Goal: Task Accomplishment & Management: Use online tool/utility

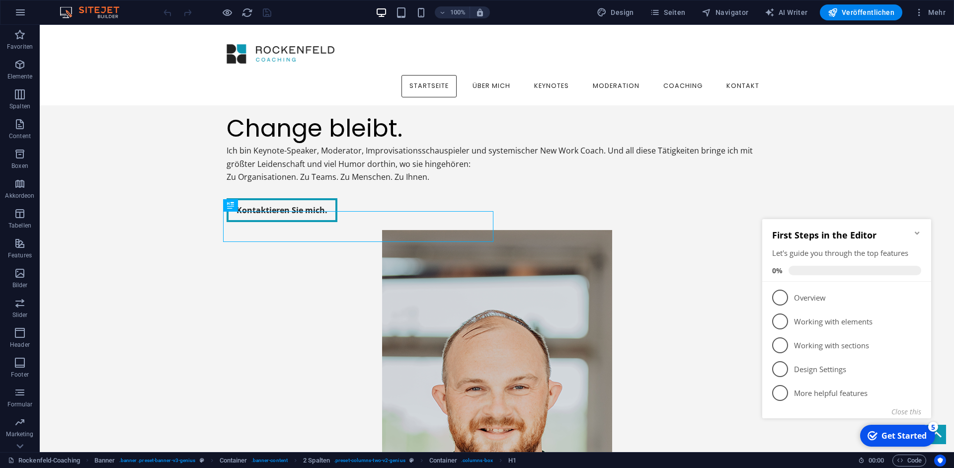
click at [918, 230] on icon "Minimize checklist" at bounding box center [917, 233] width 8 height 8
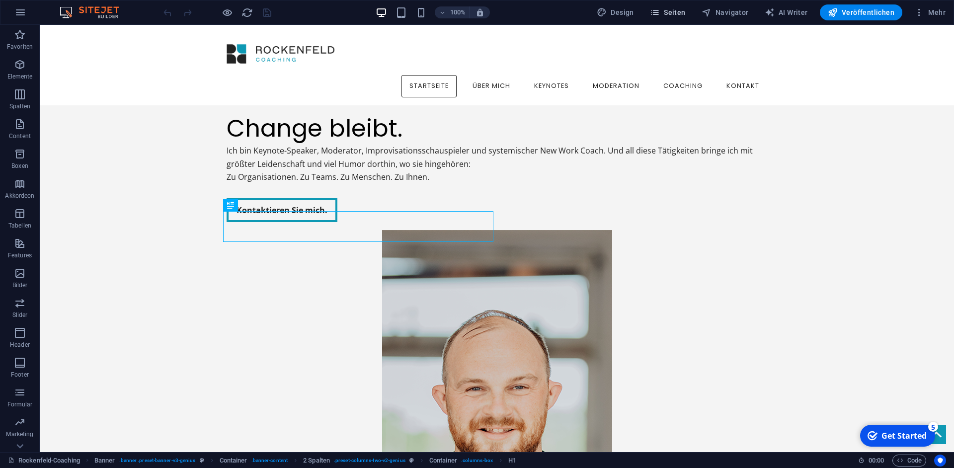
click at [670, 13] on span "Seiten" at bounding box center [668, 12] width 36 height 10
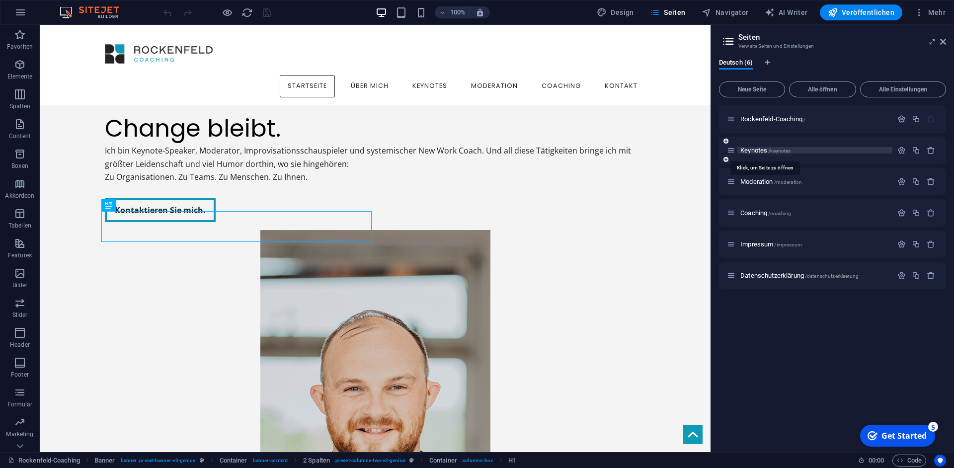
click at [754, 149] on span "Keynotes /keynotes" at bounding box center [765, 150] width 50 height 7
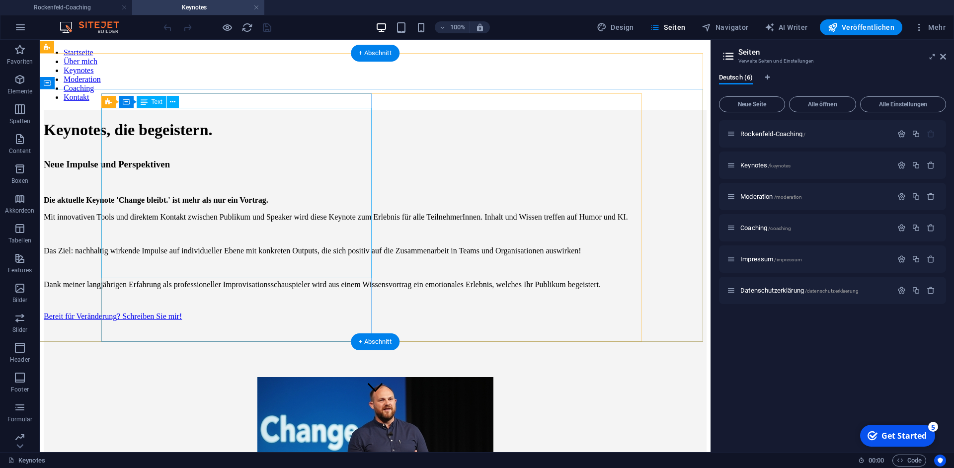
scroll to position [32, 0]
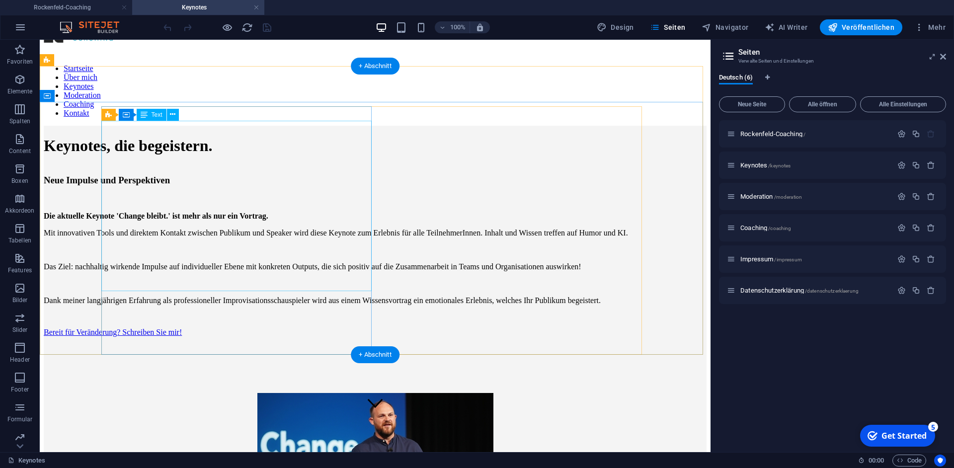
click at [202, 195] on div "Die aktuelle Keynote 'Change bleibt.' ist mehr als nur ein Vortrag. Mit innovat…" at bounding box center [375, 250] width 663 height 110
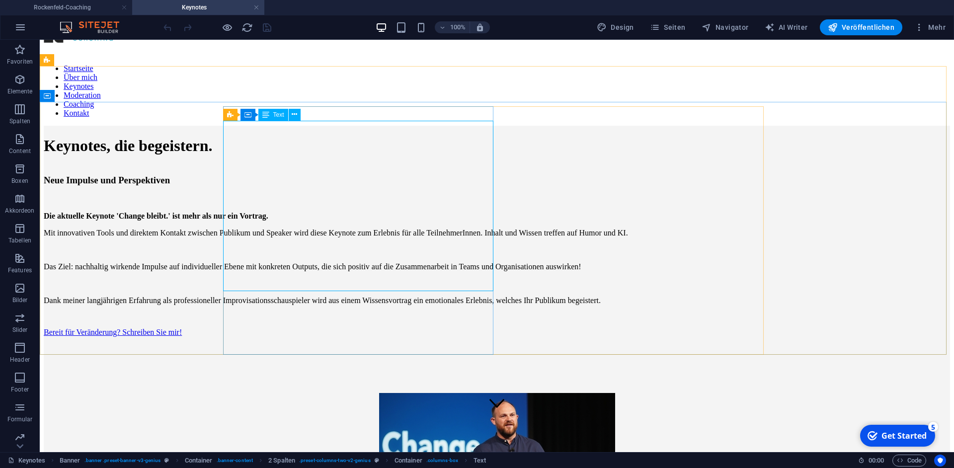
click at [326, 195] on div "Die aktuelle Keynote 'Change bleibt.' ist mehr als nur ein Vortrag. Mit innovat…" at bounding box center [497, 250] width 906 height 110
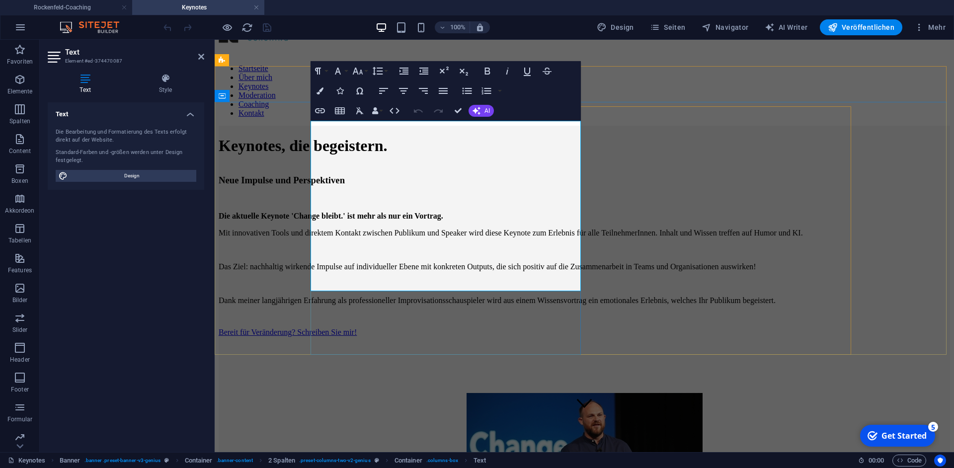
click at [397, 229] on p "Mit innovativen Tools und direktem Kontakt zwischen Publikum und Speaker wird d…" at bounding box center [585, 233] width 732 height 9
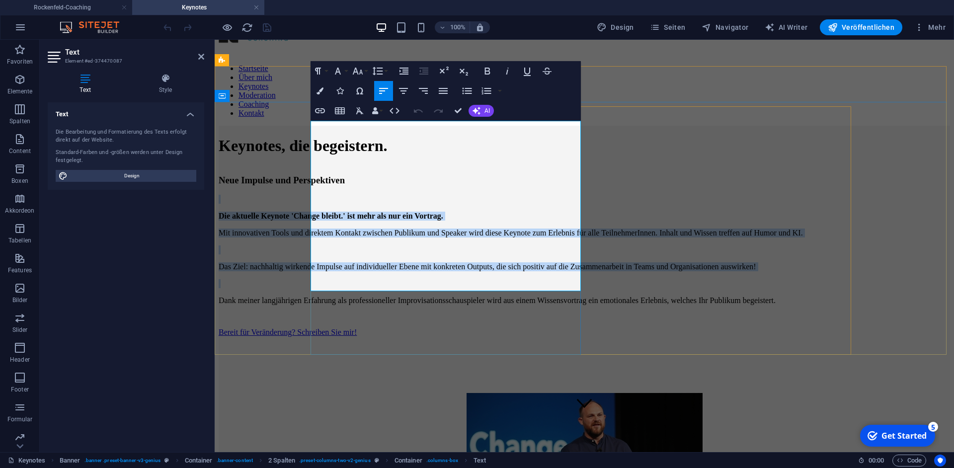
copy div "Die aktuelle Keynote 'Change bleibt.' ist mehr als nur ein Vortrag. Mit innovat…"
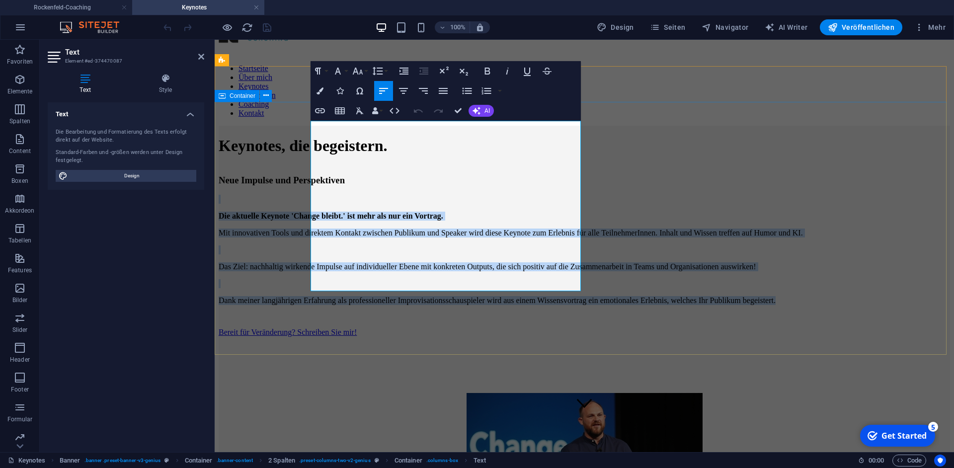
click at [917, 185] on div "Neue Impulse und Perspektiven Die aktuelle Keynote 'Change bleibt.' ist mehr al…" at bounding box center [585, 347] width 732 height 364
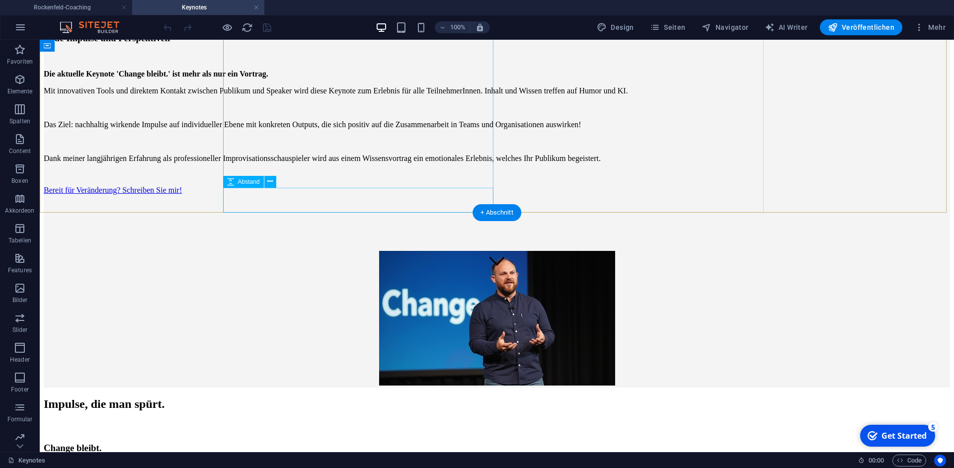
scroll to position [127, 0]
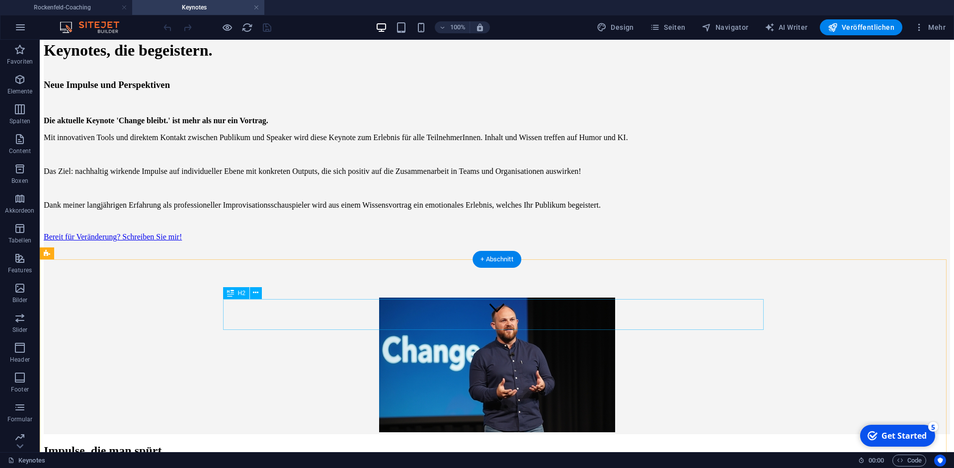
click at [484, 444] on div "Impulse, die man spürt." at bounding box center [497, 450] width 906 height 13
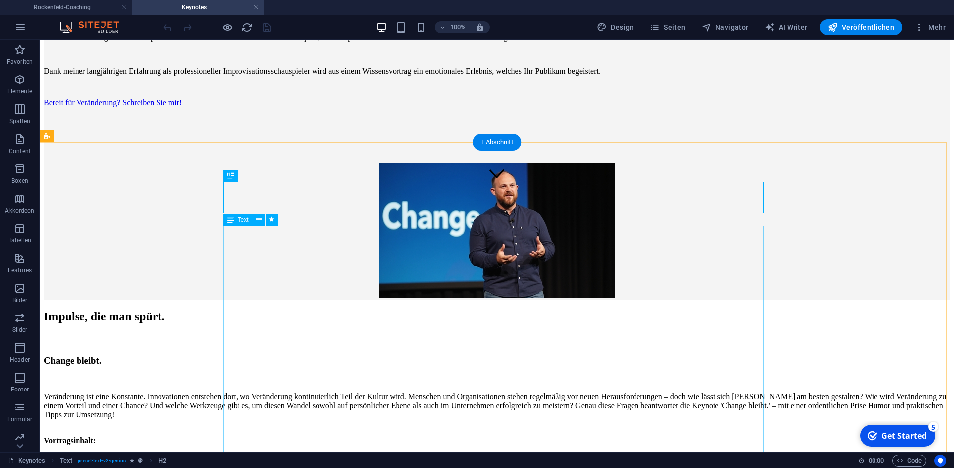
scroll to position [262, 0]
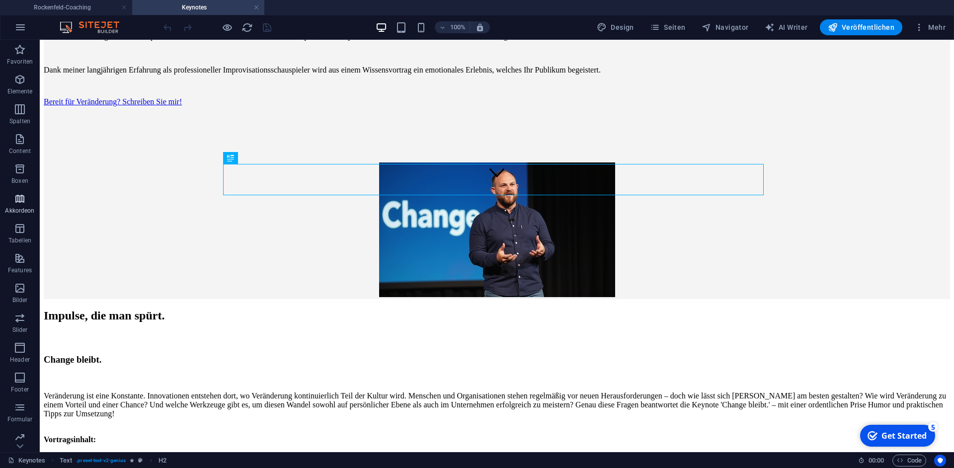
click at [15, 209] on p "Akkordeon" at bounding box center [19, 211] width 29 height 8
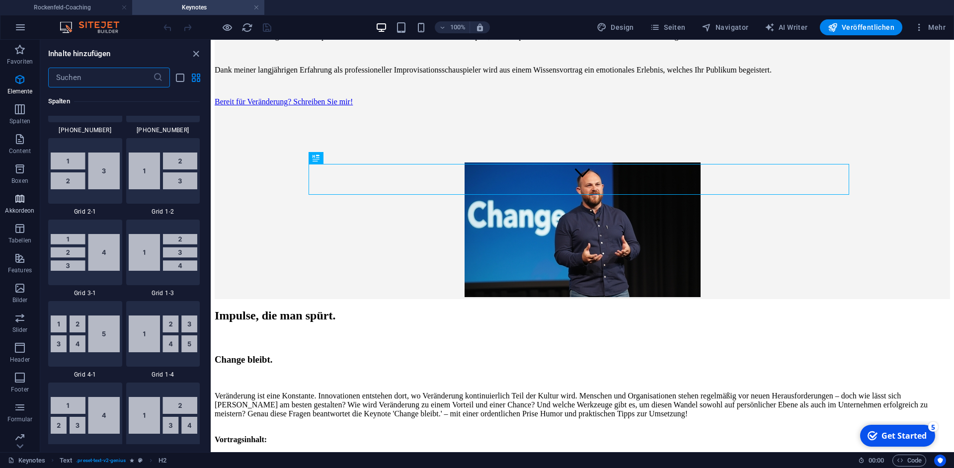
scroll to position [3173, 0]
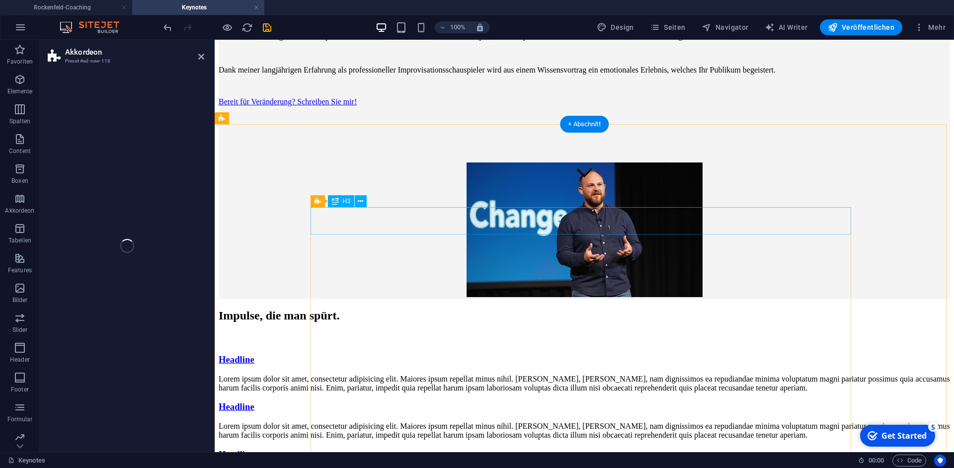
select select "rem"
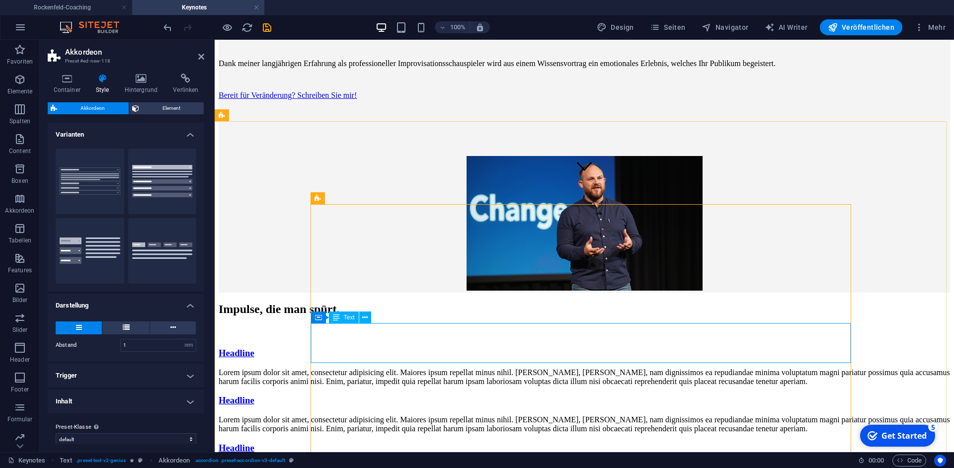
scroll to position [437, 0]
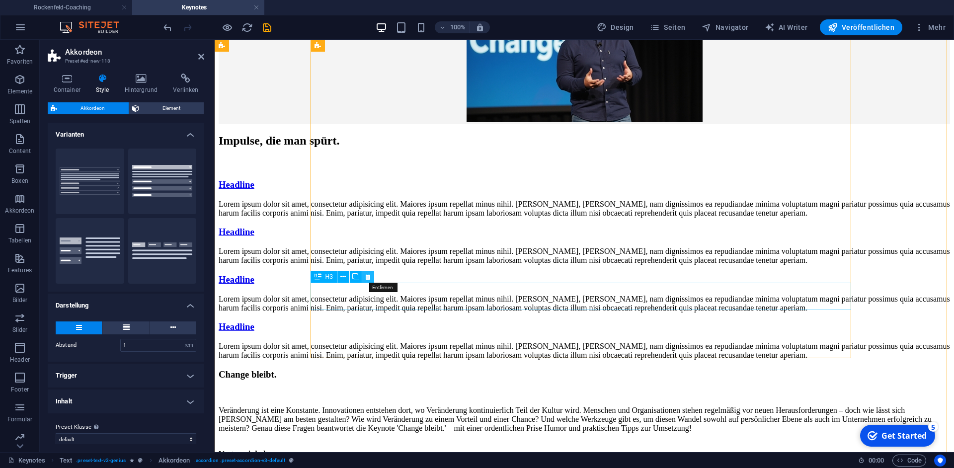
click at [370, 277] on icon at bounding box center [367, 277] width 5 height 10
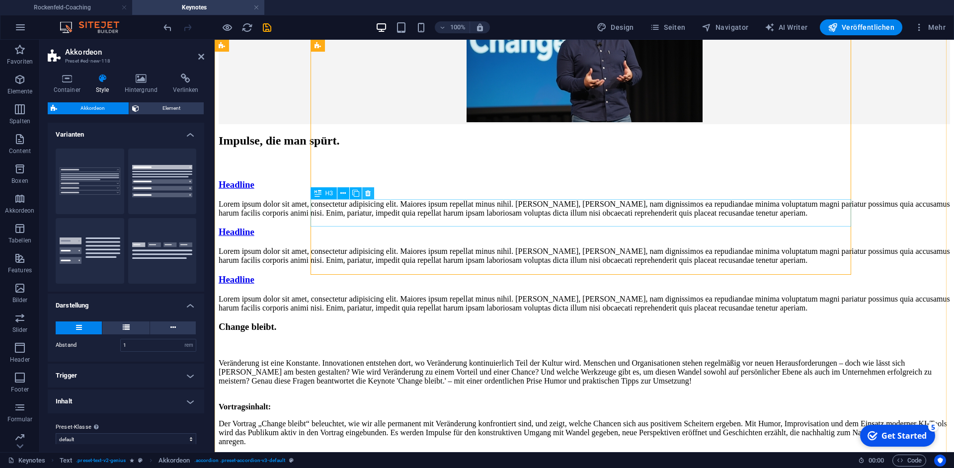
click at [366, 195] on icon at bounding box center [367, 193] width 5 height 10
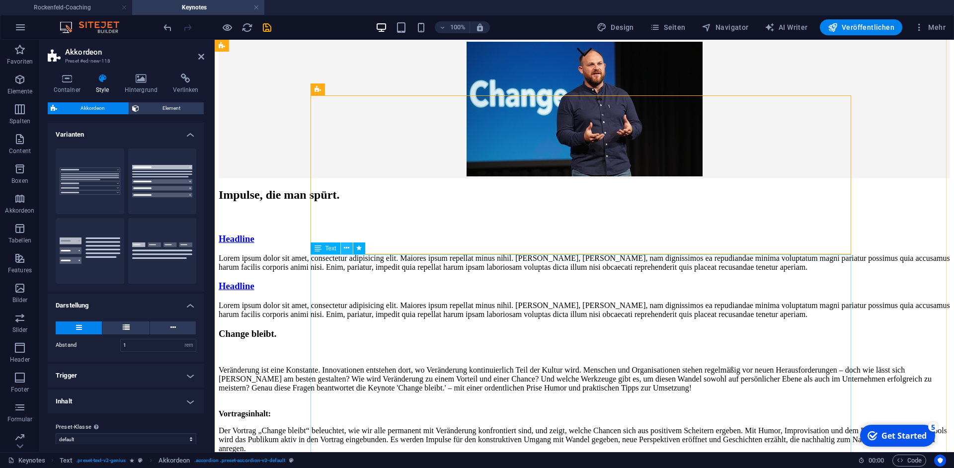
scroll to position [374, 0]
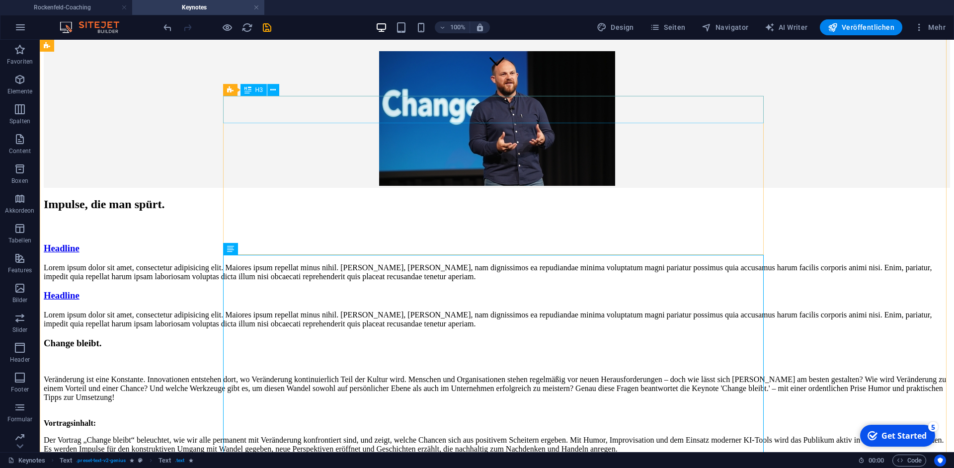
click at [250, 243] on div "Headline" at bounding box center [497, 248] width 906 height 11
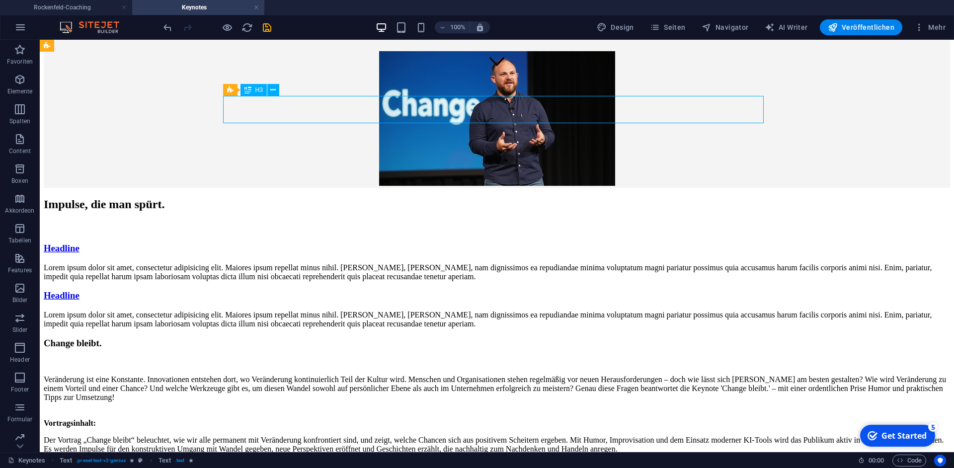
click at [250, 243] on div "Headline" at bounding box center [497, 248] width 906 height 11
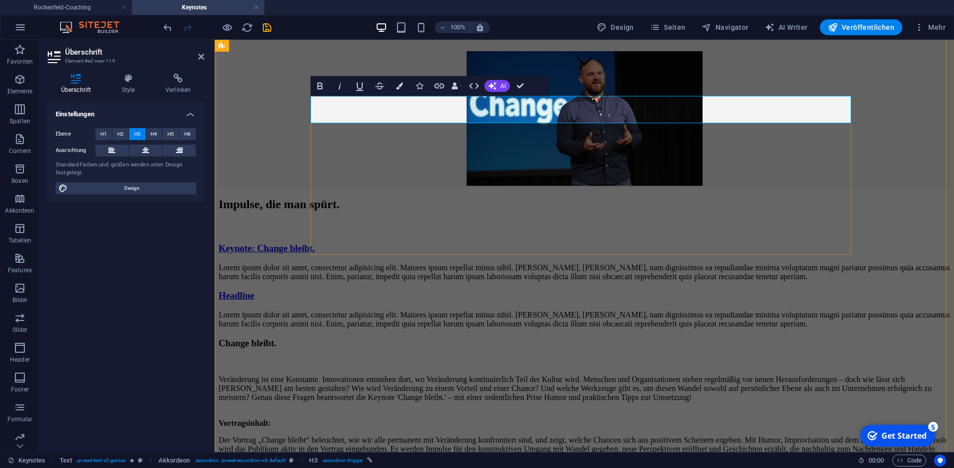
click at [315, 243] on link "Keynote: Change bleibt." at bounding box center [267, 248] width 96 height 10
click at [458, 85] on icon "button" at bounding box center [454, 85] width 7 height 7
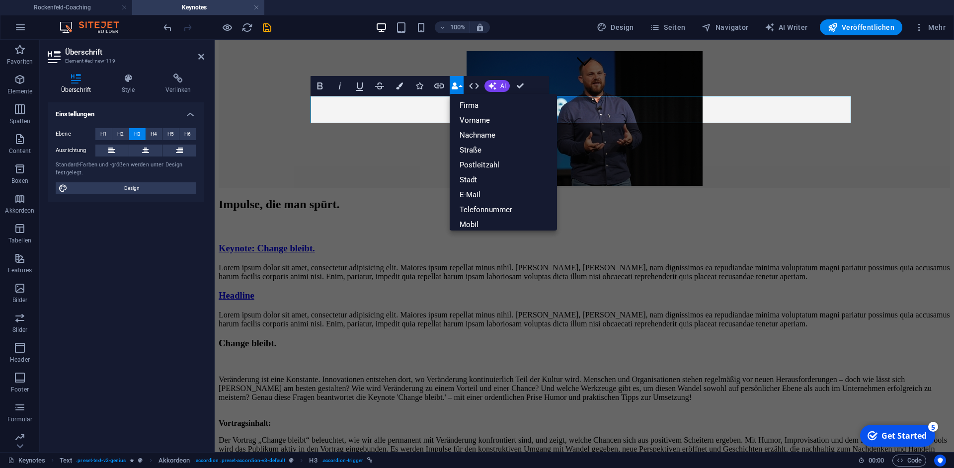
click at [459, 85] on button "Data Bindings" at bounding box center [457, 86] width 14 height 20
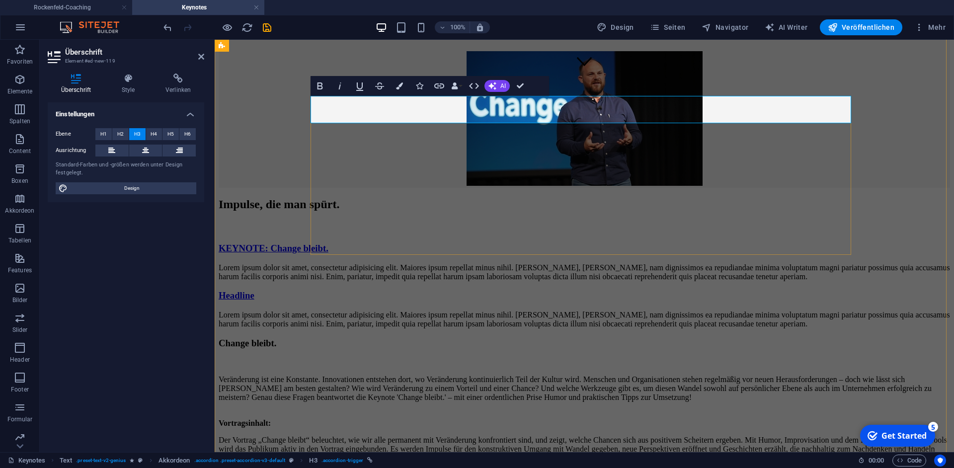
drag, startPoint x: 360, startPoint y: 109, endPoint x: 405, endPoint y: 120, distance: 46.6
click at [328, 243] on link "KEYNOTE: Change bleibt." at bounding box center [274, 248] width 110 height 10
drag, startPoint x: 414, startPoint y: 108, endPoint x: 361, endPoint y: 112, distance: 52.8
click at [328, 243] on link "KEYNOTE: Change bleibt." at bounding box center [274, 248] width 110 height 10
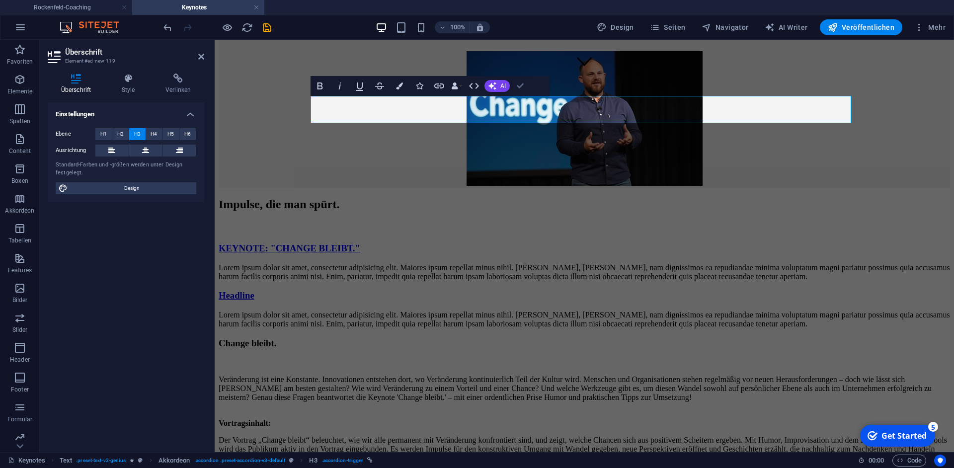
drag, startPoint x: 519, startPoint y: 86, endPoint x: 481, endPoint y: 47, distance: 55.2
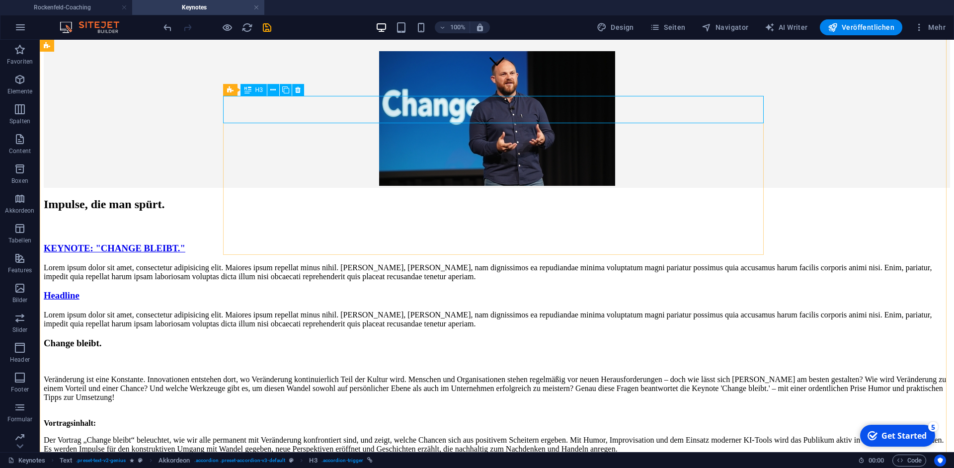
click at [319, 243] on div "KEYNOTE: "CHANGE BLEIBT."" at bounding box center [497, 248] width 906 height 11
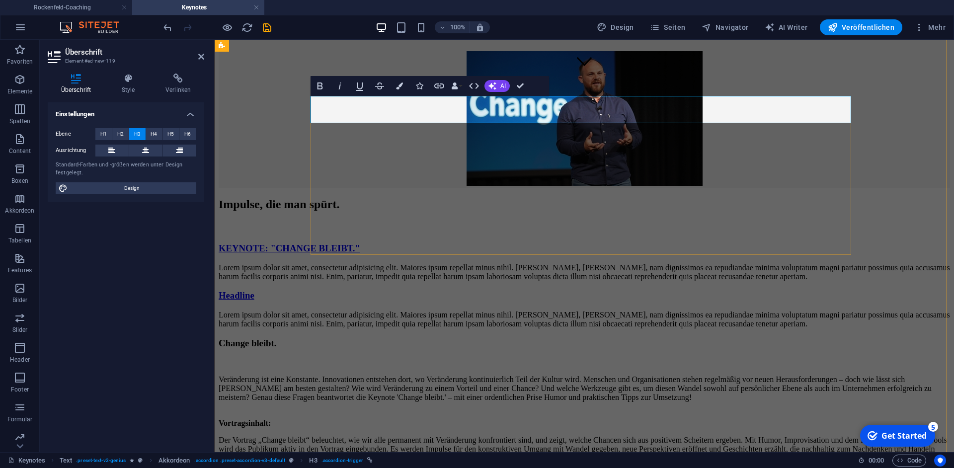
click at [319, 243] on link "KEYNOTE: "CHANGE BLEIBT."" at bounding box center [290, 248] width 142 height 10
click at [126, 133] on button "H2" at bounding box center [120, 134] width 16 height 12
click at [135, 133] on span "H3" at bounding box center [137, 134] width 6 height 12
click at [127, 85] on h4 "Style" at bounding box center [130, 84] width 44 height 21
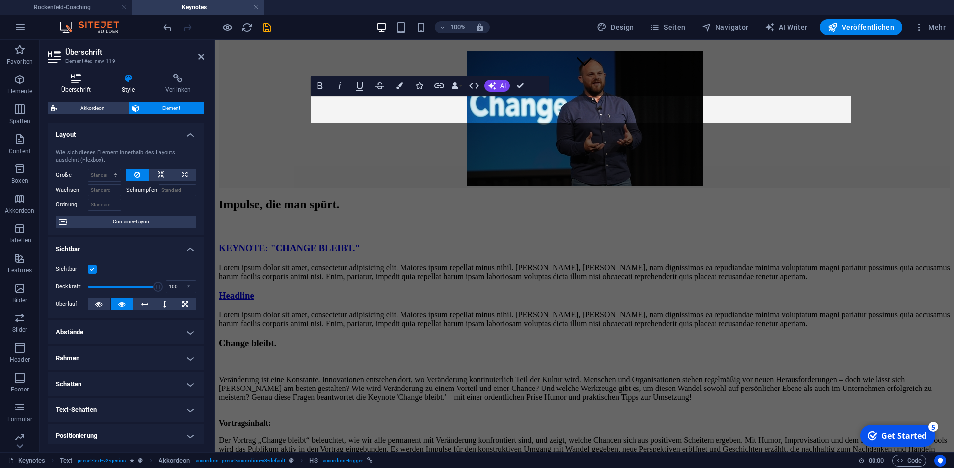
click at [78, 82] on icon at bounding box center [76, 79] width 57 height 10
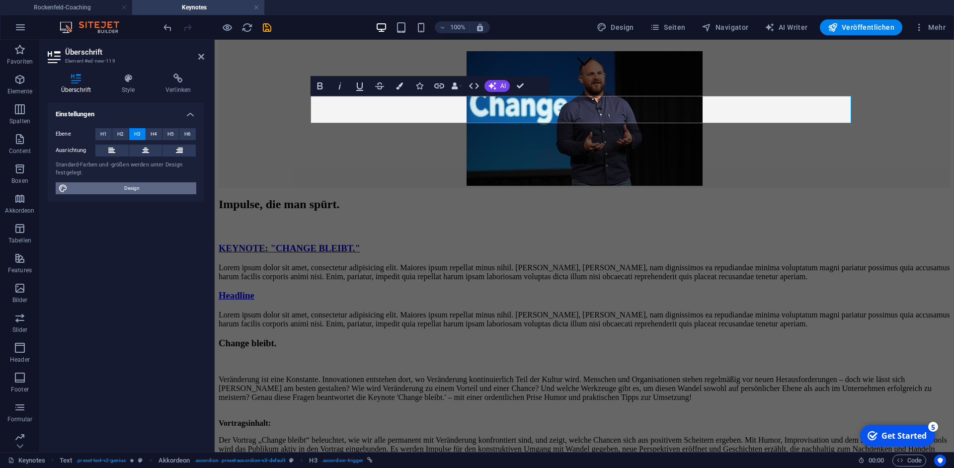
click at [124, 190] on span "Design" at bounding box center [132, 188] width 123 height 12
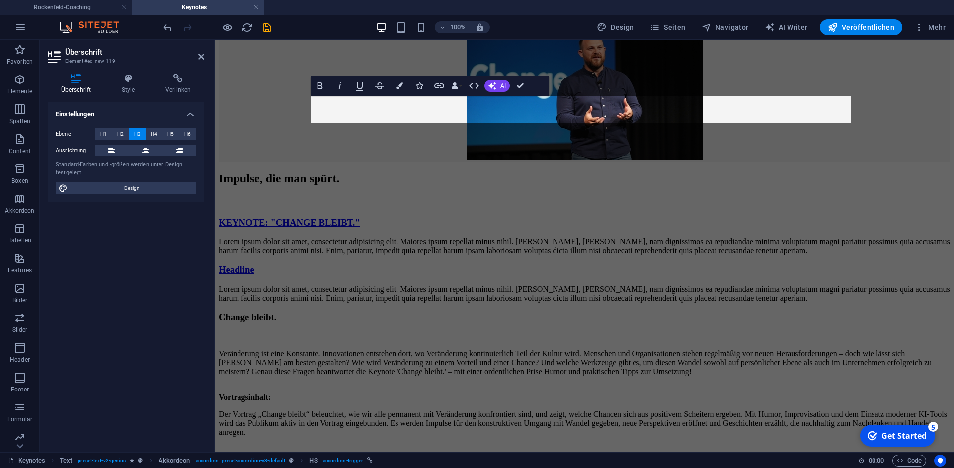
select select "px"
select select "400"
select select "px"
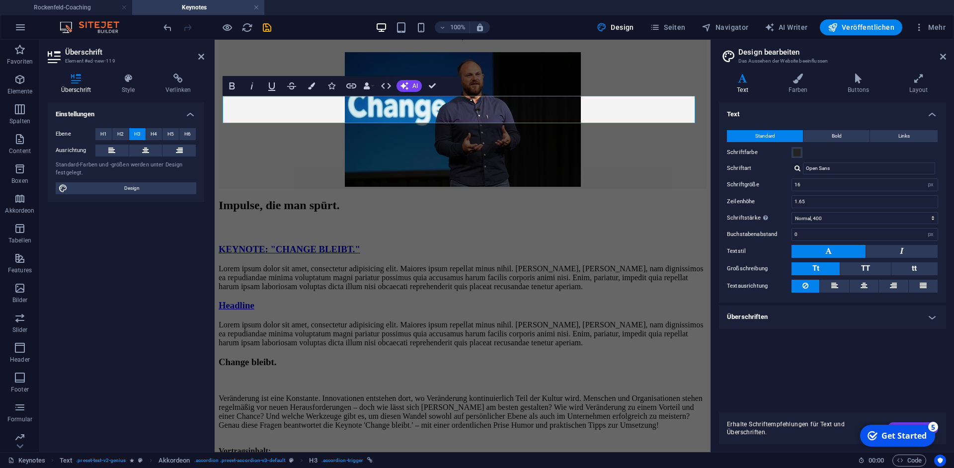
click at [938, 321] on h4 "Überschriften" at bounding box center [832, 317] width 227 height 24
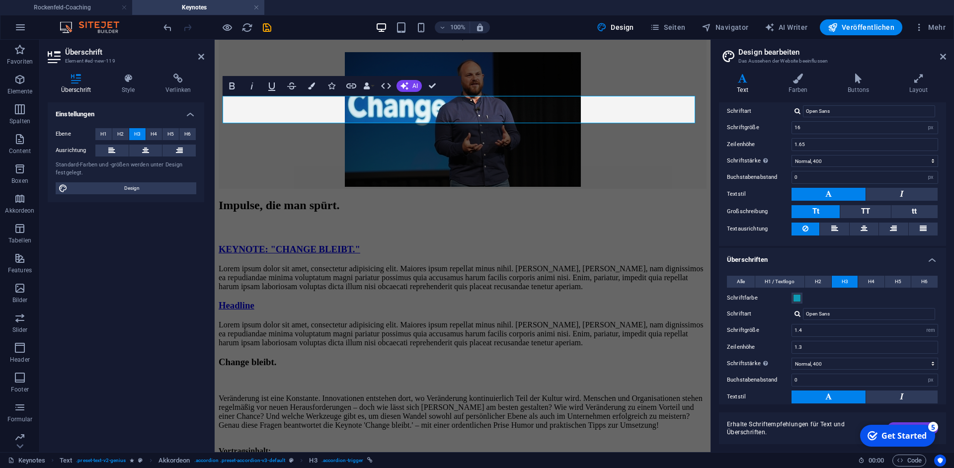
scroll to position [76, 0]
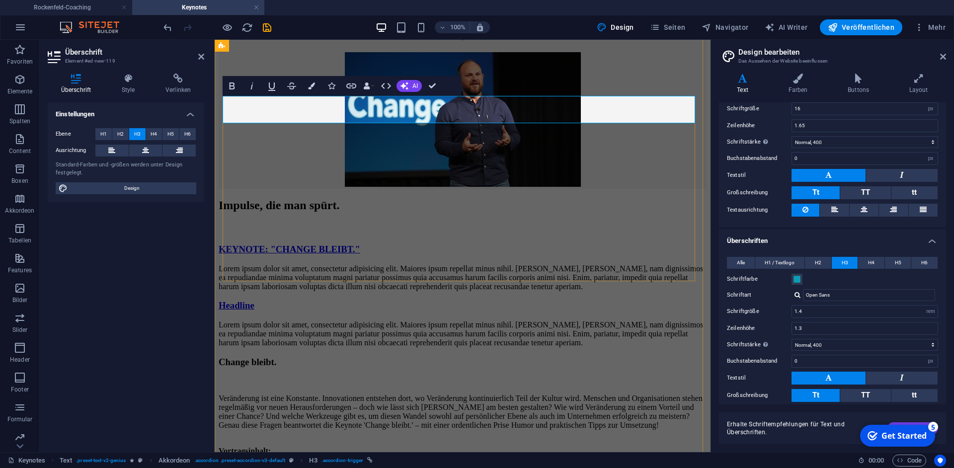
click at [295, 244] on link "KEYNOTE: "CHANGE BLEIBT."" at bounding box center [290, 249] width 142 height 10
click at [387, 85] on icon "button" at bounding box center [386, 86] width 12 height 12
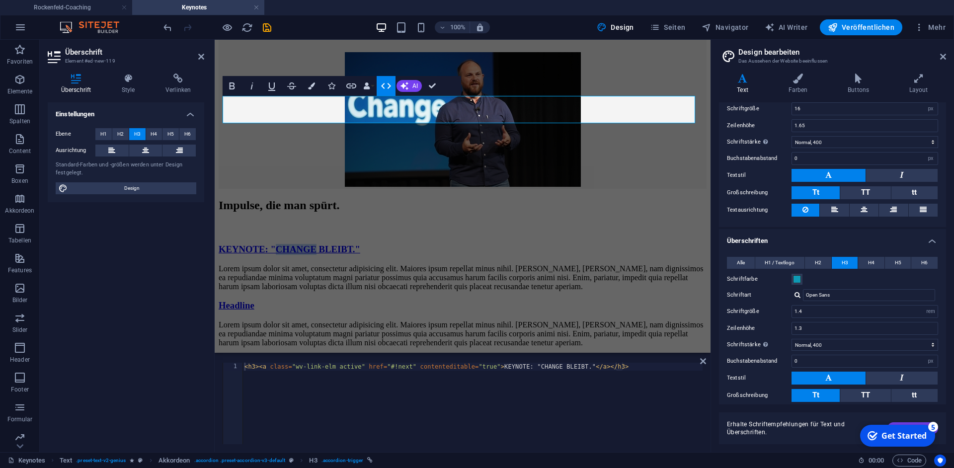
click at [387, 85] on icon "button" at bounding box center [386, 86] width 12 height 12
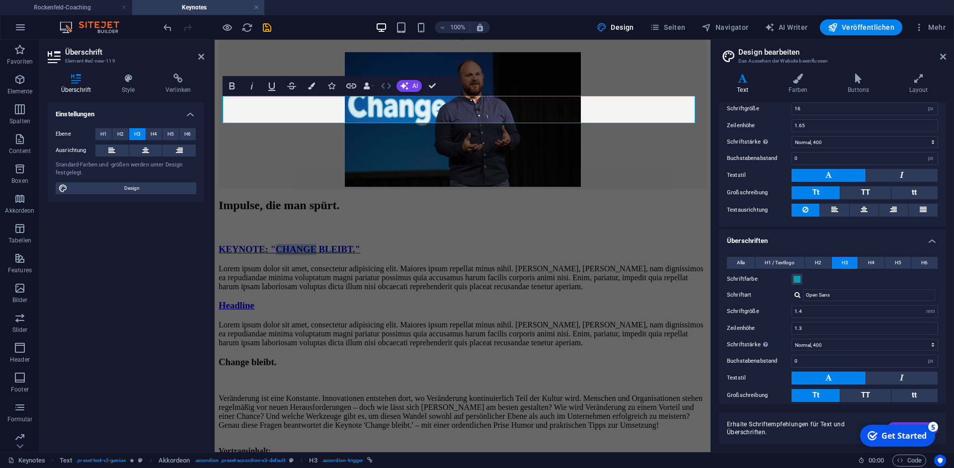
click at [387, 85] on icon "button" at bounding box center [386, 86] width 12 height 12
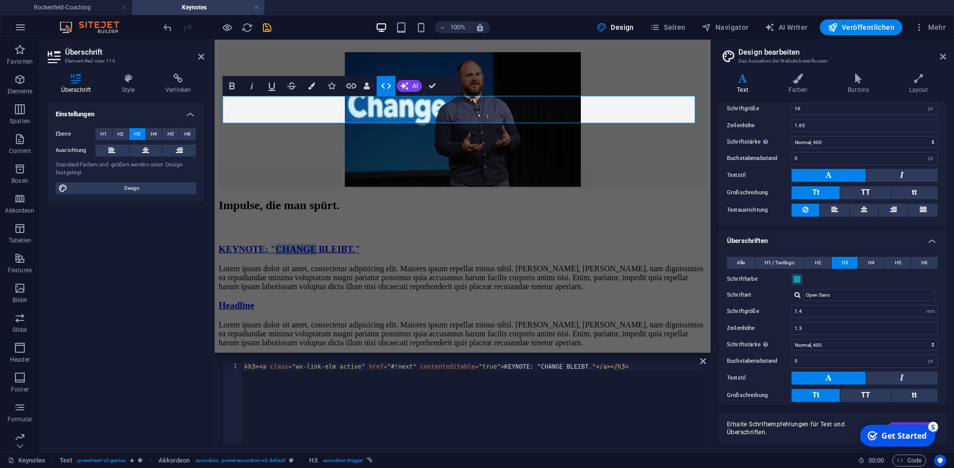
click at [387, 85] on icon "button" at bounding box center [386, 86] width 12 height 12
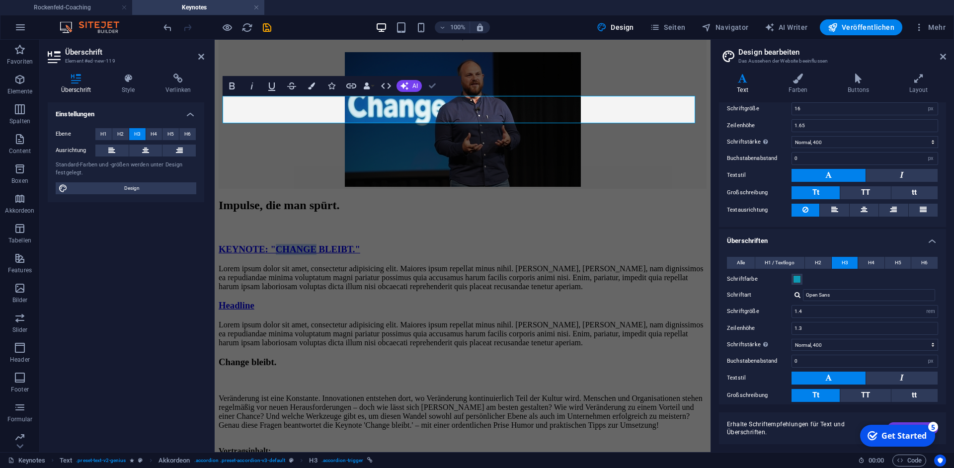
drag, startPoint x: 441, startPoint y: 82, endPoint x: 391, endPoint y: 46, distance: 62.0
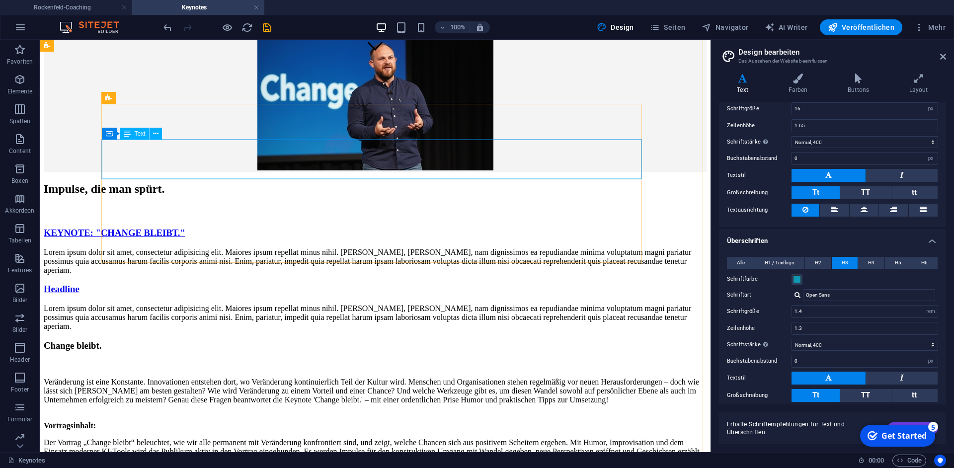
scroll to position [366, 0]
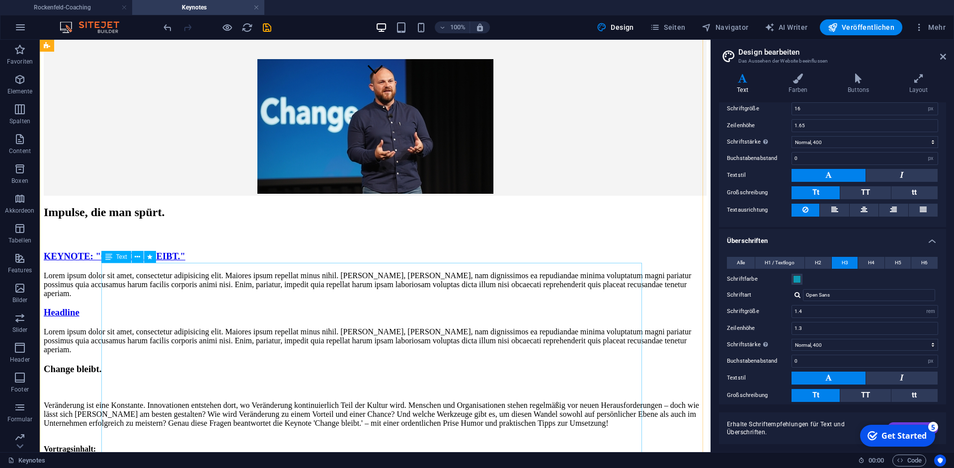
click at [113, 257] on div "Text" at bounding box center [116, 257] width 30 height 12
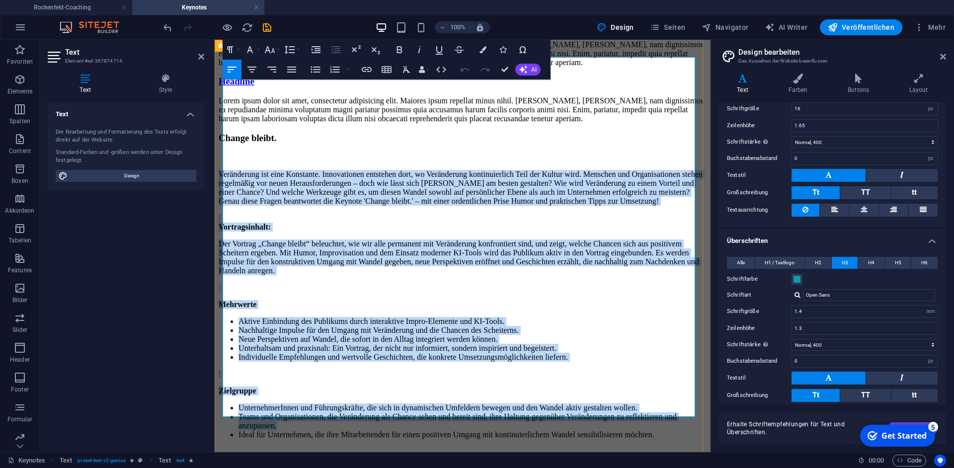
scroll to position [624, 0]
drag, startPoint x: 224, startPoint y: 323, endPoint x: 325, endPoint y: 407, distance: 131.6
click at [326, 407] on div "Change bleibt. Veränderung ist eine Konstante. Innovationen entstehen dort, wo …" at bounding box center [463, 285] width 488 height 307
copy div "Loremipsumd sit amet Consectet. Adipiscingel seddoeius temp, in Utlaboreetd mag…"
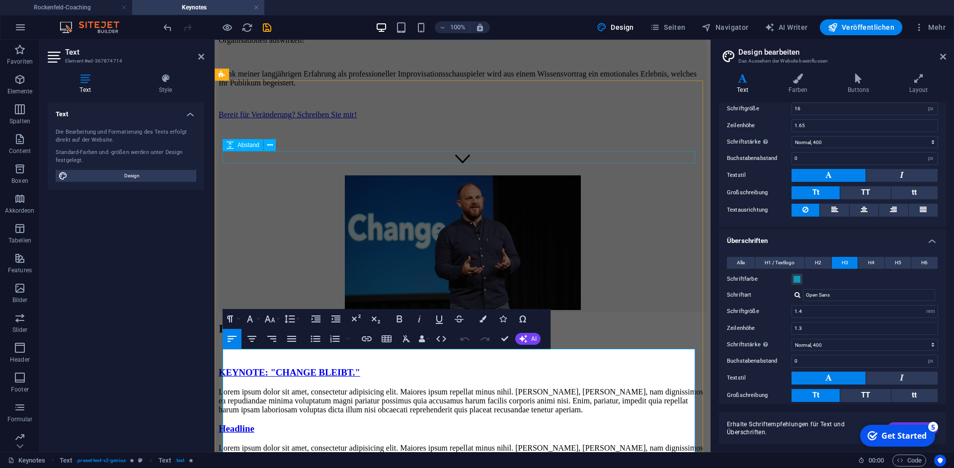
scroll to position [266, 0]
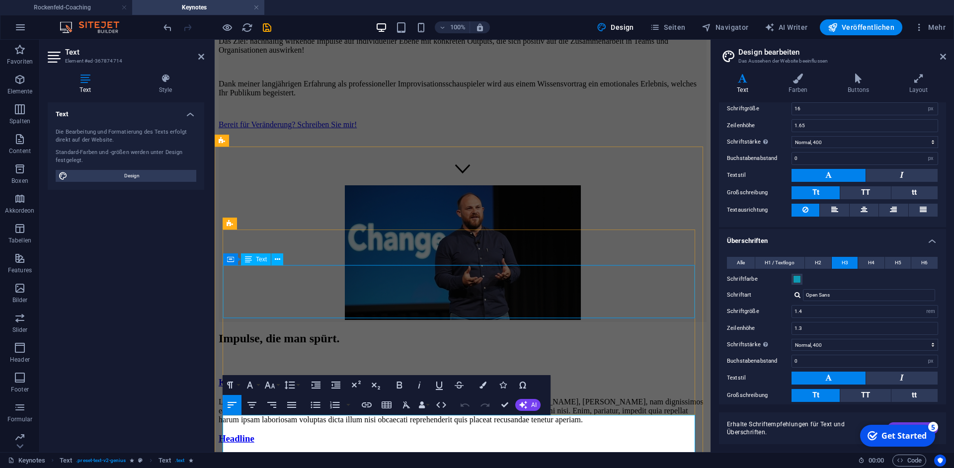
click at [284, 398] on div "Lorem ipsum dolor sit amet, consectetur adipisicing elit. Maiores ipsum repella…" at bounding box center [463, 411] width 488 height 27
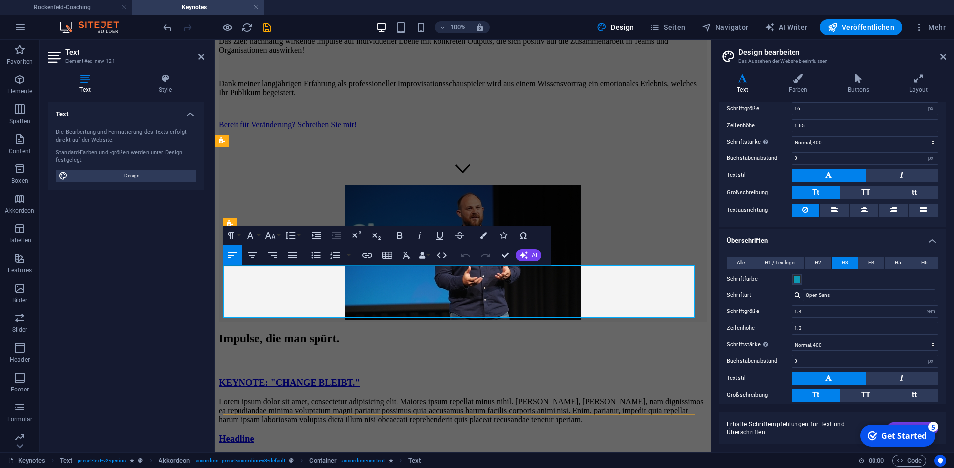
click at [313, 398] on p "Lorem ipsum dolor sit amet, consectetur adipisicing elit. Maiores ipsum repella…" at bounding box center [463, 411] width 488 height 27
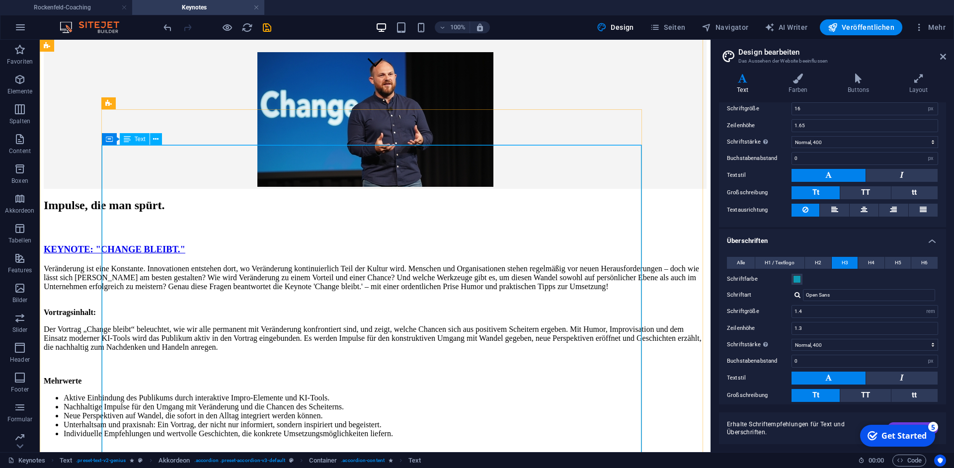
scroll to position [342, 0]
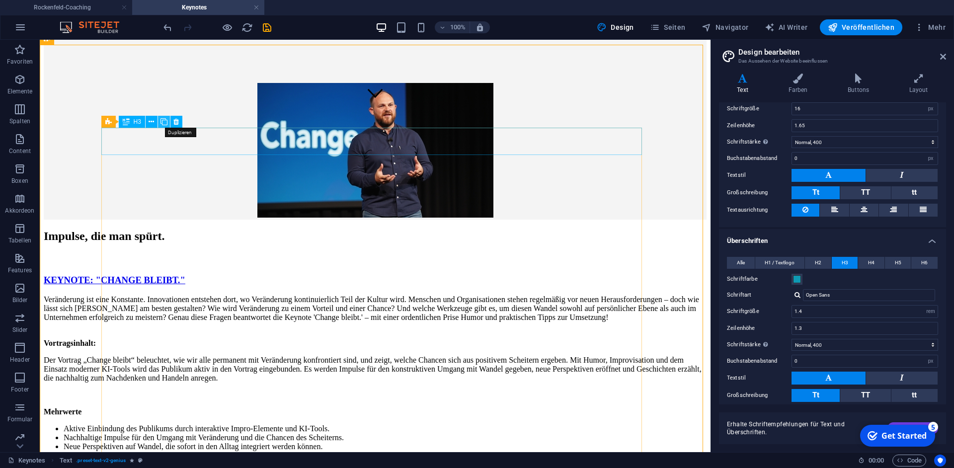
click at [163, 120] on icon at bounding box center [164, 122] width 7 height 10
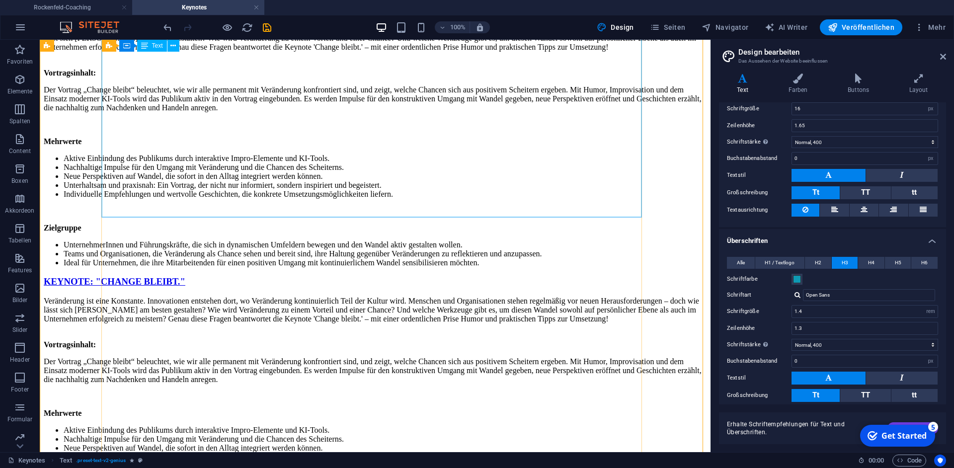
scroll to position [334, 0]
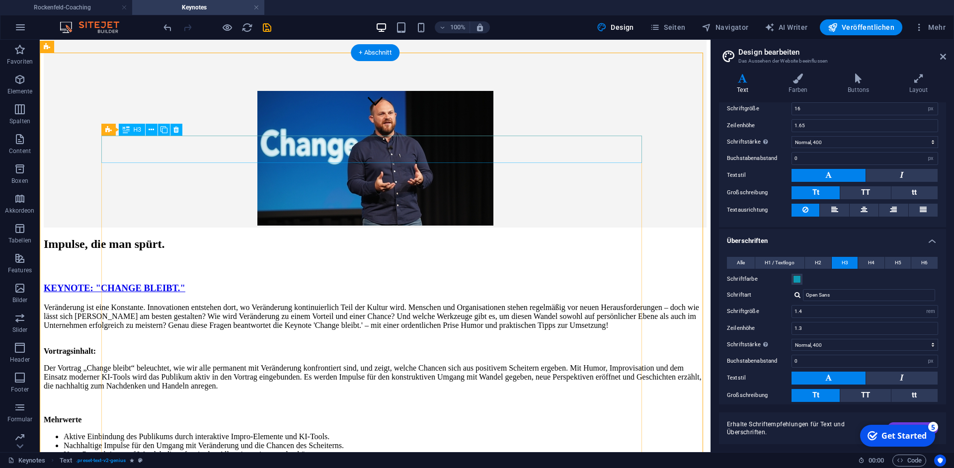
click at [171, 283] on div "KEYNOTE: "CHANGE BLEIBT."" at bounding box center [375, 288] width 663 height 11
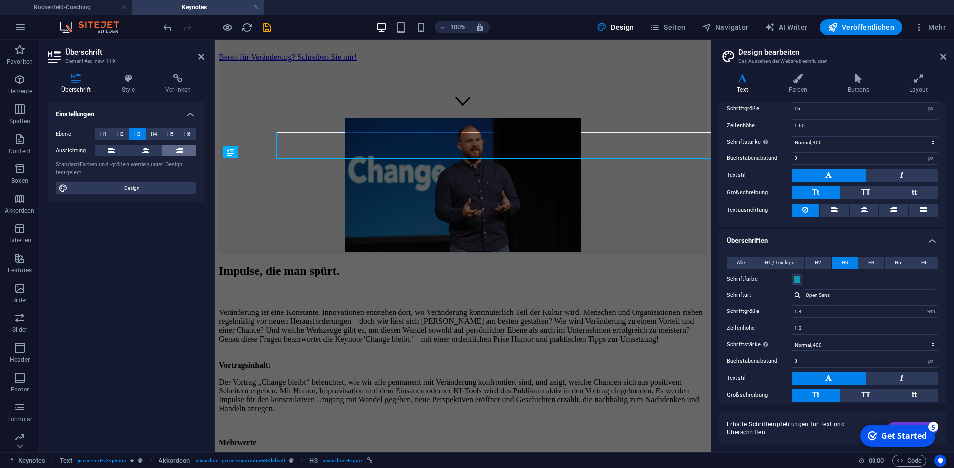
scroll to position [338, 0]
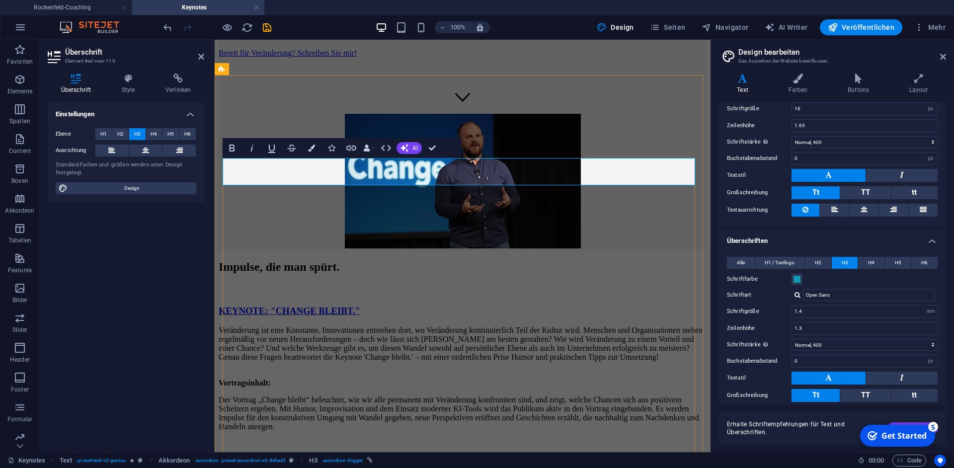
click at [287, 306] on link "KEYNOTE: "CHANGE BLEIBT."" at bounding box center [290, 311] width 142 height 10
drag, startPoint x: 277, startPoint y: 170, endPoint x: 396, endPoint y: 192, distance: 121.2
click at [342, 306] on link "KEYNOTE: "CHANGE BLEIBT."" at bounding box center [290, 311] width 142 height 10
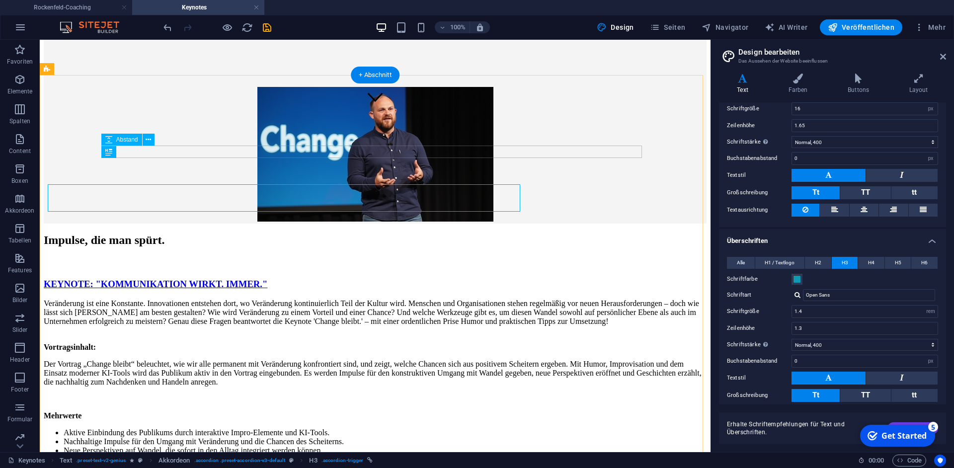
scroll to position [312, 0]
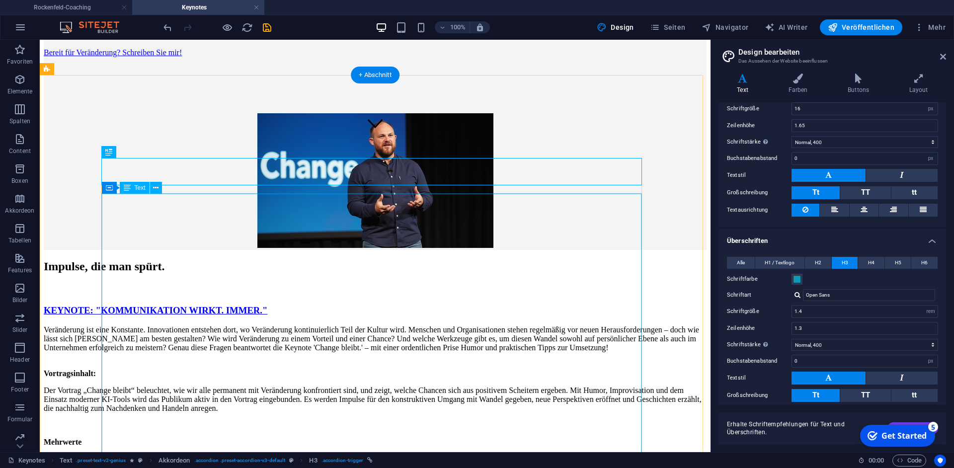
click at [185, 326] on div "Veränderung ist eine Konstante. Innovationen entstehen dort, wo Veränderung kon…" at bounding box center [375, 447] width 663 height 243
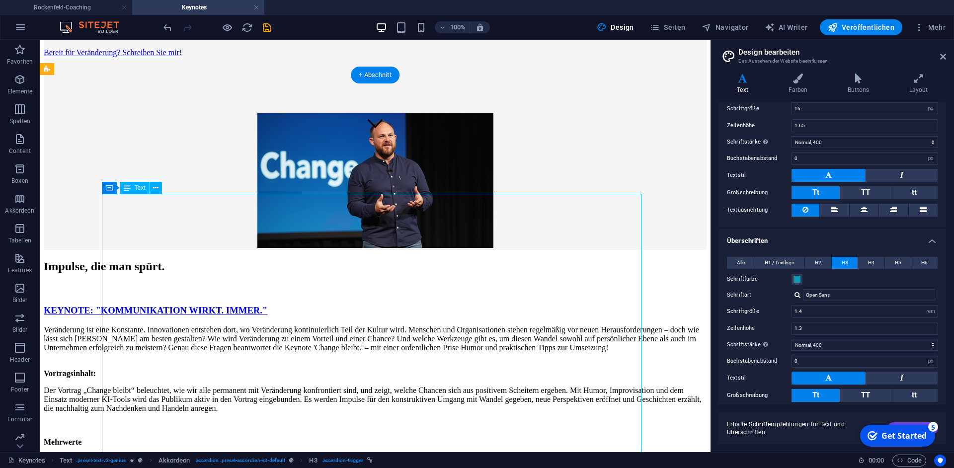
click at [184, 326] on div "Veränderung ist eine Konstante. Innovationen entstehen dort, wo Veränderung kon…" at bounding box center [375, 447] width 663 height 243
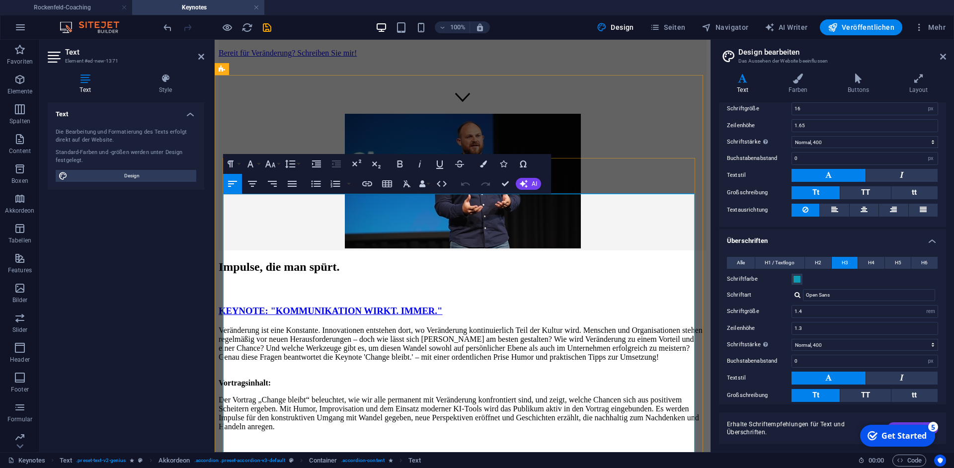
click at [269, 326] on p "Veränderung ist eine Konstante. Innovationen entstehen dort, wo Veränderung kon…" at bounding box center [463, 344] width 488 height 36
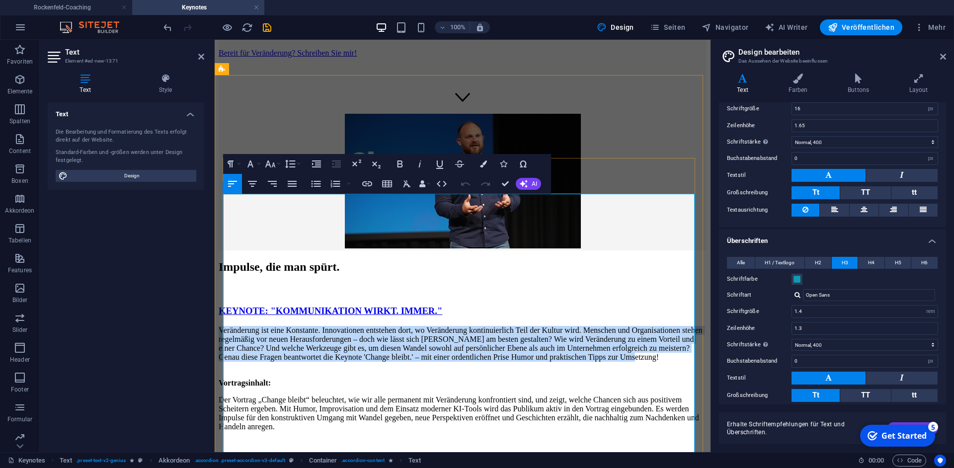
drag, startPoint x: 459, startPoint y: 242, endPoint x: 213, endPoint y: 197, distance: 250.0
click at [219, 326] on div "Veränderung ist eine Konstante. Innovationen entstehen dort, wo Veränderung kon…" at bounding box center [463, 460] width 488 height 269
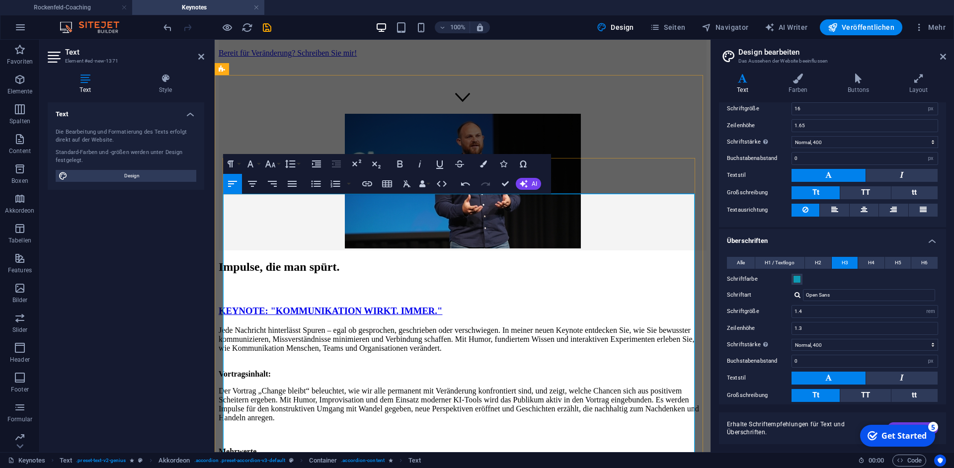
click at [553, 326] on p "Jede Nachricht hinterlässt Spuren – egal ob gesprochen, geschrieben oder versch…" at bounding box center [463, 339] width 488 height 27
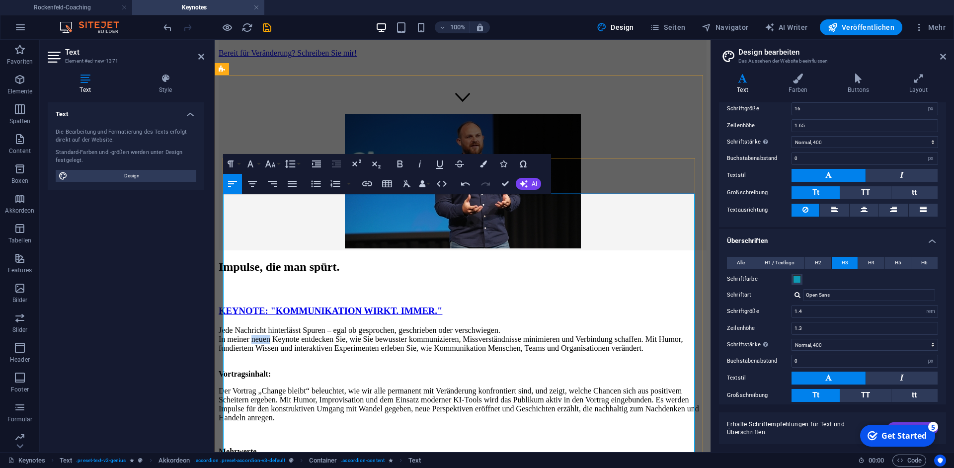
drag, startPoint x: 283, startPoint y: 214, endPoint x: 260, endPoint y: 216, distance: 22.9
click at [261, 326] on p "Jede Nachricht hinterlässt Spuren – egal ob gesprochen, geschrieben oder versch…" at bounding box center [463, 339] width 488 height 27
drag, startPoint x: 319, startPoint y: 215, endPoint x: 341, endPoint y: 216, distance: 22.4
click at [319, 326] on p "Jede Nachricht hinterlässt Spuren – egal ob gesprochen, geschrieben oder versch…" at bounding box center [463, 339] width 488 height 27
click at [366, 326] on p "Jede Nachricht hinterlässt Spuren – egal ob gesprochen, geschrieben oder versch…" at bounding box center [463, 339] width 488 height 27
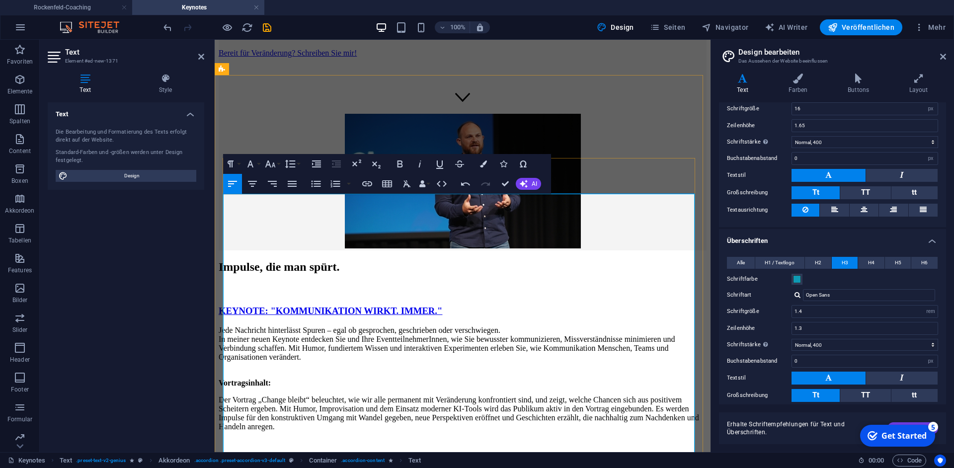
click at [496, 326] on p "Jede Nachricht hinterlässt Spuren – egal ob gesprochen, geschrieben oder versch…" at bounding box center [463, 344] width 488 height 36
click at [492, 326] on p "Jede Nachricht hinterlässt Spuren – egal ob gesprochen, geschrieben oder versch…" at bounding box center [463, 344] width 488 height 36
click at [478, 326] on p "Jede Nachricht hinterlässt Spuren – egal ob gesprochen, geschrieben oder versch…" at bounding box center [463, 344] width 488 height 36
click at [540, 260] on div "Impulse, die man spürt." at bounding box center [463, 266] width 488 height 13
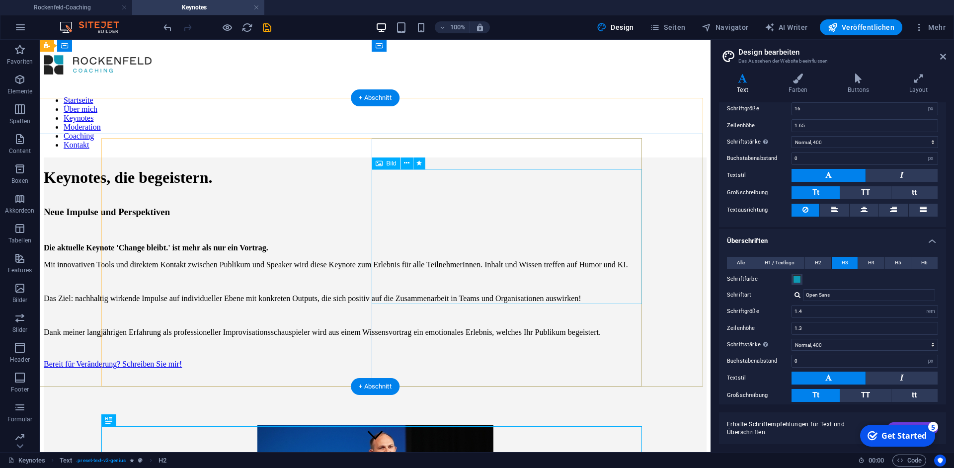
scroll to position [0, 0]
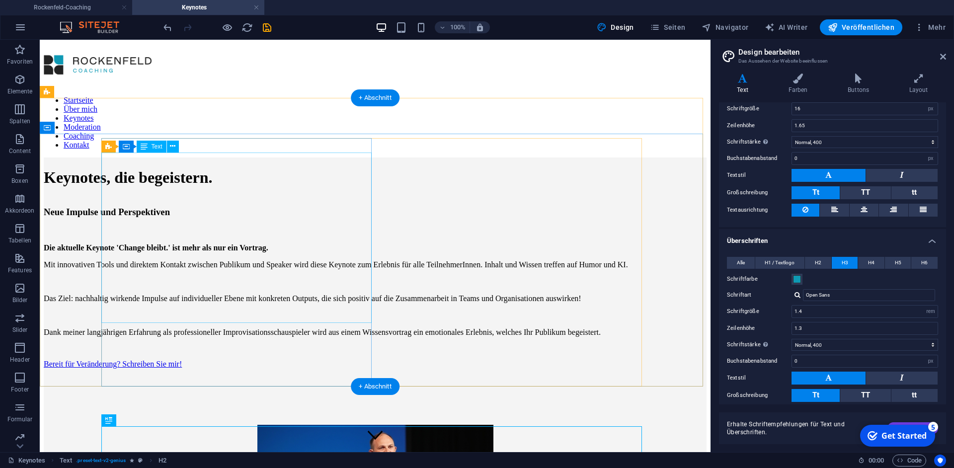
click at [177, 227] on div "Die aktuelle Keynote 'Change bleibt.' ist mehr als nur ein Vortrag. Mit innovat…" at bounding box center [375, 282] width 663 height 110
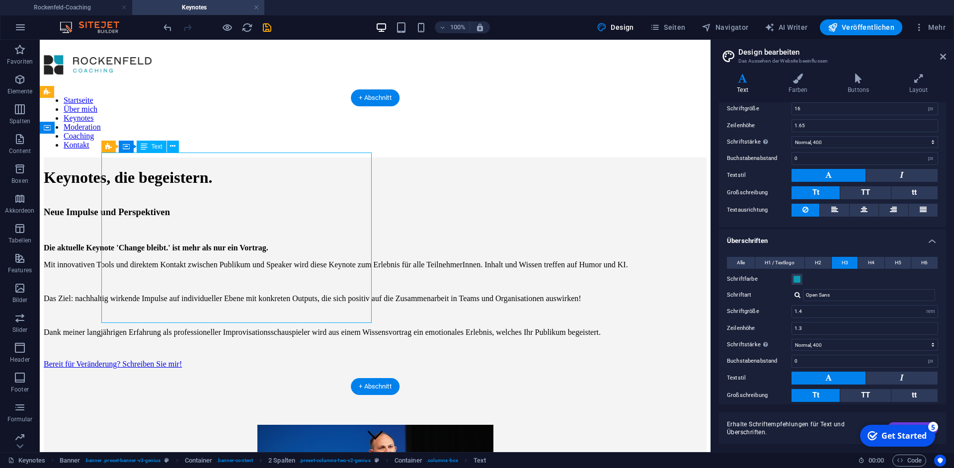
click at [177, 227] on div "Die aktuelle Keynote 'Change bleibt.' ist mehr als nur ein Vortrag. Mit innovat…" at bounding box center [375, 282] width 663 height 110
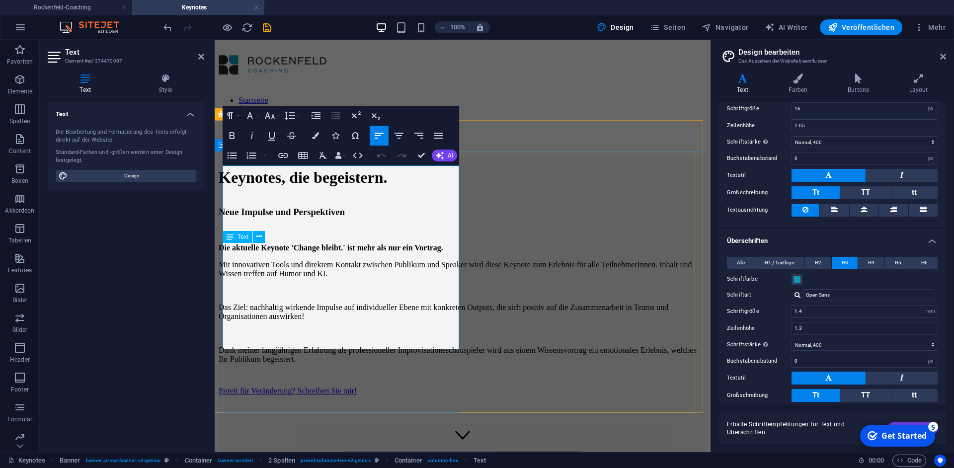
click at [300, 329] on p at bounding box center [463, 333] width 488 height 9
drag, startPoint x: 311, startPoint y: 186, endPoint x: 408, endPoint y: 198, distance: 98.2
click at [366, 244] on strong "Die aktuelle Keynote 'Change bleibt.' ist mehr als nur ein Vortrag." at bounding box center [331, 248] width 225 height 8
click at [333, 244] on p "Die aktuelle Keynote 'KOMMUNIKATION WIRKT. IMMER. ' ist mehr als nur ein Vortra…" at bounding box center [463, 248] width 488 height 9
click at [296, 286] on p at bounding box center [463, 290] width 488 height 9
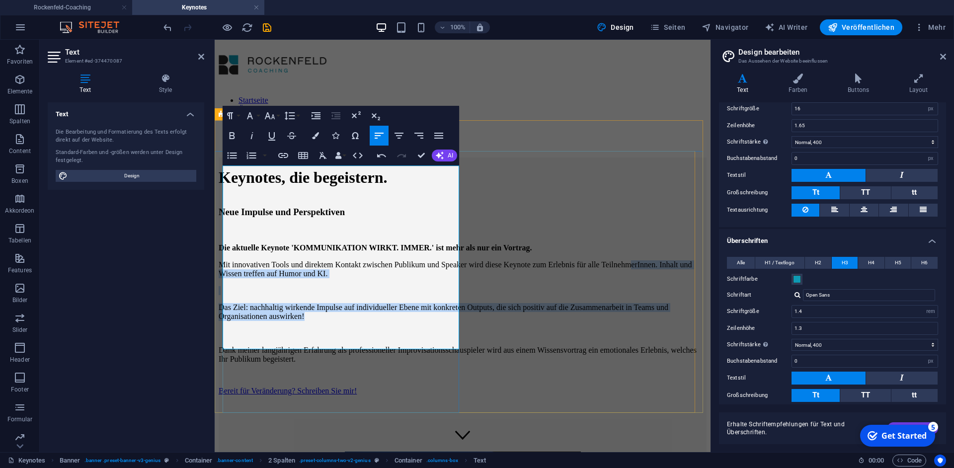
drag, startPoint x: 387, startPoint y: 288, endPoint x: 256, endPoint y: 241, distance: 138.8
click at [256, 241] on div "Die aktuelle Keynote 'KOMMUNIKATION WIRKT. IMMER. ' ist mehr als nur ein Vortra…" at bounding box center [463, 295] width 488 height 137
click at [277, 303] on p "Das Ziel: nachhaltig wirkende Impulse auf individueller Ebene mit konkreten Out…" at bounding box center [463, 312] width 488 height 18
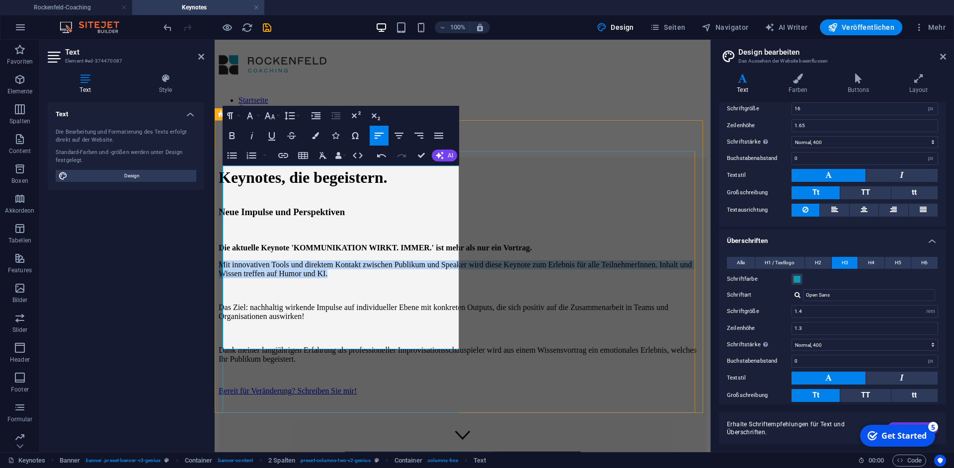
drag, startPoint x: 456, startPoint y: 238, endPoint x: 225, endPoint y: 214, distance: 232.8
click at [224, 260] on p "Mit innovativen Tools und direktem Kontakt zwischen Publikum und Speaker wird d…" at bounding box center [463, 269] width 488 height 18
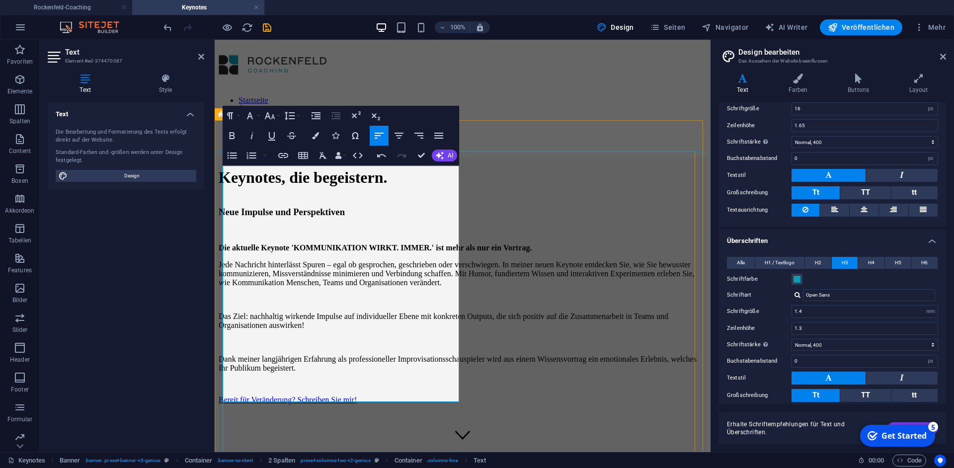
click at [270, 373] on p "Dank meiner langjährigen Erfahrung als professioneller Improvisationsschauspiel…" at bounding box center [463, 364] width 488 height 18
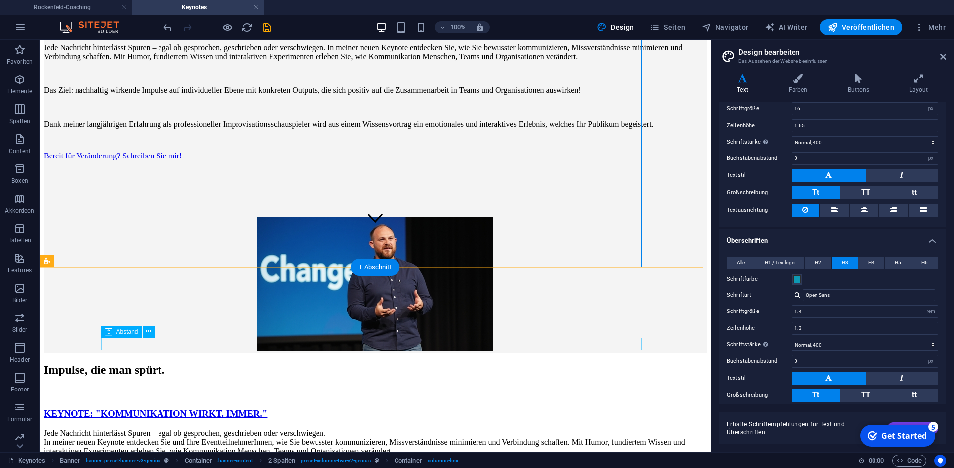
scroll to position [302, 0]
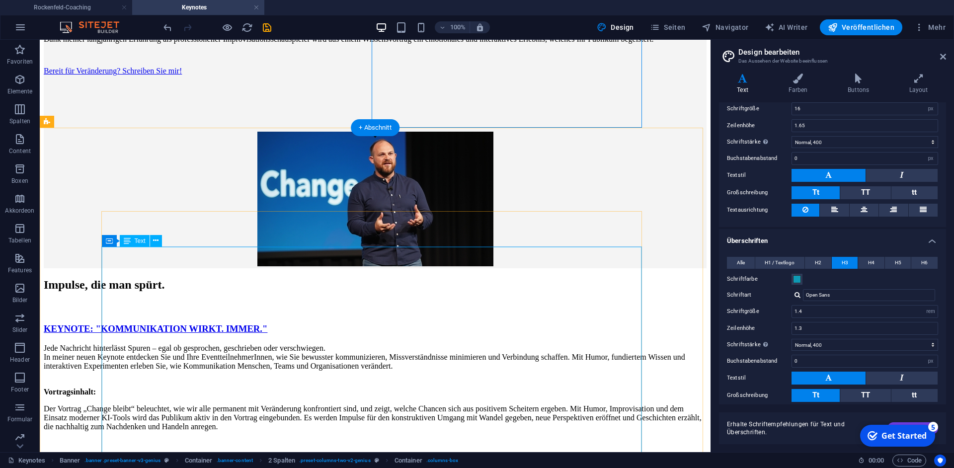
click at [198, 344] on div "Jede Nachricht hinterlässt Spuren – egal ob gesprochen, geschrieben oder versch…" at bounding box center [375, 465] width 663 height 243
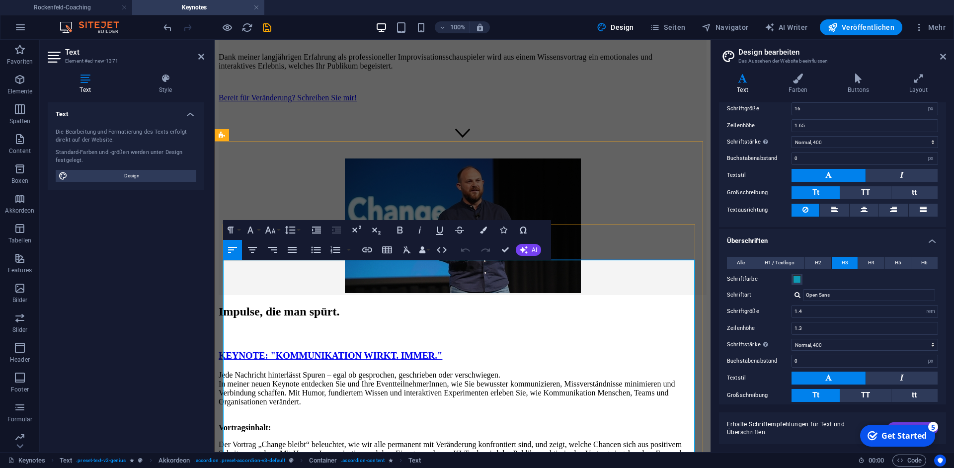
scroll to position [337, 0]
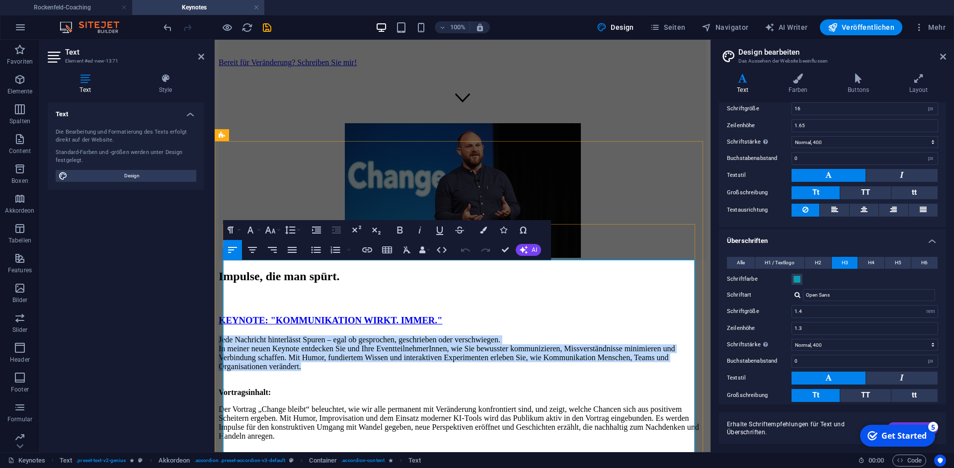
drag, startPoint x: 475, startPoint y: 307, endPoint x: 219, endPoint y: 268, distance: 258.9
click at [219, 335] on div "Jede Nachricht hinterlässt Spuren – egal ob gesprochen, geschrieben oder versch…" at bounding box center [463, 469] width 488 height 269
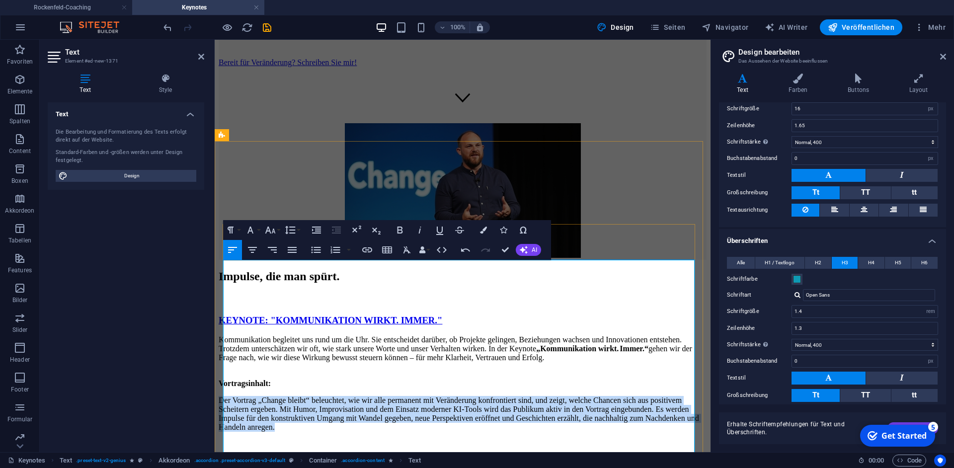
drag, startPoint x: 510, startPoint y: 381, endPoint x: 225, endPoint y: 348, distance: 287.1
click at [225, 396] on p "Der Vortrag „Change bleibt“ beleuchtet, wie wir alle permanent mit Veränderung …" at bounding box center [463, 414] width 488 height 36
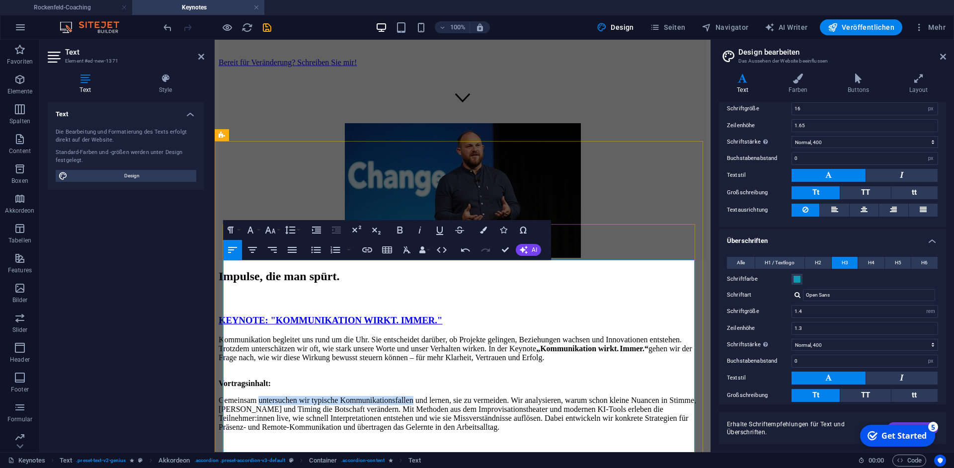
drag, startPoint x: 272, startPoint y: 346, endPoint x: 446, endPoint y: 341, distance: 174.5
click at [446, 396] on p "Gemeinsam untersuchen wir typische Kommunikationsfallen und lernen, sie zu verm…" at bounding box center [463, 414] width 488 height 36
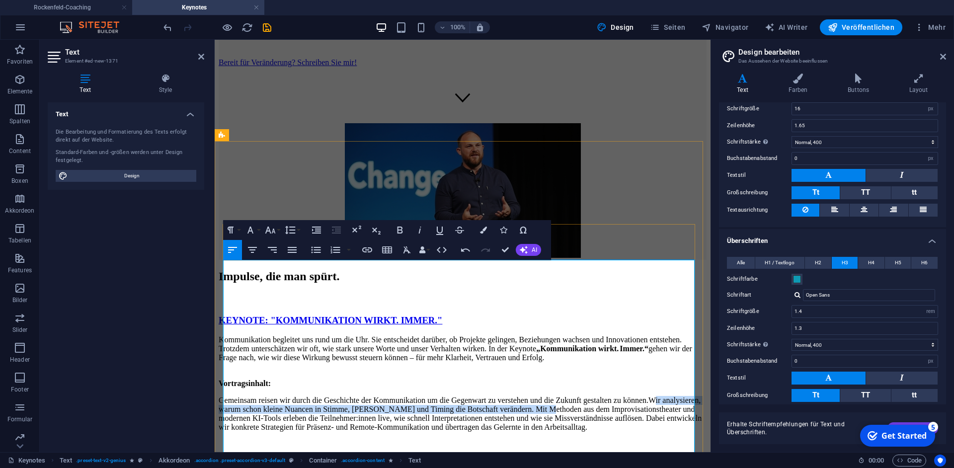
drag, startPoint x: 258, startPoint y: 362, endPoint x: 682, endPoint y: 359, distance: 424.4
click at [682, 396] on p "Gemeinsam reisen wir durch die Geschichte der Kommunikation um die Gegenwart zu…" at bounding box center [463, 414] width 488 height 36
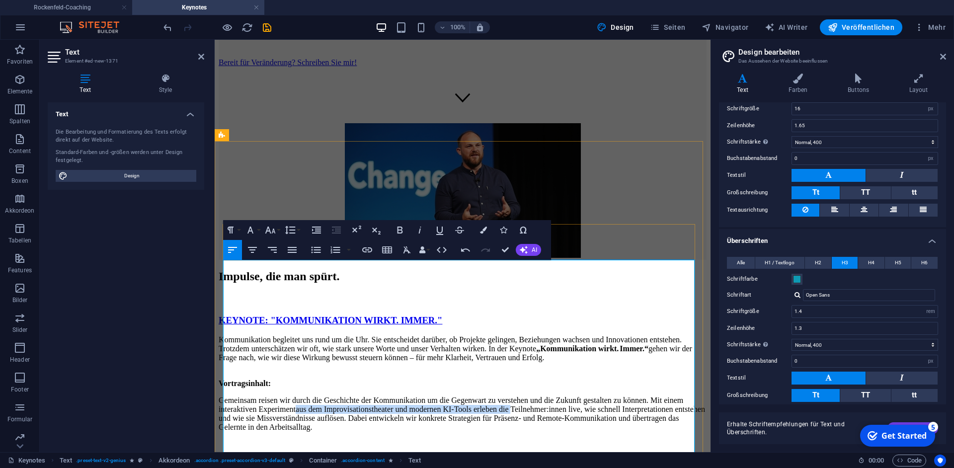
click at [633, 396] on p "Gemeinsam reisen wir durch die Geschichte der Kommunikation um die Gegenwart zu…" at bounding box center [463, 414] width 488 height 36
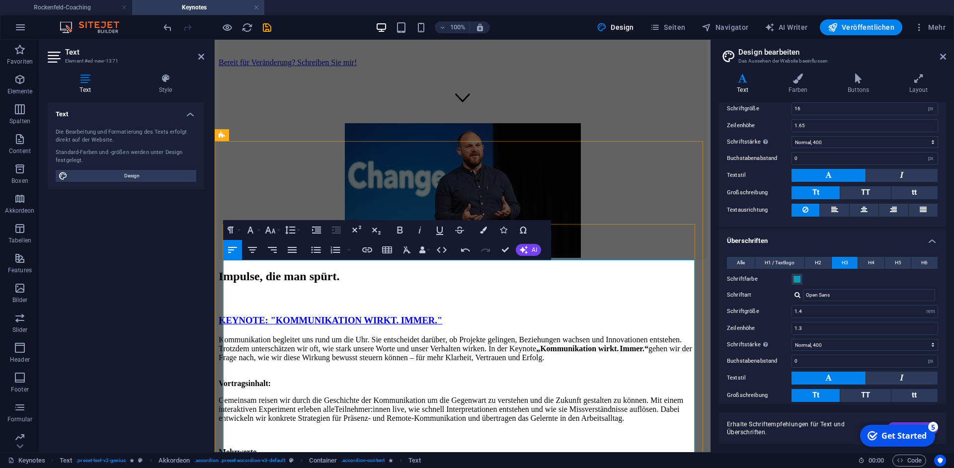
drag, startPoint x: 477, startPoint y: 359, endPoint x: 521, endPoint y: 365, distance: 45.1
click at [477, 396] on p "Gemeinsam reisen wir durch die Geschichte der Kommunikation um die Gegenwart zu…" at bounding box center [463, 409] width 488 height 27
click at [340, 396] on p "Gemeinsam reisen wir durch die Geschichte der Kommunikation um die Gegenwart zu…" at bounding box center [463, 409] width 488 height 27
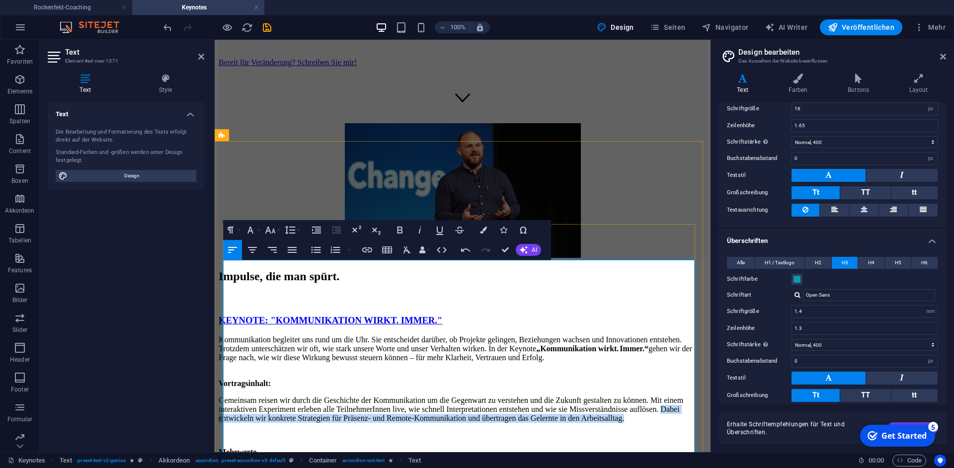
drag, startPoint x: 342, startPoint y: 372, endPoint x: 400, endPoint y: 383, distance: 58.3
click at [400, 396] on p "Gemeinsam reisen wir durch die Geschichte der Kommunikation um die Gegenwart zu…" at bounding box center [463, 409] width 488 height 27
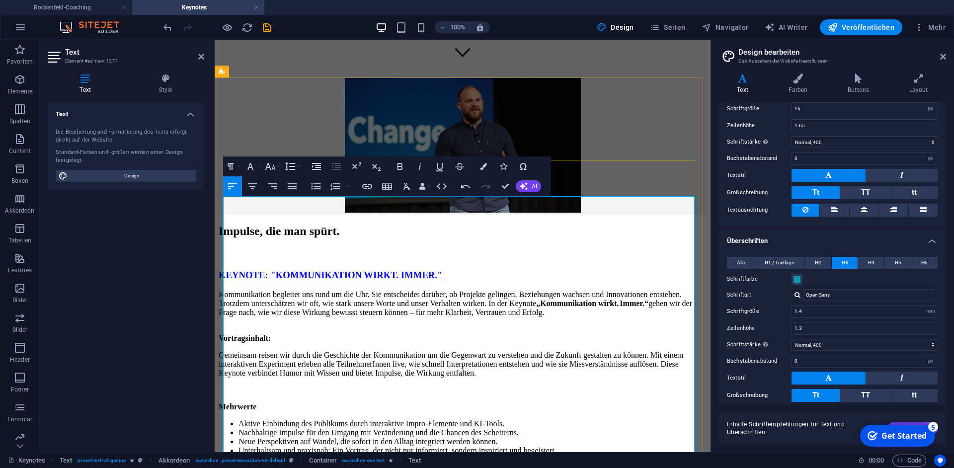
scroll to position [401, 0]
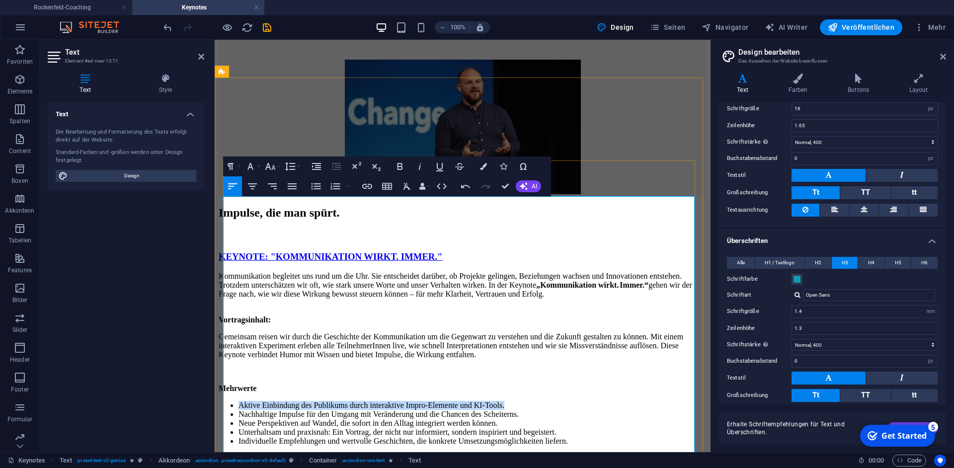
drag, startPoint x: 530, startPoint y: 349, endPoint x: 229, endPoint y: 348, distance: 301.2
click at [239, 401] on li "Aktive Einbindung des Publikums durch interaktive Impro-Elemente und KI-Tools." at bounding box center [473, 405] width 468 height 9
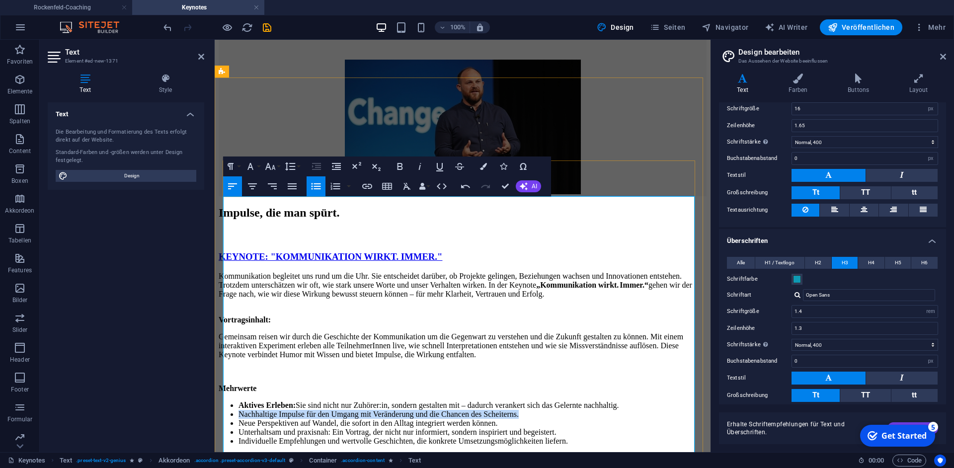
drag, startPoint x: 537, startPoint y: 357, endPoint x: 231, endPoint y: 365, distance: 306.7
click at [239, 410] on li "Nachhaltige Impulse für den Umgang mit Veränderung und die Chancen des Scheiter…" at bounding box center [473, 414] width 468 height 9
click at [418, 410] on li "Konkrete Werkzeuge: Praxistipps und Checklisten helfen, die Wirkung Ihrer Kommu…" at bounding box center [473, 414] width 468 height 9
drag, startPoint x: 554, startPoint y: 371, endPoint x: 236, endPoint y: 377, distance: 318.1
click at [239, 419] on li "Neue Perspektiven auf Wandel, die sofort in den Alltag integriert werden können." at bounding box center [473, 423] width 468 height 9
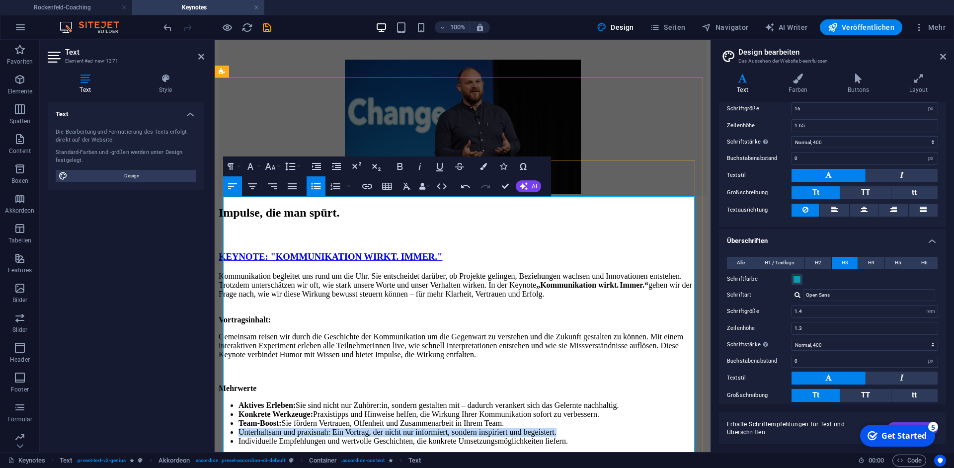
drag, startPoint x: 560, startPoint y: 385, endPoint x: 233, endPoint y: 389, distance: 326.5
click at [239, 428] on li "Unterhaltsam und praxisnah: Ein Vortrag, der nicht nur informiert, sondern insp…" at bounding box center [473, 432] width 468 height 9
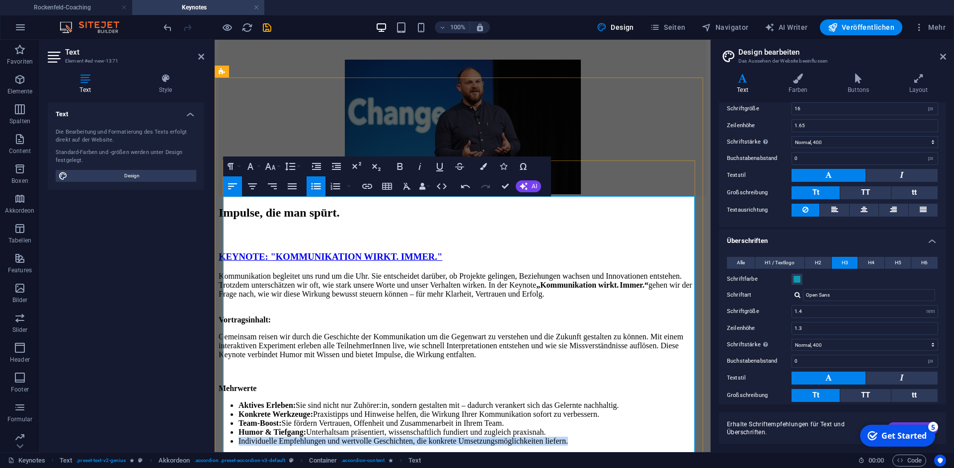
drag, startPoint x: 622, startPoint y: 397, endPoint x: 232, endPoint y: 408, distance: 389.8
click at [239, 437] on li "Individuelle Empfehlungen und wertvolle Geschichten, die konkrete Umsetzungsmög…" at bounding box center [473, 441] width 468 height 9
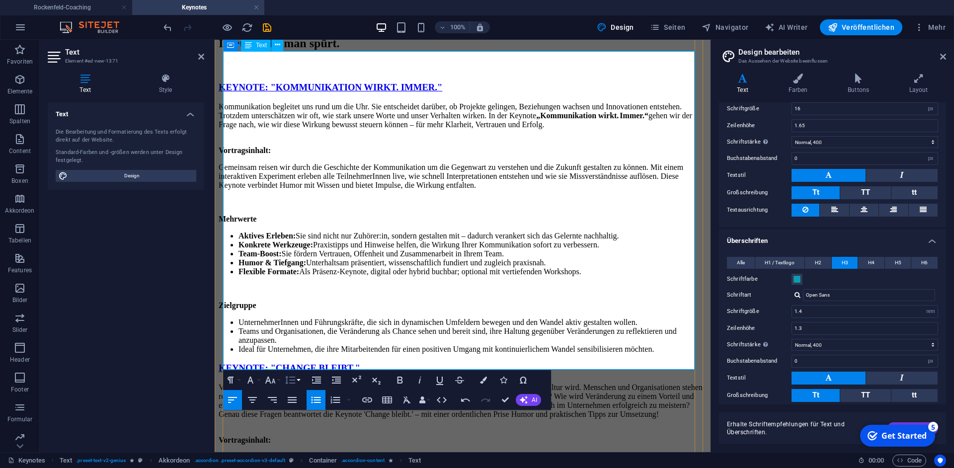
scroll to position [592, 0]
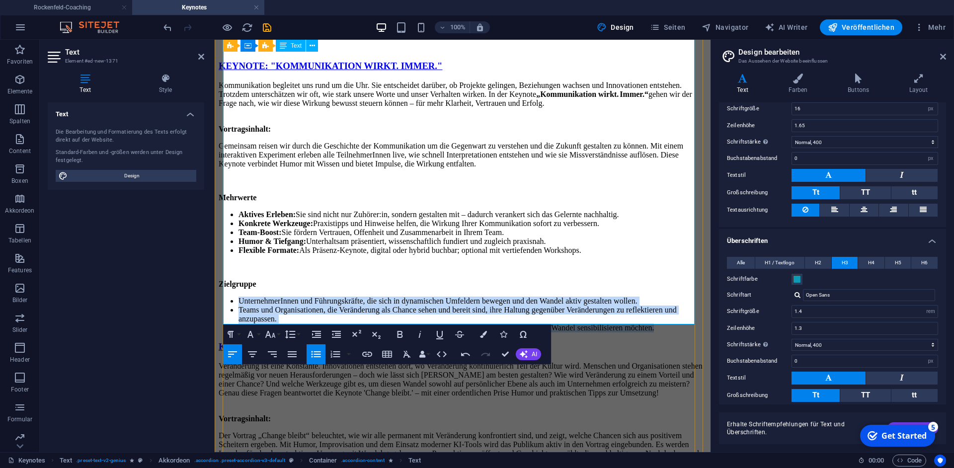
drag, startPoint x: 268, startPoint y: 314, endPoint x: 232, endPoint y: 253, distance: 70.2
click at [232, 297] on ul "UnternehmerInnen und Führungskräfte, die sich in dynamischen Umfeldern bewegen …" at bounding box center [463, 315] width 488 height 36
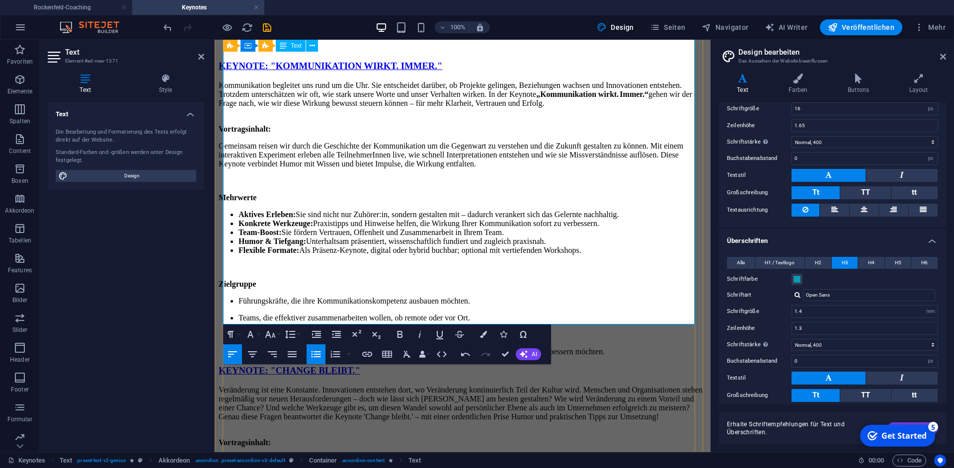
scroll to position [619, 0]
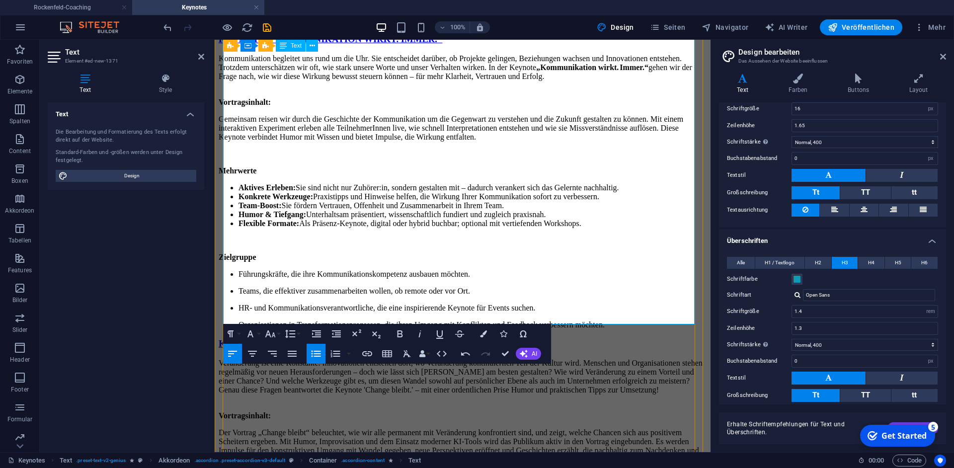
click at [239, 270] on p "Führungskräfte, die ihre Kommunikationskompetenz ausbauen möchten." at bounding box center [473, 274] width 468 height 9
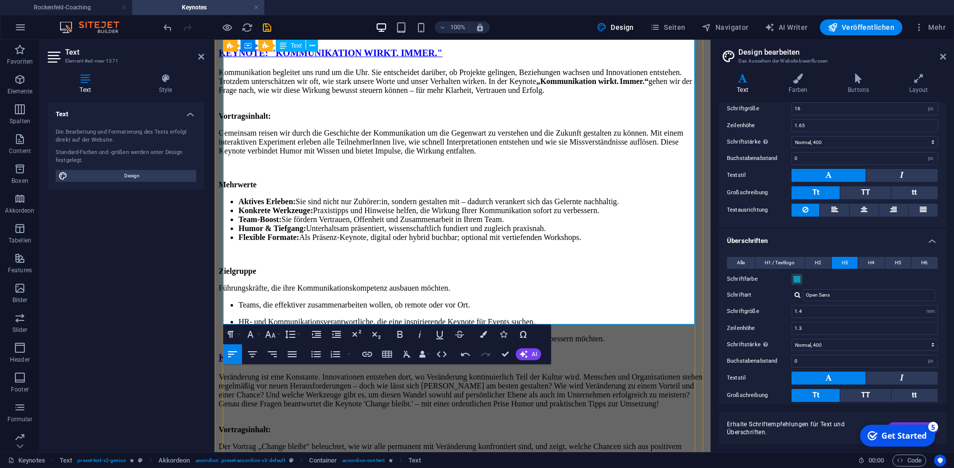
click at [297, 284] on p "Führungskräfte, die ihre Kommunikationskompetenz ausbauen möchten." at bounding box center [463, 288] width 488 height 9
click at [318, 353] on icon "button" at bounding box center [316, 354] width 12 height 12
drag, startPoint x: 231, startPoint y: 265, endPoint x: 279, endPoint y: 266, distance: 47.7
click at [239, 300] on p "Teams, die effektiver zusammenarbeiten wollen, ob remote oder vor Ort." at bounding box center [473, 304] width 468 height 9
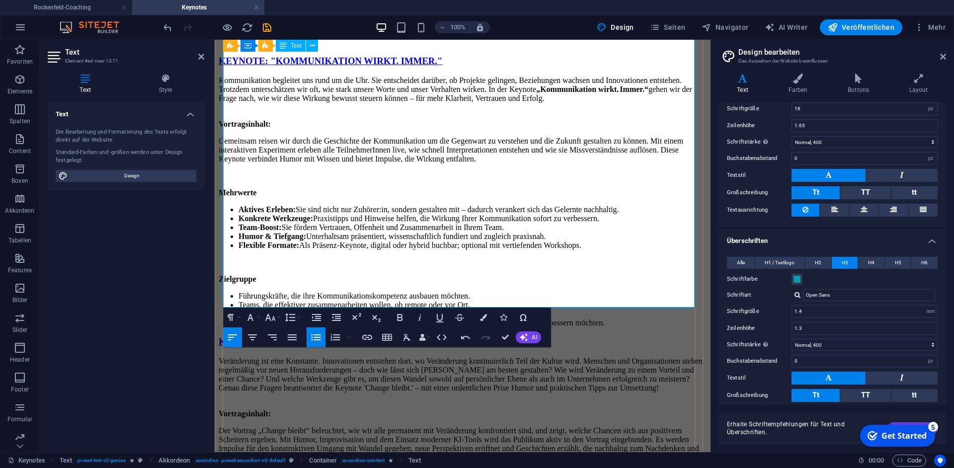
scroll to position [606, 0]
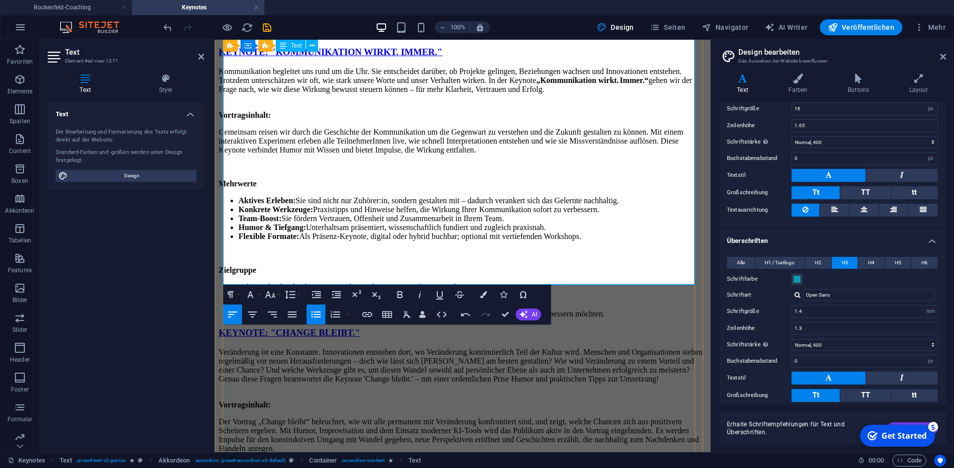
drag, startPoint x: 232, startPoint y: 262, endPoint x: 238, endPoint y: 263, distance: 6.0
click at [239, 301] on li "HR‑ und Kommunikationsverantwortliche, die eine inspirierende Keynote für Event…" at bounding box center [473, 305] width 468 height 9
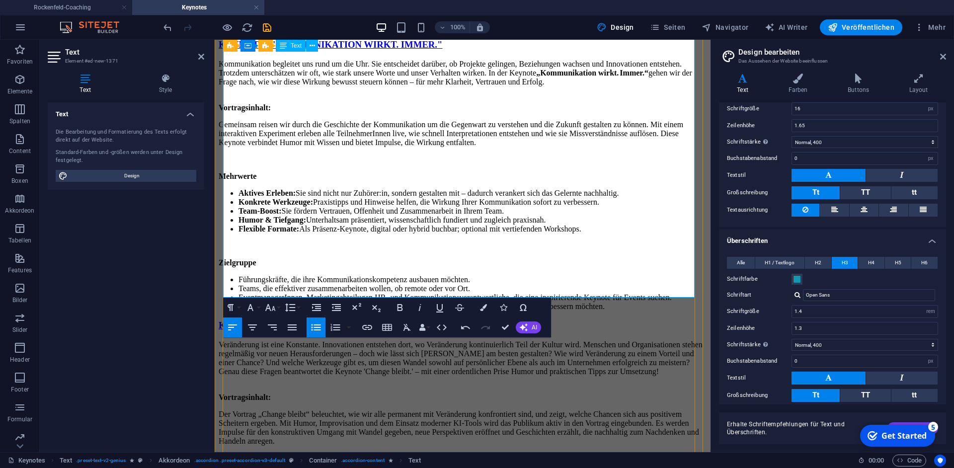
scroll to position [622, 0]
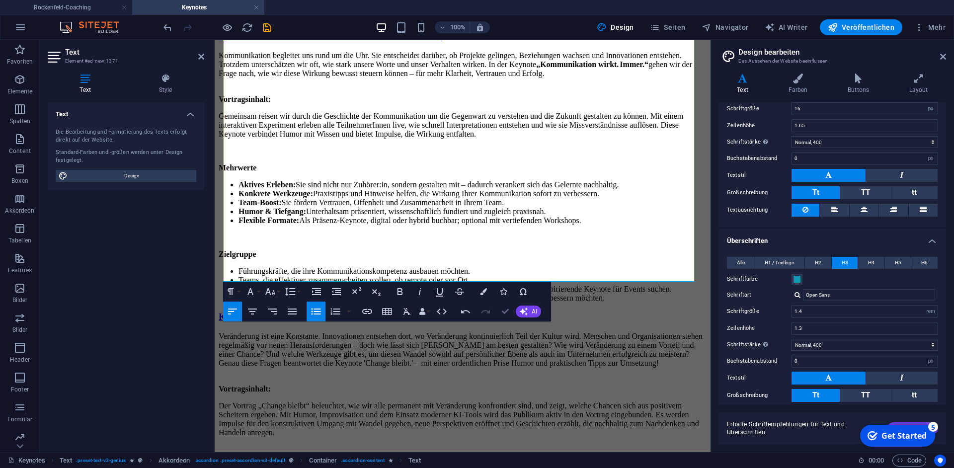
drag, startPoint x: 502, startPoint y: 309, endPoint x: 462, endPoint y: 269, distance: 56.2
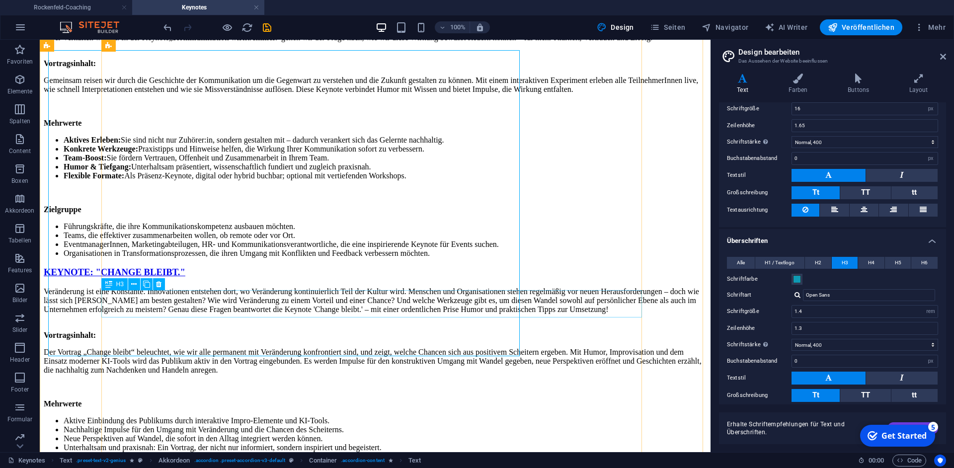
scroll to position [547, 0]
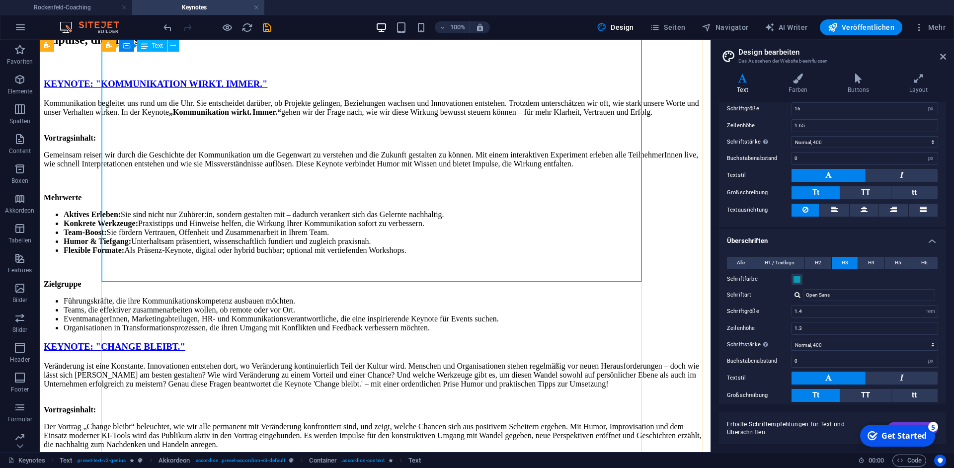
click at [556, 277] on div "Kommunikation begleitet uns rund um die Uhr. Sie entscheidet darüber, ob Projek…" at bounding box center [375, 216] width 663 height 234
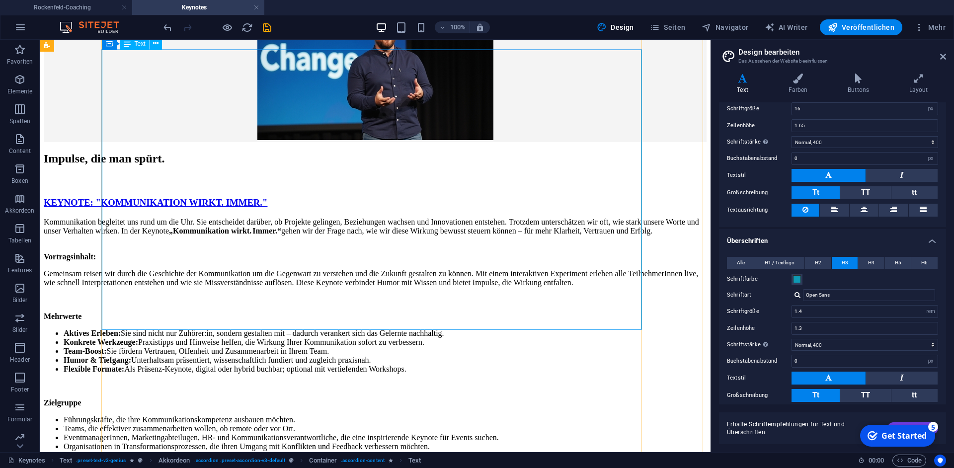
scroll to position [499, 0]
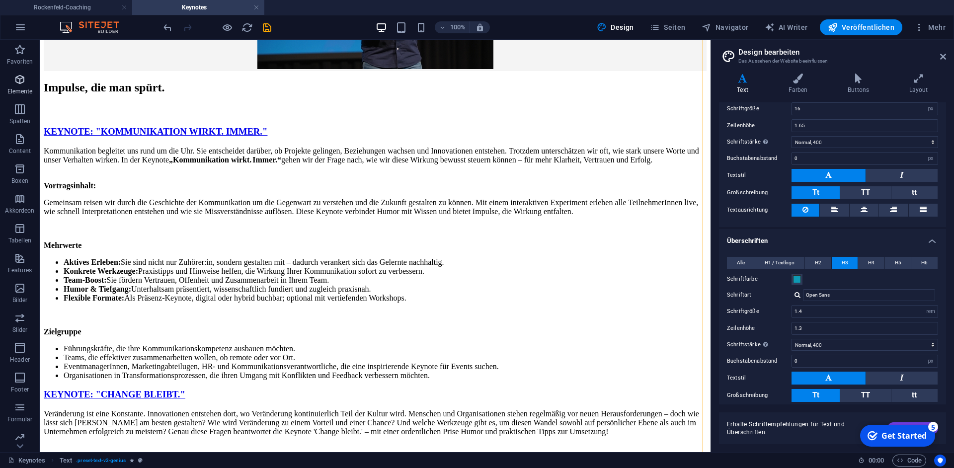
click at [21, 84] on icon "button" at bounding box center [20, 80] width 12 height 12
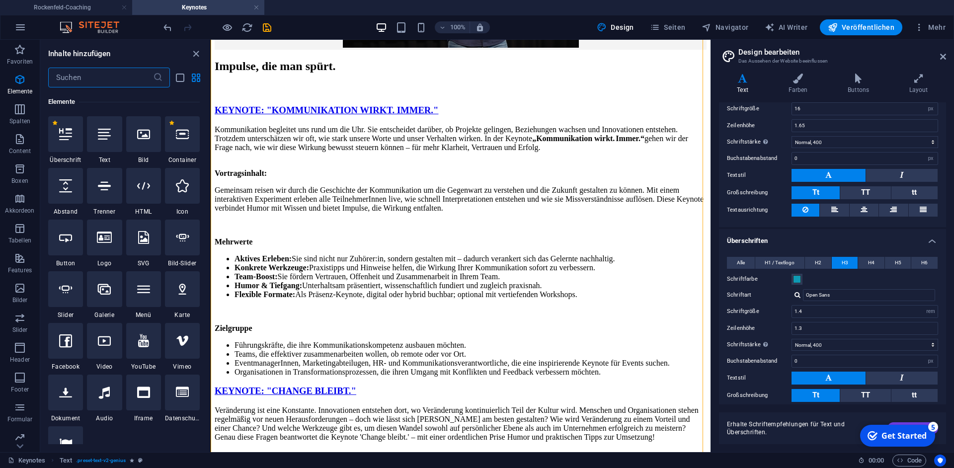
scroll to position [106, 0]
click at [104, 76] on input "text" at bounding box center [100, 78] width 105 height 20
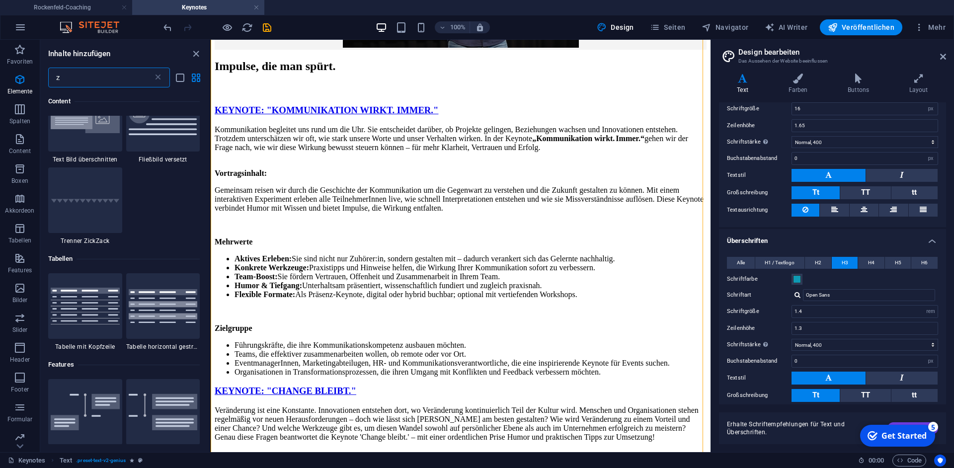
scroll to position [0, 0]
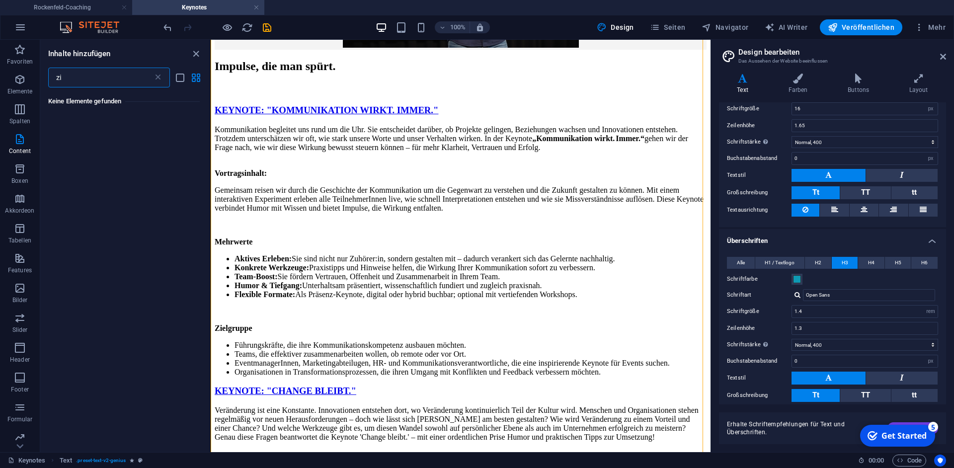
type input "z"
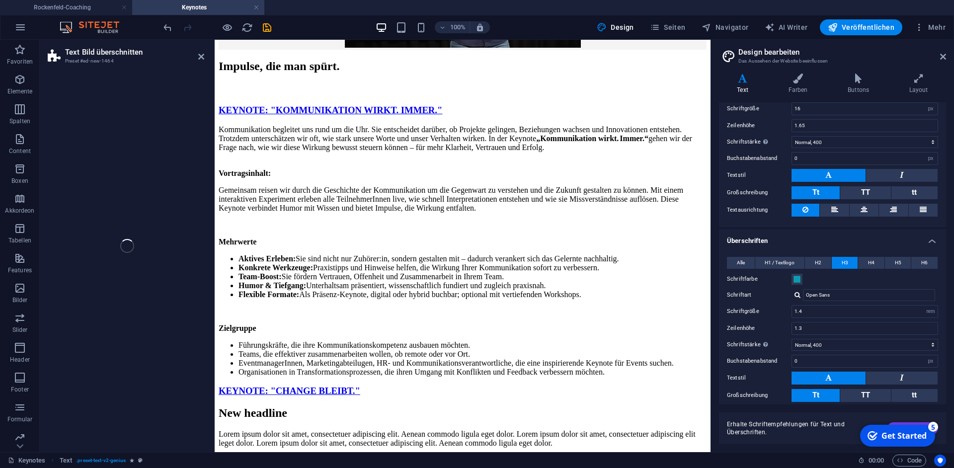
scroll to position [607, 0]
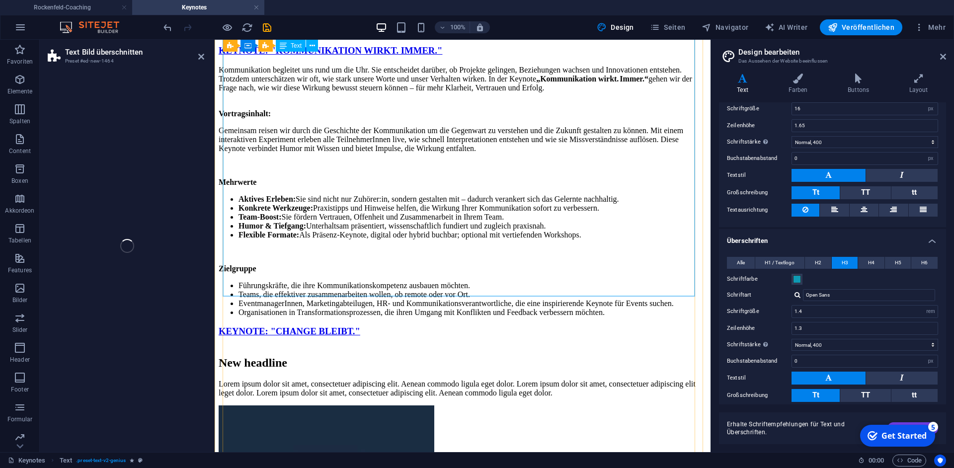
select select "rem"
select select "px"
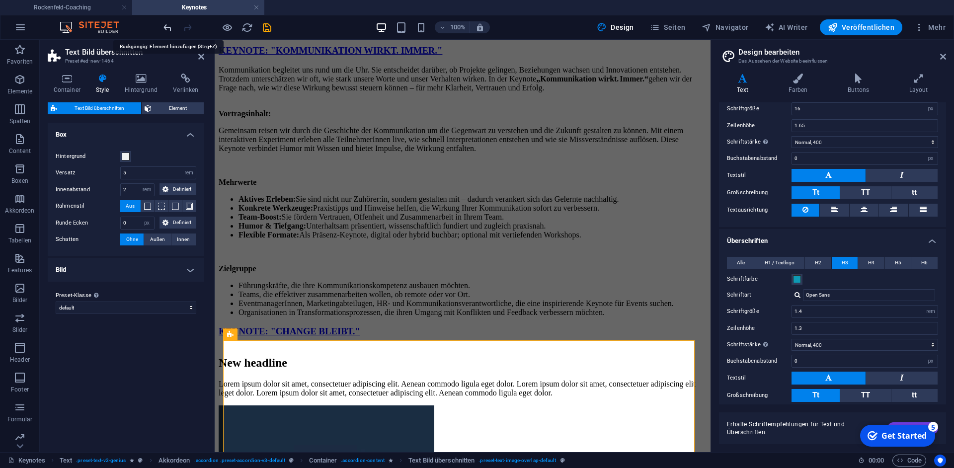
click at [170, 28] on icon "undo" at bounding box center [167, 27] width 11 height 11
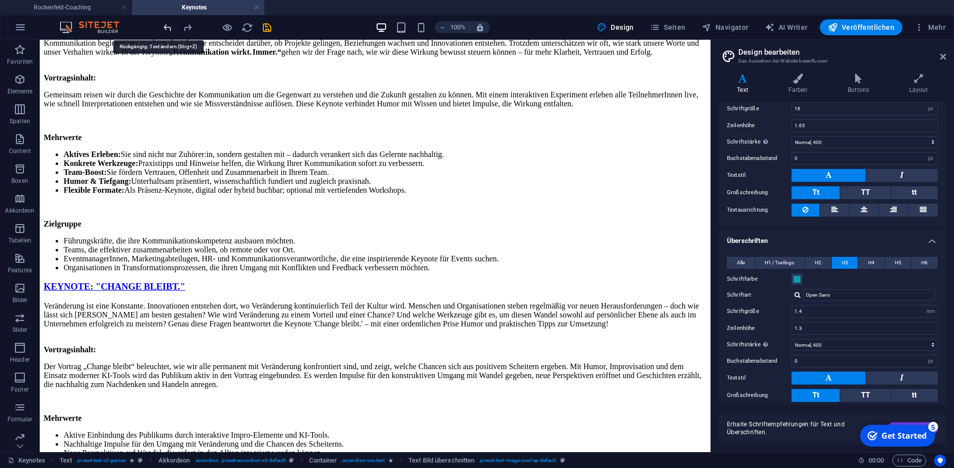
scroll to position [533, 0]
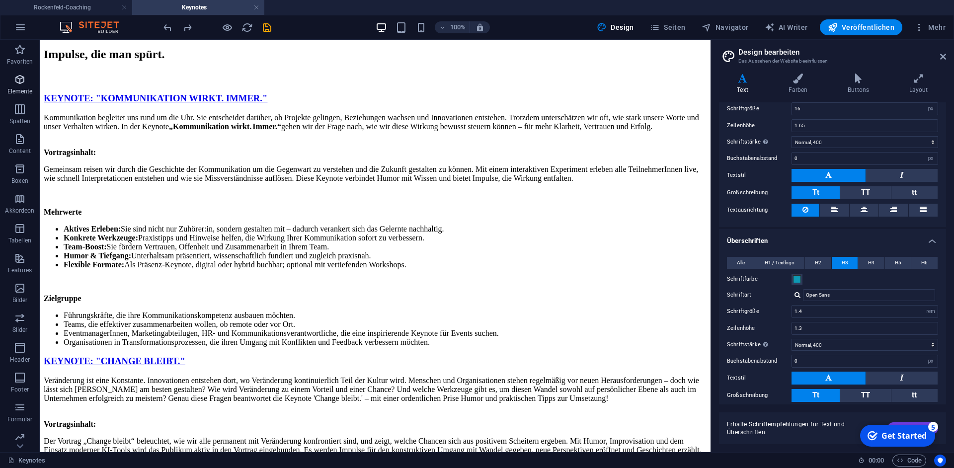
click at [18, 76] on icon "button" at bounding box center [20, 80] width 12 height 12
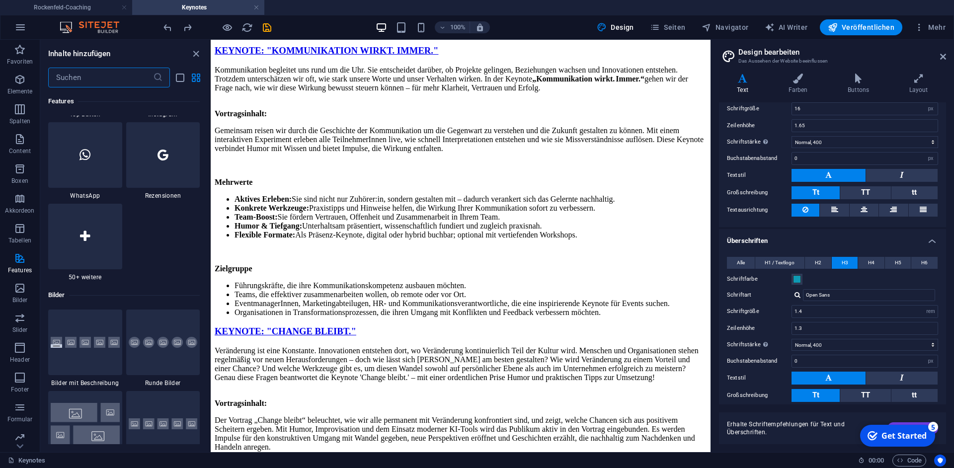
scroll to position [4854, 0]
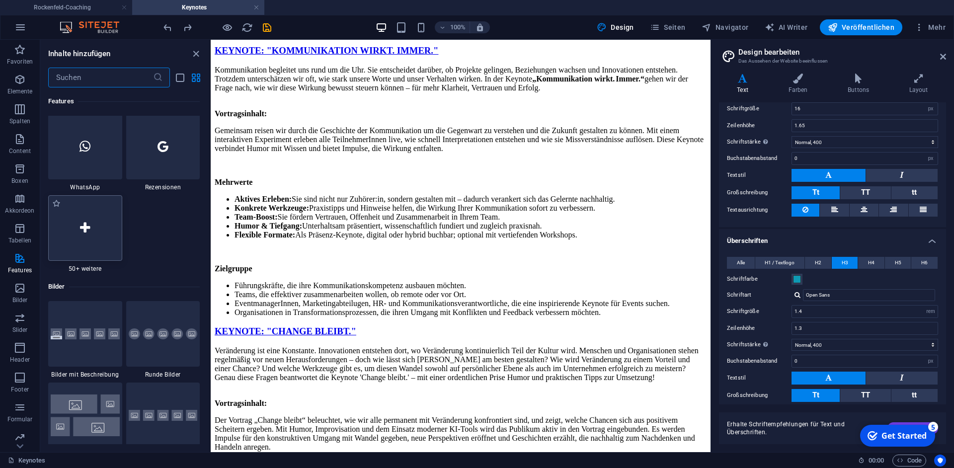
click at [105, 238] on div at bounding box center [85, 228] width 74 height 66
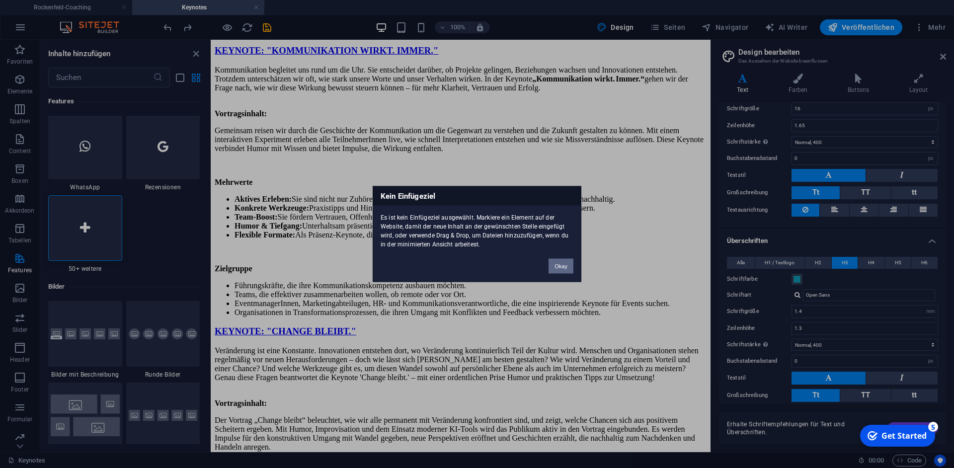
drag, startPoint x: 562, startPoint y: 266, endPoint x: 245, endPoint y: 221, distance: 320.7
click at [562, 266] on button "Okay" at bounding box center [561, 266] width 25 height 15
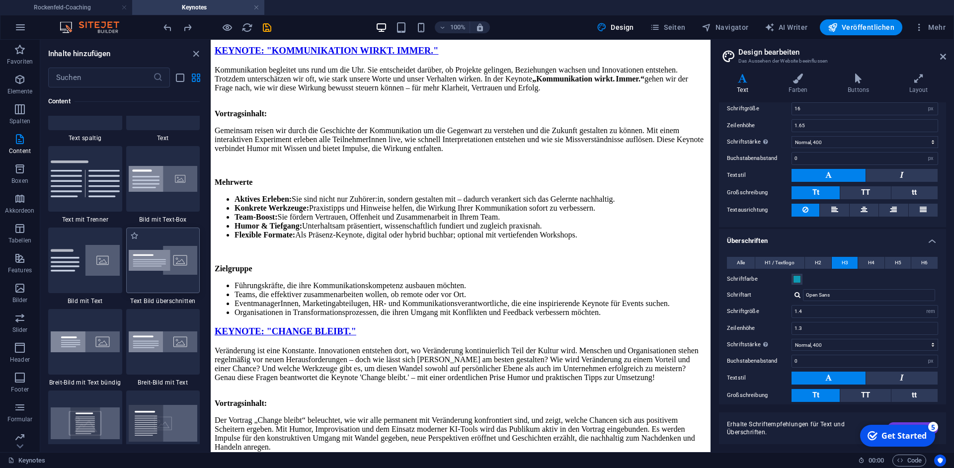
scroll to position [1779, 0]
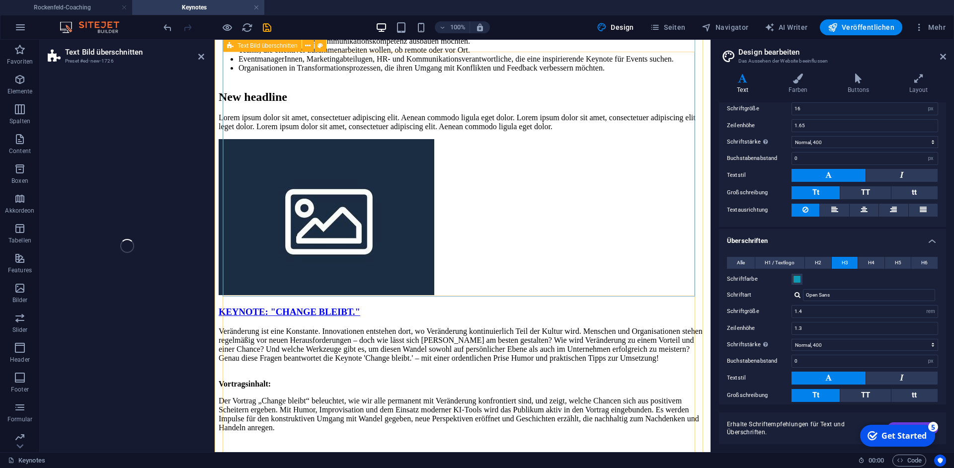
select select "rem"
select select "px"
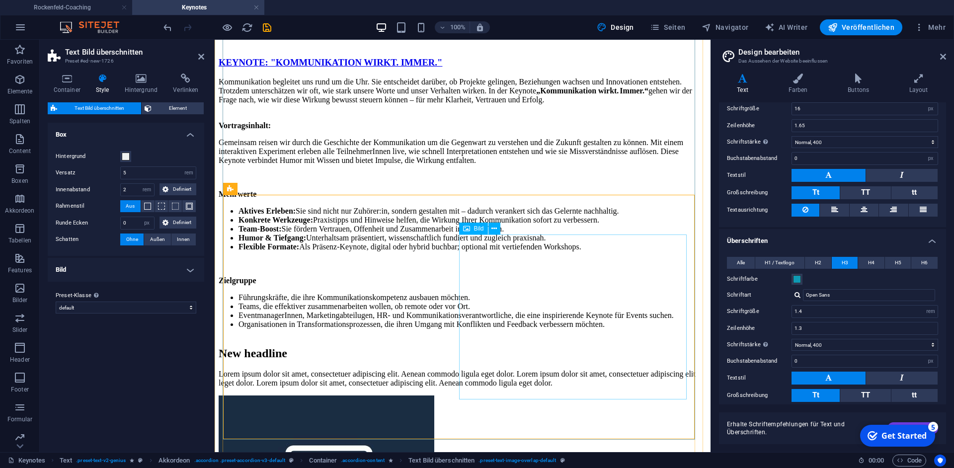
scroll to position [709, 0]
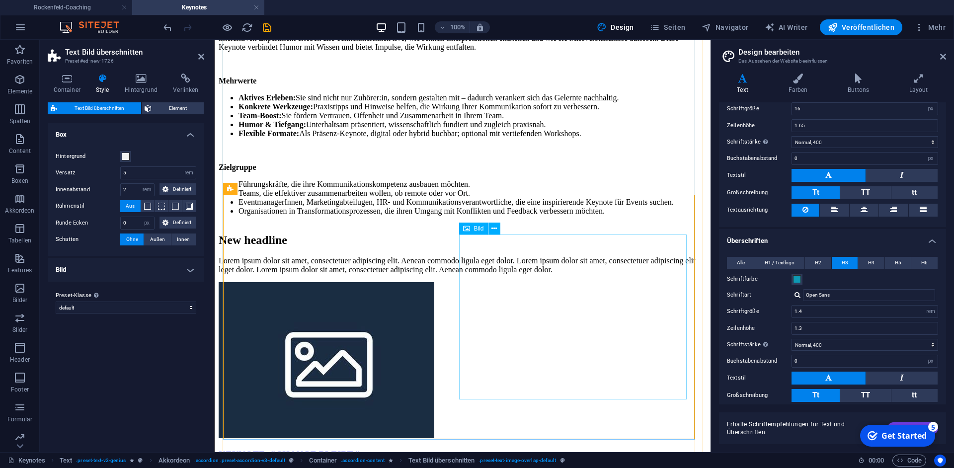
click at [572, 288] on figure at bounding box center [463, 361] width 488 height 158
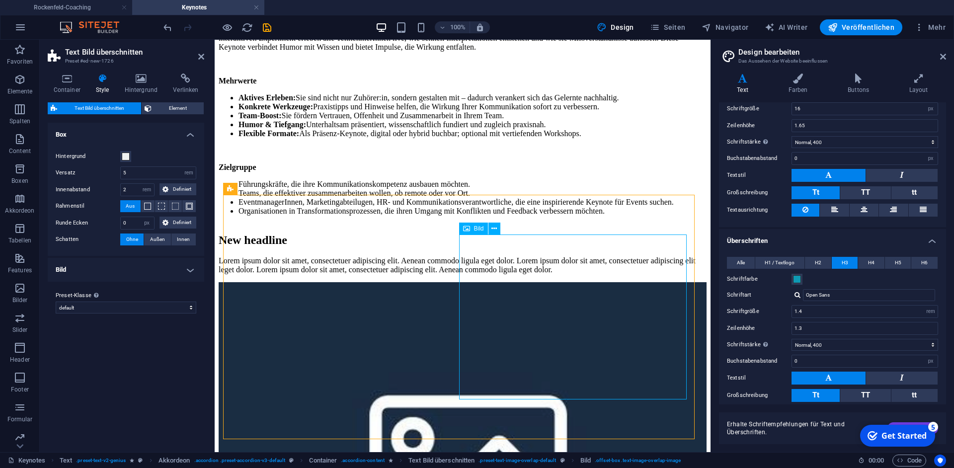
select select "%"
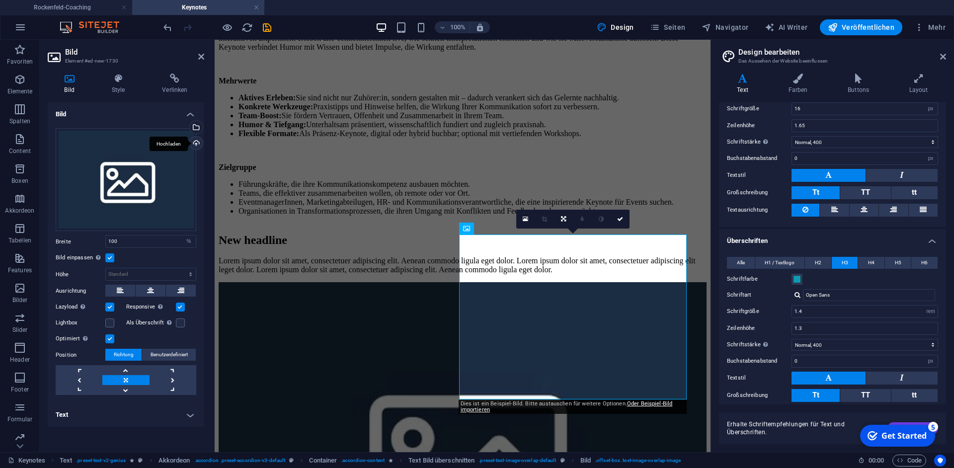
click at [199, 143] on div "Hochladen" at bounding box center [195, 144] width 15 height 15
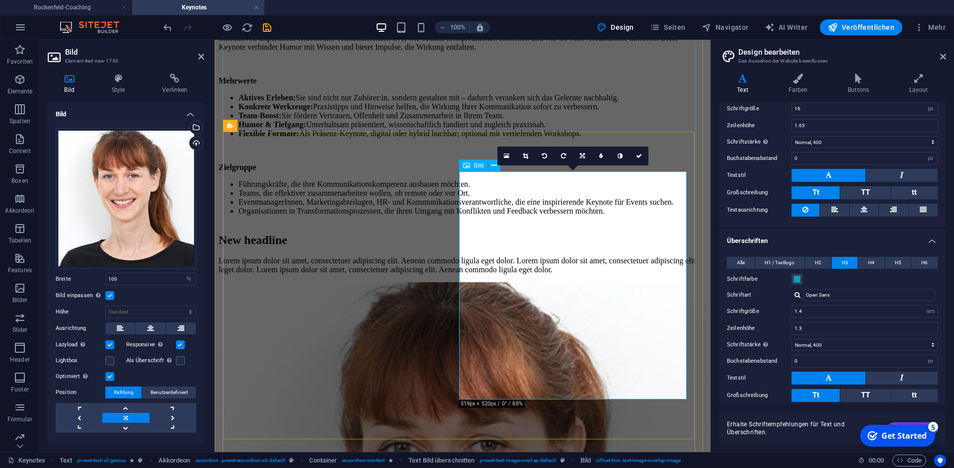
scroll to position [772, 0]
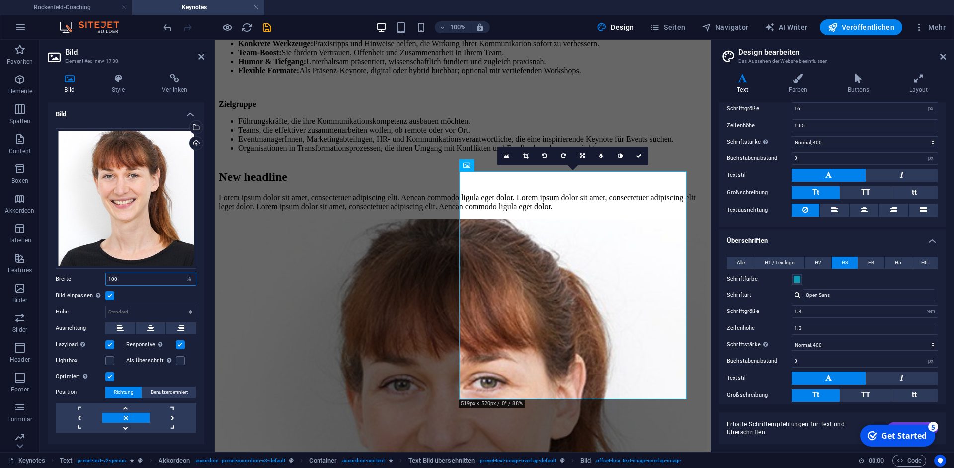
click at [125, 273] on input "100" at bounding box center [151, 279] width 90 height 12
type input "1"
type input "50"
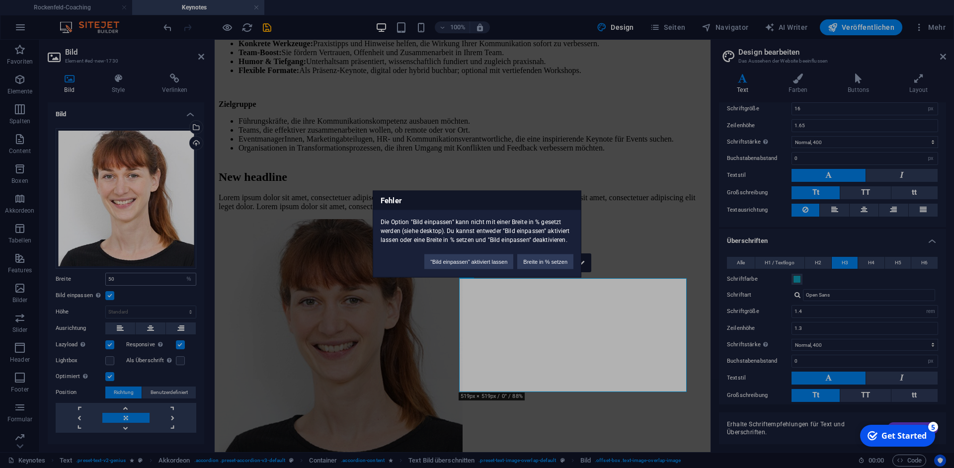
scroll to position [672, 0]
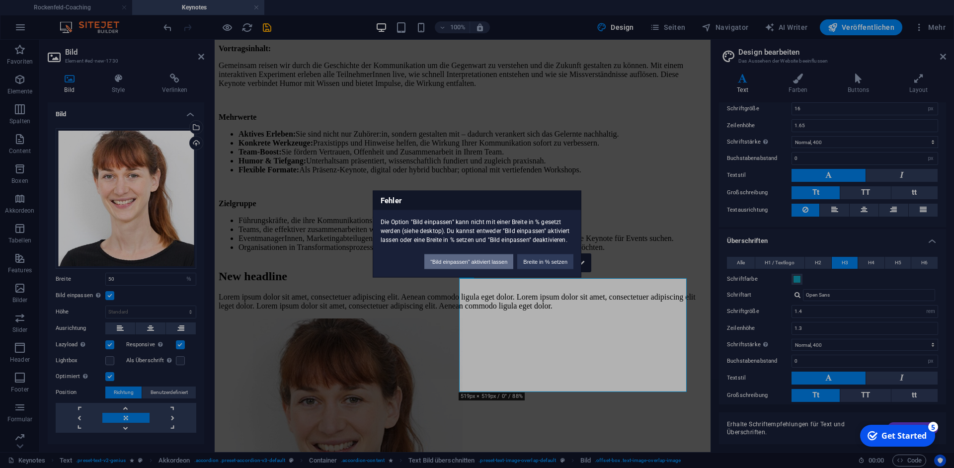
drag, startPoint x: 477, startPoint y: 261, endPoint x: 262, endPoint y: 221, distance: 218.3
click at [477, 261] on button ""Bild einpassen" aktiviert lassen" at bounding box center [468, 261] width 89 height 15
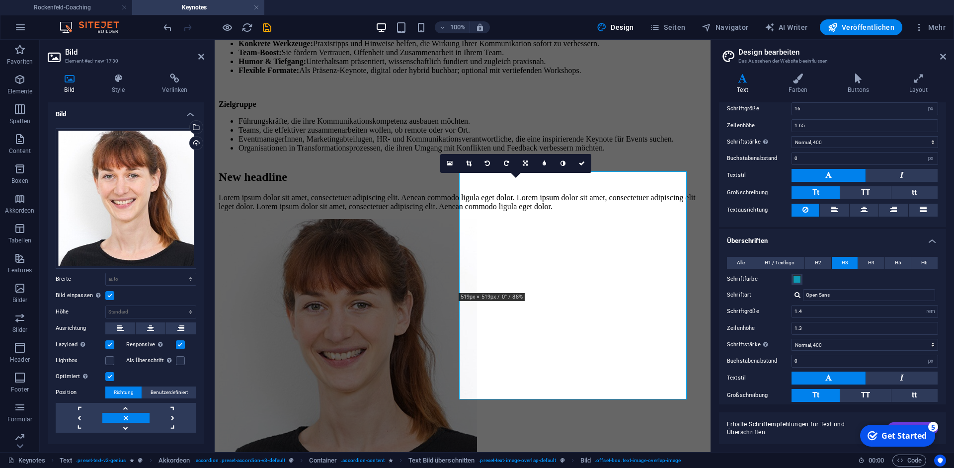
click at [159, 290] on div "Bild einpassen Bild automatisch anhand einer fixen Breite und Höhe einpassen" at bounding box center [126, 296] width 141 height 12
click at [160, 278] on div "Ziehe Dateien zum Hochladen hierher oder klicke hier, um aus Dateien oder koste…" at bounding box center [126, 280] width 157 height 321
click at [106, 273] on select "Standard auto px rem % em vh vw" at bounding box center [151, 279] width 90 height 12
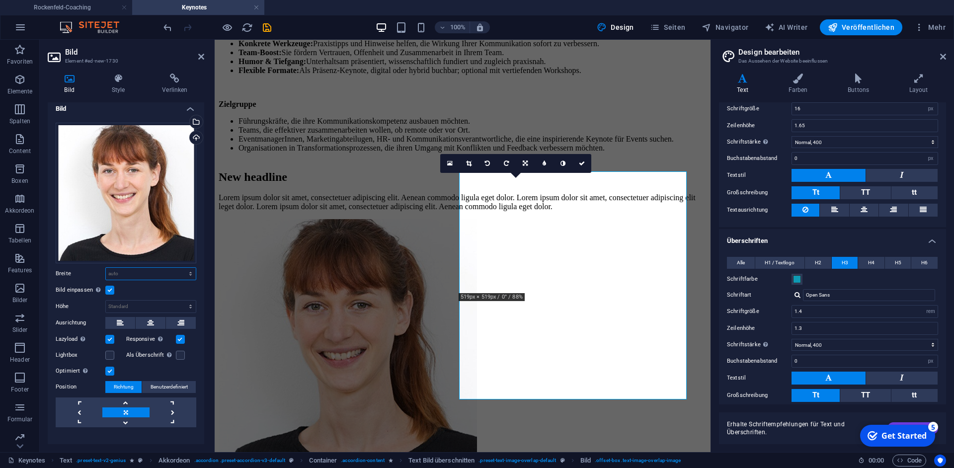
scroll to position [0, 0]
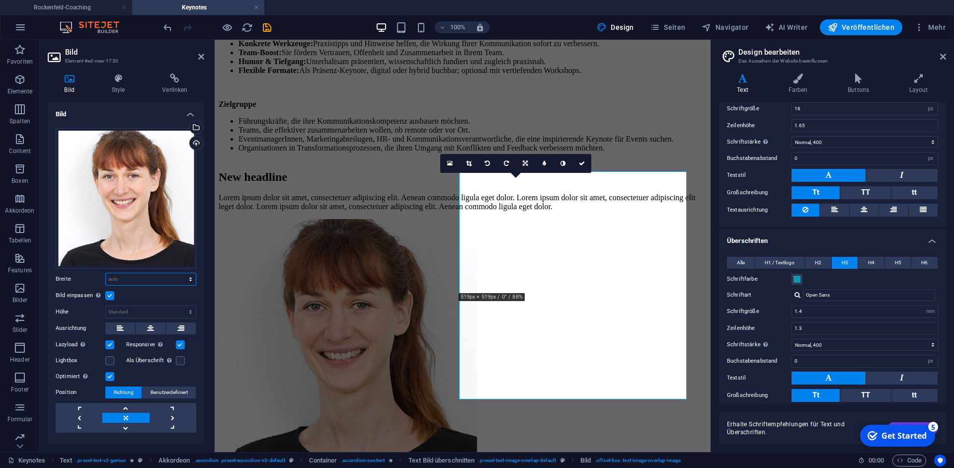
click at [106, 273] on select "Standard auto px rem % em vh vw" at bounding box center [151, 279] width 90 height 12
select select "rem"
click option "rem" at bounding box center [0, 0] width 0 height 0
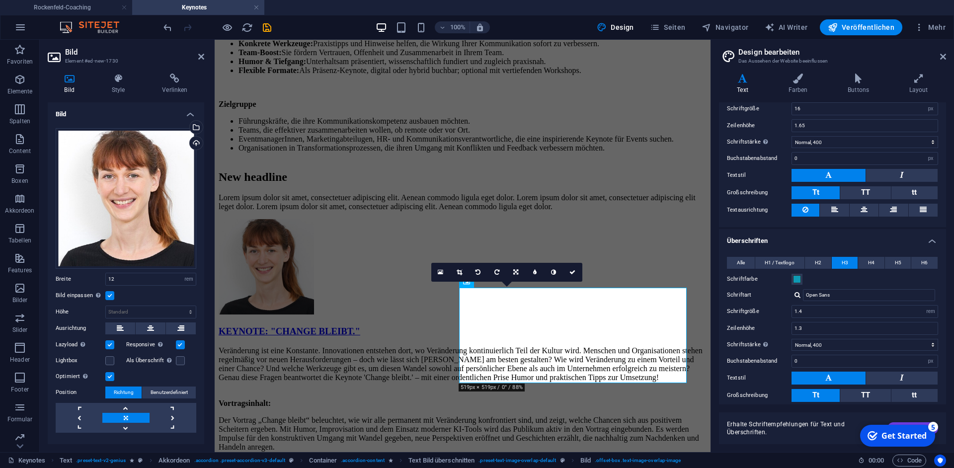
scroll to position [672, 0]
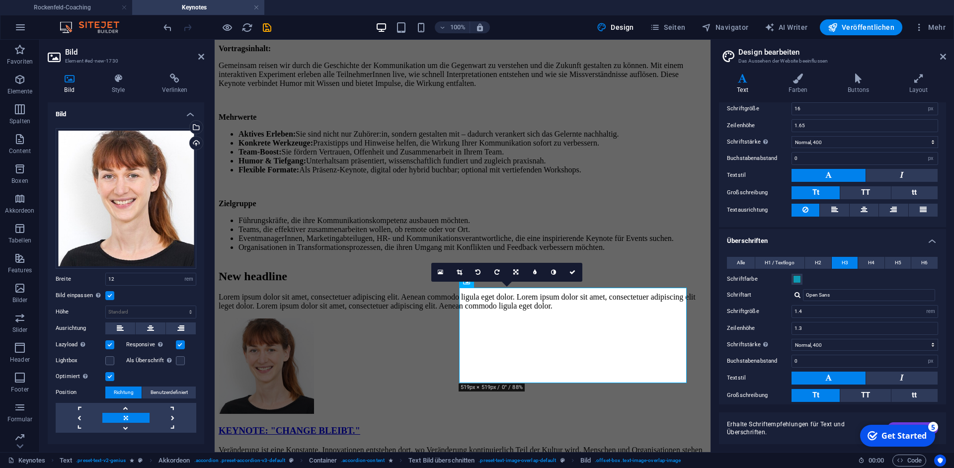
click at [517, 268] on link at bounding box center [516, 272] width 19 height 19
click at [511, 269] on link at bounding box center [516, 272] width 19 height 19
click at [538, 321] on figure at bounding box center [463, 367] width 488 height 97
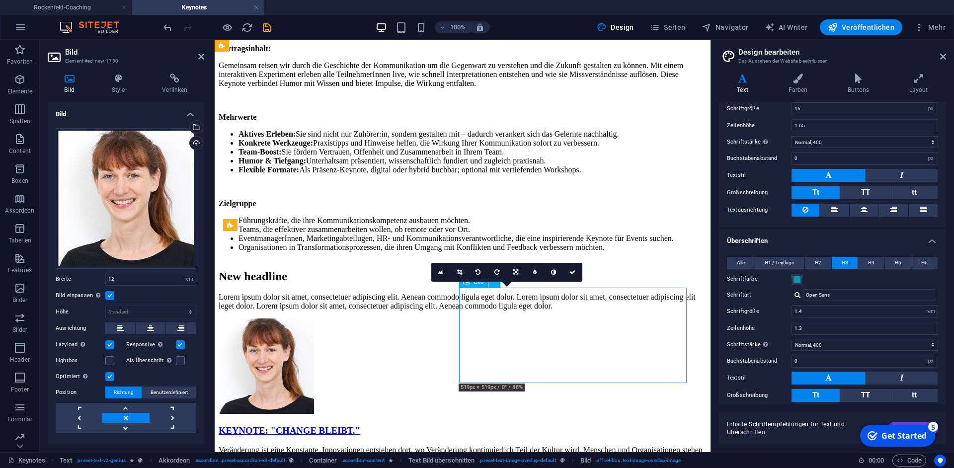
drag, startPoint x: 528, startPoint y: 324, endPoint x: 534, endPoint y: 326, distance: 6.5
click at [534, 326] on figure at bounding box center [463, 367] width 488 height 97
click at [463, 270] on link at bounding box center [459, 272] width 19 height 19
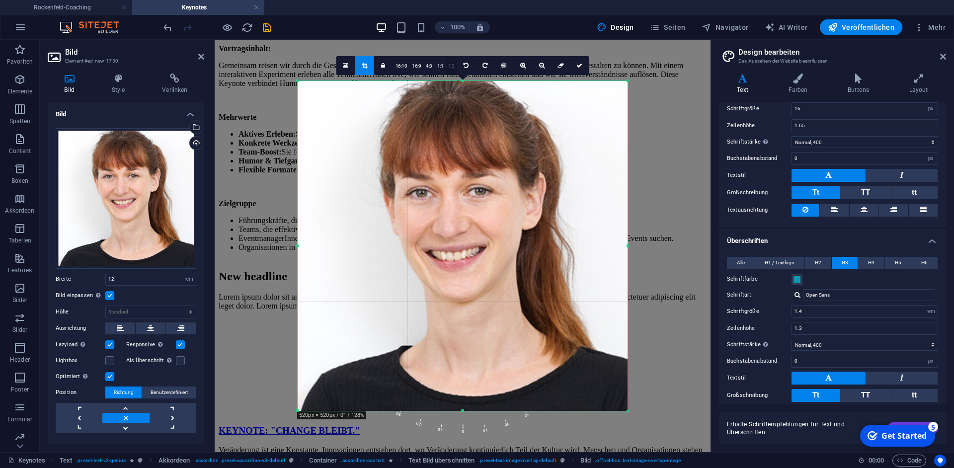
click at [447, 64] on link "1:2" at bounding box center [451, 66] width 11 height 19
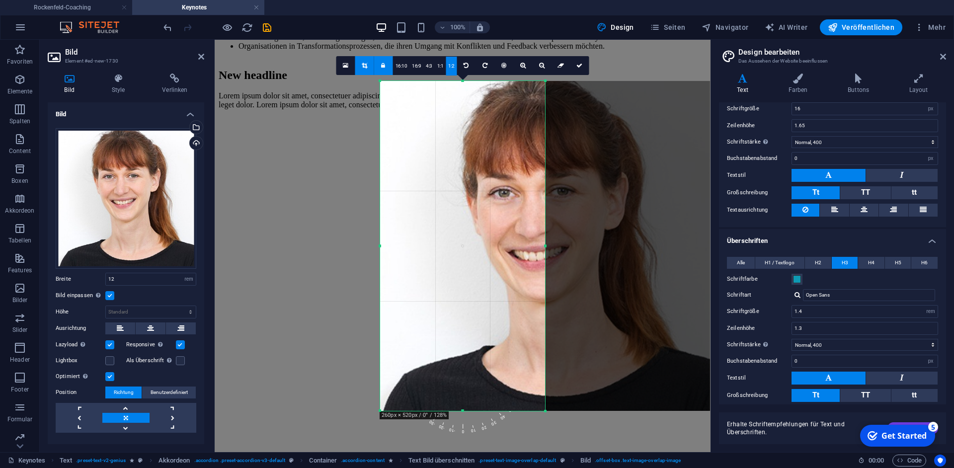
click at [444, 66] on link "1:1" at bounding box center [440, 66] width 11 height 19
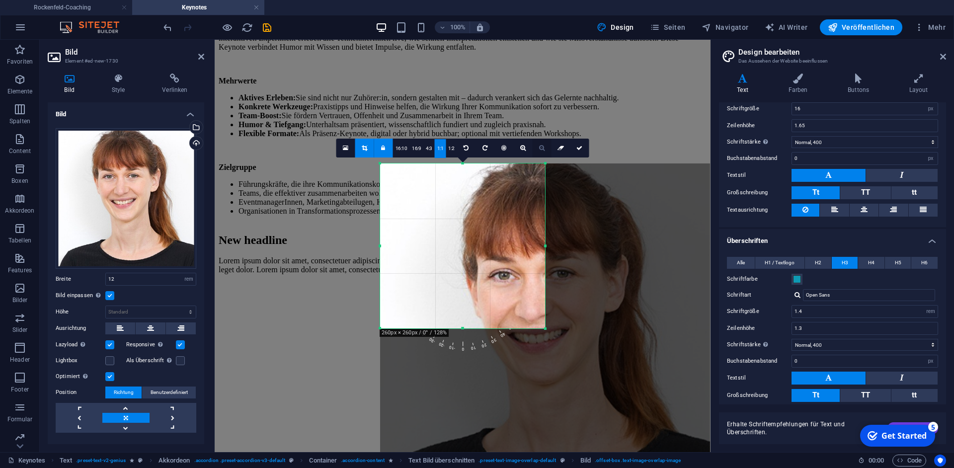
click at [542, 149] on icon at bounding box center [541, 148] width 5 height 6
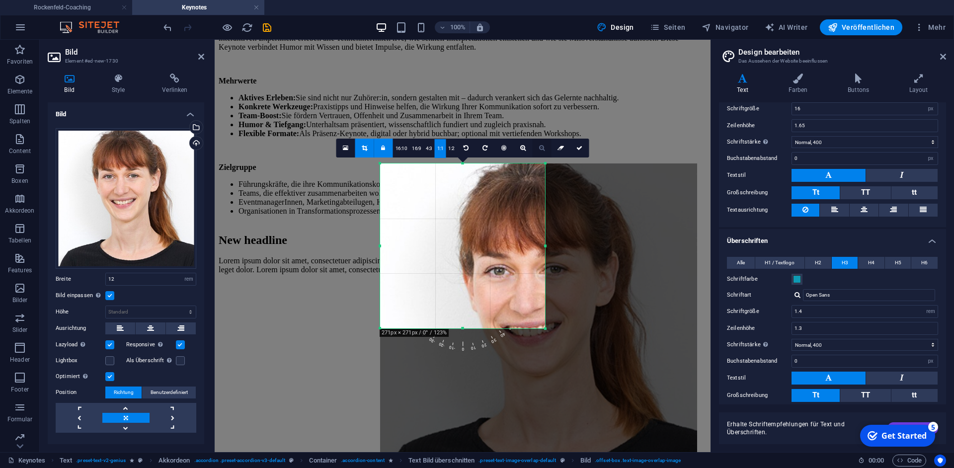
click at [542, 148] on icon at bounding box center [541, 148] width 5 height 6
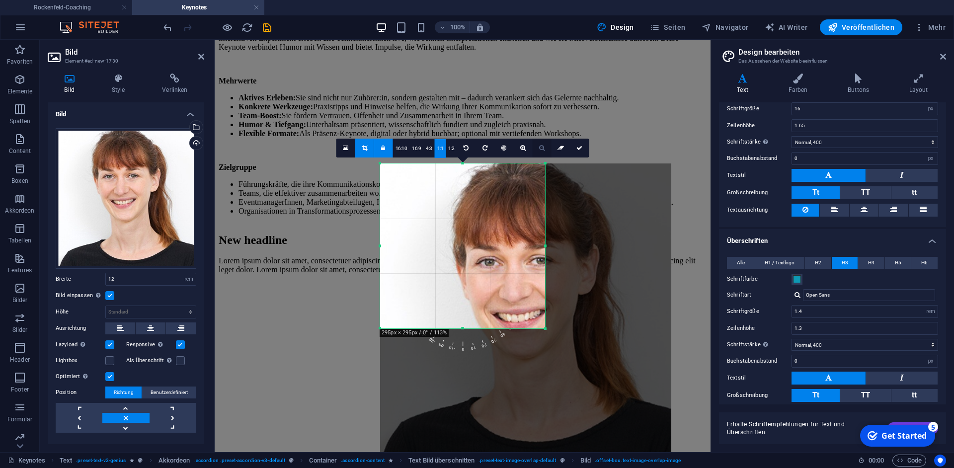
click at [542, 148] on icon at bounding box center [541, 148] width 5 height 6
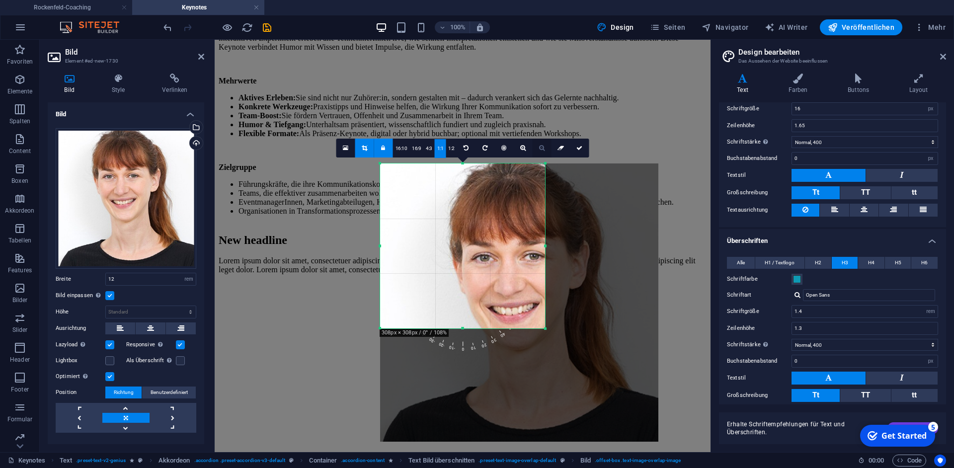
click at [542, 148] on icon at bounding box center [541, 148] width 5 height 6
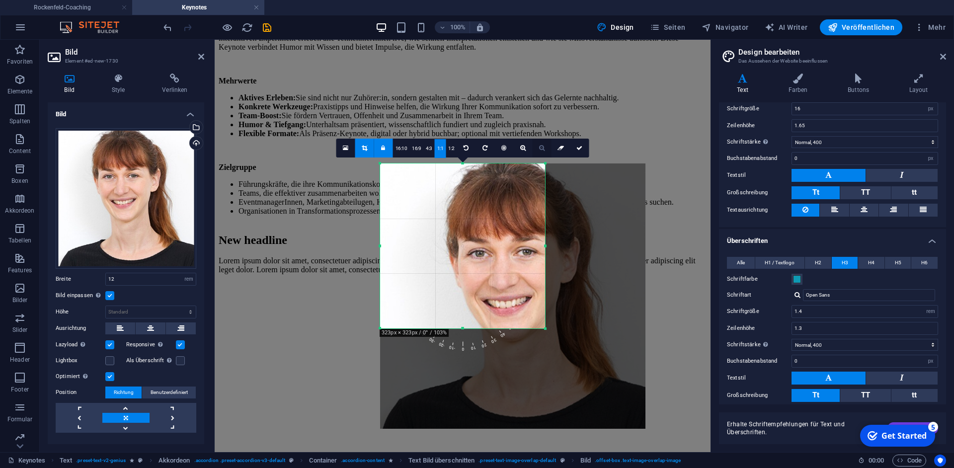
click at [542, 148] on icon at bounding box center [541, 148] width 5 height 6
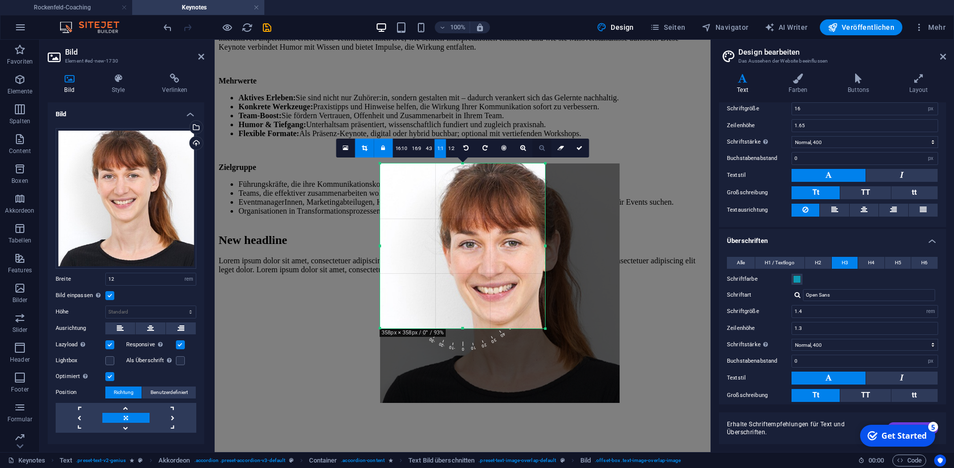
click at [542, 148] on icon at bounding box center [541, 148] width 5 height 6
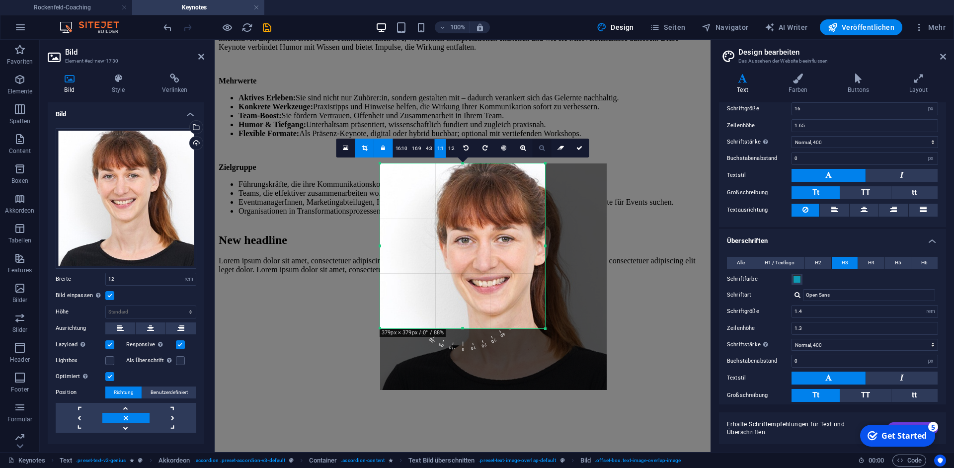
click at [542, 148] on icon at bounding box center [541, 148] width 5 height 6
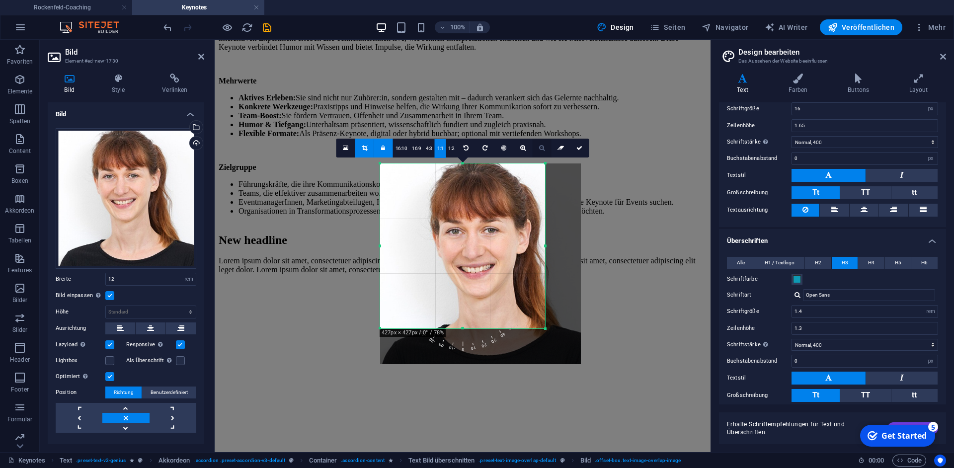
click at [542, 148] on icon at bounding box center [541, 148] width 5 height 6
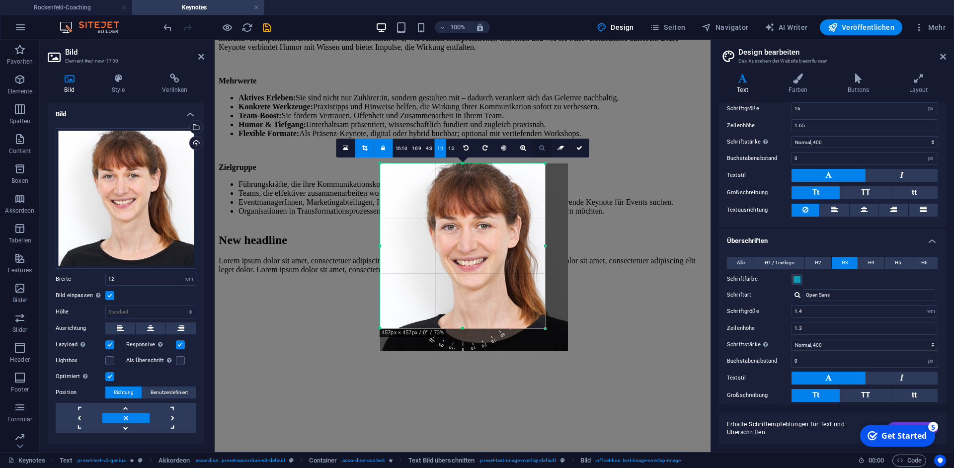
click at [542, 148] on icon at bounding box center [541, 148] width 5 height 6
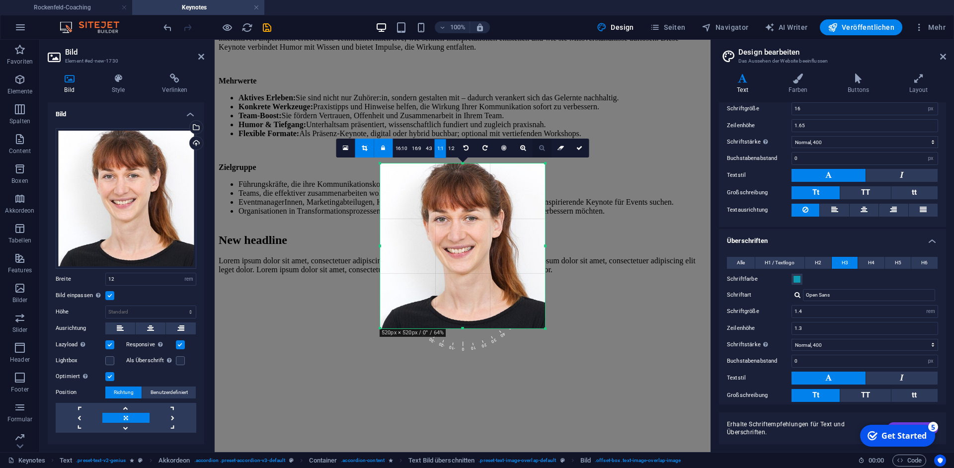
click at [542, 148] on icon at bounding box center [541, 148] width 5 height 6
click at [576, 146] on icon at bounding box center [579, 148] width 6 height 6
type input "332"
select select "px"
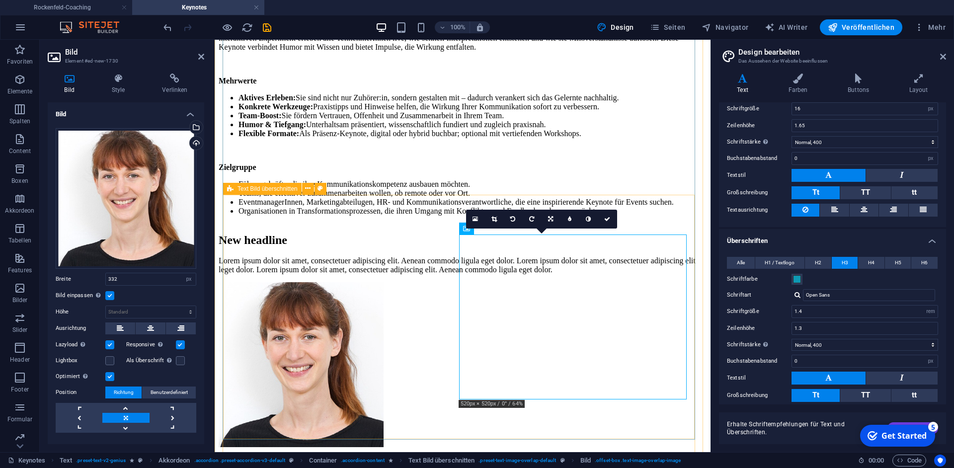
click at [685, 224] on div "New headline Lorem ipsum dolor sit amet, consectetuer adipiscing elit. Aenean c…" at bounding box center [463, 337] width 488 height 226
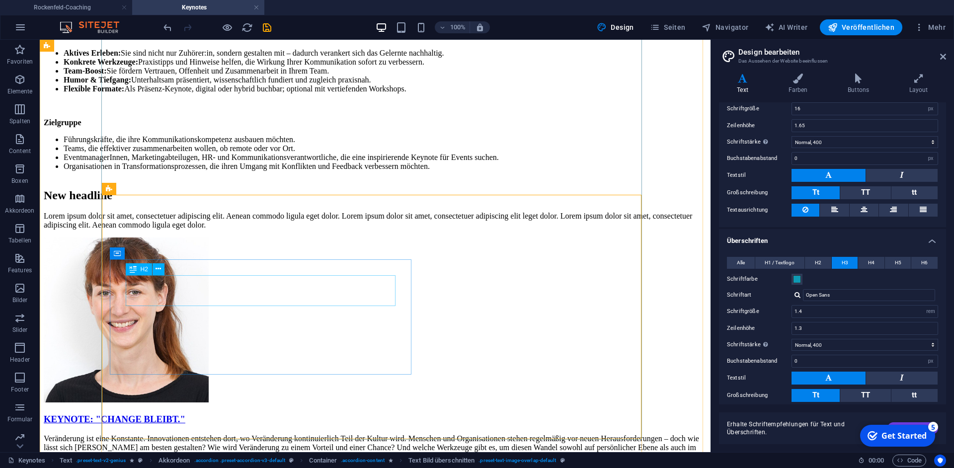
scroll to position [634, 0]
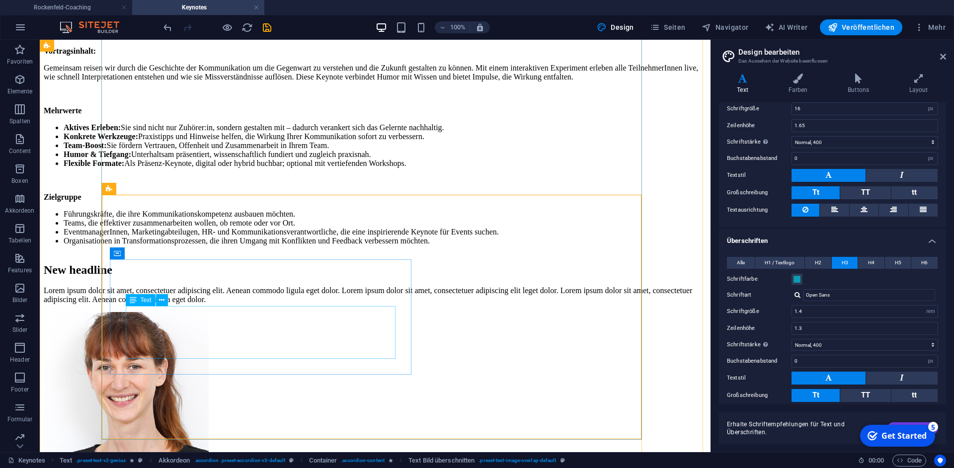
click at [238, 304] on div "Lorem ipsum dolor sit amet, consectetuer adipiscing elit. Aenean commodo ligula…" at bounding box center [375, 295] width 663 height 18
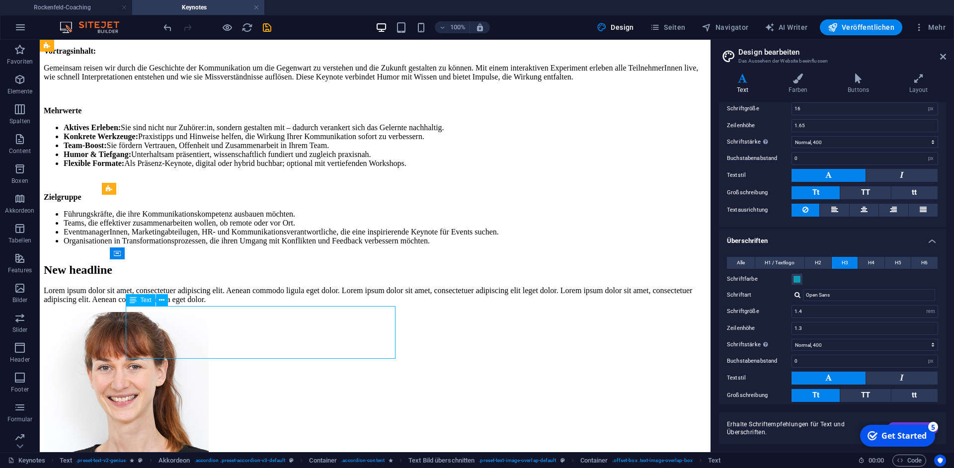
click at [238, 304] on div "Lorem ipsum dolor sit amet, consectetuer adipiscing elit. Aenean commodo ligula…" at bounding box center [375, 295] width 663 height 18
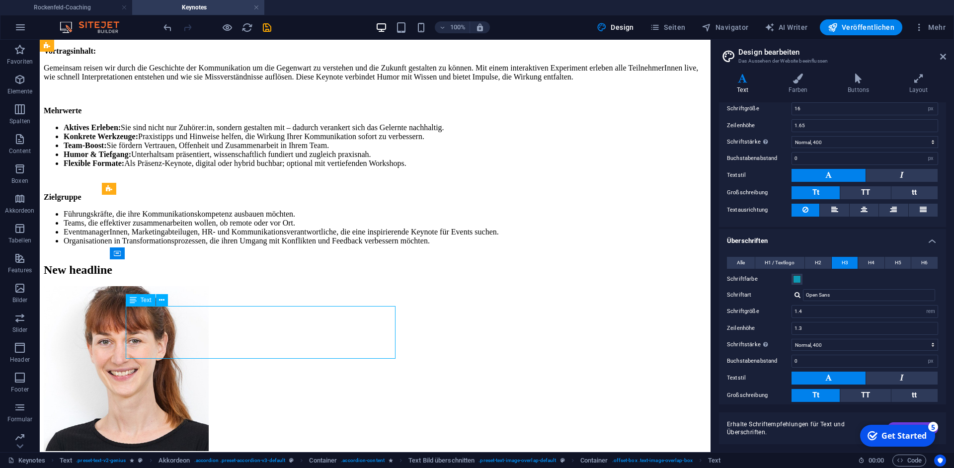
click at [63, 277] on div "New headline" at bounding box center [375, 269] width 663 height 13
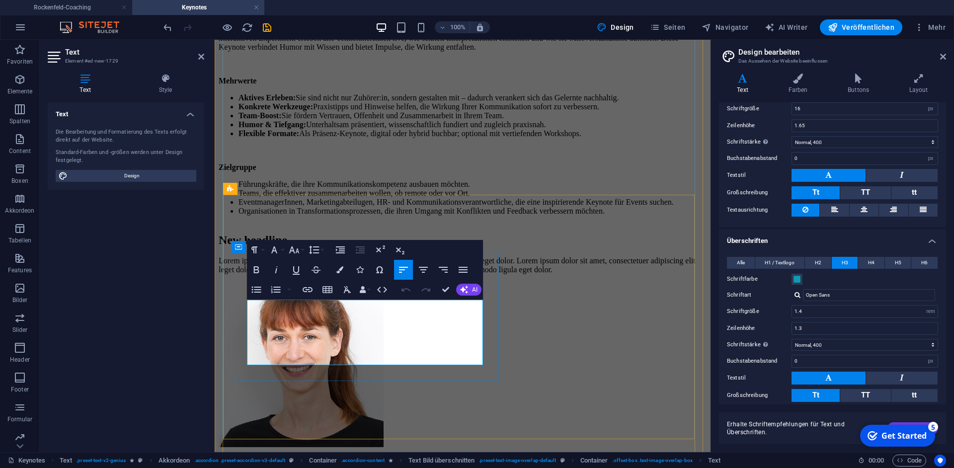
click at [318, 274] on p "Lorem ipsum dolor sit amet, consectetuer adipiscing elit. Aenean commodo ligula…" at bounding box center [463, 265] width 488 height 18
drag, startPoint x: 248, startPoint y: 307, endPoint x: 264, endPoint y: 313, distance: 17.0
click at [248, 274] on p "[PERSON_NAME] ist es in kürzester Zeit gelungen, rund 100 Menschen im Raum zum …" at bounding box center [463, 265] width 488 height 18
click at [358, 274] on p ""[PERSON_NAME] ist es in kürzester Zeit gelungen, rund 100 Menschen im Raum zum…" at bounding box center [463, 265] width 488 height 18
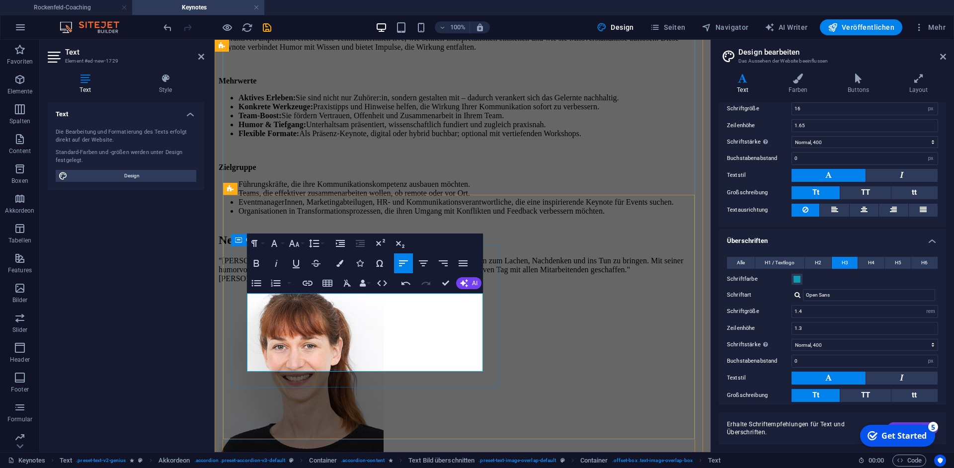
scroll to position [300, 4]
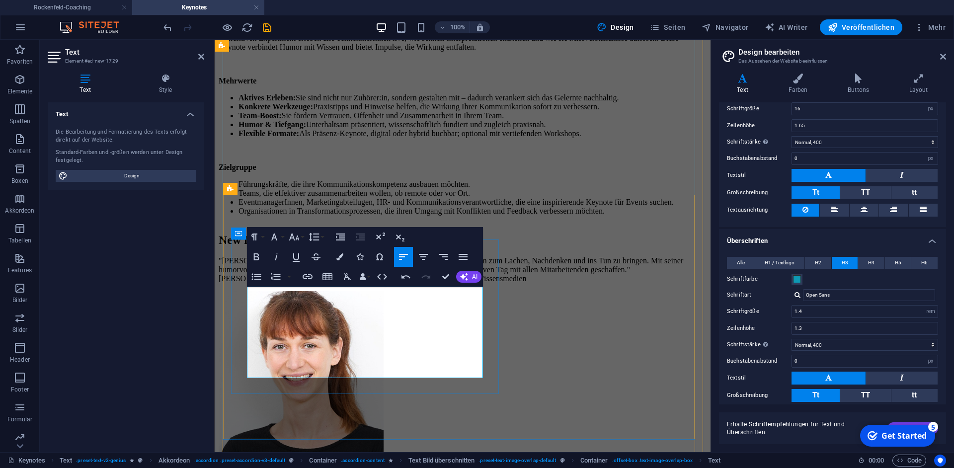
drag, startPoint x: 297, startPoint y: 361, endPoint x: 337, endPoint y: 365, distance: 40.4
click at [336, 283] on p ""[PERSON_NAME] ist es in kürzester Zeit gelungen, rund 100 Menschen im Raum zum…" at bounding box center [463, 269] width 488 height 27
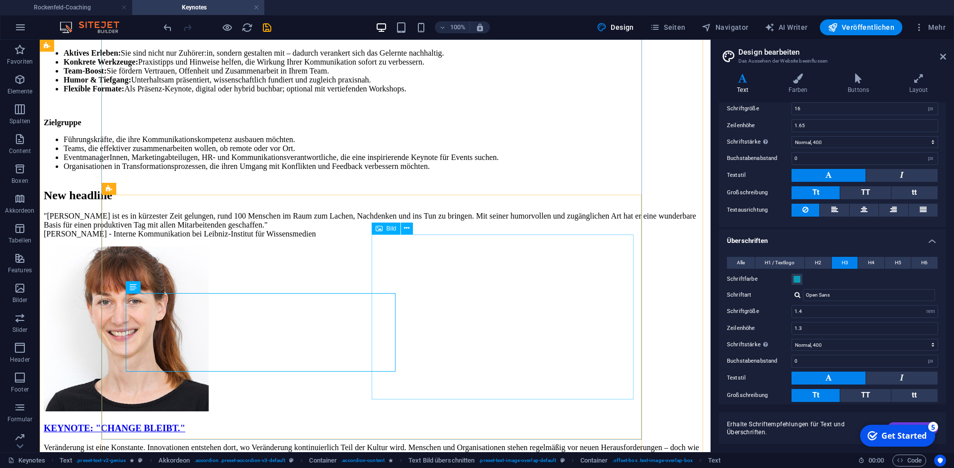
scroll to position [634, 0]
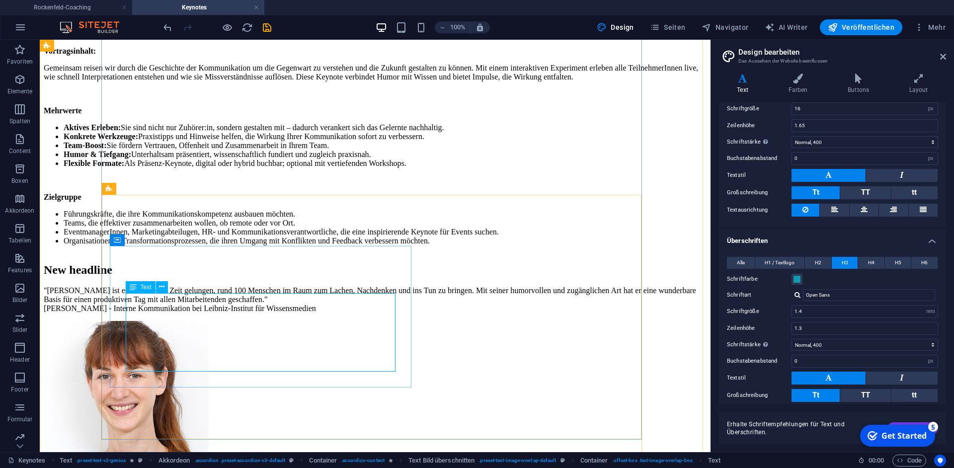
click at [157, 313] on div ""[PERSON_NAME] ist es in kürzester Zeit gelungen, rund 100 Menschen im Raum zum…" at bounding box center [375, 299] width 663 height 27
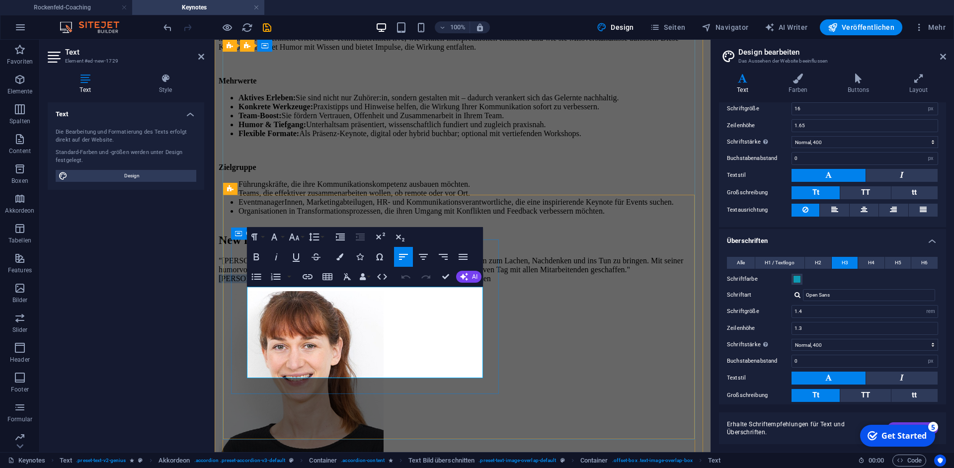
drag, startPoint x: 308, startPoint y: 369, endPoint x: 246, endPoint y: 358, distance: 62.6
click at [246, 284] on div "New headline "[PERSON_NAME] ist es in kürzester Zeit gelungen, rund 100 Mensche…" at bounding box center [463, 259] width 488 height 50
click at [275, 256] on icon "button" at bounding box center [276, 257] width 12 height 12
click at [326, 400] on div "New headline "[PERSON_NAME] ist es in kürzester Zeit gelungen, rund 100 Mensche…" at bounding box center [463, 341] width 488 height 235
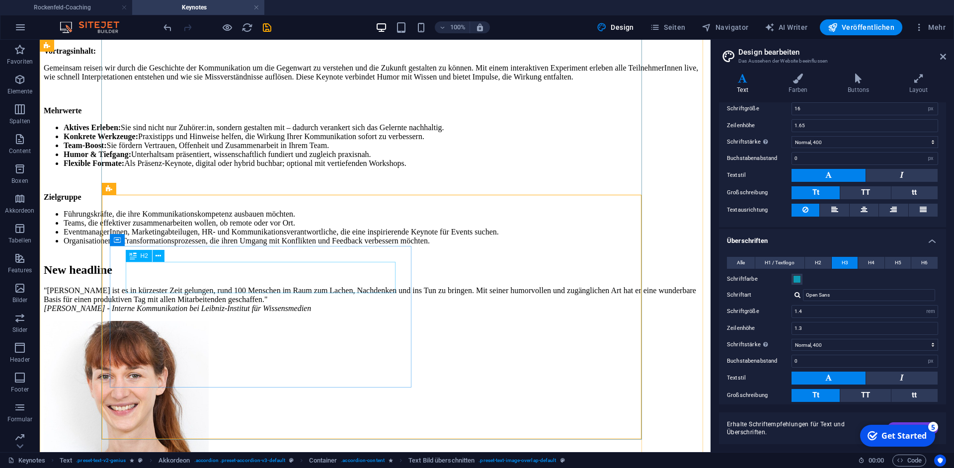
click at [251, 275] on div "New headline" at bounding box center [375, 269] width 663 height 13
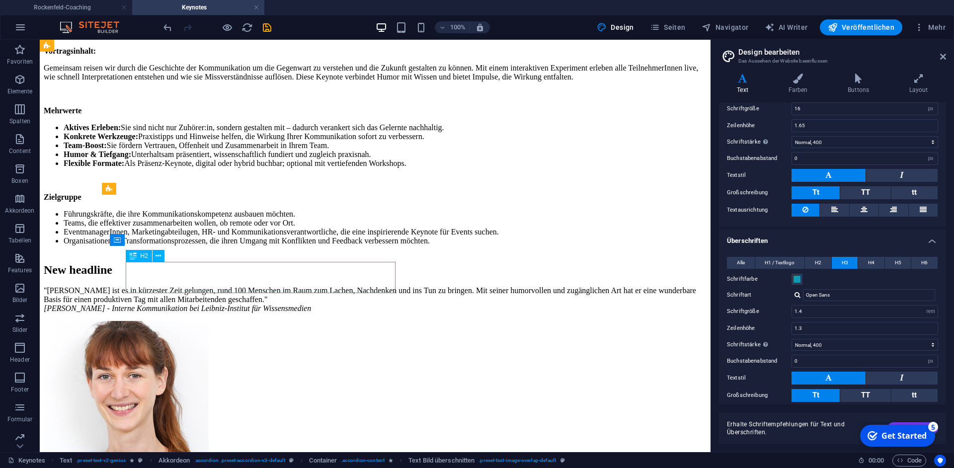
click at [251, 275] on div "New headline" at bounding box center [375, 269] width 663 height 13
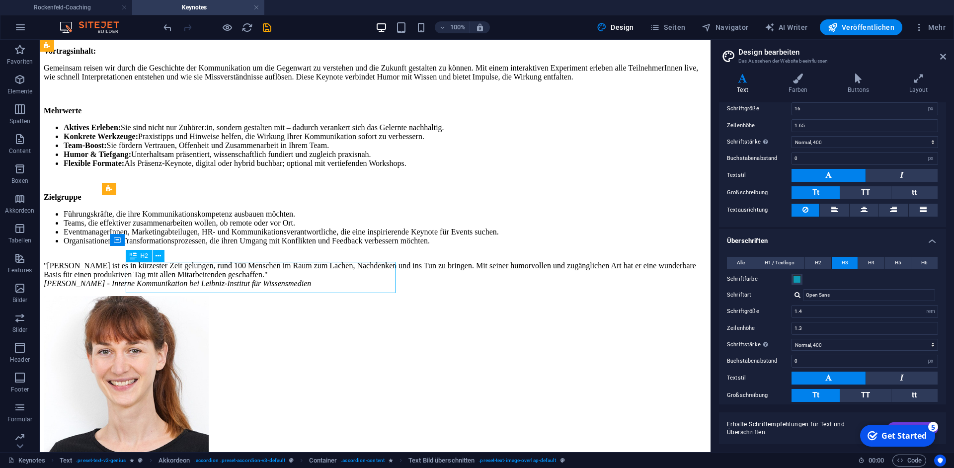
scroll to position [709, 0]
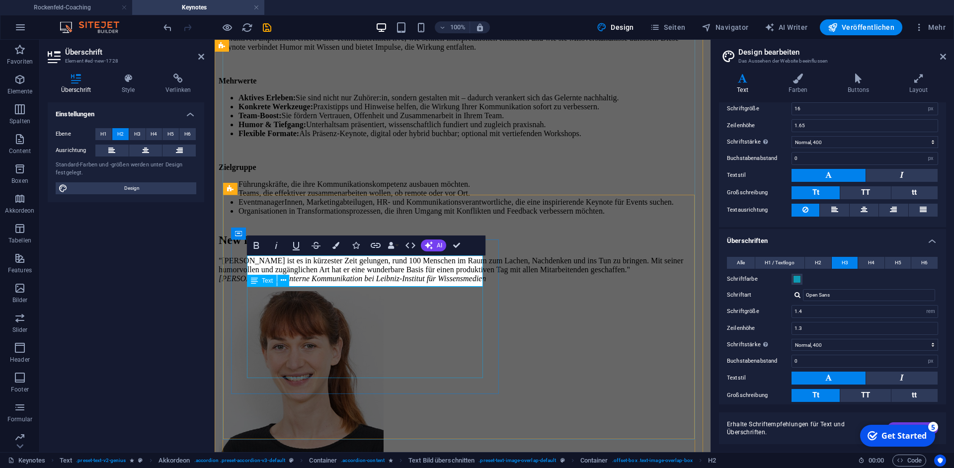
click at [389, 283] on div ""[PERSON_NAME] ist es in kürzester Zeit gelungen, rund 100 Menschen im Raum zum…" at bounding box center [463, 269] width 488 height 27
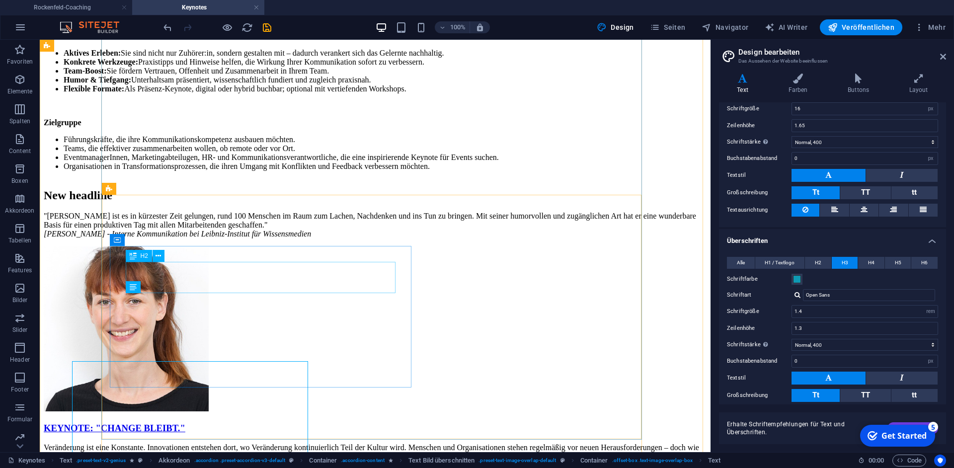
scroll to position [634, 0]
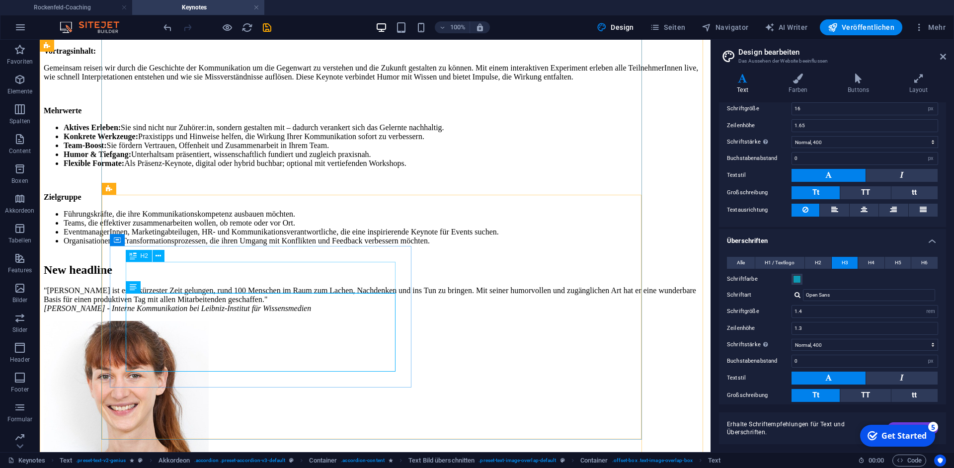
click at [285, 273] on div "New headline" at bounding box center [375, 269] width 663 height 13
click at [163, 256] on button at bounding box center [159, 256] width 12 height 12
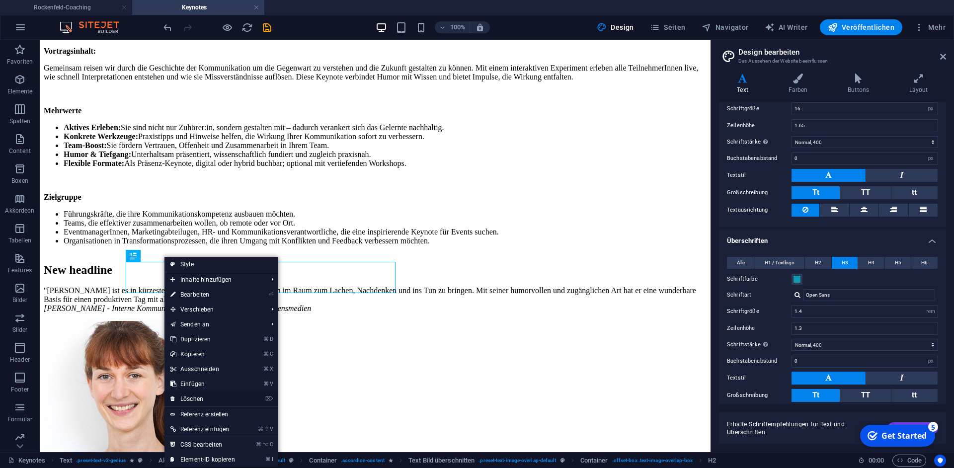
click at [204, 396] on link "⌦ Löschen" at bounding box center [202, 399] width 77 height 15
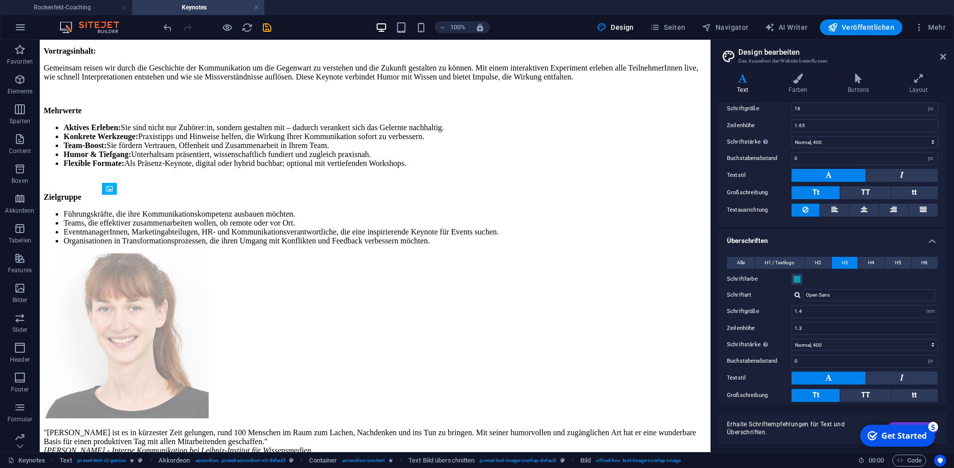
drag, startPoint x: 490, startPoint y: 346, endPoint x: 132, endPoint y: 281, distance: 363.3
click at [132, 281] on div ""[PERSON_NAME] ist es in kürzester Zeit gelungen, rund 100 Menschen im Raum zum…" at bounding box center [375, 358] width 663 height 210
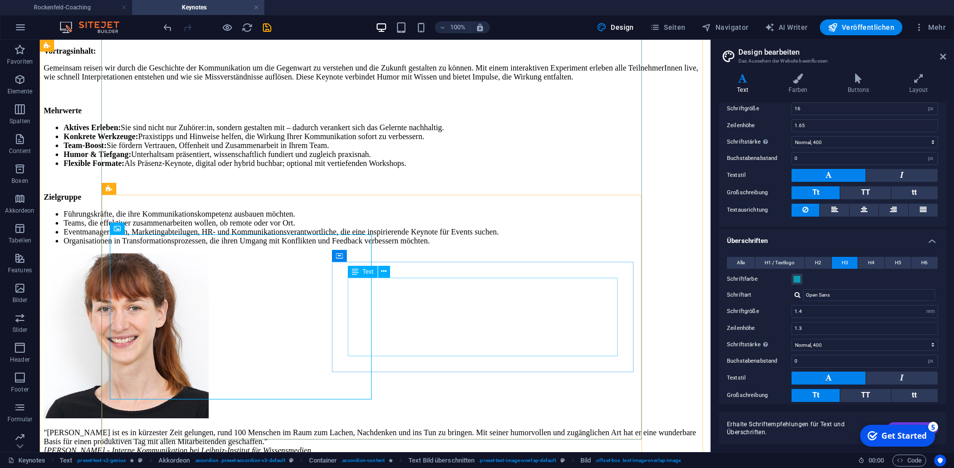
click at [440, 428] on div ""[PERSON_NAME] ist es in kürzester Zeit gelungen, rund 100 Menschen im Raum zum…" at bounding box center [375, 441] width 663 height 27
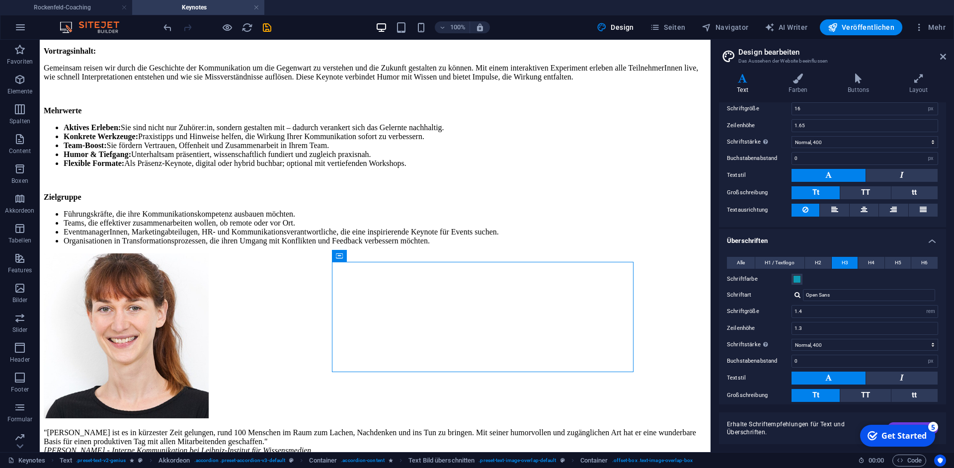
drag, startPoint x: 363, startPoint y: 257, endPoint x: 333, endPoint y: 250, distance: 30.6
click at [333, 250] on div "Container" at bounding box center [339, 256] width 15 height 12
click at [171, 32] on icon "undo" at bounding box center [167, 27] width 11 height 11
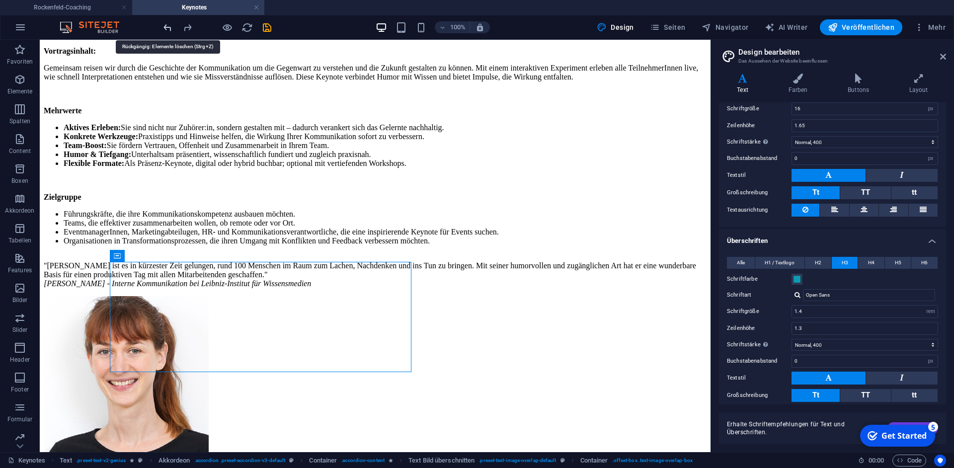
click at [169, 30] on icon "undo" at bounding box center [167, 27] width 11 height 11
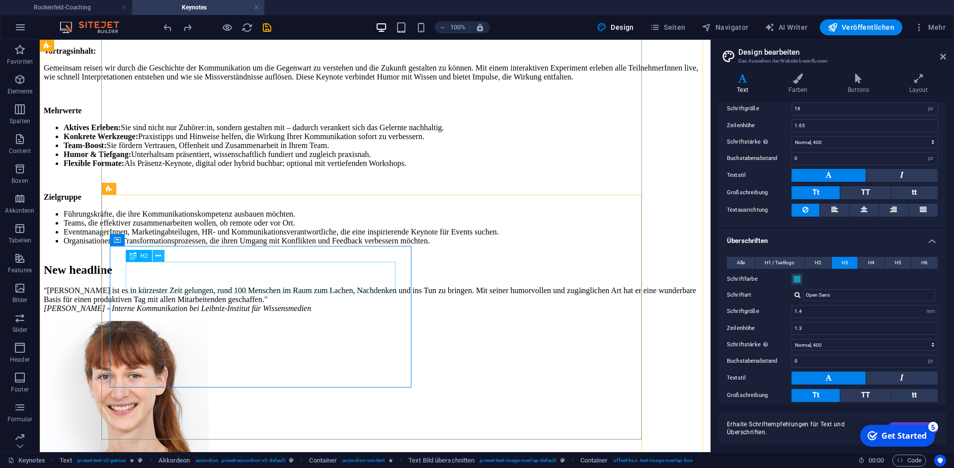
click at [161, 255] on icon at bounding box center [158, 256] width 5 height 10
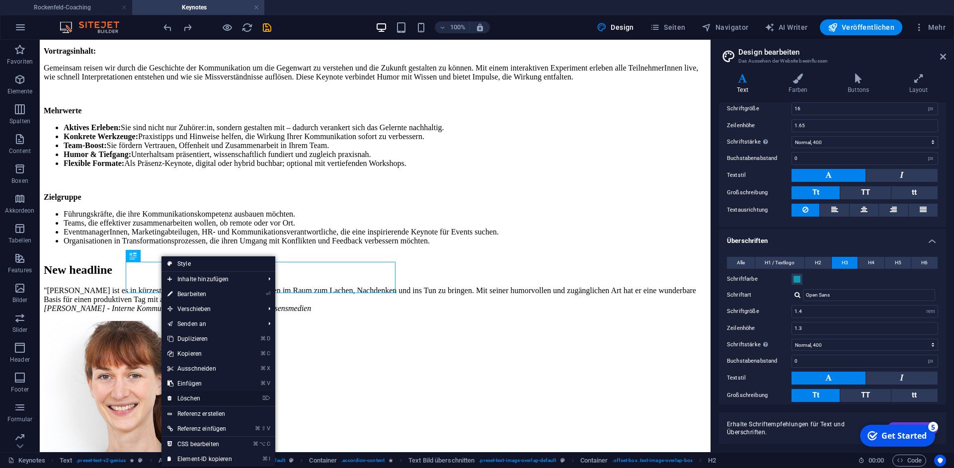
click at [204, 400] on link "⌦ Löschen" at bounding box center [200, 398] width 77 height 15
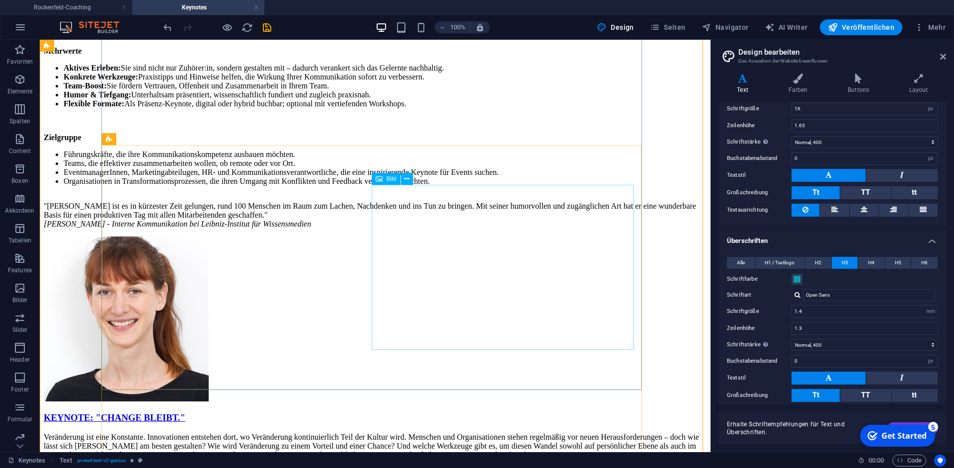
scroll to position [698, 0]
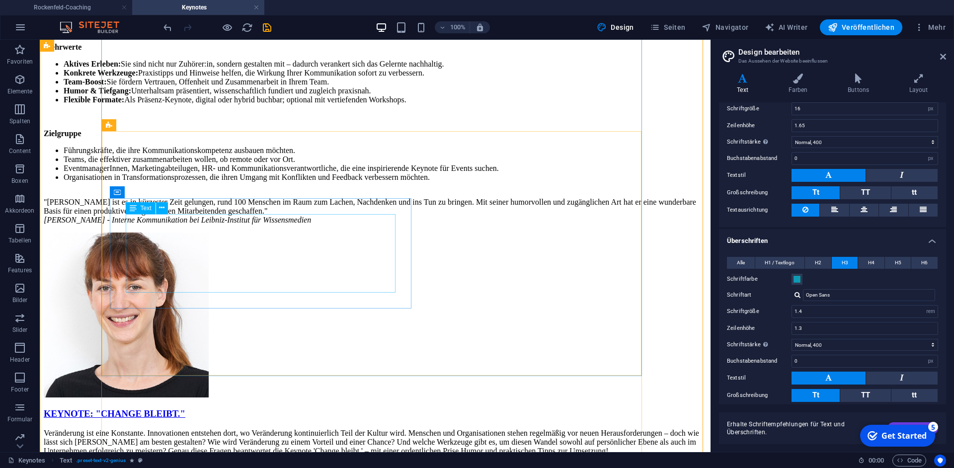
click at [136, 225] on div ""[PERSON_NAME] ist es in kürzester Zeit gelungen, rund 100 Menschen im Raum zum…" at bounding box center [375, 211] width 663 height 27
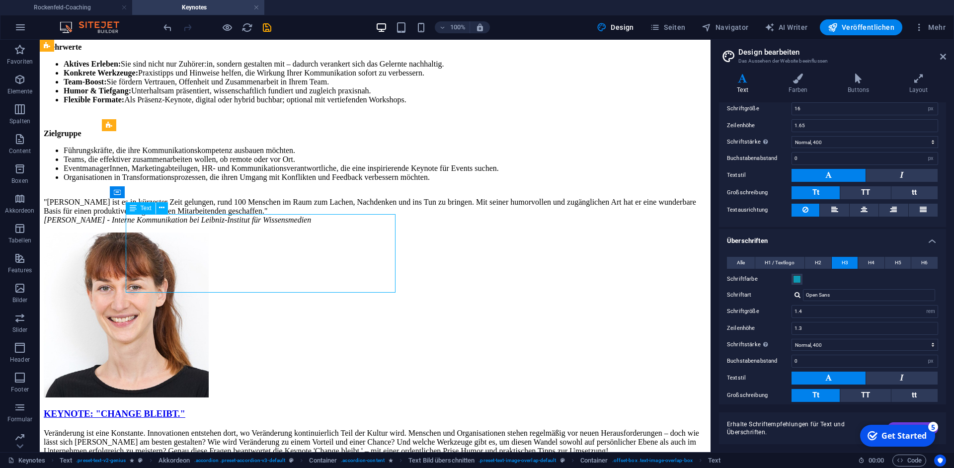
click at [136, 225] on div ""[PERSON_NAME] ist es in kürzester Zeit gelungen, rund 100 Menschen im Raum zum…" at bounding box center [375, 211] width 663 height 27
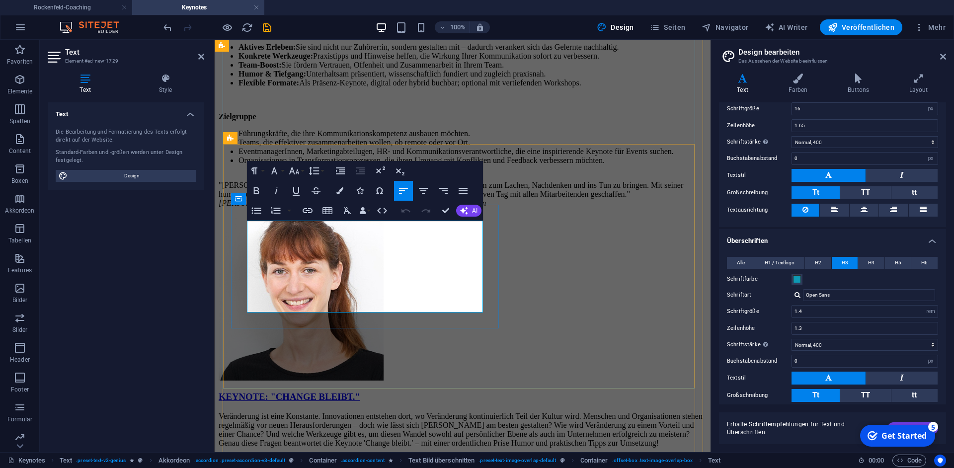
click em "[PERSON_NAME] - Interne Kommunikation bei Leibniz-Institut für Wissensmedien"
drag, startPoint x: 318, startPoint y: 306, endPoint x: 247, endPoint y: 294, distance: 71.0
click at [247, 208] on p ""[PERSON_NAME] ist es in kürzester Zeit gelungen, rund 100 Menschen im Raum zum…" at bounding box center [463, 194] width 488 height 27
copy em "[PERSON_NAME] - Interne Kommunikation bei Leibniz-Institut für Wissensmedien"
drag, startPoint x: 160, startPoint y: 25, endPoint x: 167, endPoint y: 27, distance: 7.7
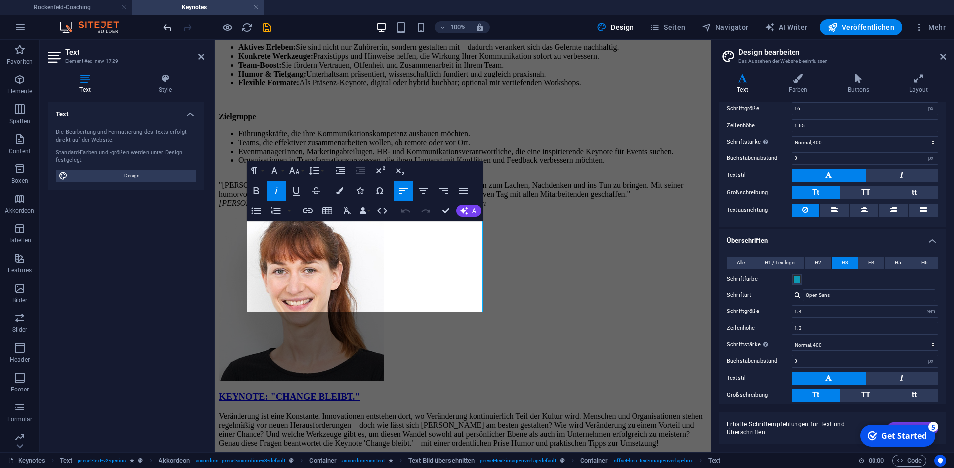
click at [160, 25] on div "100% Design Seiten Navigator AI Writer Veröffentlichen Mehr" at bounding box center [476, 27] width 953 height 24
click at [168, 28] on icon "undo" at bounding box center [167, 27] width 11 height 11
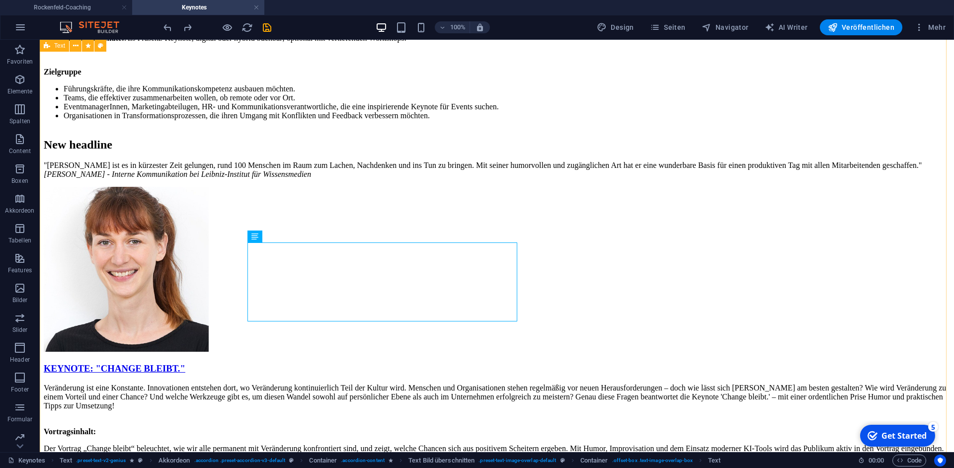
scroll to position [684, 0]
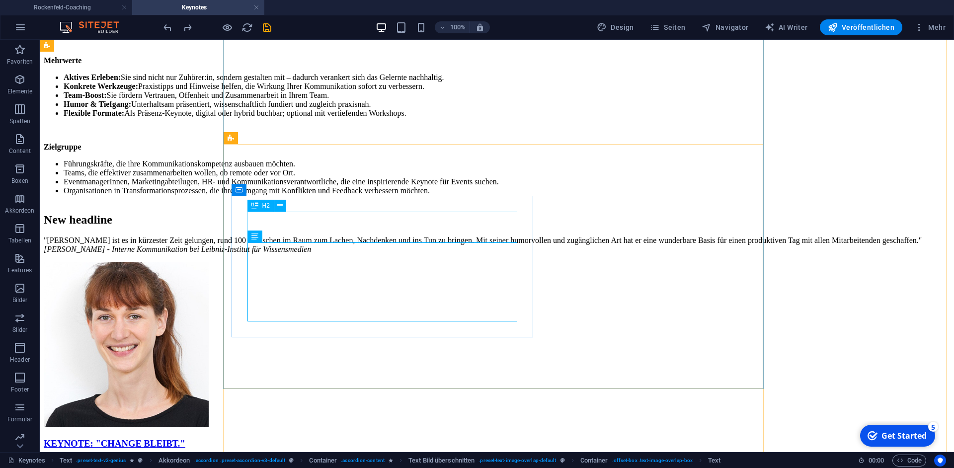
click at [332, 227] on div "New headline" at bounding box center [497, 219] width 906 height 13
drag, startPoint x: 332, startPoint y: 229, endPoint x: 158, endPoint y: 229, distance: 174.9
click at [158, 229] on div "New headline "[PERSON_NAME] ist es in kürzester Zeit gelungen, rund 100 Mensche…" at bounding box center [497, 233] width 906 height 41
click at [363, 227] on div "New headline" at bounding box center [497, 219] width 906 height 13
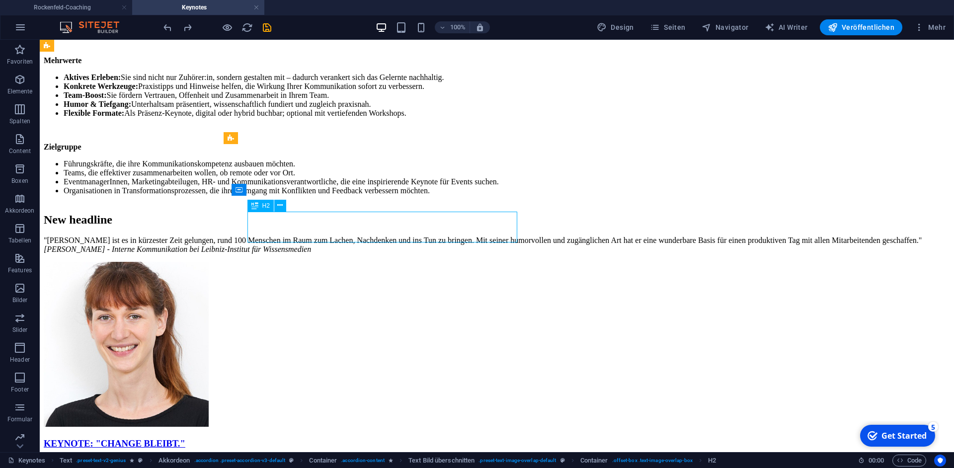
click at [362, 227] on div "New headline" at bounding box center [497, 219] width 906 height 13
click at [364, 227] on div "New headline" at bounding box center [497, 219] width 906 height 13
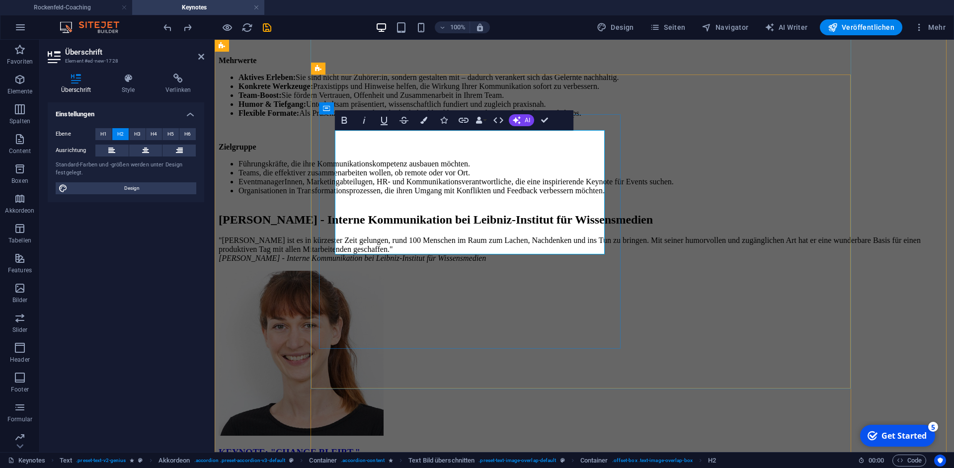
scroll to position [754, 0]
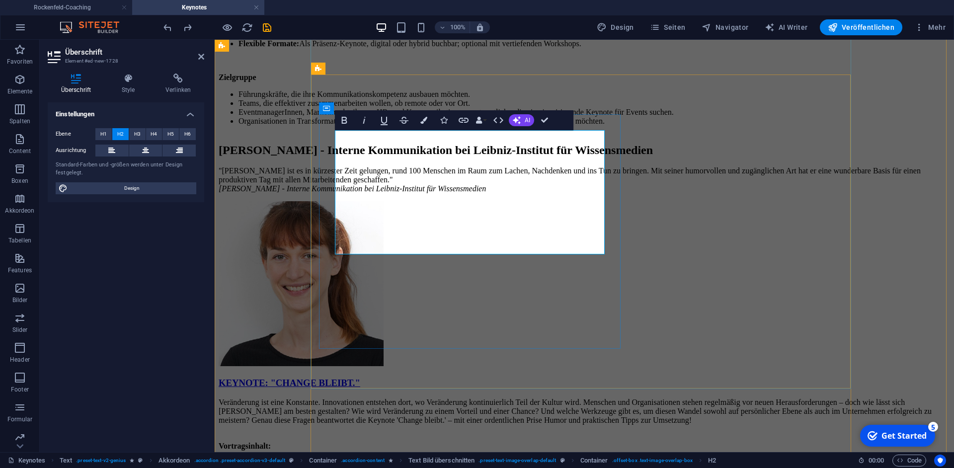
drag, startPoint x: 485, startPoint y: 145, endPoint x: 501, endPoint y: 150, distance: 17.1
click at [486, 146] on h2 "[PERSON_NAME] - Interne Kommunikation bei Leibniz-Institut für Wissensmedien" at bounding box center [585, 150] width 732 height 13
drag, startPoint x: 479, startPoint y: 145, endPoint x: 545, endPoint y: 246, distance: 121.2
click at [545, 157] on h2 "[PERSON_NAME]: Interne Kommunikation bei Leibniz-Institut für Wissensmedien" at bounding box center [585, 150] width 732 height 13
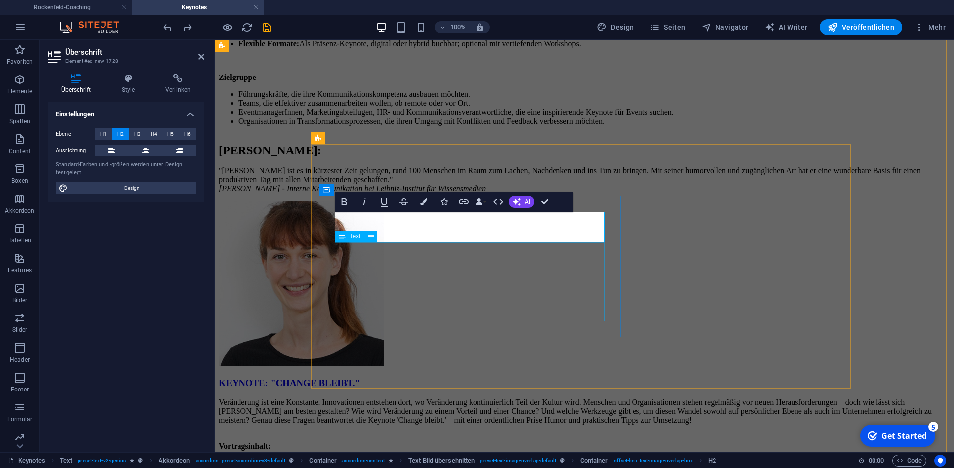
scroll to position [684, 0]
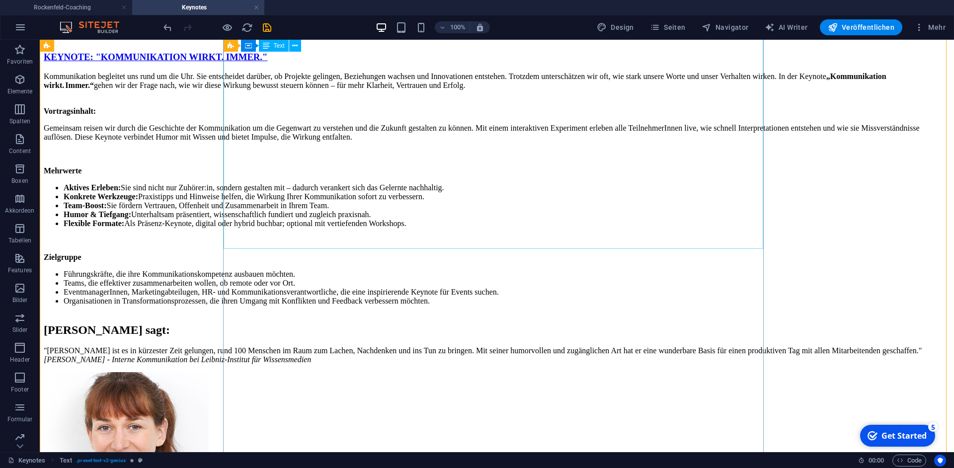
scroll to position [580, 0]
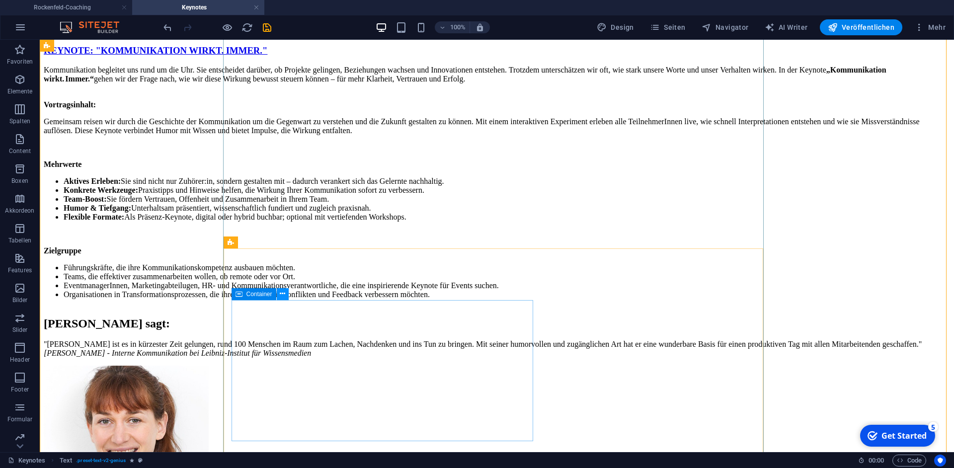
click at [285, 296] on icon at bounding box center [282, 294] width 5 height 10
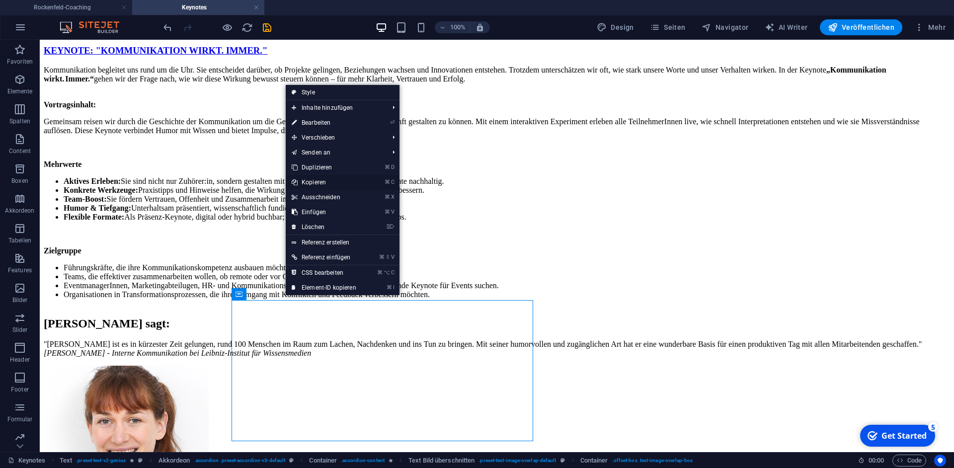
click at [317, 181] on link "⌘ C Kopieren" at bounding box center [324, 182] width 77 height 15
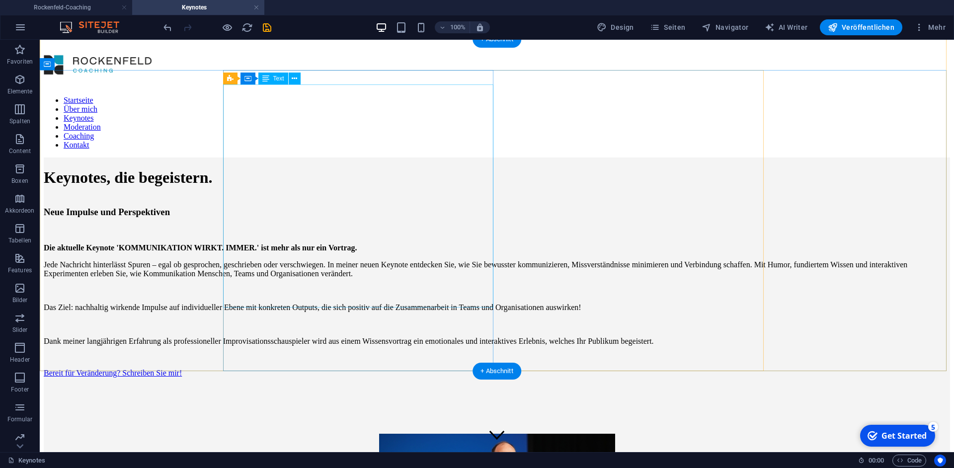
scroll to position [119, 0]
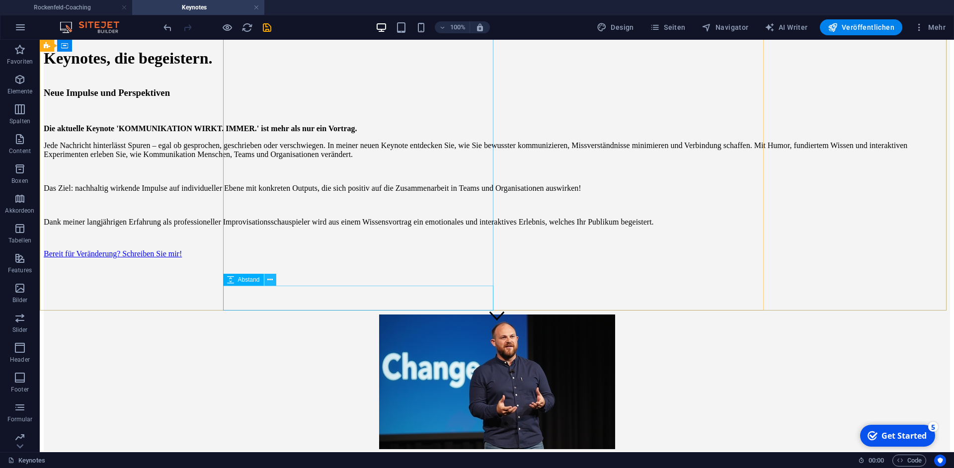
click at [269, 282] on icon at bounding box center [269, 280] width 5 height 10
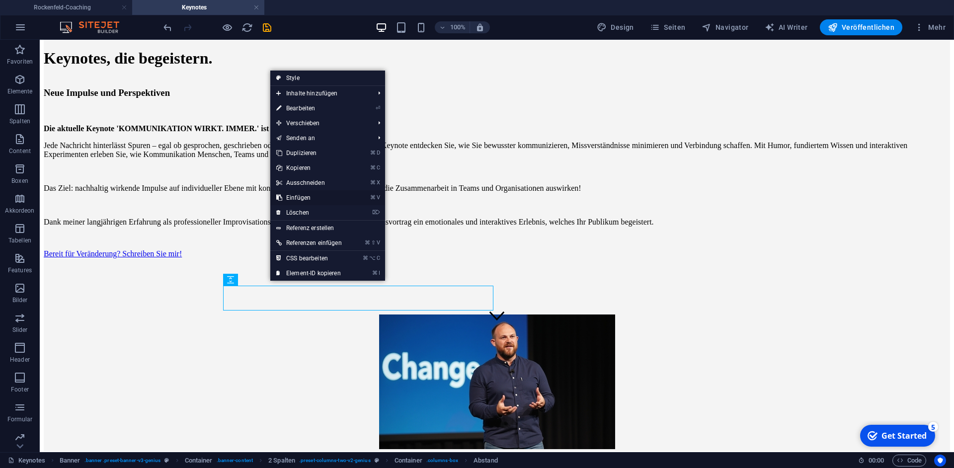
click at [309, 199] on link "⌘ V Einfügen" at bounding box center [309, 197] width 78 height 15
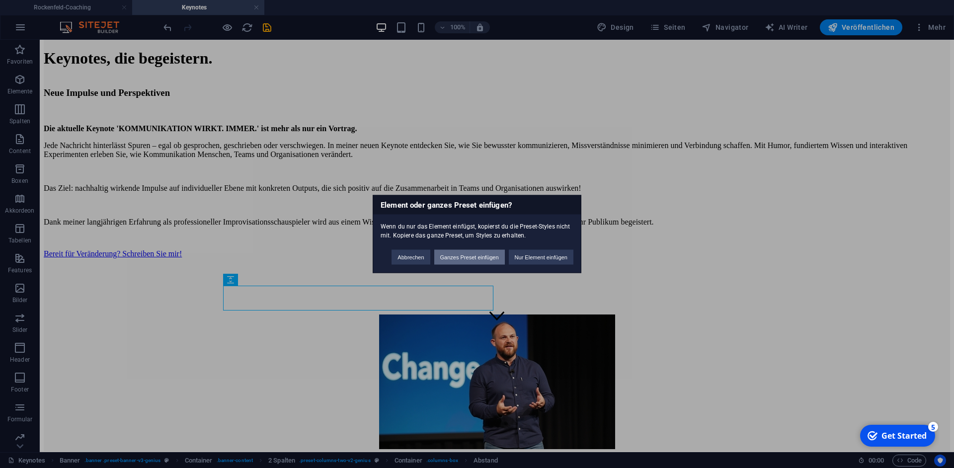
click at [472, 259] on button "Ganzes Preset einfügen" at bounding box center [469, 257] width 71 height 15
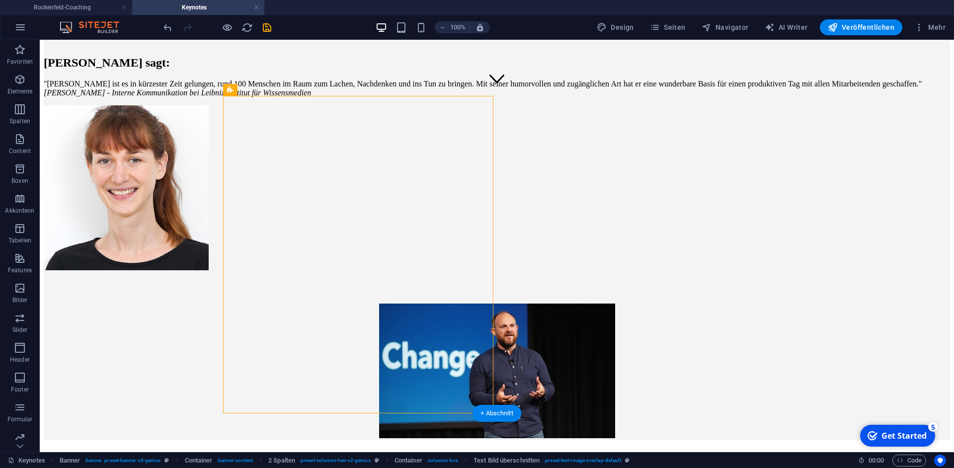
scroll to position [413, 0]
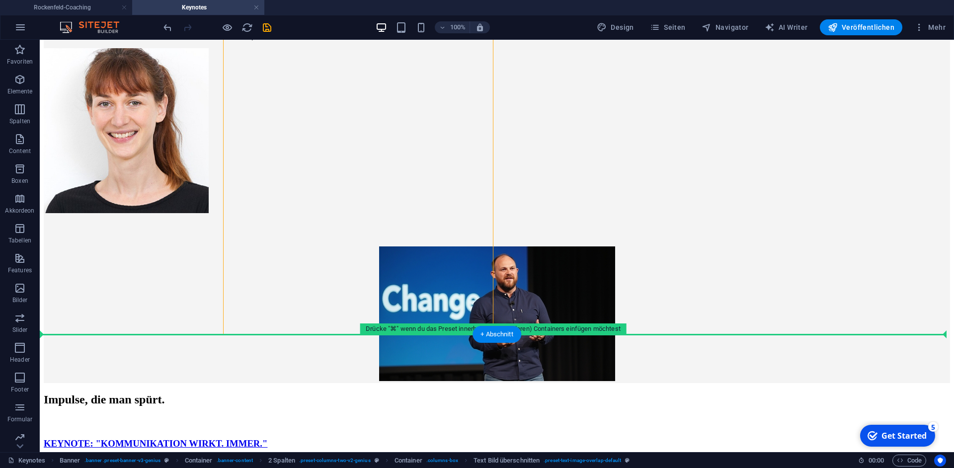
drag, startPoint x: 305, startPoint y: 185, endPoint x: 295, endPoint y: 344, distance: 159.3
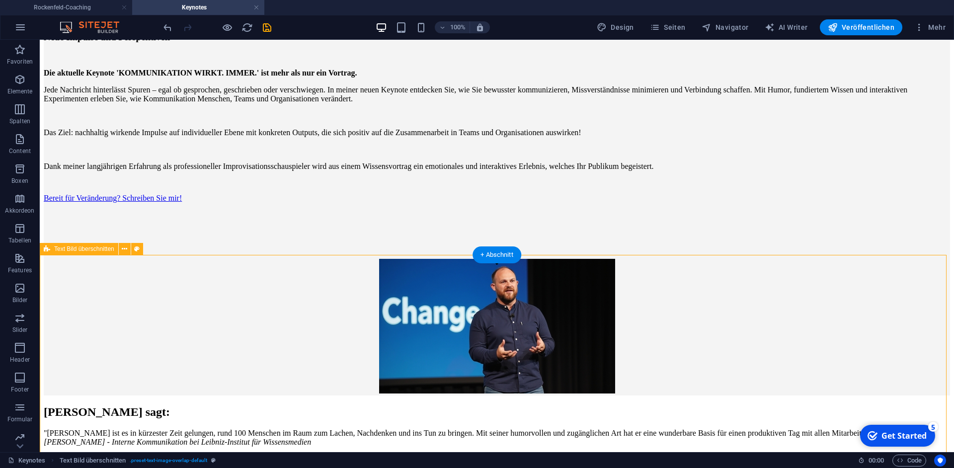
scroll to position [0, 0]
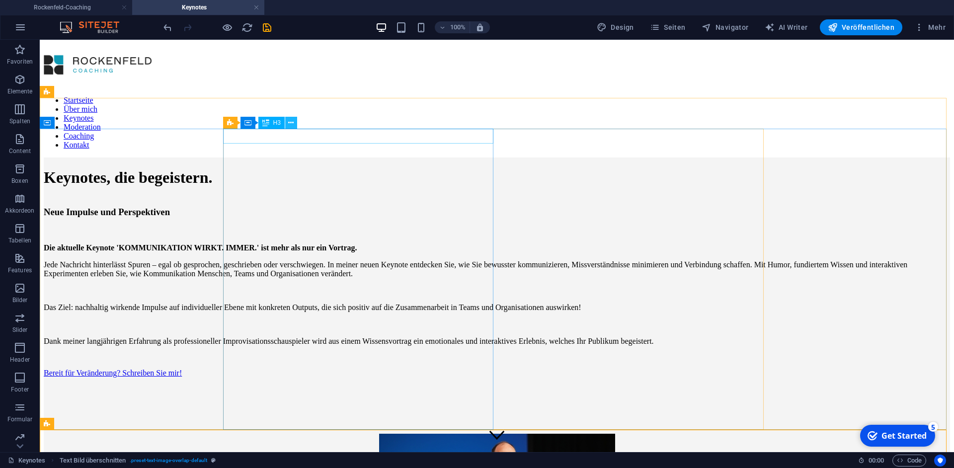
click at [291, 120] on icon at bounding box center [290, 123] width 5 height 10
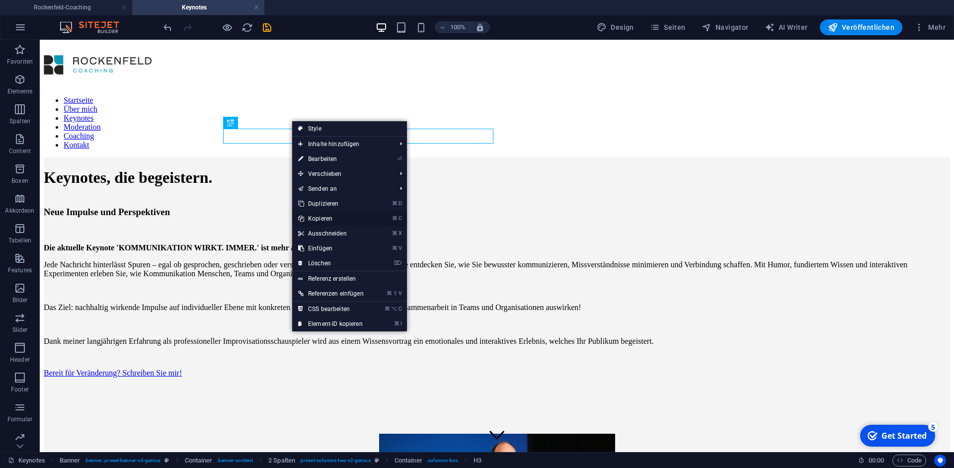
drag, startPoint x: 329, startPoint y: 220, endPoint x: 309, endPoint y: 180, distance: 44.9
click at [329, 220] on link "⌘ C Kopieren" at bounding box center [331, 218] width 78 height 15
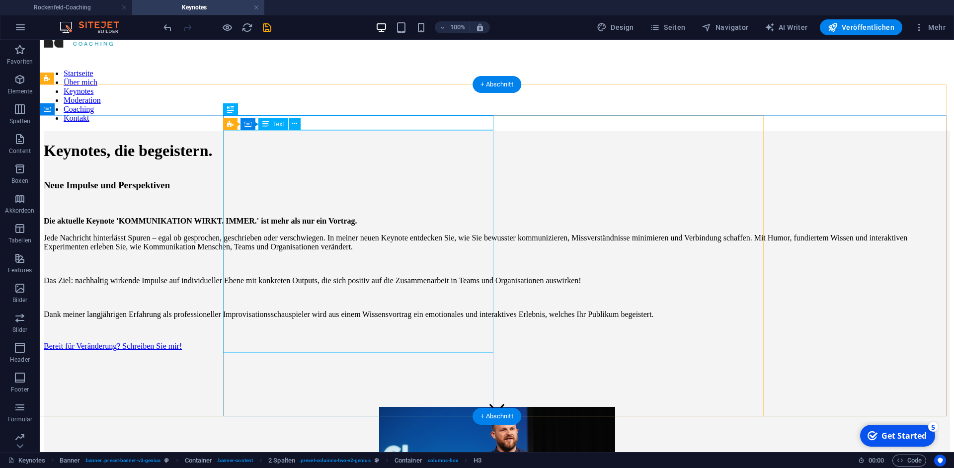
scroll to position [175, 0]
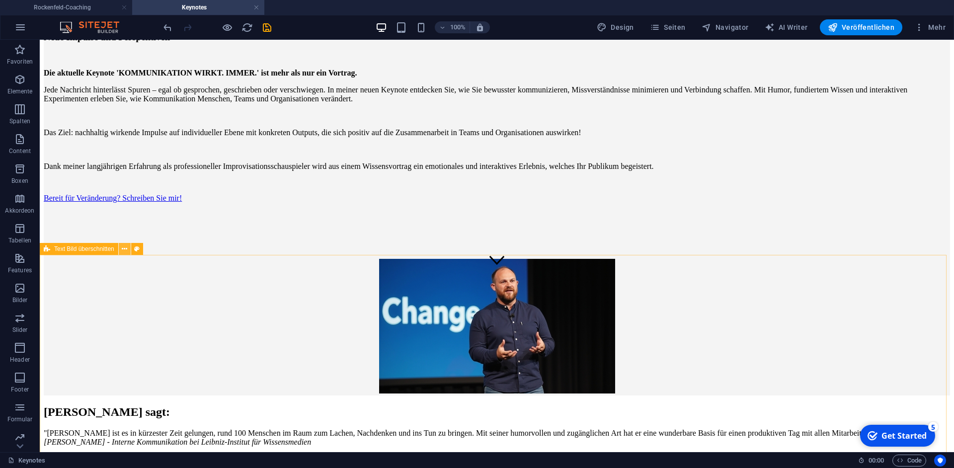
click at [127, 250] on icon at bounding box center [124, 249] width 5 height 10
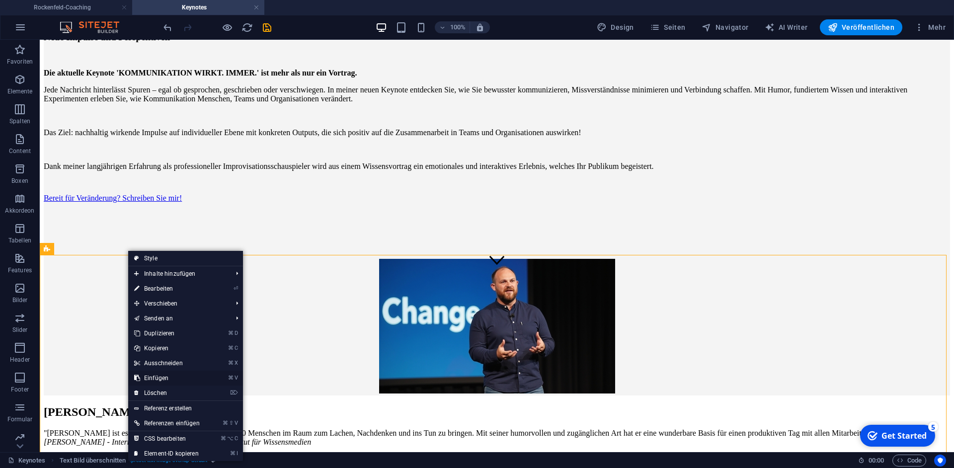
click at [162, 379] on link "⌘ V Einfügen" at bounding box center [167, 378] width 78 height 15
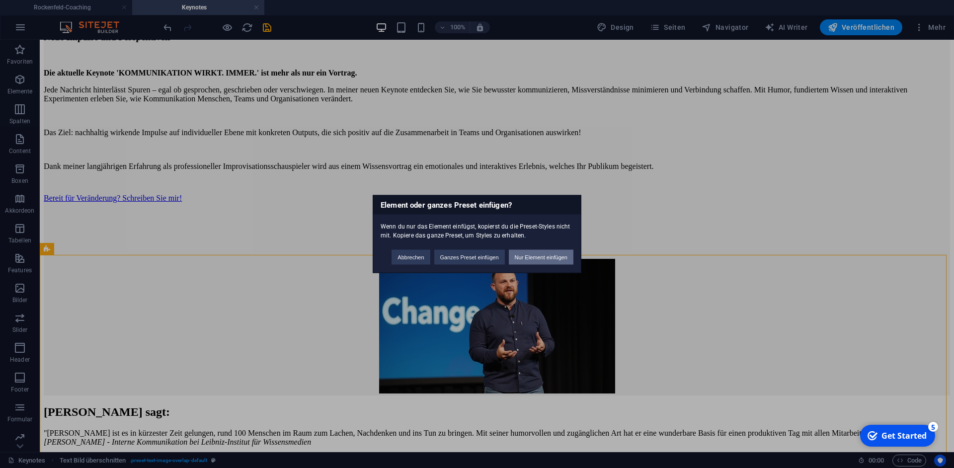
click at [529, 259] on button "Nur Element einfügen" at bounding box center [541, 257] width 65 height 15
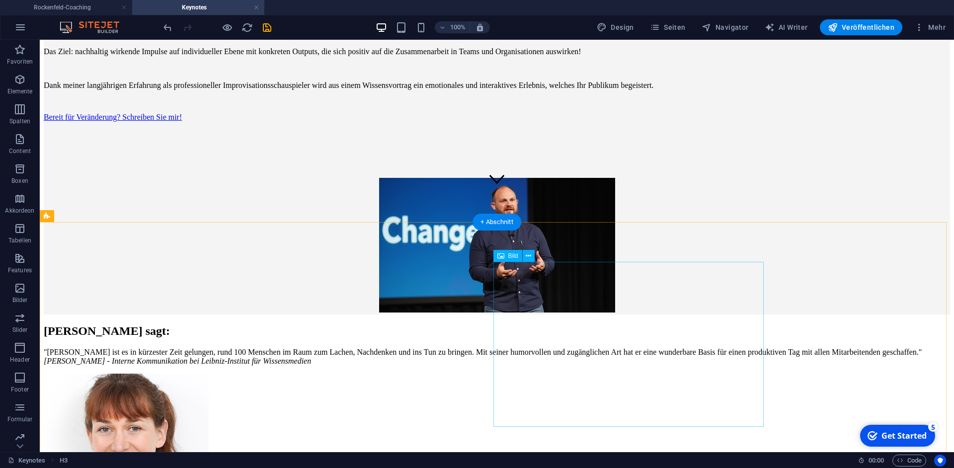
scroll to position [436, 0]
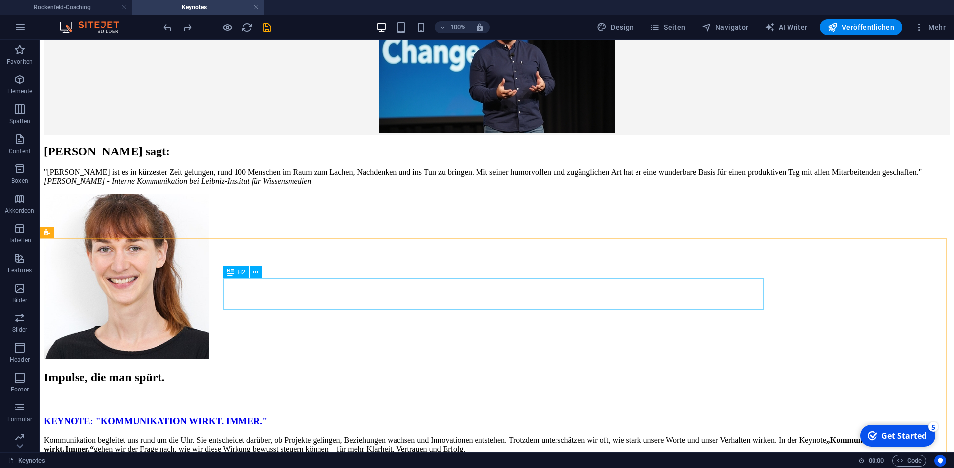
click at [248, 274] on div "H2" at bounding box center [236, 272] width 26 height 12
click at [253, 274] on button at bounding box center [256, 272] width 12 height 12
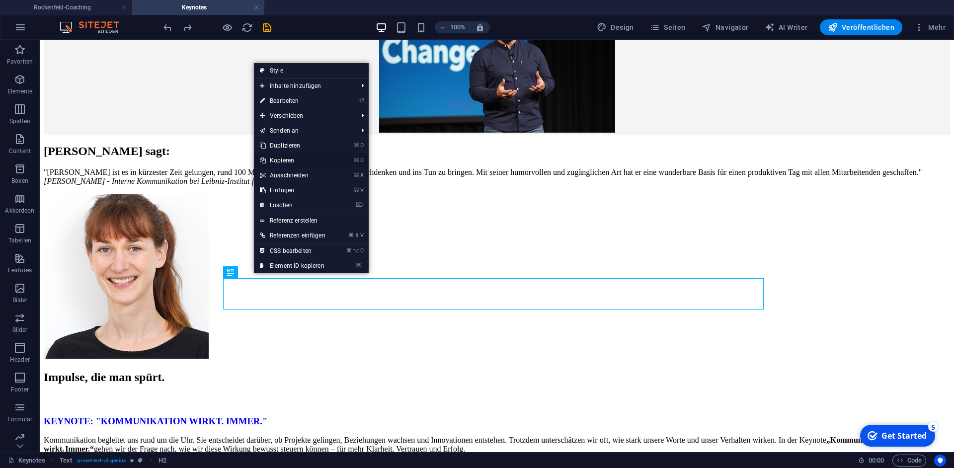
drag, startPoint x: 292, startPoint y: 160, endPoint x: 253, endPoint y: 133, distance: 46.5
click at [292, 160] on link "⌘ C Kopieren" at bounding box center [293, 160] width 78 height 15
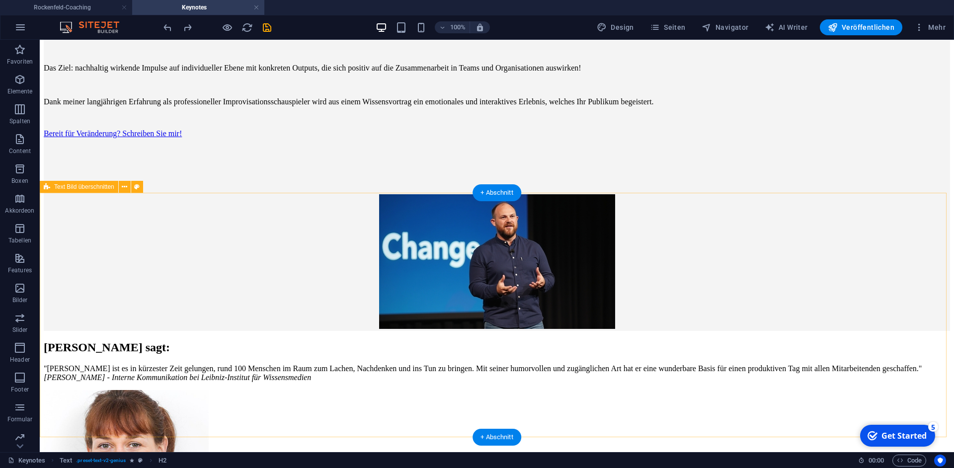
scroll to position [237, 0]
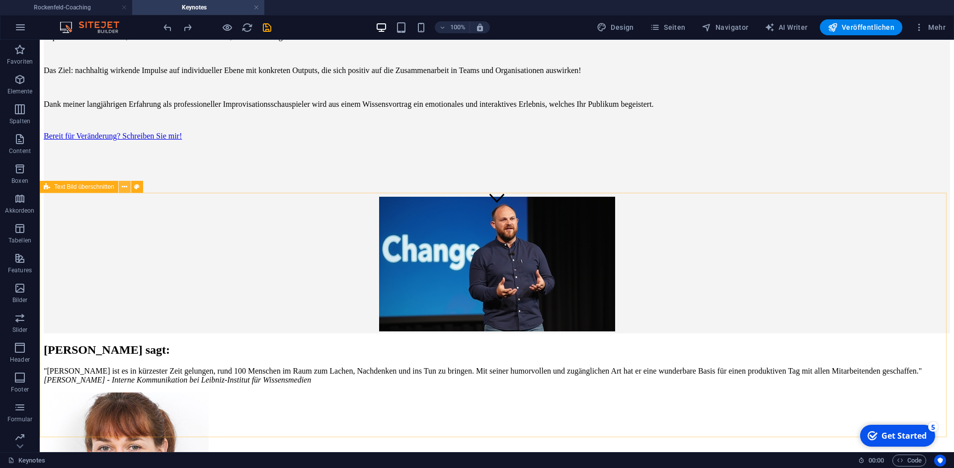
click at [126, 185] on icon at bounding box center [124, 187] width 5 height 10
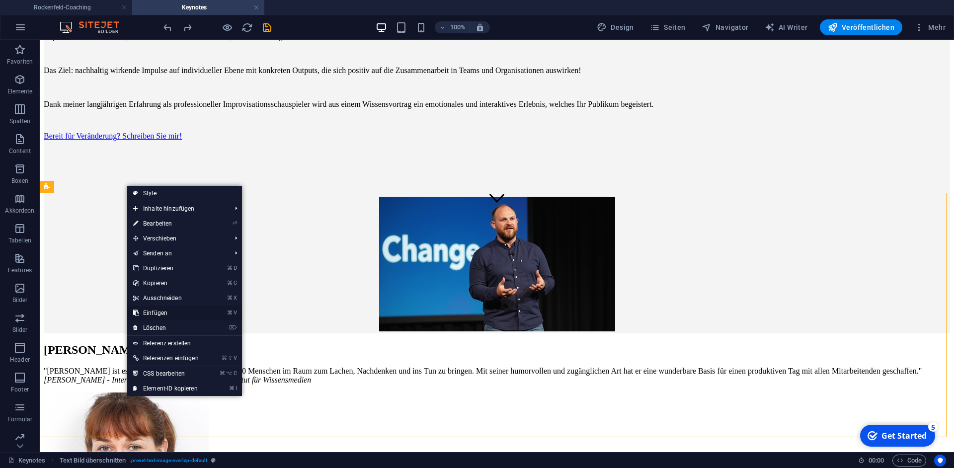
click at [162, 314] on link "⌘ V Einfügen" at bounding box center [166, 313] width 78 height 15
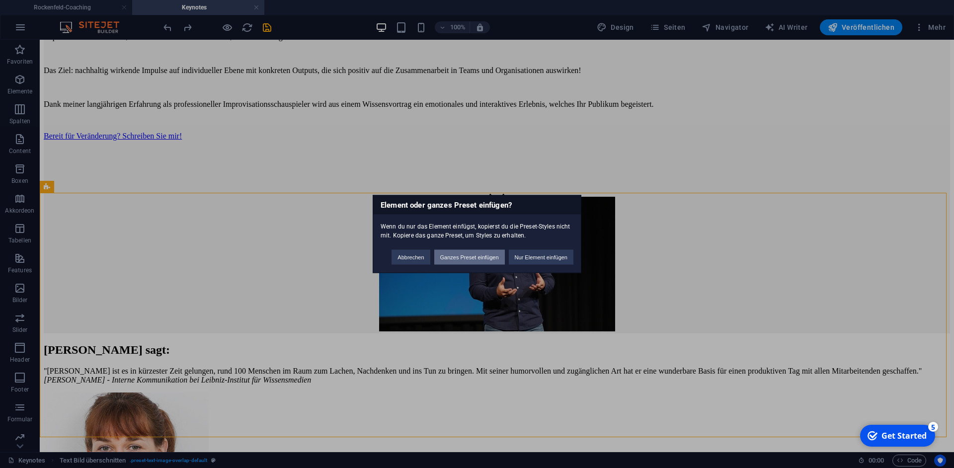
click at [447, 258] on button "Ganzes Preset einfügen" at bounding box center [469, 257] width 71 height 15
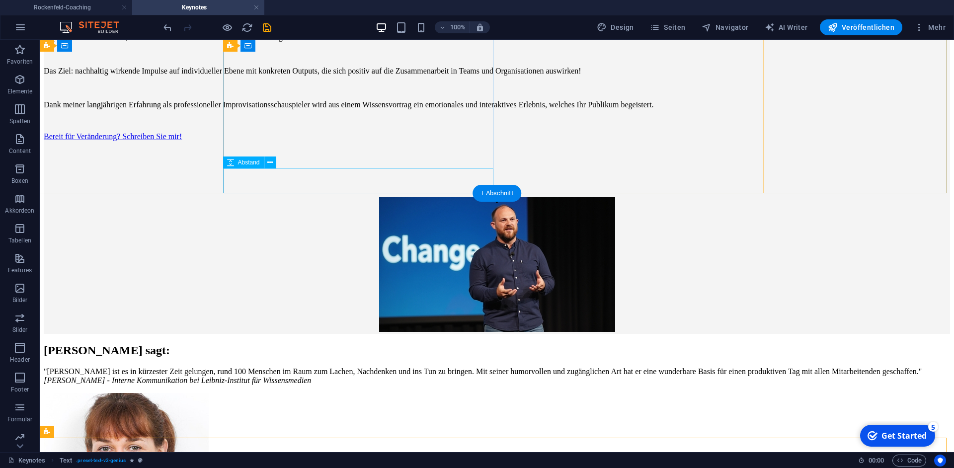
scroll to position [189, 0]
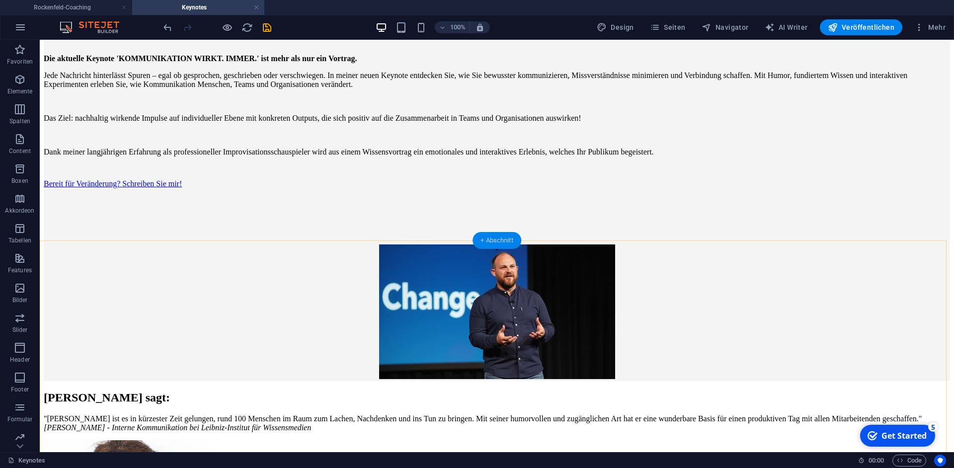
click at [490, 244] on div "+ Abschnitt" at bounding box center [497, 240] width 49 height 17
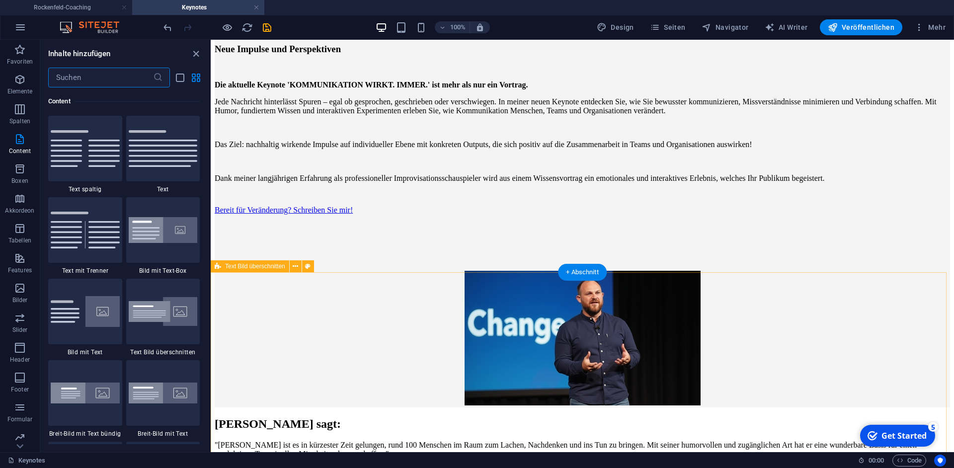
scroll to position [158, 0]
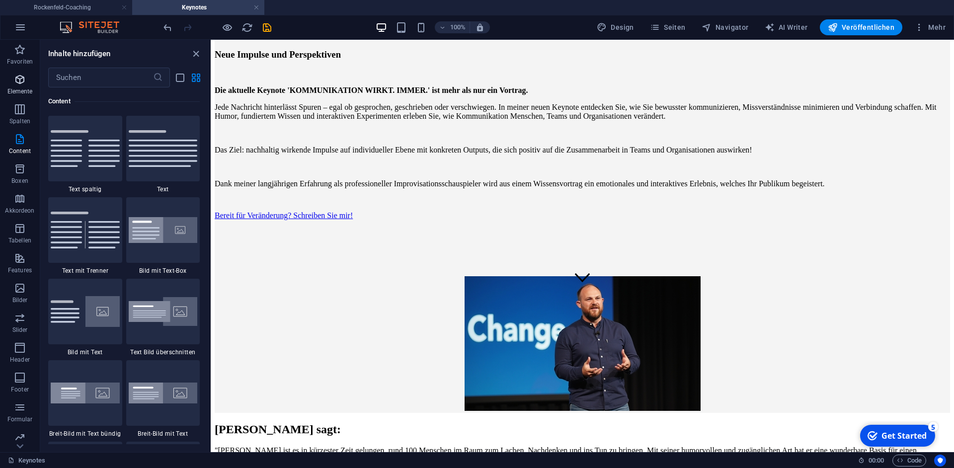
click at [9, 82] on span "Elemente" at bounding box center [20, 86] width 40 height 24
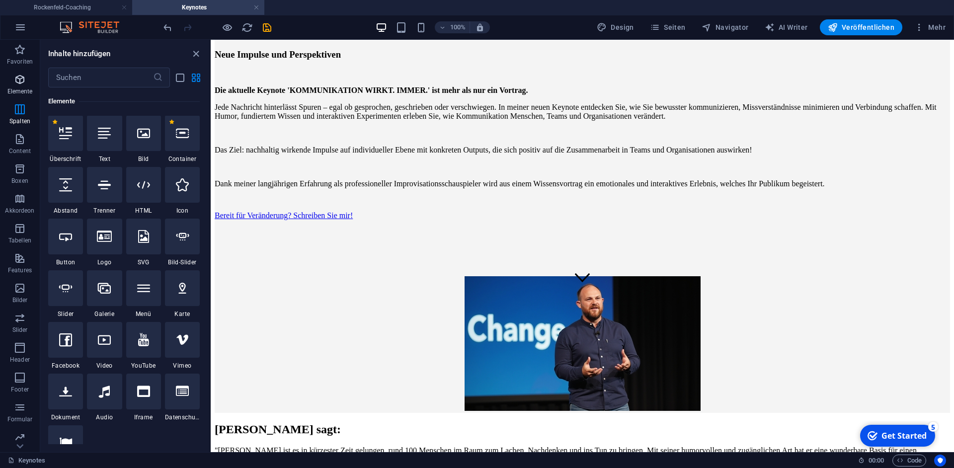
scroll to position [106, 0]
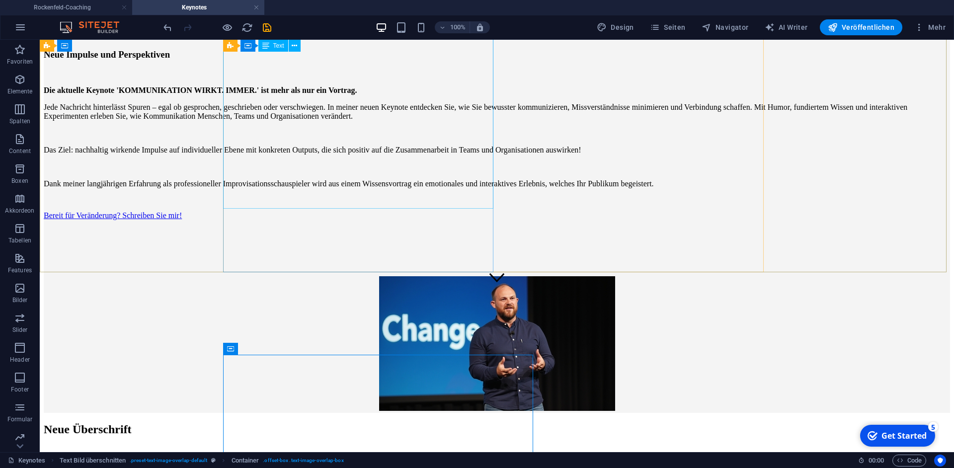
click at [344, 158] on div "Die aktuelle Keynote 'KOMMUNIKATION WIRKT. IMMER.' ist mehr als nur ein Vortrag…" at bounding box center [497, 128] width 906 height 119
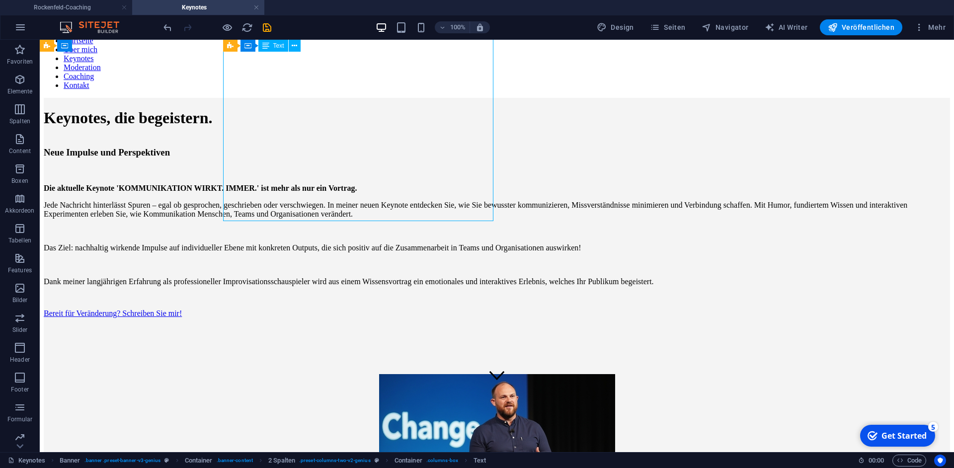
scroll to position [0, 0]
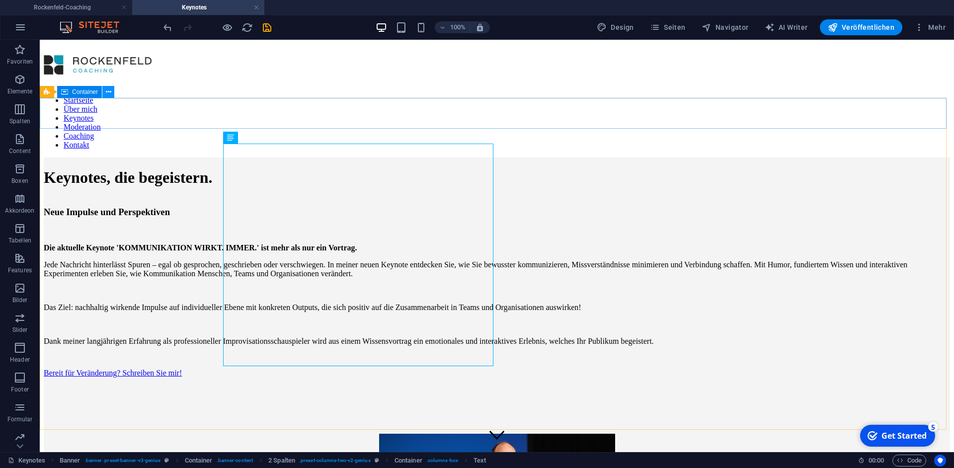
click at [111, 95] on icon at bounding box center [108, 92] width 5 height 10
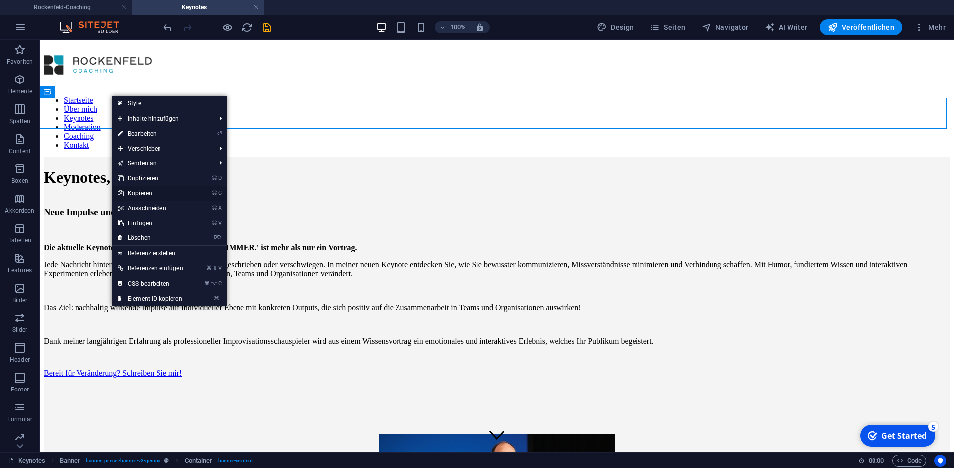
click at [152, 194] on link "⌘ C Kopieren" at bounding box center [151, 193] width 78 height 15
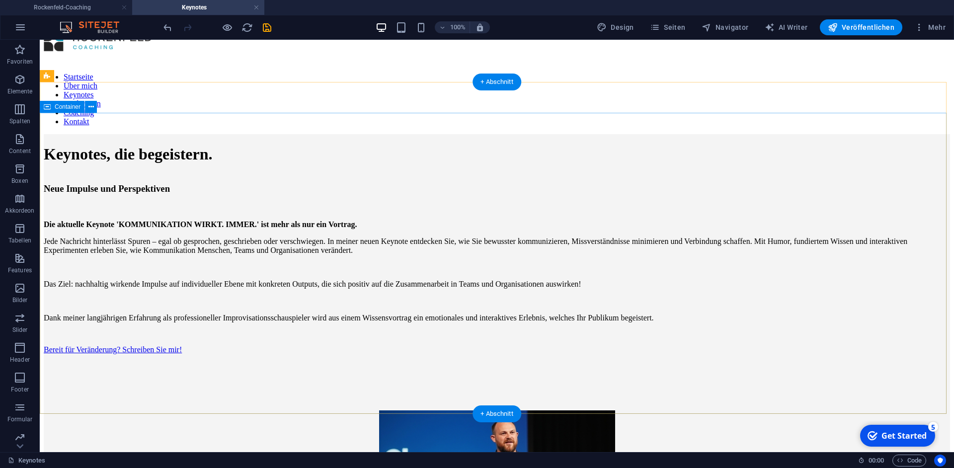
scroll to position [16, 0]
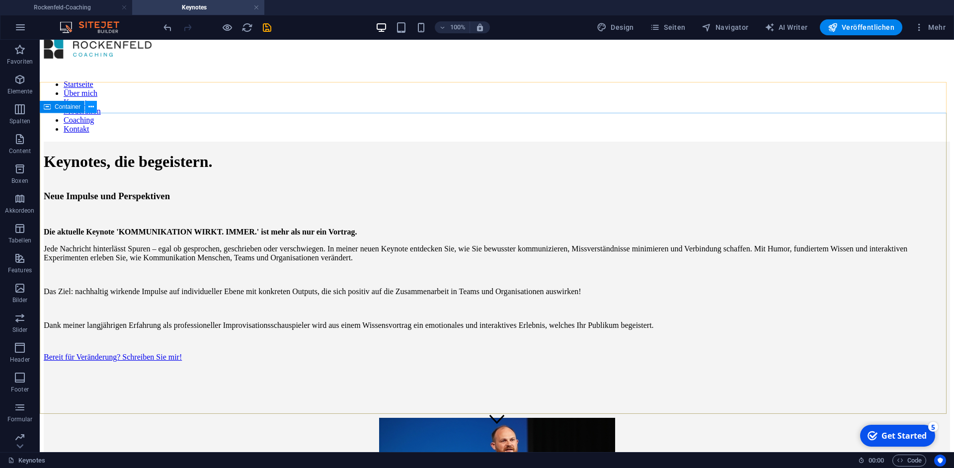
click at [90, 109] on icon at bounding box center [90, 107] width 5 height 10
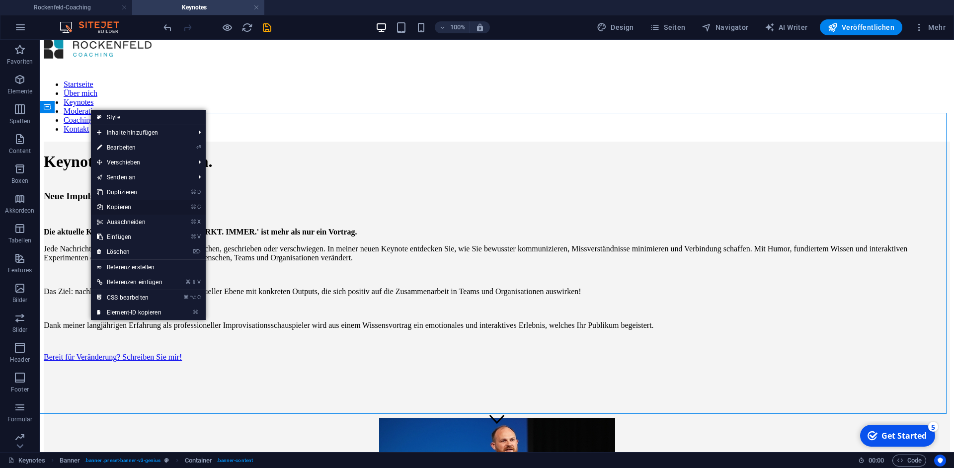
click at [125, 207] on link "⌘ C Kopieren" at bounding box center [130, 207] width 78 height 15
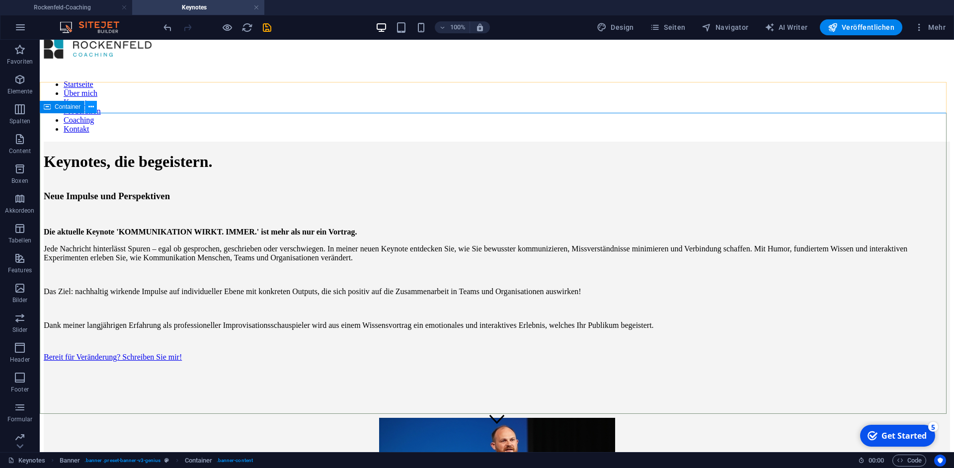
click at [93, 108] on icon at bounding box center [90, 107] width 5 height 10
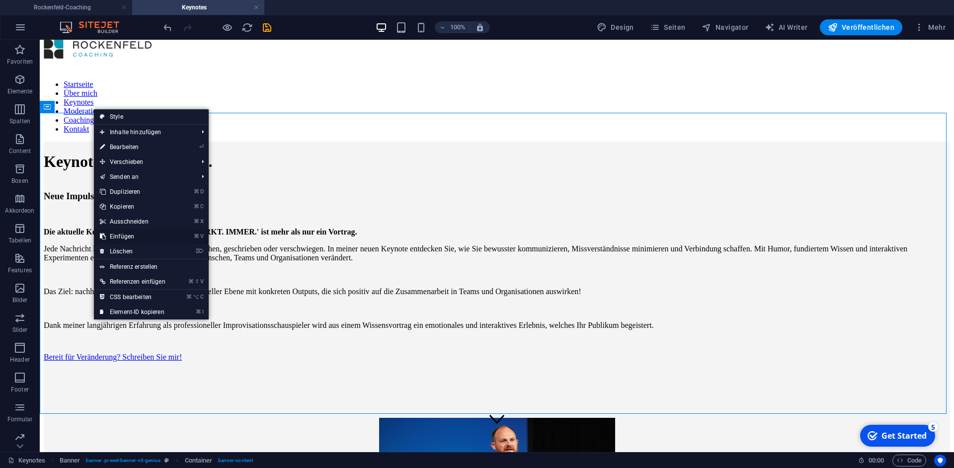
click at [123, 238] on link "⌘ V Einfügen" at bounding box center [133, 236] width 78 height 15
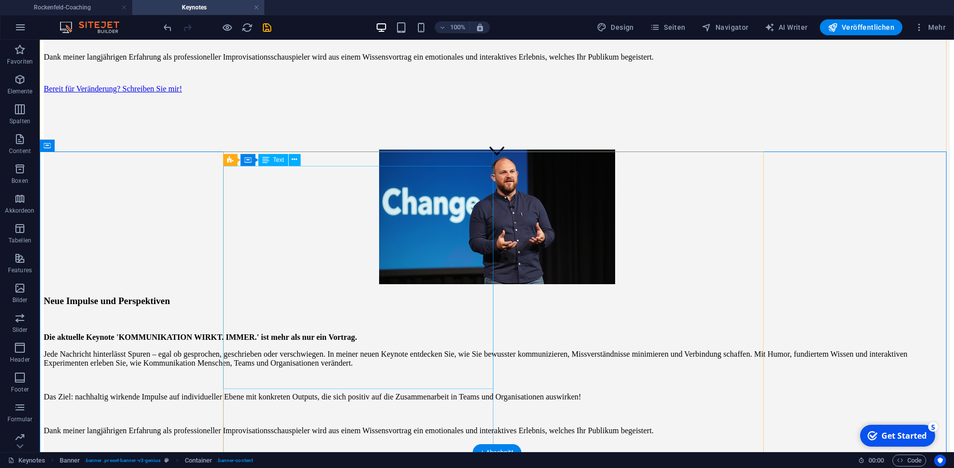
scroll to position [326, 0]
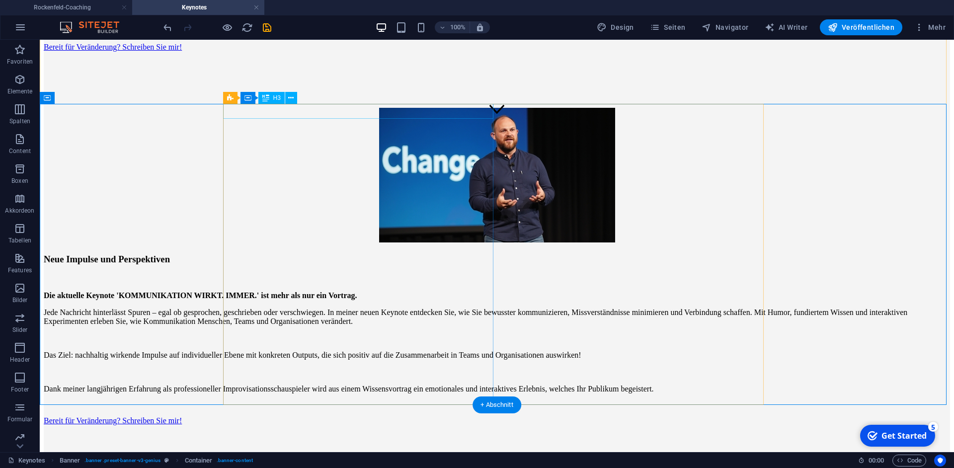
click at [325, 254] on div "Neue Impulse und Perspektiven" at bounding box center [497, 259] width 906 height 11
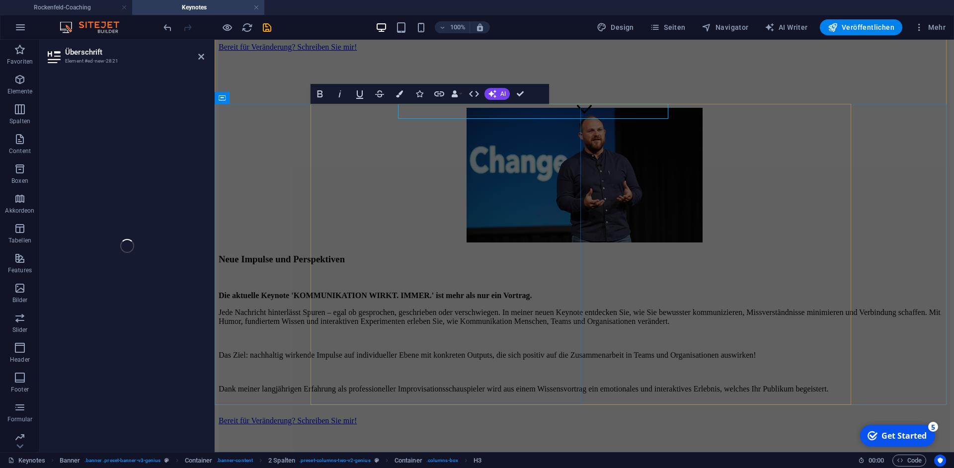
click at [325, 245] on div "Neue Impulse und Perspektiven Die aktuelle Keynote 'KOMMUNIKATION WIRKT. IMMER.…" at bounding box center [585, 347] width 732 height 205
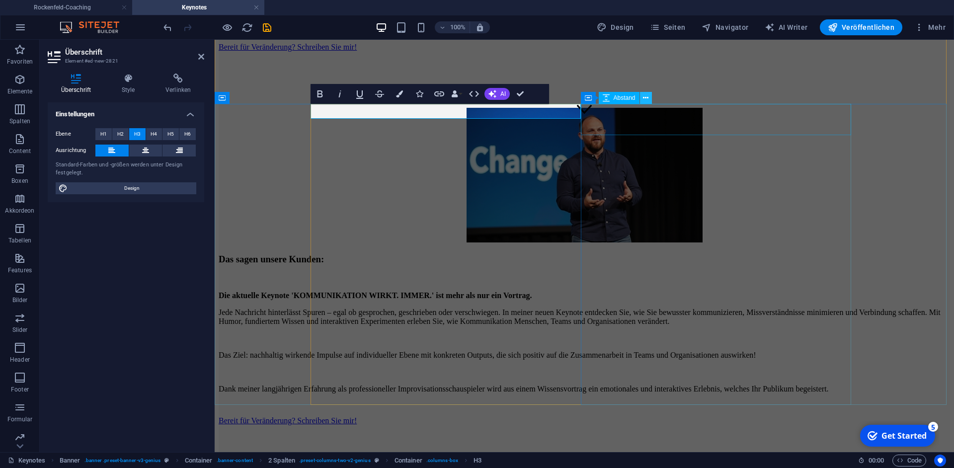
click at [642, 97] on button at bounding box center [646, 98] width 12 height 12
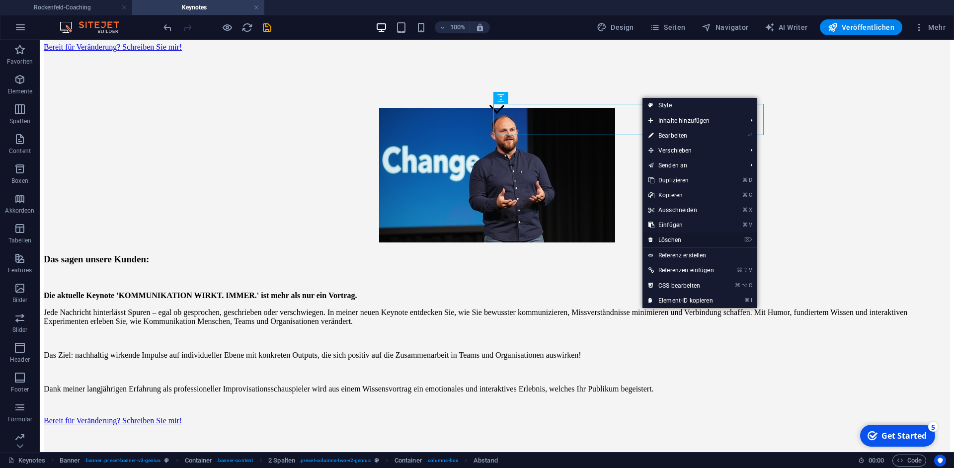
click at [674, 240] on link "⌦ Löschen" at bounding box center [682, 240] width 78 height 15
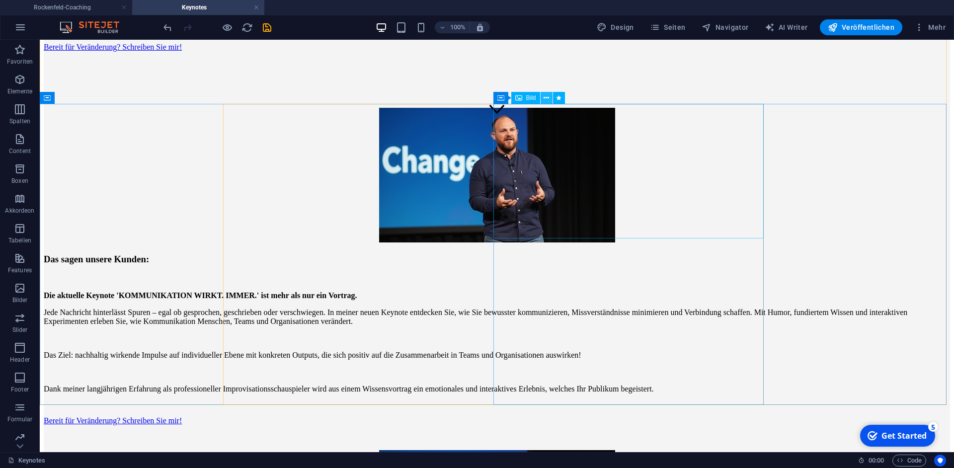
click at [545, 98] on icon at bounding box center [546, 98] width 5 height 10
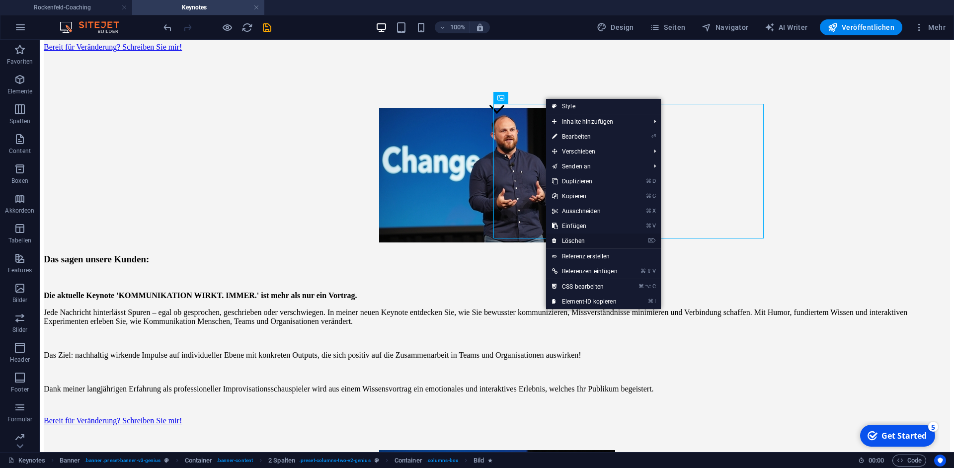
click at [577, 240] on link "⌦ Löschen" at bounding box center [585, 241] width 78 height 15
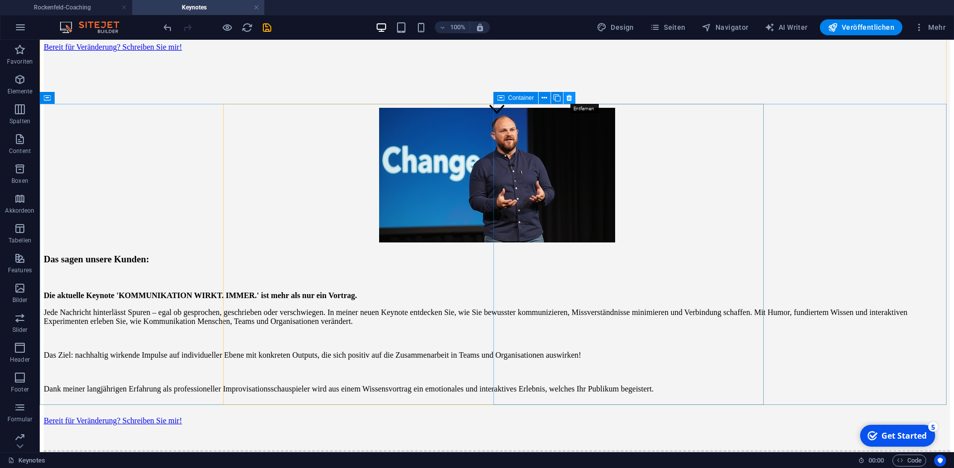
click at [571, 99] on icon at bounding box center [569, 98] width 5 height 10
click at [294, 116] on icon at bounding box center [294, 112] width 5 height 10
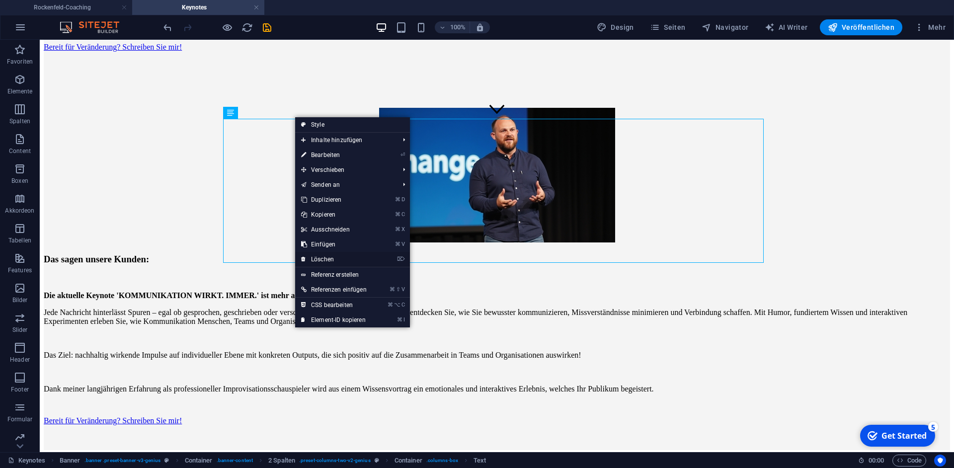
drag, startPoint x: 330, startPoint y: 261, endPoint x: 290, endPoint y: 221, distance: 56.6
click at [330, 261] on link "⌦ Löschen" at bounding box center [334, 259] width 78 height 15
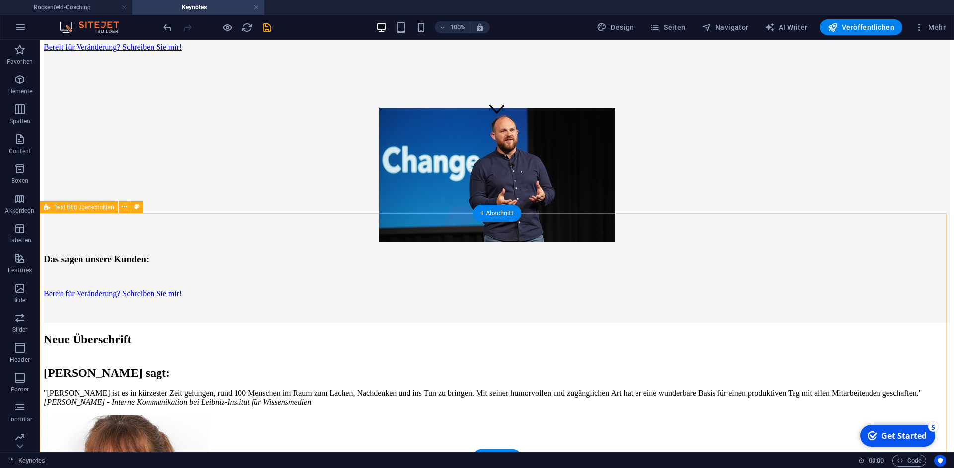
click at [277, 356] on div "[PERSON_NAME] sagt: "[PERSON_NAME] ist es in kürzester Zeit gelungen, rund 100 …" at bounding box center [497, 469] width 906 height 226
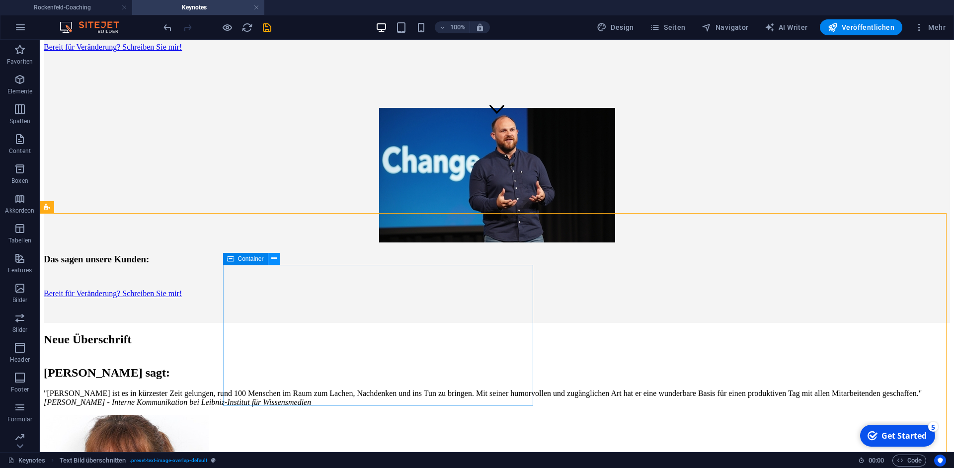
click at [273, 257] on icon at bounding box center [273, 258] width 5 height 10
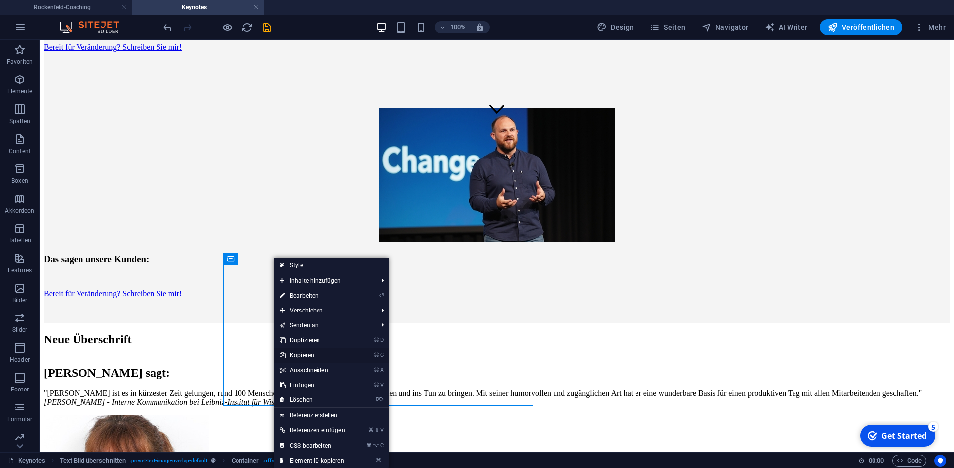
click at [308, 357] on link "⌘ C Kopieren" at bounding box center [313, 355] width 78 height 15
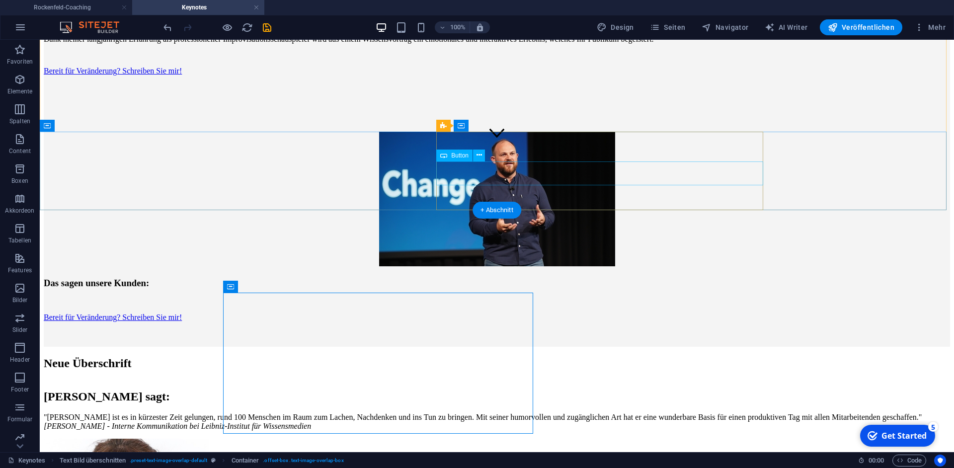
scroll to position [294, 0]
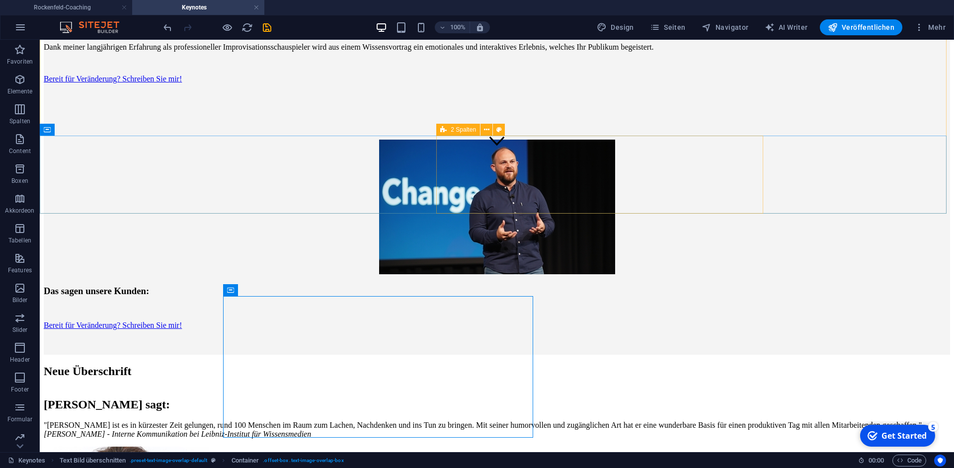
drag, startPoint x: 447, startPoint y: 132, endPoint x: 233, endPoint y: 92, distance: 217.8
click at [447, 132] on div "2 Spalten" at bounding box center [458, 130] width 44 height 12
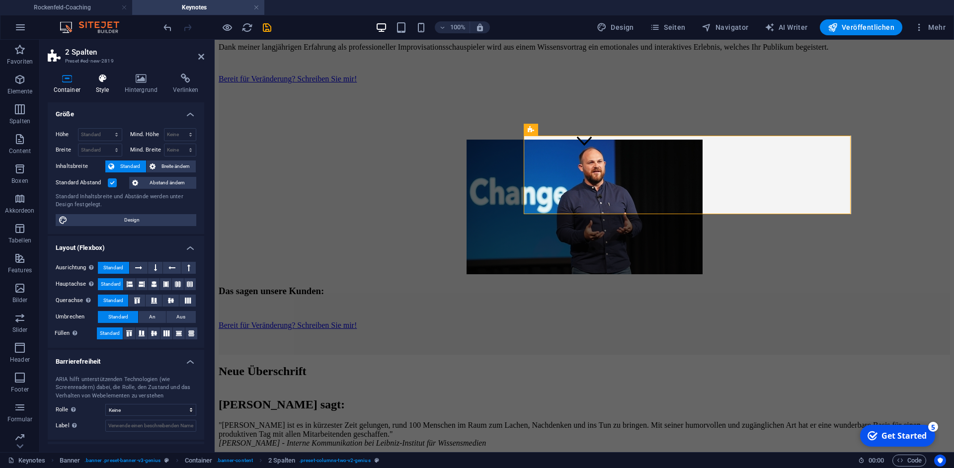
click at [107, 84] on h4 "Style" at bounding box center [104, 84] width 29 height 21
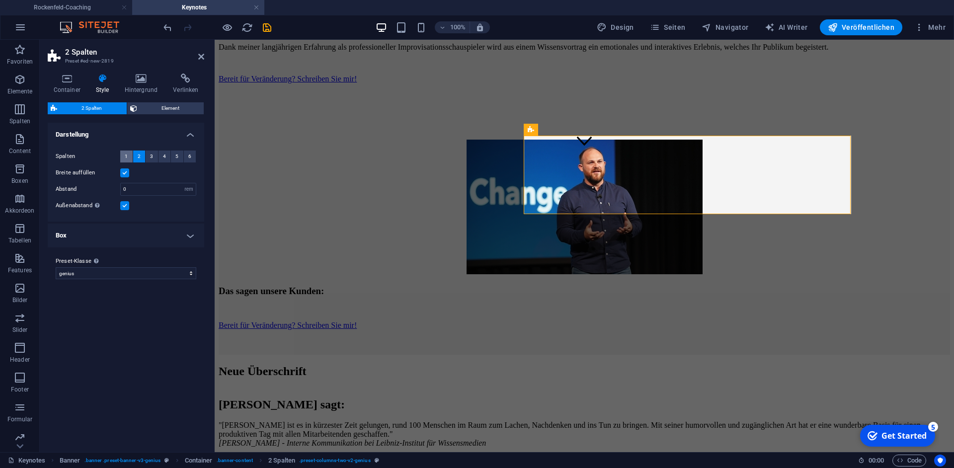
click at [127, 160] on span "1" at bounding box center [126, 157] width 3 height 12
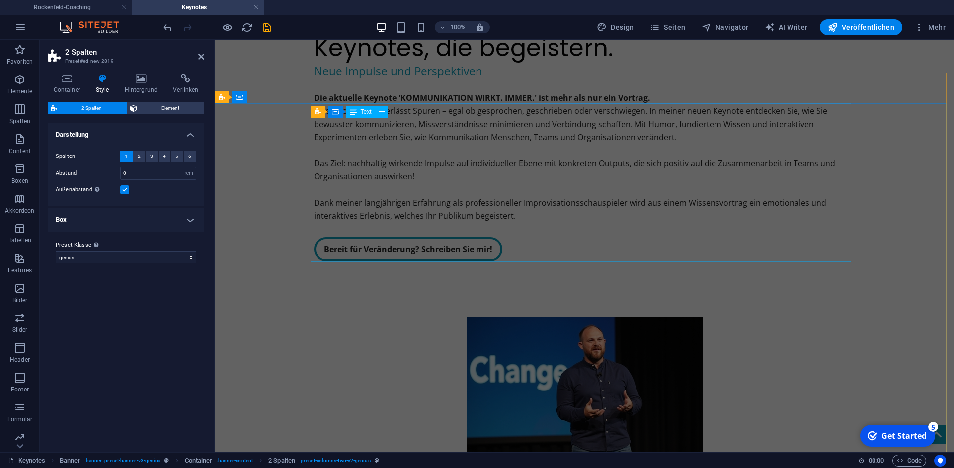
scroll to position [22, 0]
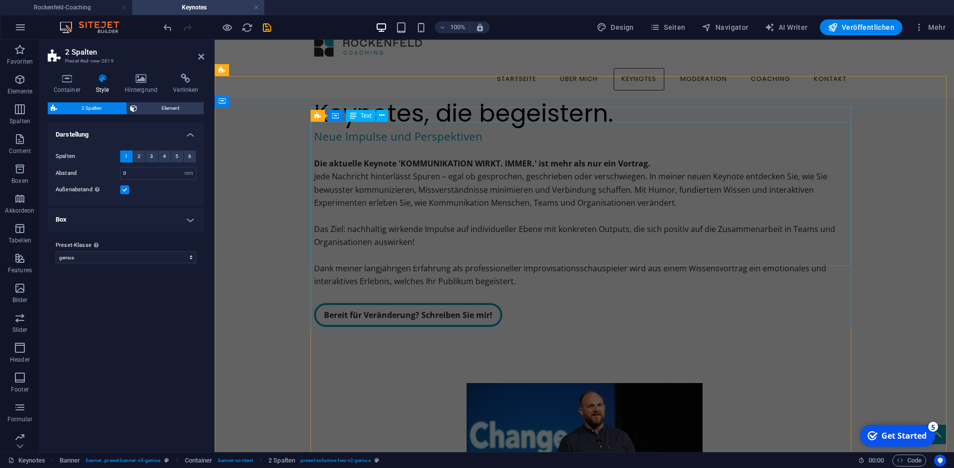
drag, startPoint x: 515, startPoint y: 172, endPoint x: 714, endPoint y: 172, distance: 198.8
click at [690, 173] on div "Die aktuelle Keynote 'KOMMUNIKATION WIRKT. IMMER.' ist mehr als nur ein Vortrag…" at bounding box center [584, 216] width 541 height 144
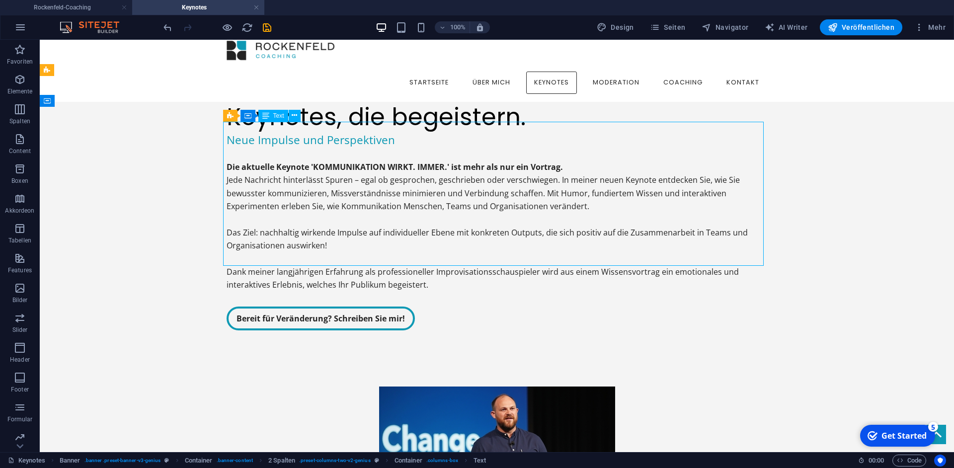
scroll to position [0, 0]
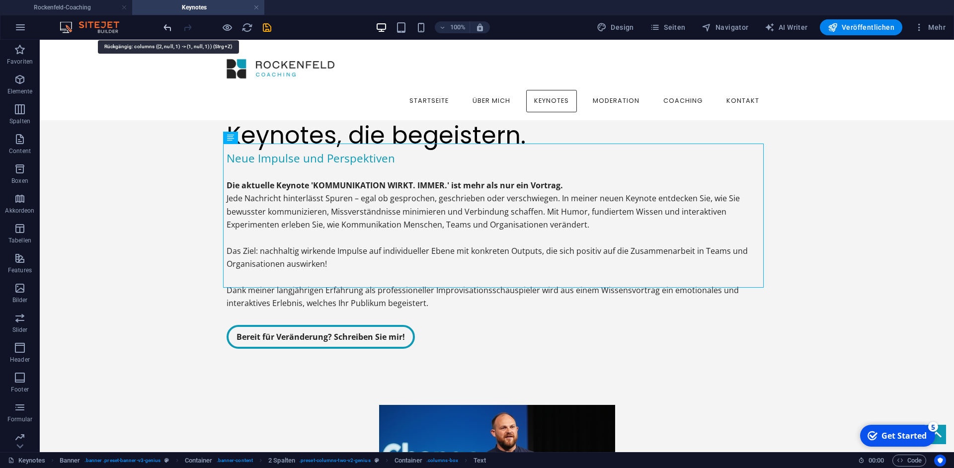
click at [168, 24] on icon "undo" at bounding box center [167, 27] width 11 height 11
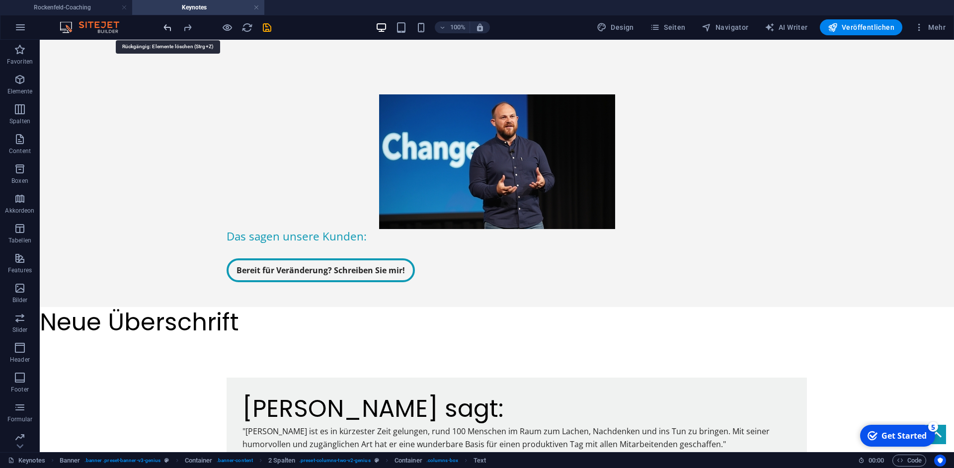
click at [167, 26] on icon "undo" at bounding box center [167, 27] width 11 height 11
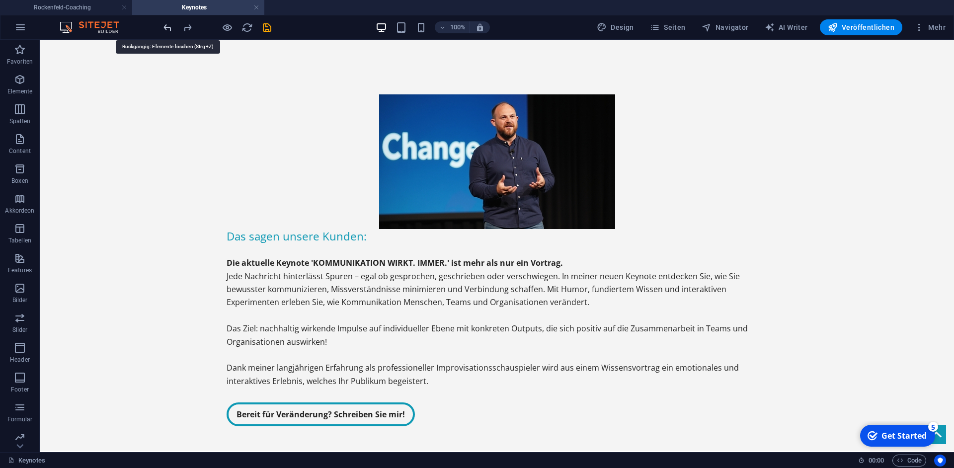
click at [167, 26] on icon "undo" at bounding box center [167, 27] width 11 height 11
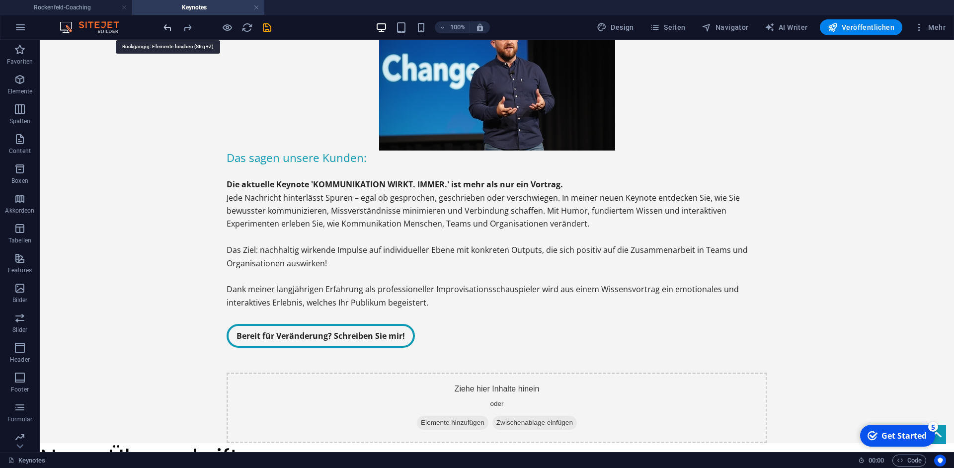
click at [167, 26] on icon "undo" at bounding box center [167, 27] width 11 height 11
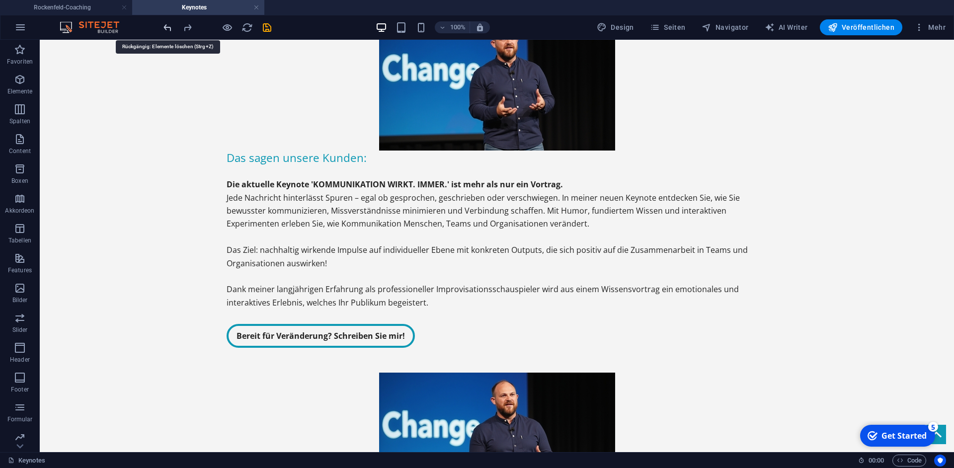
click at [167, 26] on icon "undo" at bounding box center [167, 27] width 11 height 11
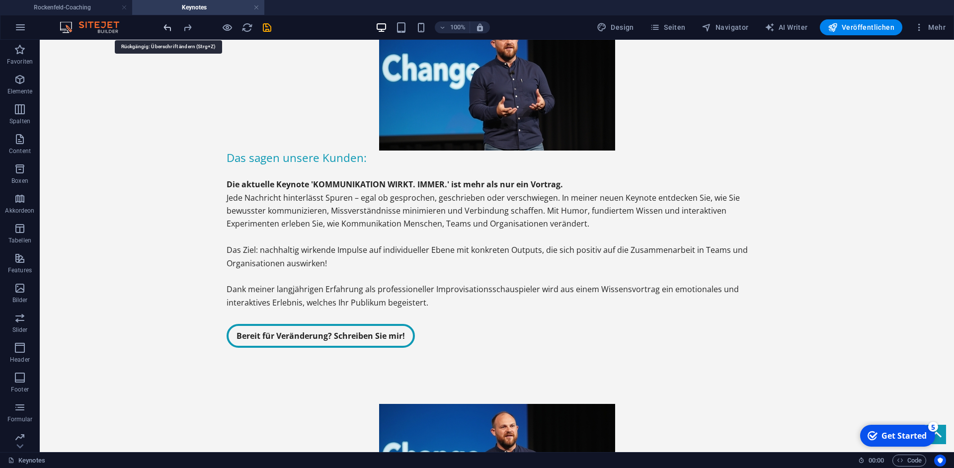
click at [167, 26] on icon "undo" at bounding box center [167, 27] width 11 height 11
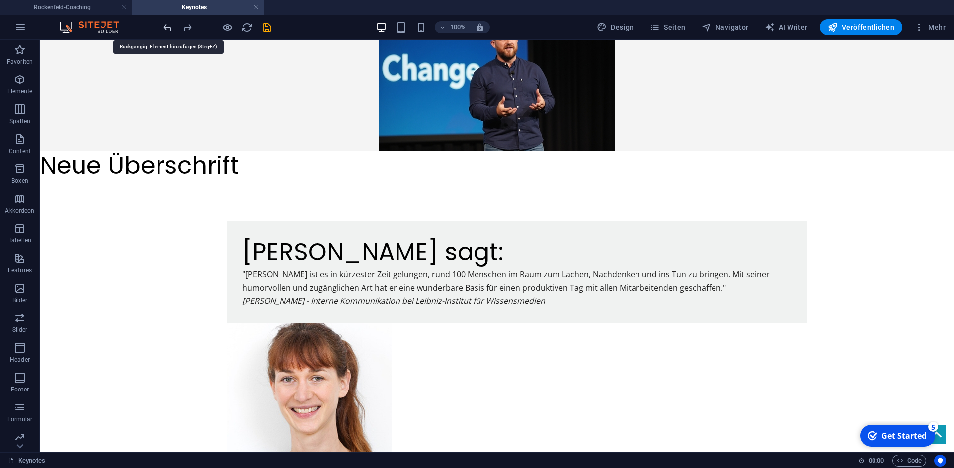
click at [167, 26] on icon "undo" at bounding box center [167, 27] width 11 height 11
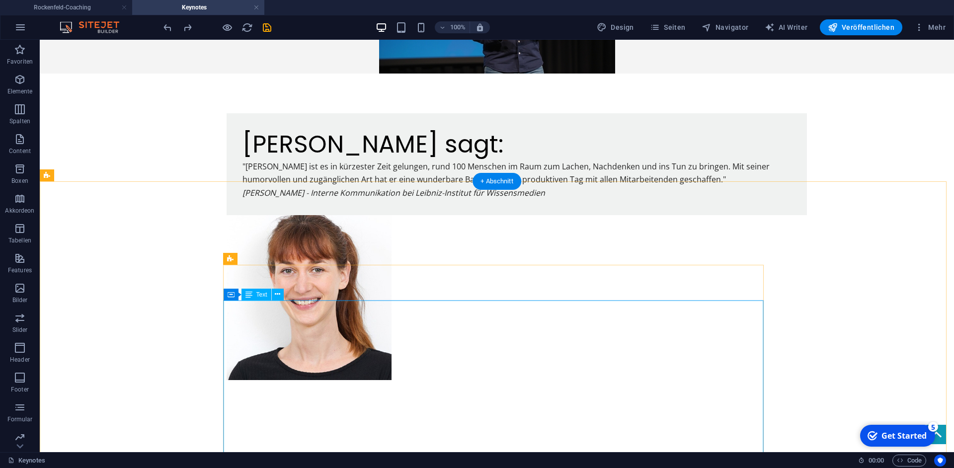
scroll to position [493, 0]
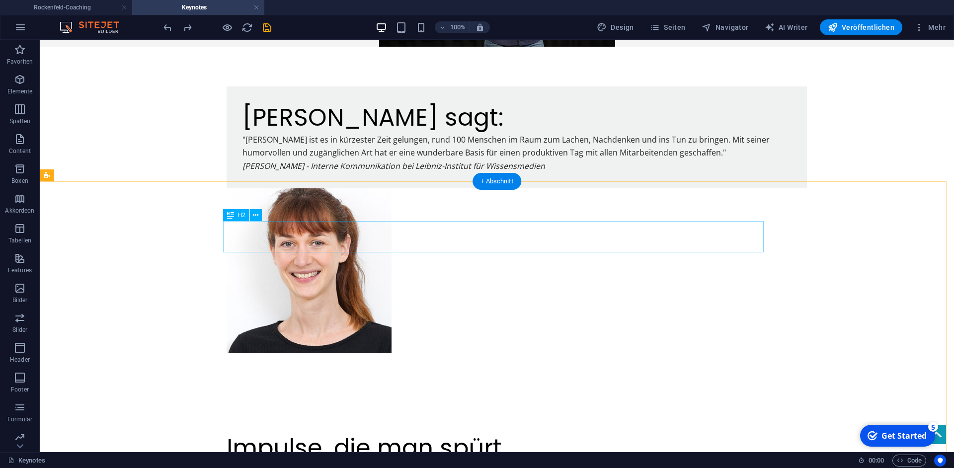
click at [499, 433] on div "Impulse, die man spürt." at bounding box center [497, 448] width 541 height 31
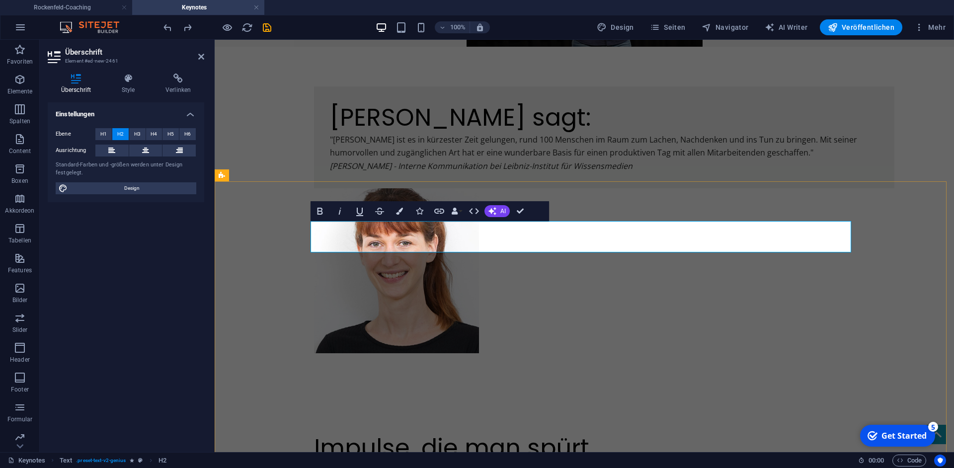
click at [616, 433] on h2 "Impulse, die man spürt." at bounding box center [584, 448] width 541 height 31
drag, startPoint x: 289, startPoint y: 320, endPoint x: 466, endPoint y: 321, distance: 176.9
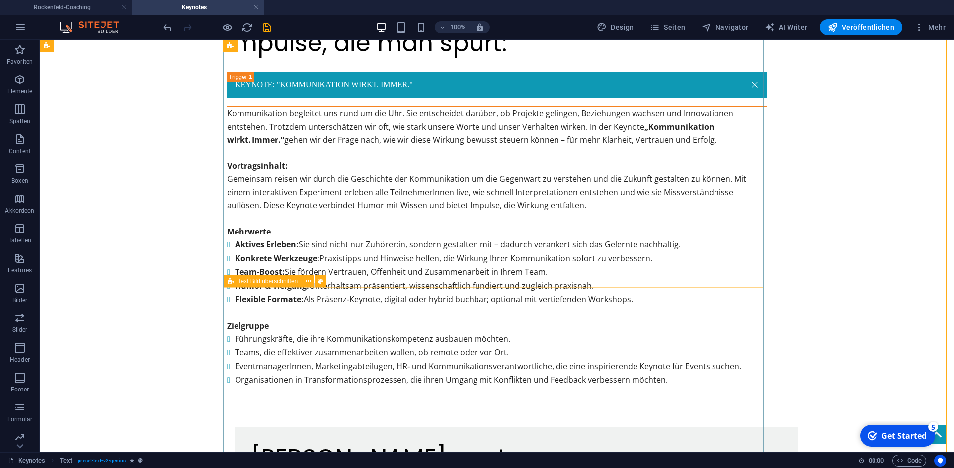
scroll to position [906, 0]
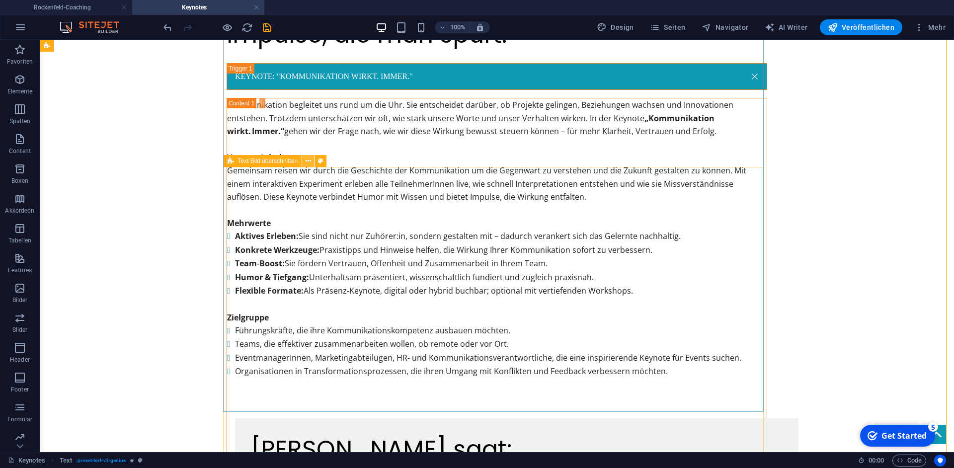
click at [307, 161] on icon at bounding box center [308, 161] width 5 height 10
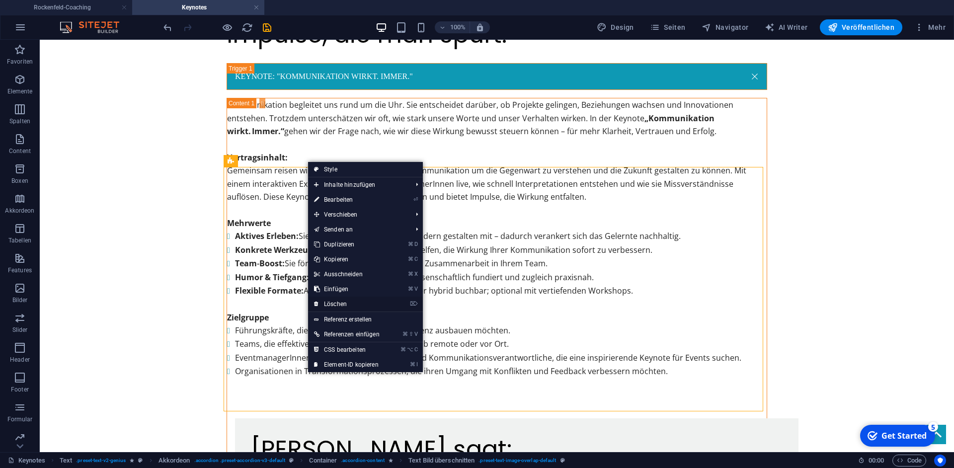
click at [346, 307] on link "⌦ Löschen" at bounding box center [347, 304] width 78 height 15
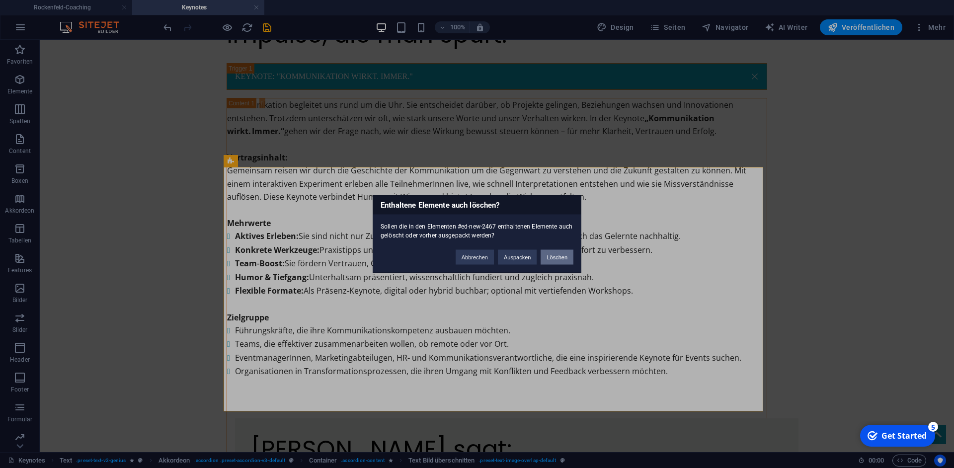
click at [564, 258] on button "Löschen" at bounding box center [557, 257] width 33 height 15
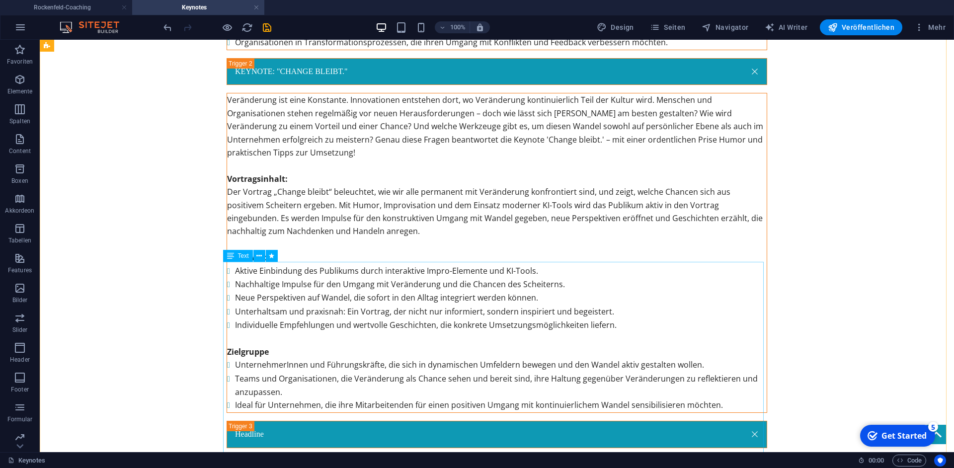
scroll to position [1258, 0]
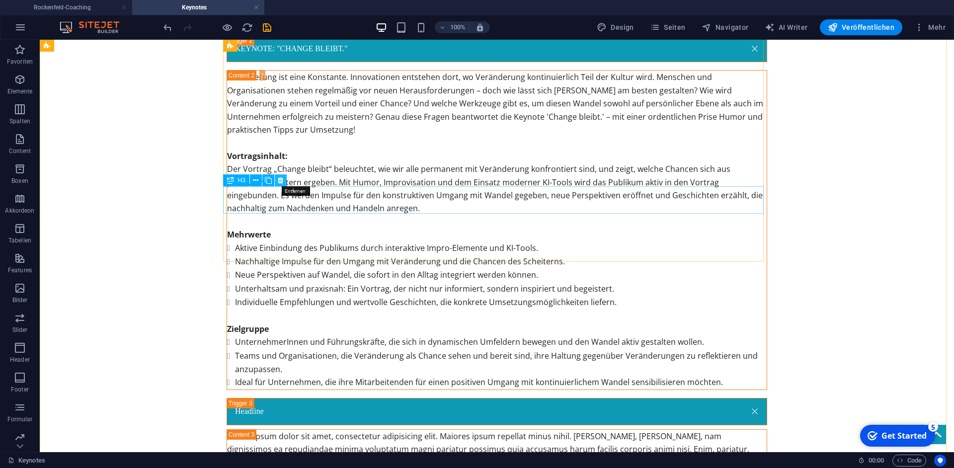
click at [280, 180] on icon at bounding box center [280, 180] width 5 height 10
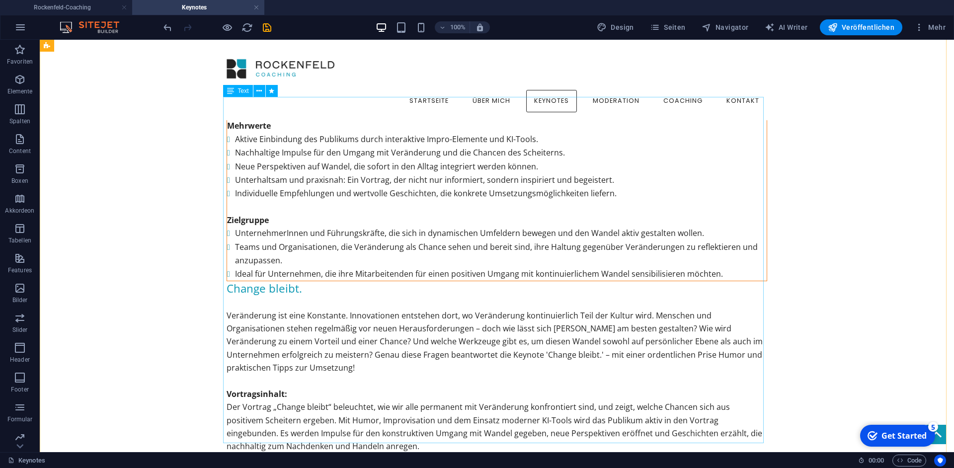
scroll to position [1338, 0]
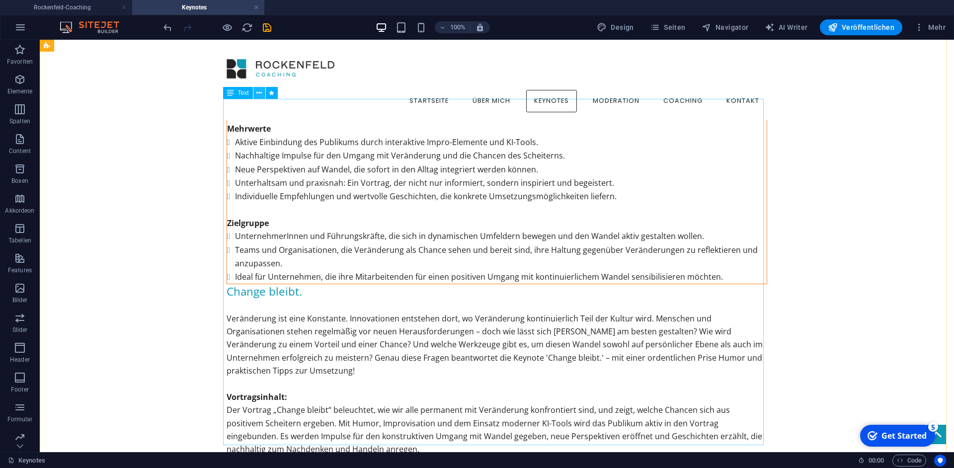
click at [260, 94] on icon at bounding box center [258, 93] width 5 height 10
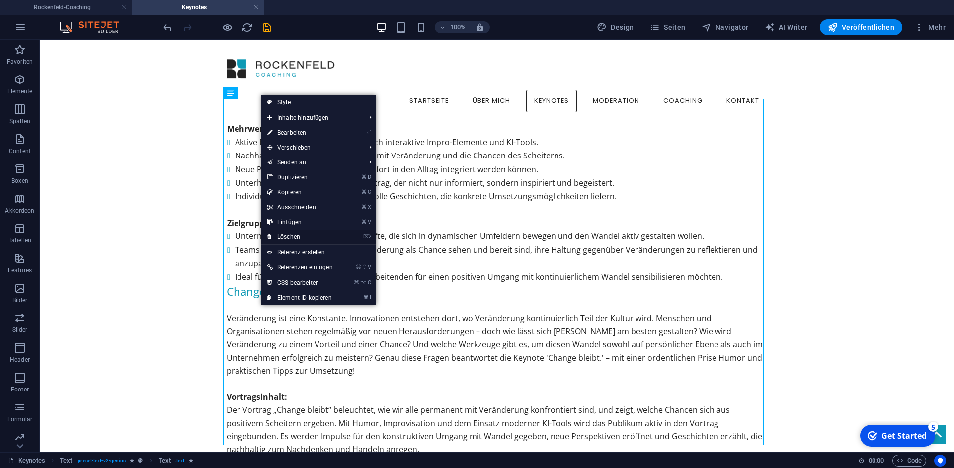
click at [294, 237] on link "⌦ Löschen" at bounding box center [300, 237] width 78 height 15
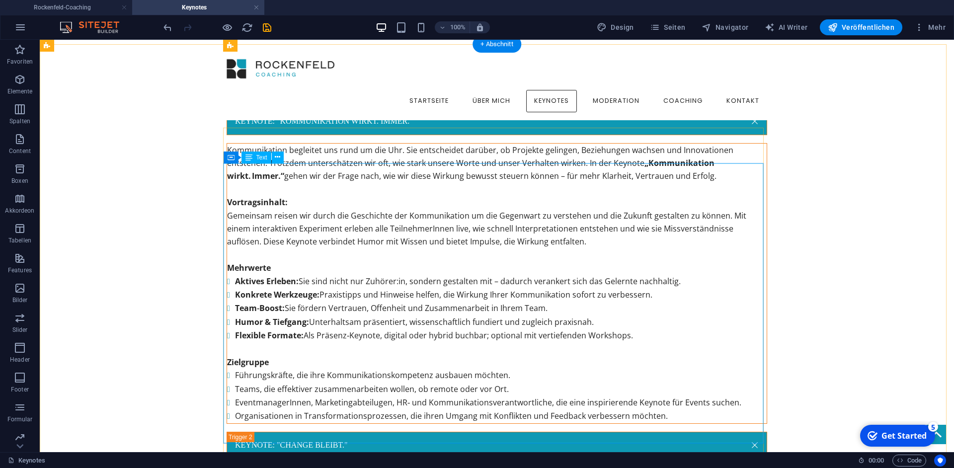
scroll to position [630, 0]
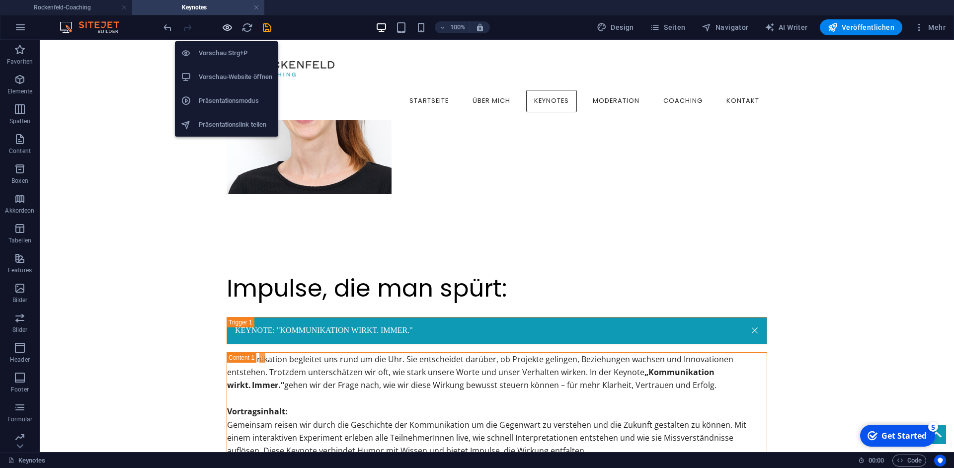
click at [230, 28] on icon "button" at bounding box center [227, 27] width 11 height 11
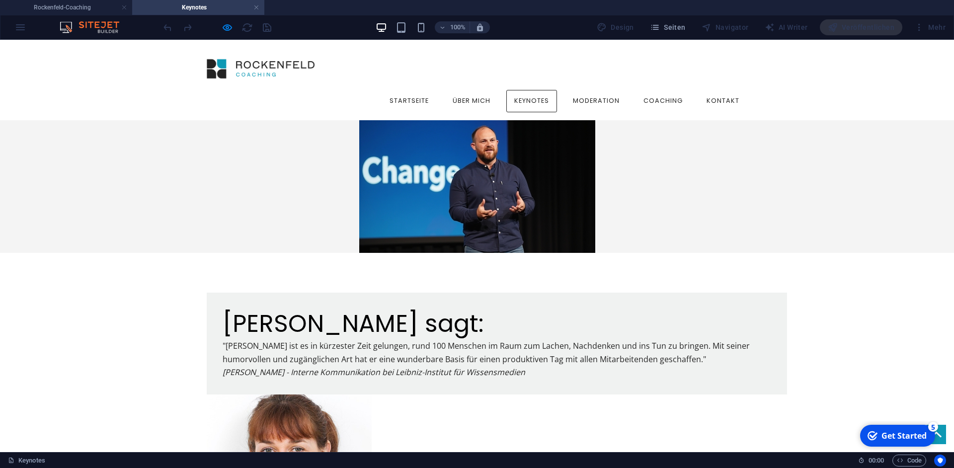
scroll to position [0, 0]
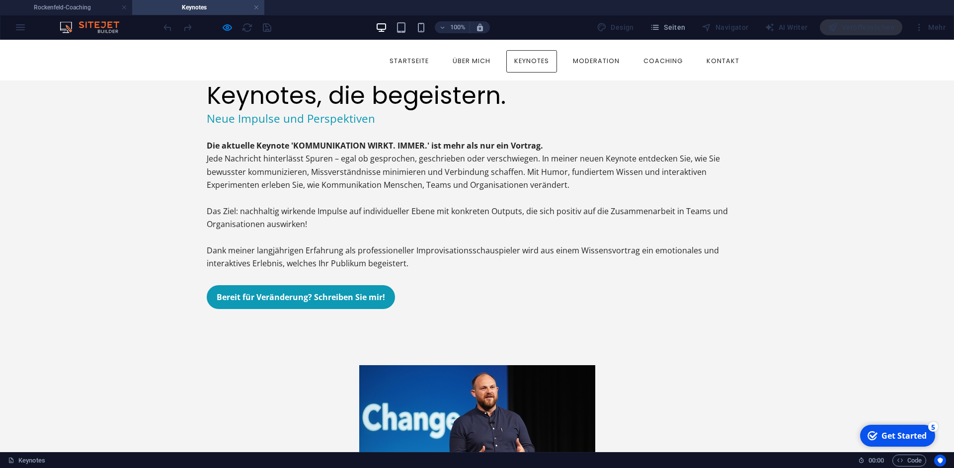
click at [357, 309] on link "Bereit für Veränderung? Schreiben Sie mir!" at bounding box center [301, 297] width 188 height 24
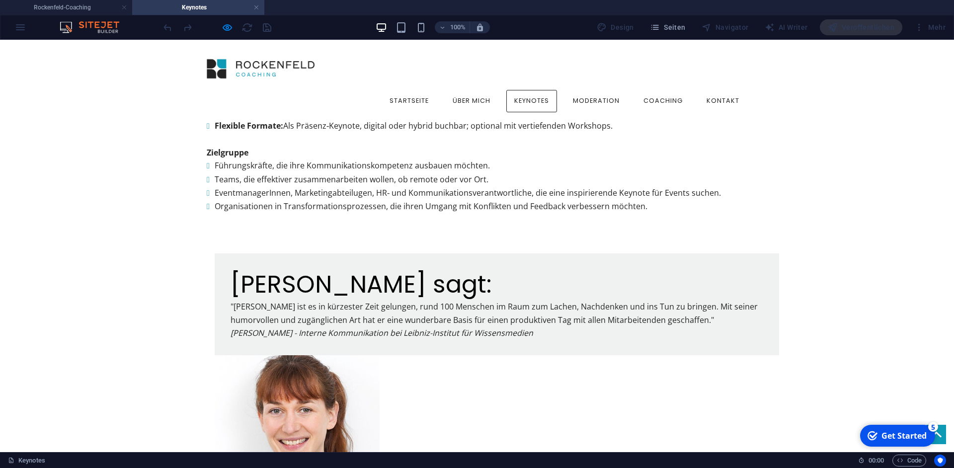
scroll to position [2432, 0]
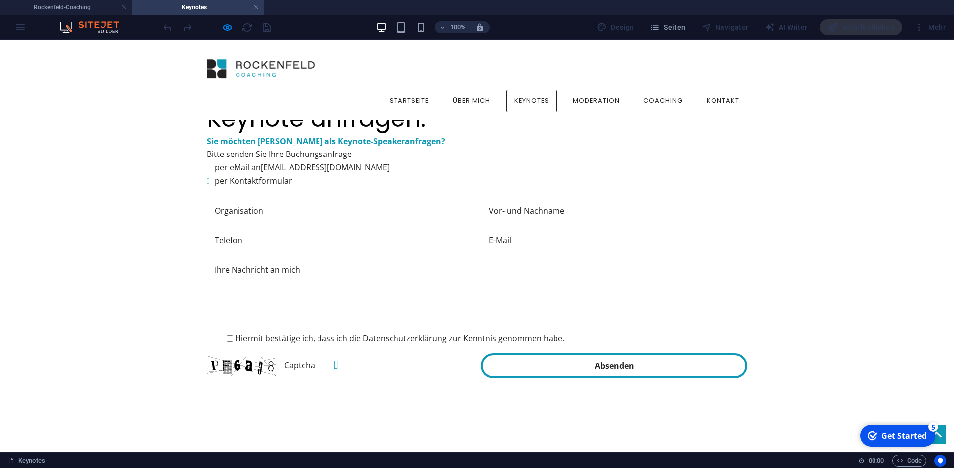
scroll to position [1129, 0]
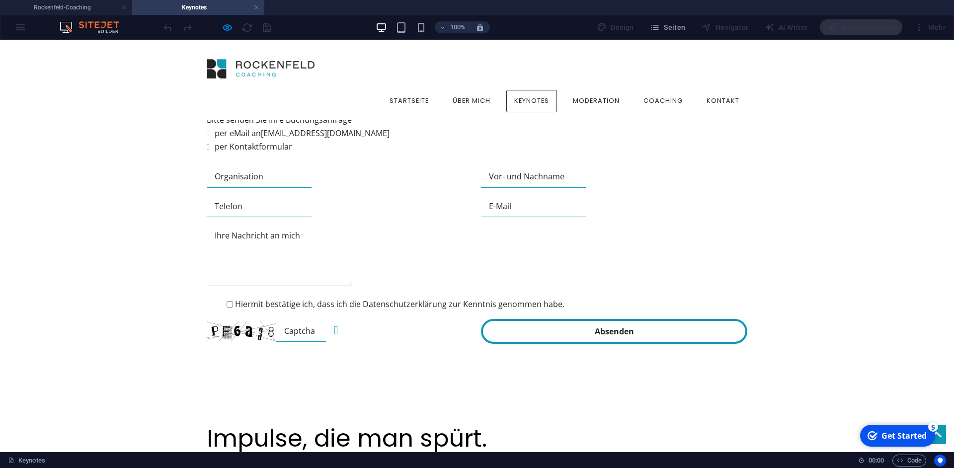
scroll to position [1224, 0]
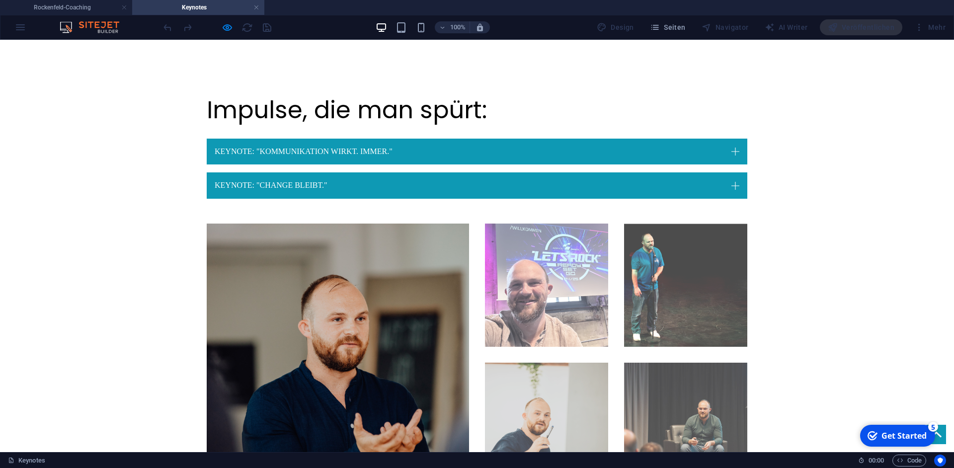
scroll to position [1041, 0]
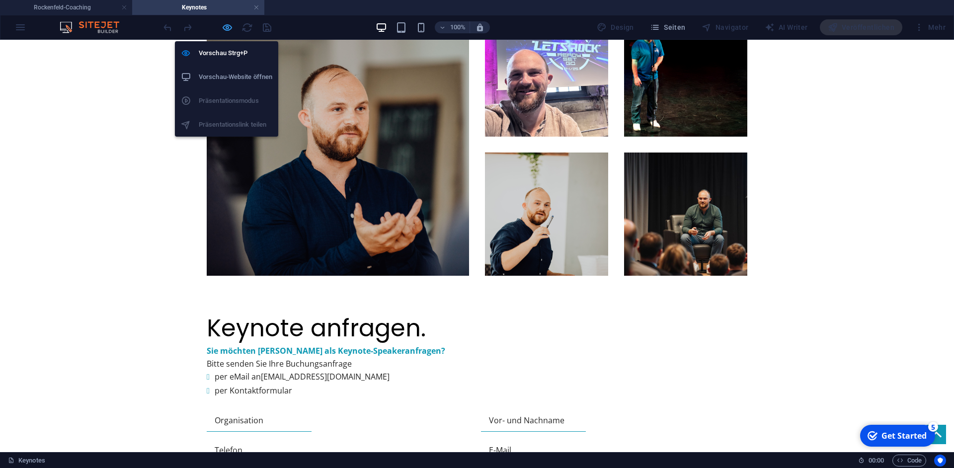
click at [228, 32] on icon "button" at bounding box center [227, 27] width 11 height 11
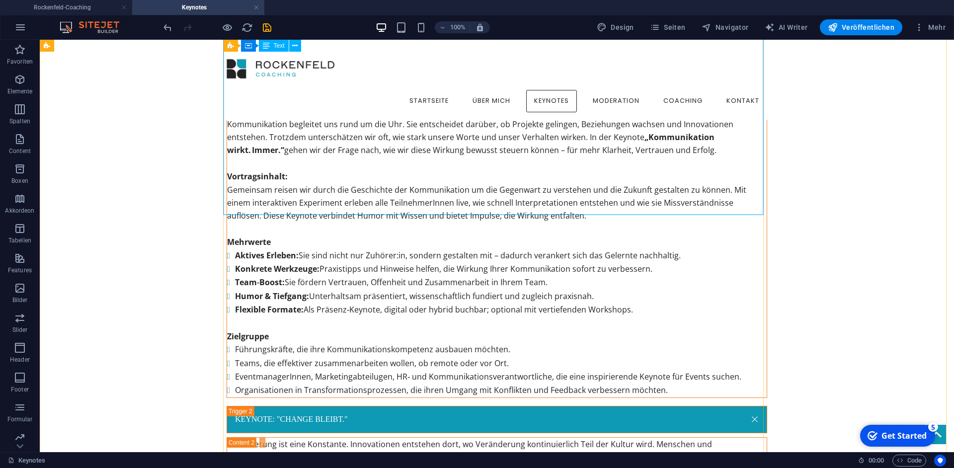
scroll to position [857, 0]
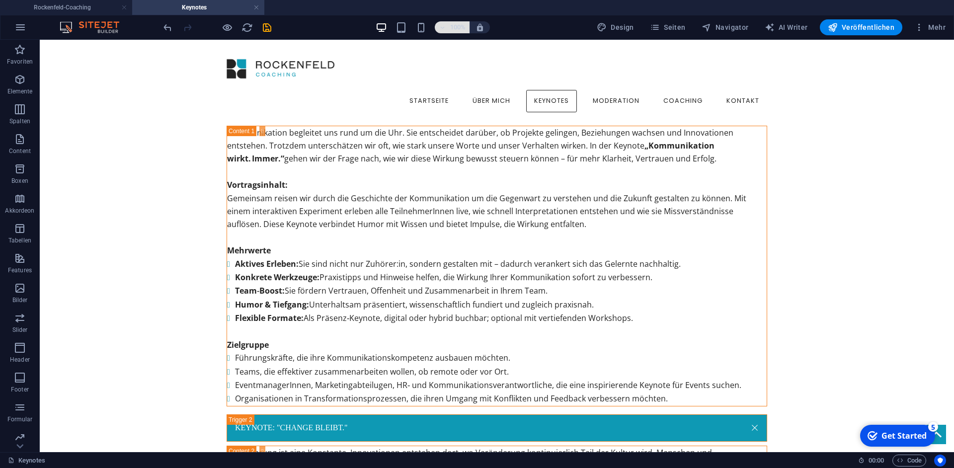
click at [446, 26] on icon "button" at bounding box center [442, 27] width 7 height 6
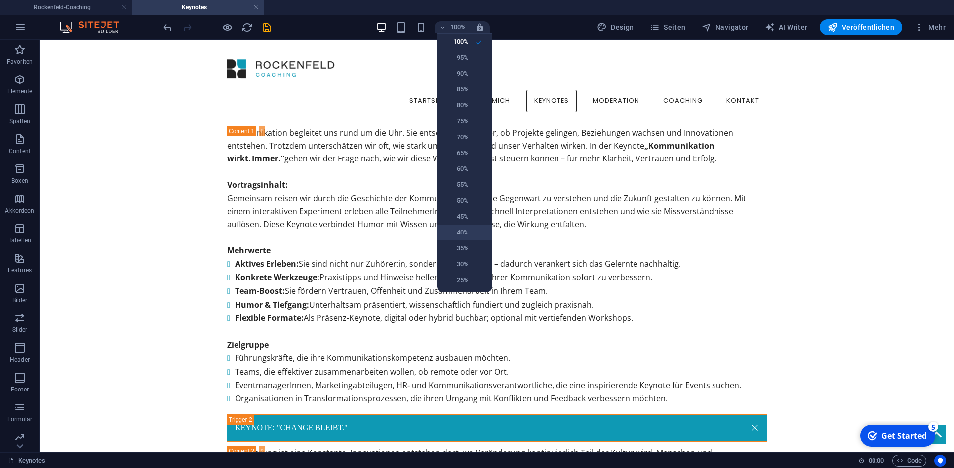
click at [465, 237] on h6 "40%" at bounding box center [455, 233] width 25 height 12
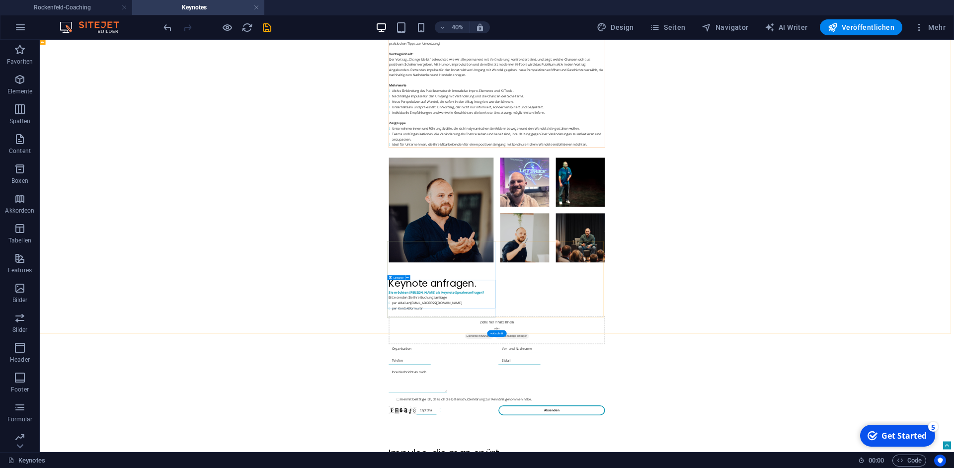
scroll to position [1725, 0]
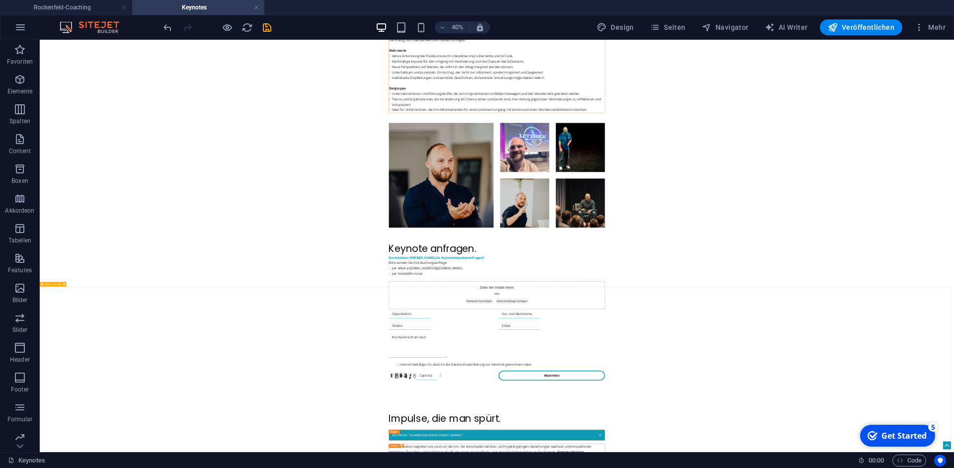
click at [46, 284] on span "Text" at bounding box center [48, 284] width 4 height 2
click at [54, 285] on icon at bounding box center [54, 284] width 2 height 4
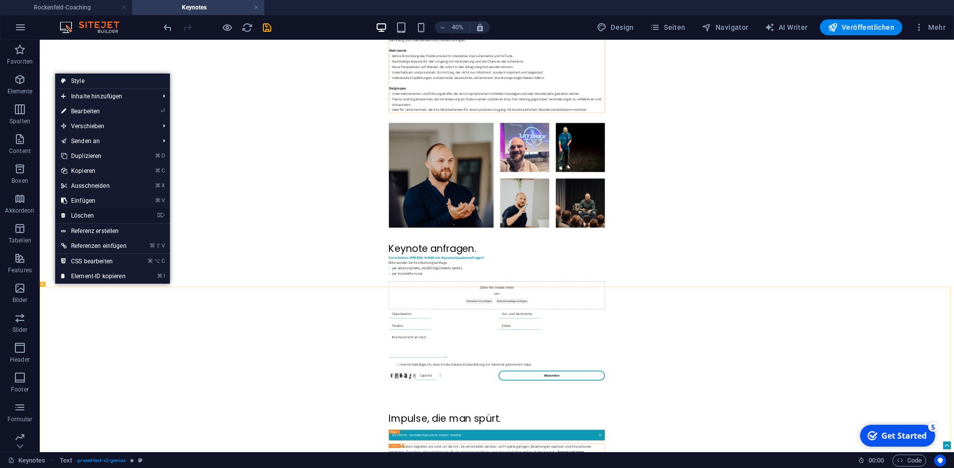
click at [95, 217] on link "⌦ Löschen" at bounding box center [94, 215] width 78 height 15
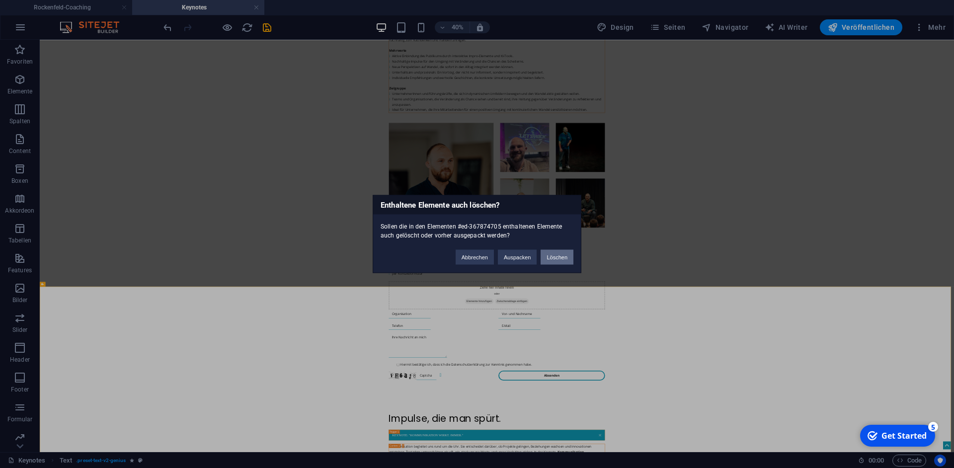
click at [566, 256] on button "Löschen" at bounding box center [557, 257] width 33 height 15
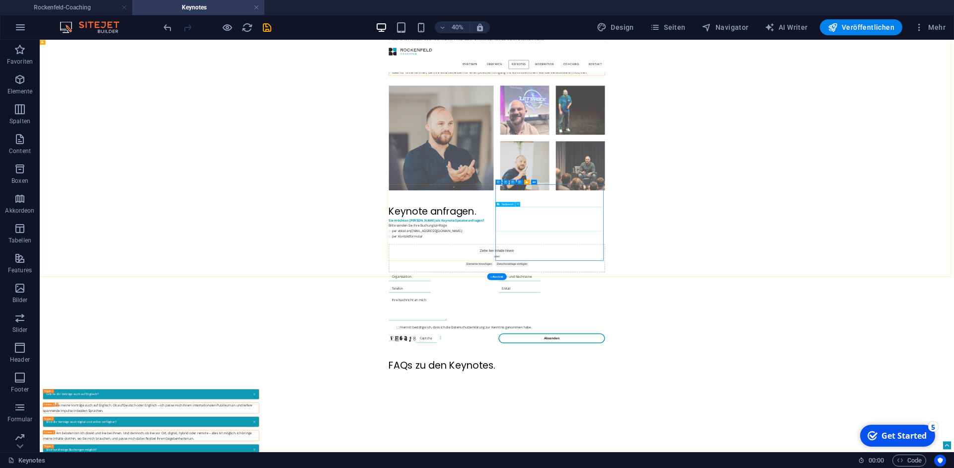
scroll to position [1732, 0]
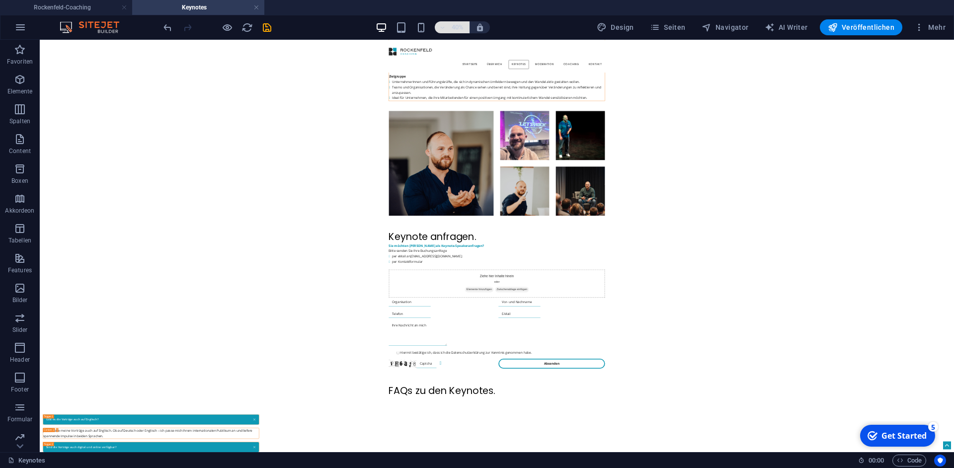
click at [466, 28] on h6 "40%" at bounding box center [458, 27] width 16 height 12
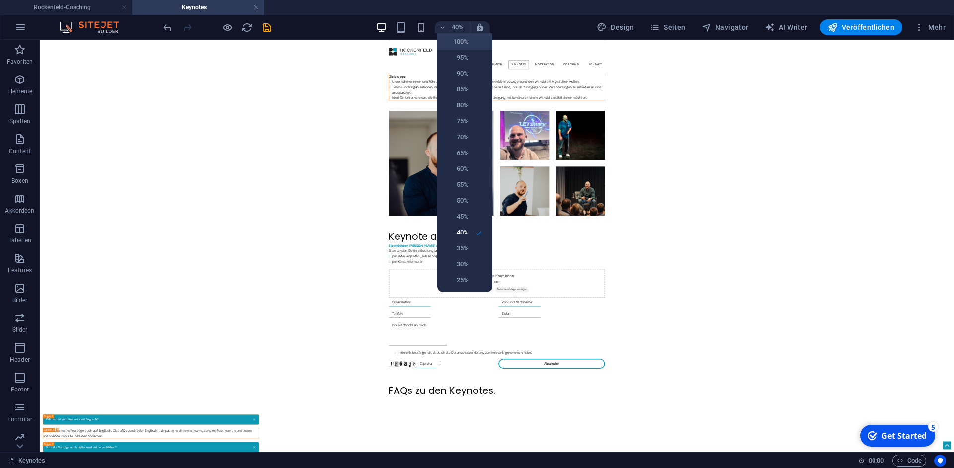
click at [456, 36] on h6 "100%" at bounding box center [455, 42] width 25 height 12
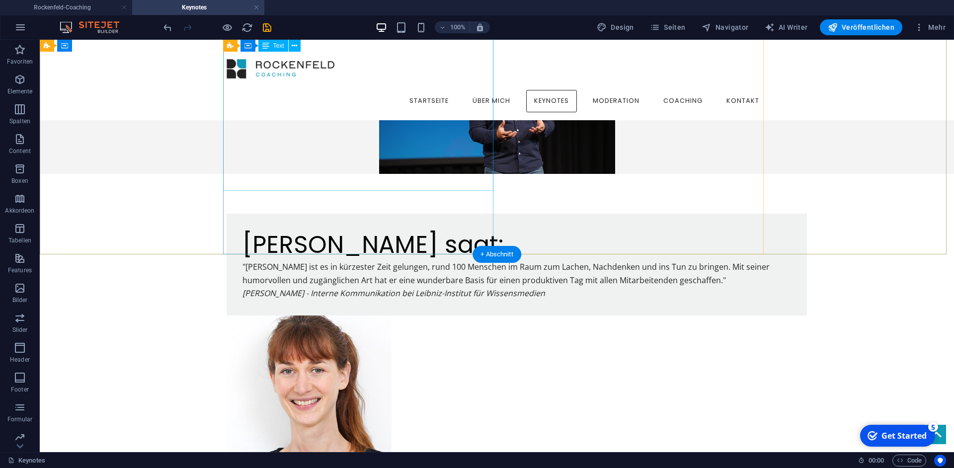
scroll to position [173, 0]
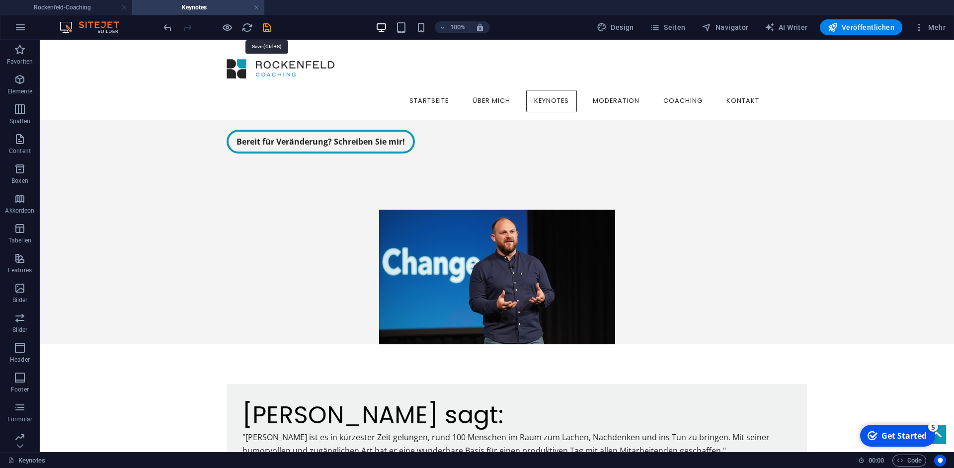
click at [271, 27] on icon "save" at bounding box center [266, 27] width 11 height 11
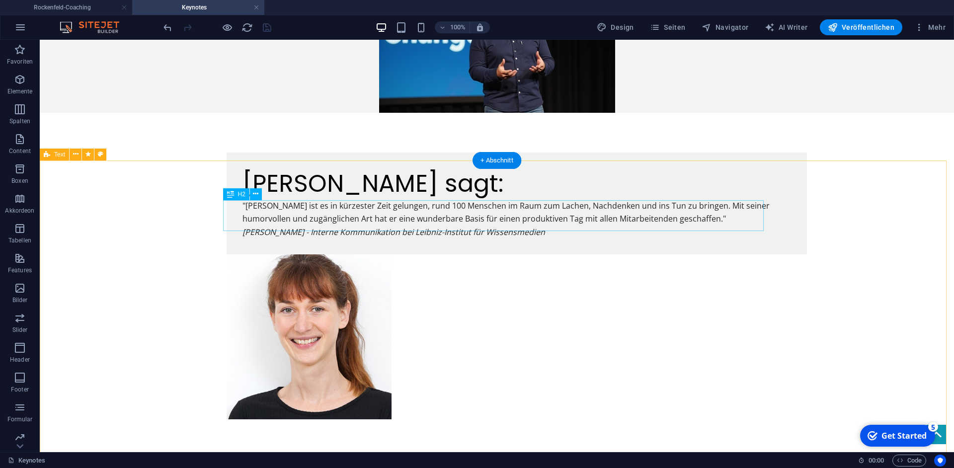
scroll to position [517, 0]
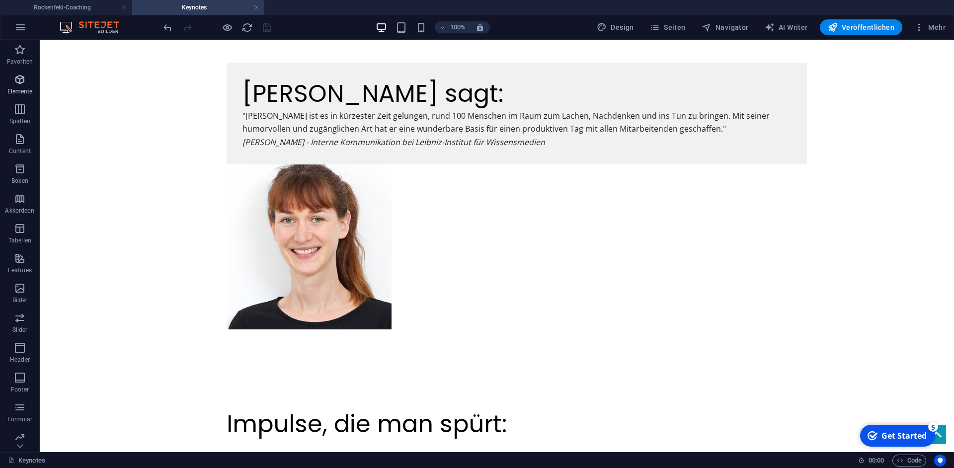
click at [18, 83] on icon "button" at bounding box center [20, 80] width 12 height 12
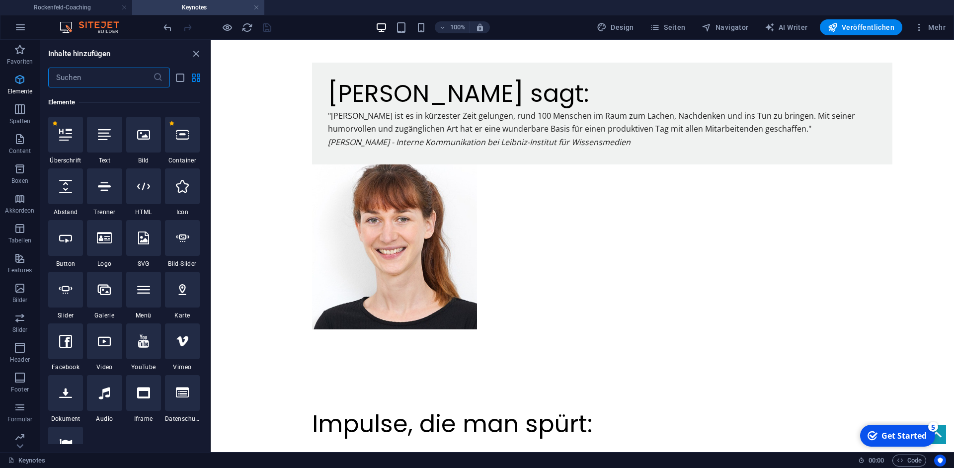
scroll to position [106, 0]
click at [140, 133] on icon at bounding box center [143, 133] width 13 height 13
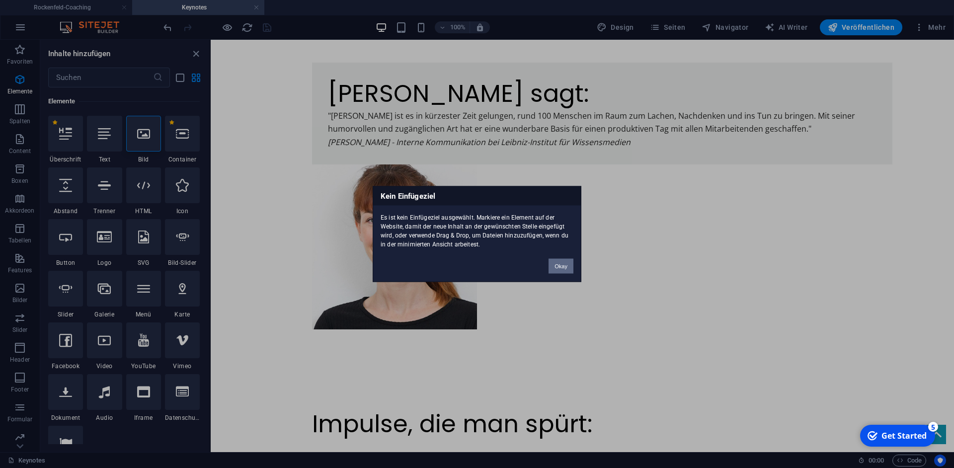
click at [556, 271] on button "Okay" at bounding box center [561, 266] width 25 height 15
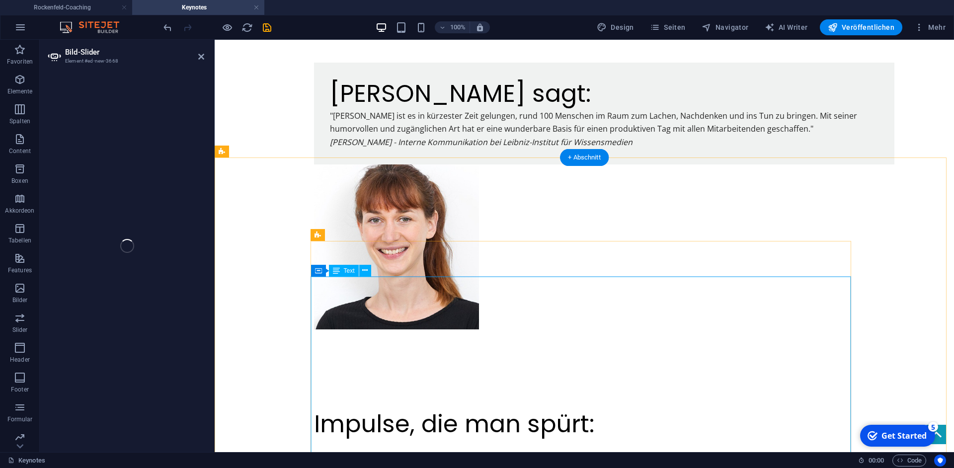
select select "ms"
select select "s"
select select "progressive"
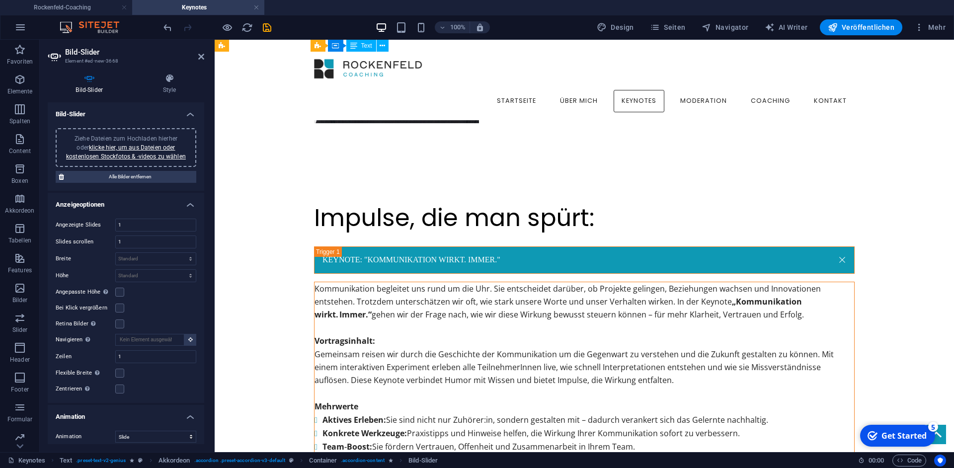
scroll to position [580, 0]
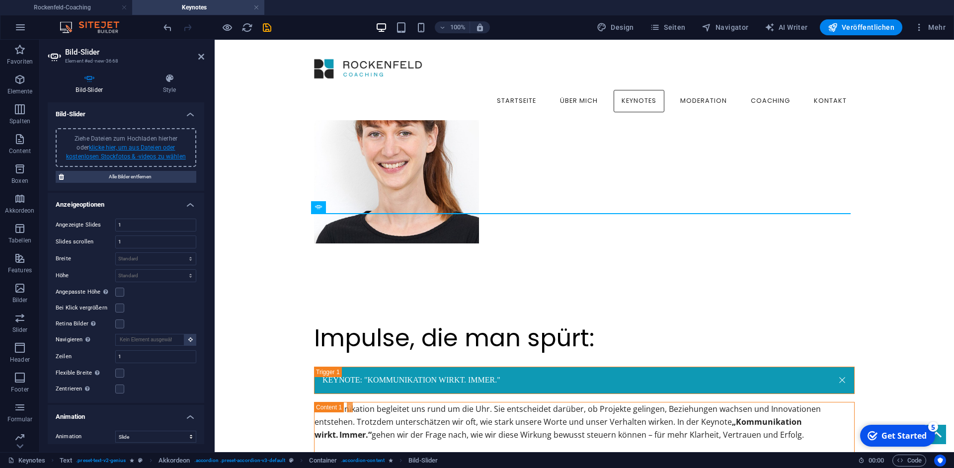
click at [123, 150] on link "klicke hier, um aus Dateien oder kostenlosen Stockfotos & -videos zu wählen" at bounding box center [126, 152] width 120 height 16
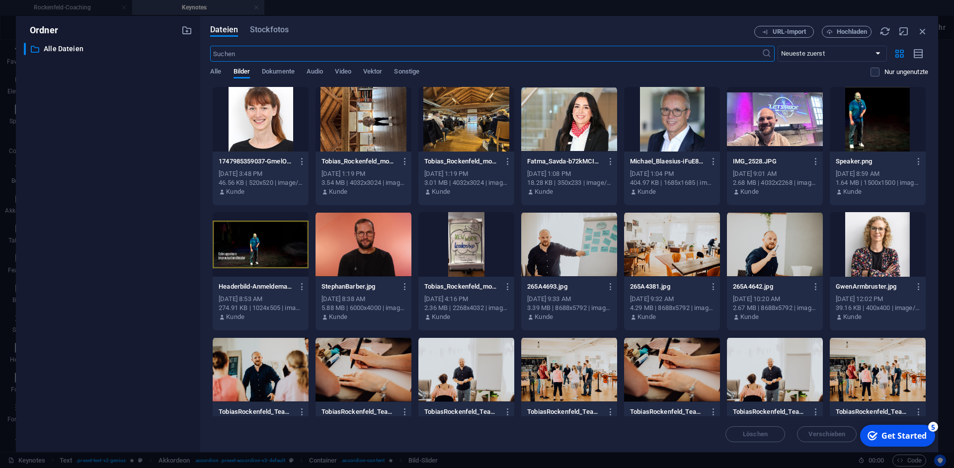
scroll to position [600, 0]
click at [840, 33] on span "Hochladen" at bounding box center [852, 32] width 31 height 6
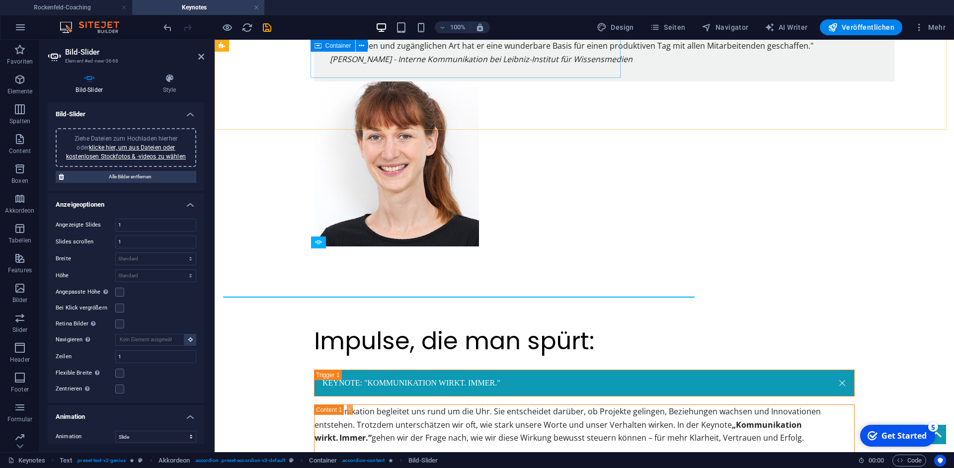
scroll to position [545, 0]
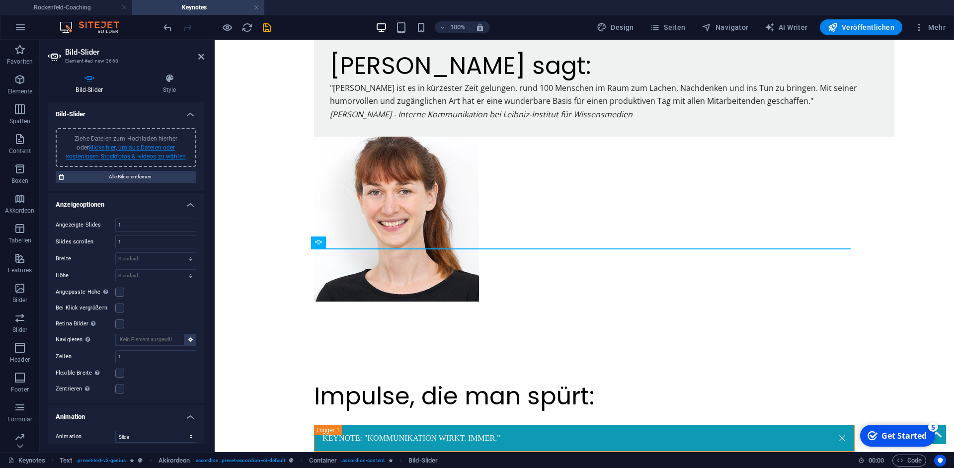
click at [135, 147] on link "klicke hier, um aus Dateien oder kostenlosen Stockfotos & -videos zu wählen" at bounding box center [126, 152] width 120 height 16
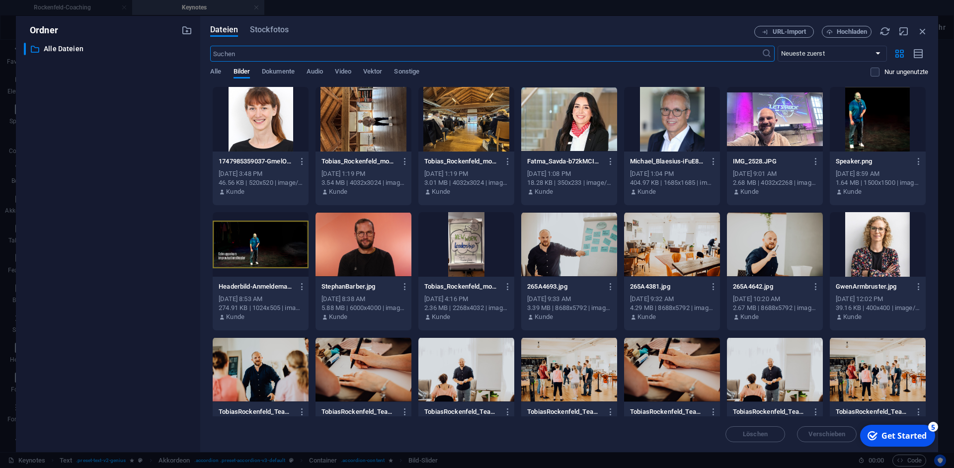
scroll to position [600, 0]
click at [273, 30] on span "Stockfotos" at bounding box center [269, 30] width 39 height 12
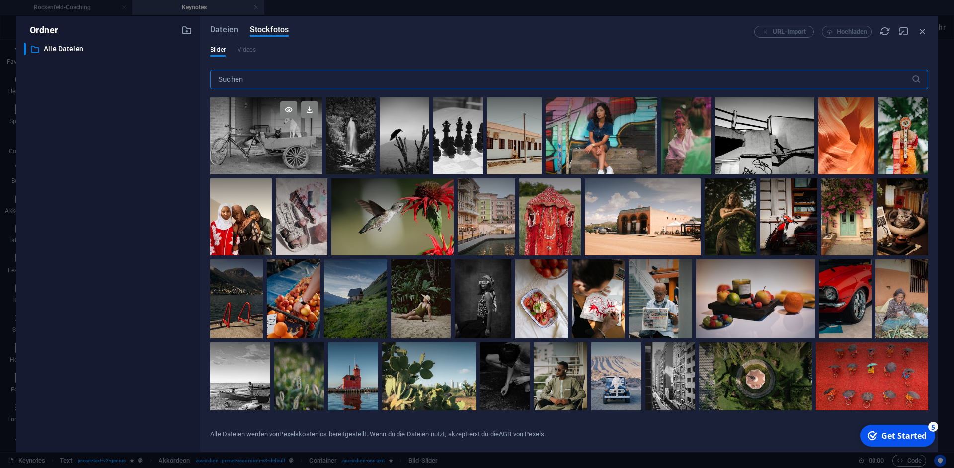
click at [268, 134] on div at bounding box center [266, 116] width 112 height 38
drag, startPoint x: 634, startPoint y: 134, endPoint x: 647, endPoint y: 137, distance: 13.6
click at [634, 134] on div at bounding box center [602, 116] width 112 height 38
click at [267, 150] on div at bounding box center [266, 135] width 112 height 77
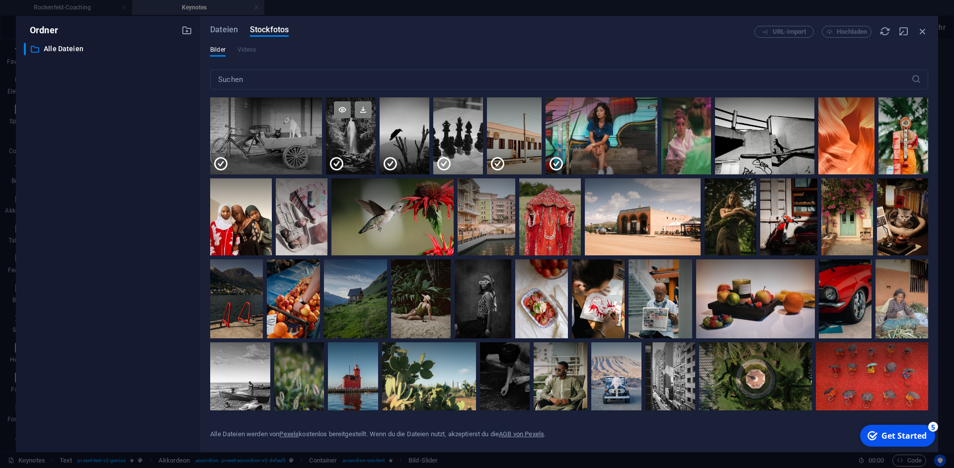
click at [368, 152] on div at bounding box center [351, 155] width 50 height 38
click at [411, 146] on div at bounding box center [405, 155] width 50 height 38
click at [482, 140] on div at bounding box center [458, 155] width 50 height 38
drag, startPoint x: 524, startPoint y: 132, endPoint x: 569, endPoint y: 141, distance: 45.5
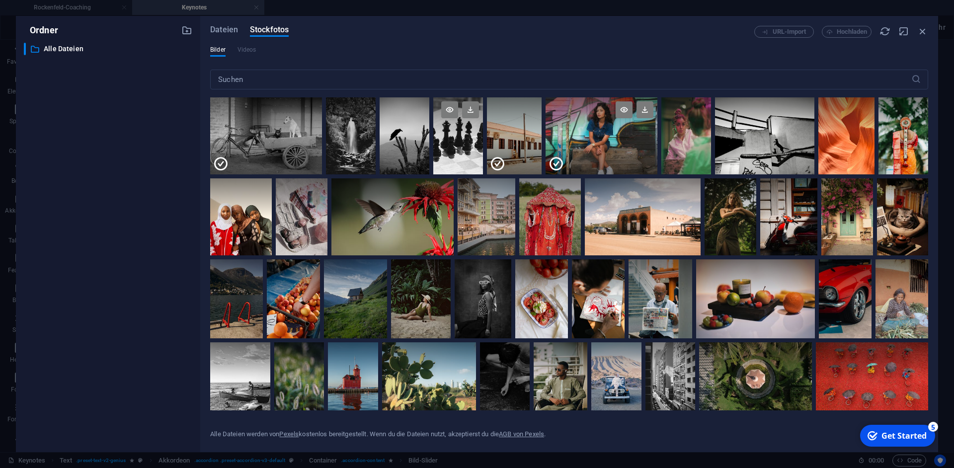
click at [524, 132] on div at bounding box center [514, 116] width 55 height 38
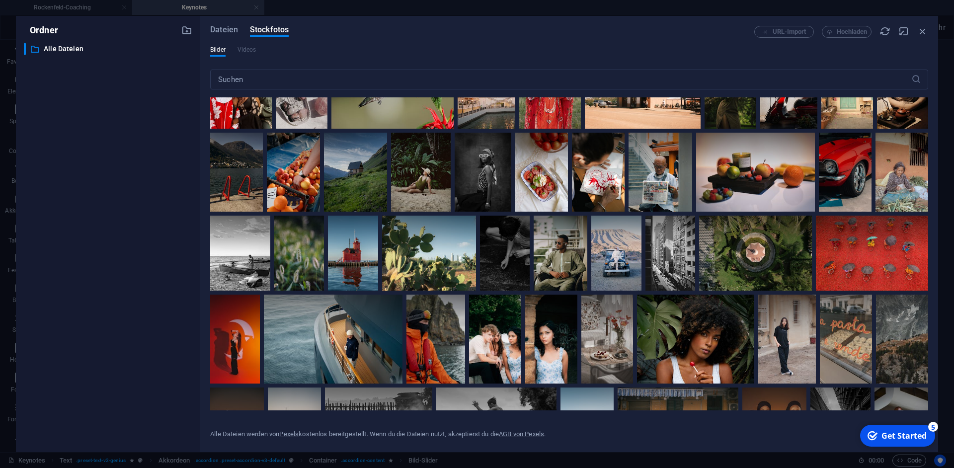
scroll to position [0, 0]
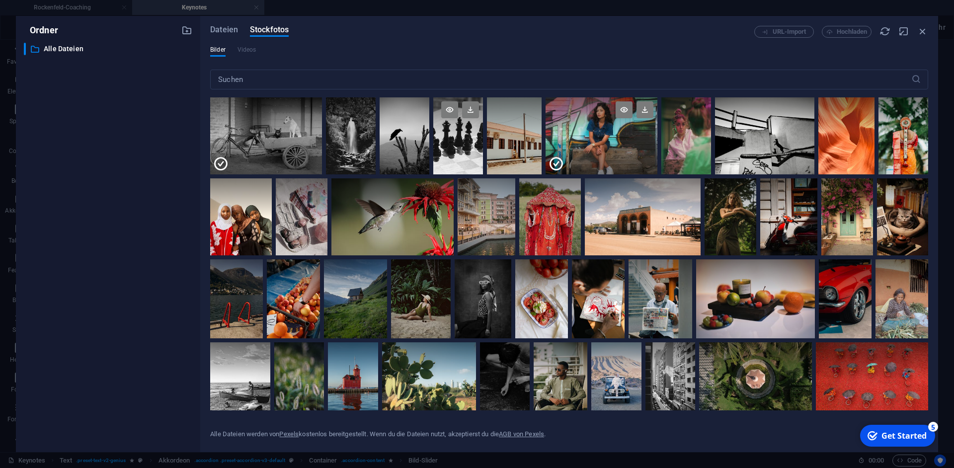
click at [641, 149] on div at bounding box center [602, 155] width 112 height 38
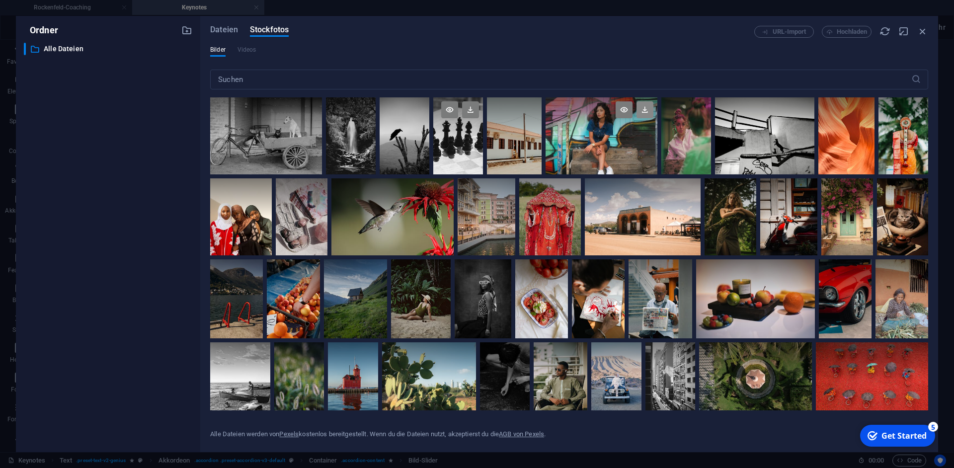
click at [653, 115] on icon at bounding box center [645, 109] width 17 height 17
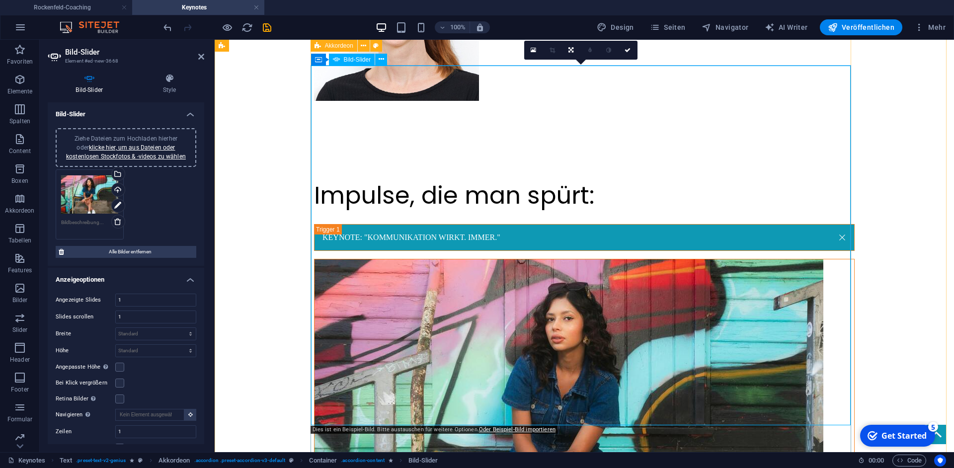
scroll to position [775, 0]
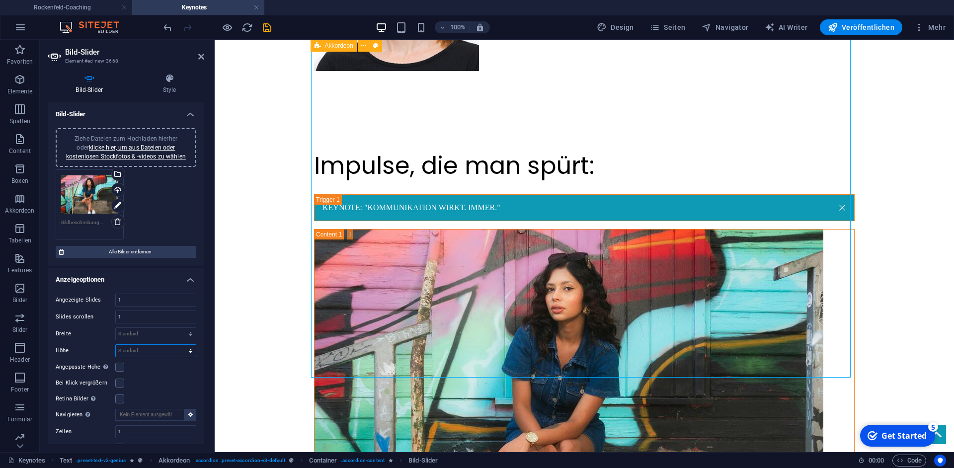
click at [116, 345] on select "Standard px rem em vw vh" at bounding box center [156, 351] width 80 height 12
select select "rem"
click option "rem" at bounding box center [0, 0] width 0 height 0
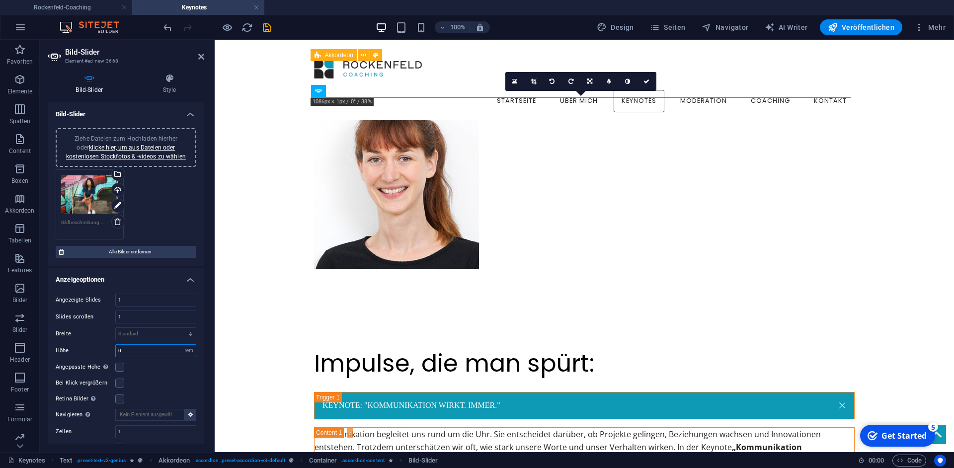
scroll to position [547, 0]
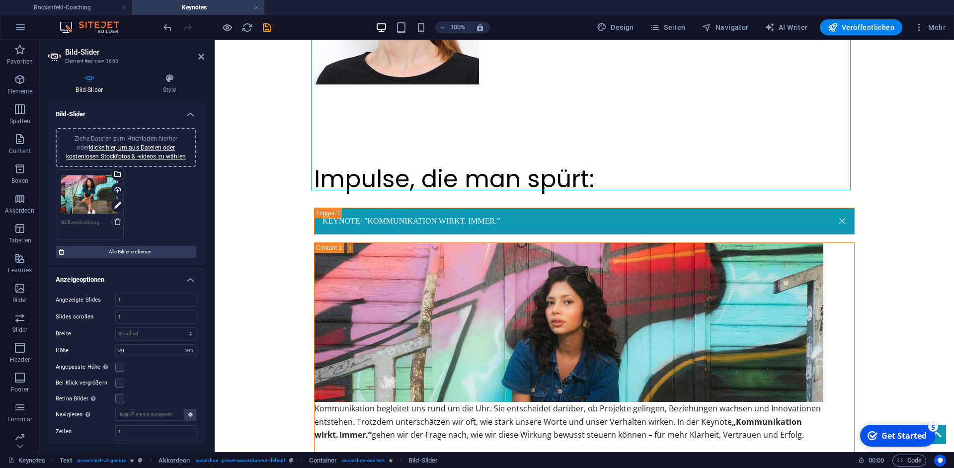
scroll to position [792, 0]
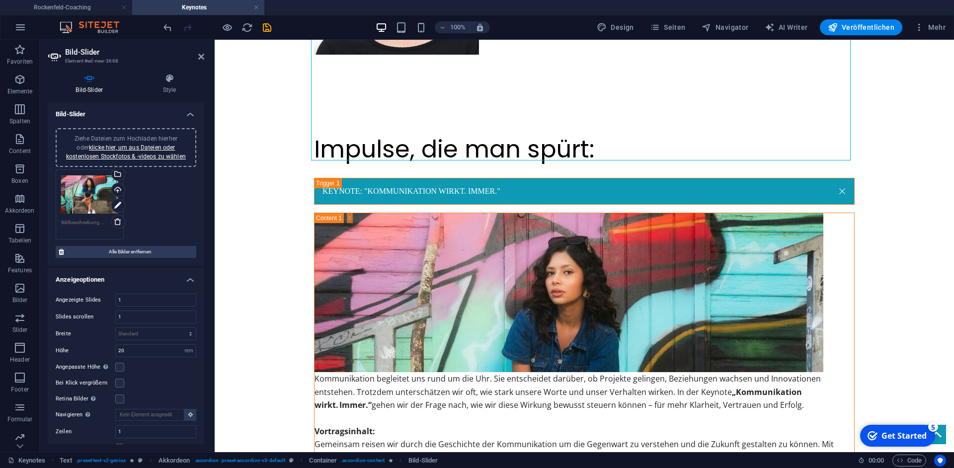
click at [115, 223] on div "Ziehe Dateien zum Hochladen hierher oder klicke hier, um aus Dateien oder koste…" at bounding box center [126, 204] width 146 height 75
click at [150, 150] on link "klicke hier, um aus Dateien oder kostenlosen Stockfotos & -videos zu wählen" at bounding box center [126, 152] width 120 height 16
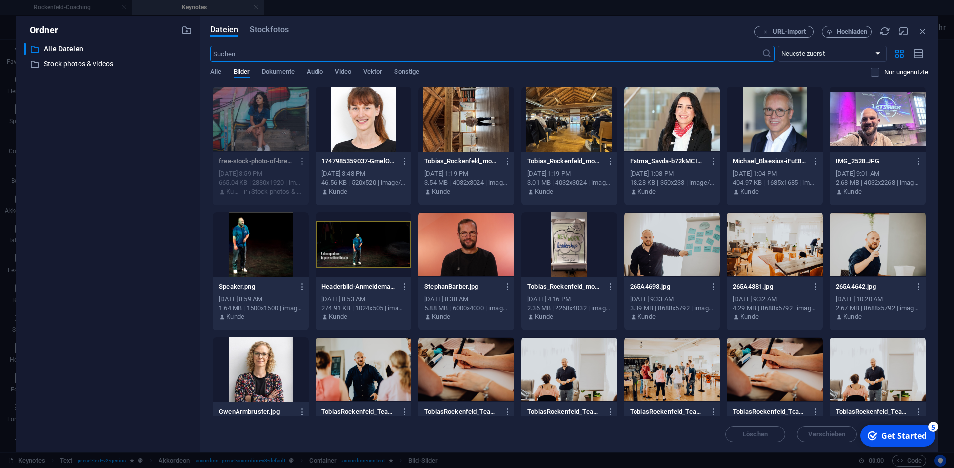
scroll to position [840, 0]
click at [847, 32] on span "Hochladen" at bounding box center [852, 32] width 31 height 6
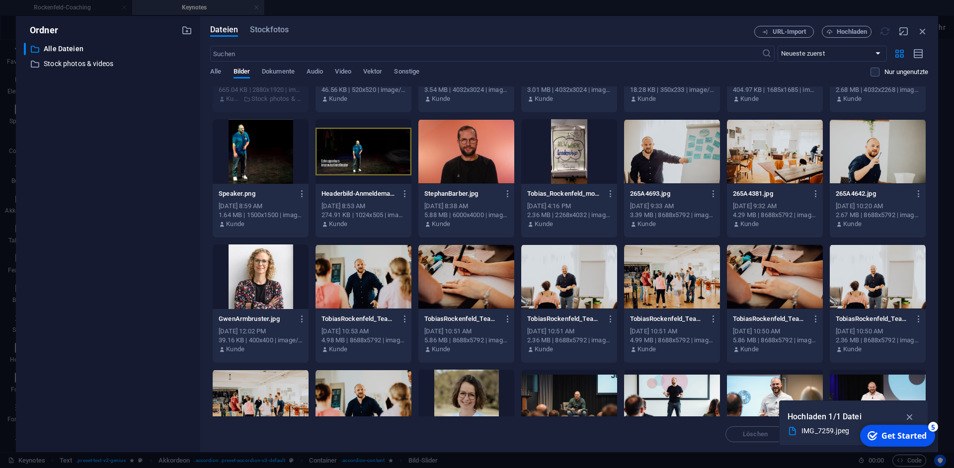
scroll to position [0, 0]
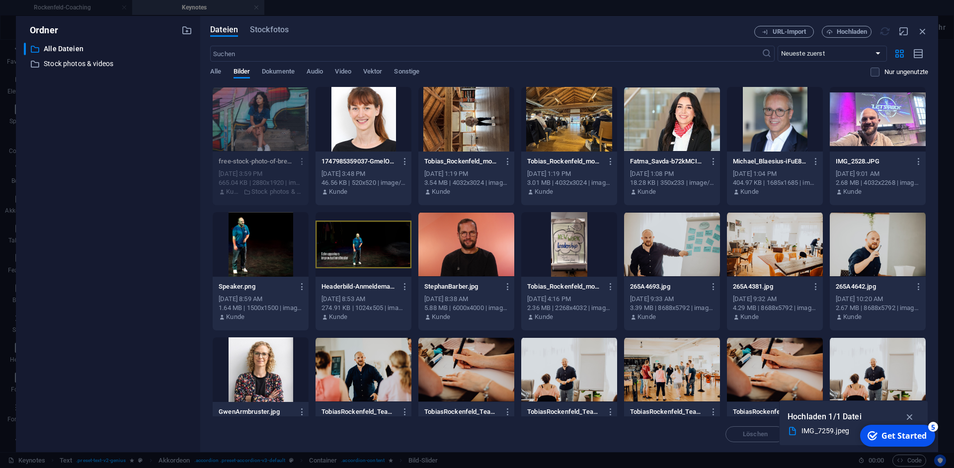
click at [913, 419] on icon "button" at bounding box center [909, 416] width 11 height 11
click at [906, 432] on div "Get Started" at bounding box center [904, 435] width 45 height 11
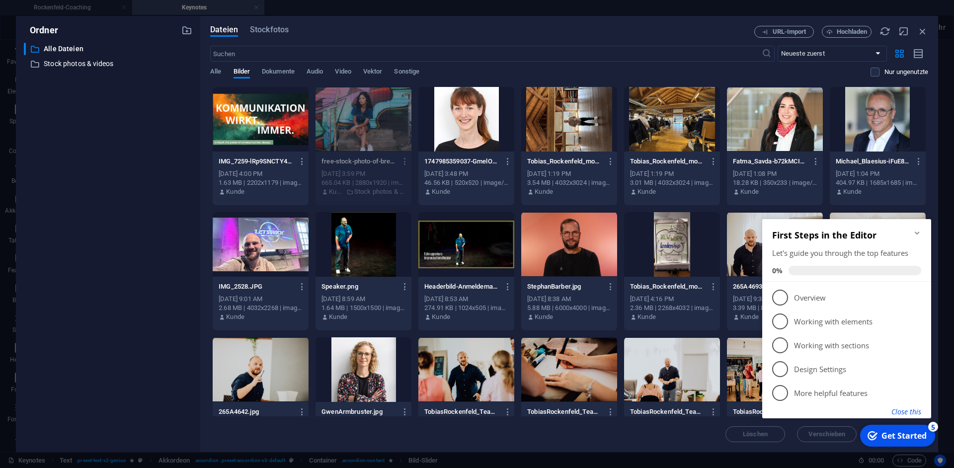
click at [907, 414] on button "Close this" at bounding box center [907, 411] width 30 height 9
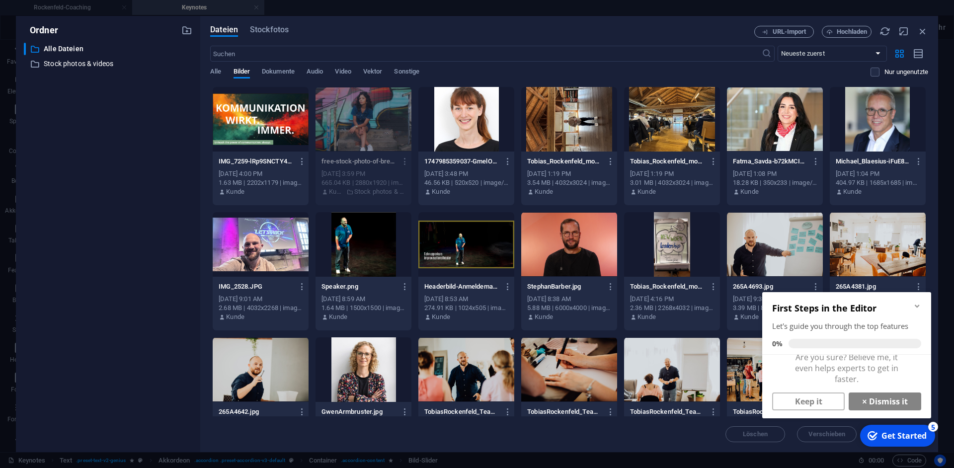
scroll to position [9, 0]
click at [919, 305] on icon "Minimize checklist" at bounding box center [917, 306] width 4 height 3
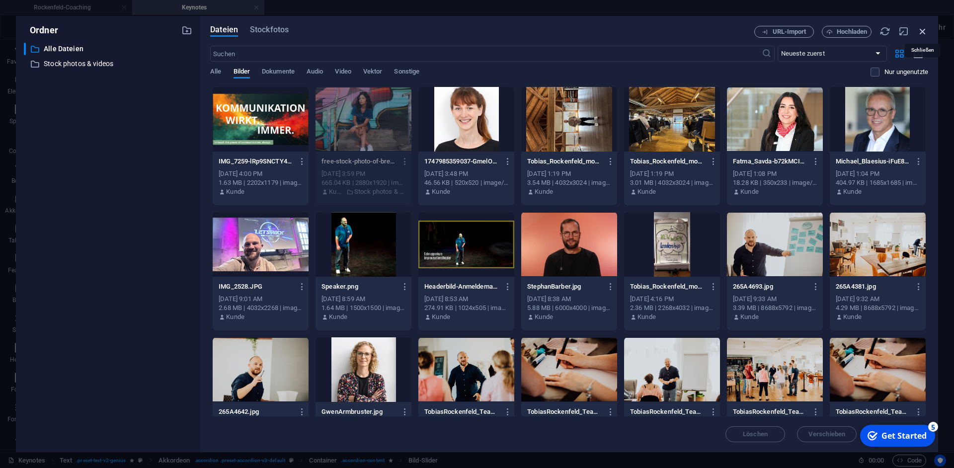
drag, startPoint x: 923, startPoint y: 32, endPoint x: 211, endPoint y: 119, distance: 717.4
click at [923, 32] on icon "button" at bounding box center [922, 31] width 11 height 11
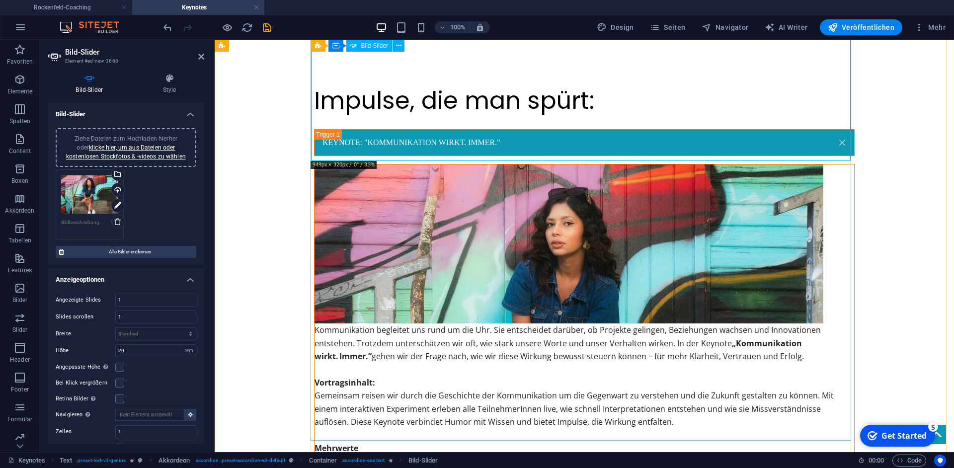
scroll to position [792, 0]
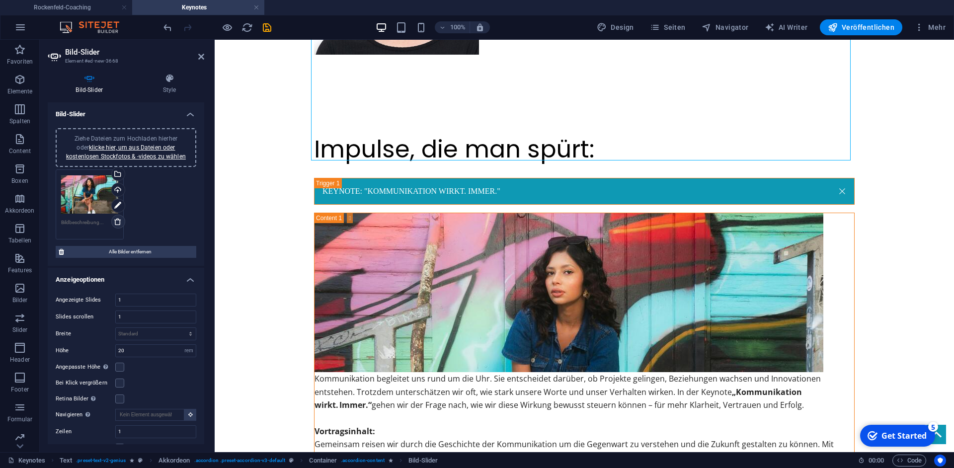
click at [115, 225] on div "Ziehe Dateien zum Hochladen hierher oder klicke hier, um aus Dateien oder koste…" at bounding box center [126, 204] width 146 height 75
click at [115, 223] on icon at bounding box center [118, 222] width 8 height 8
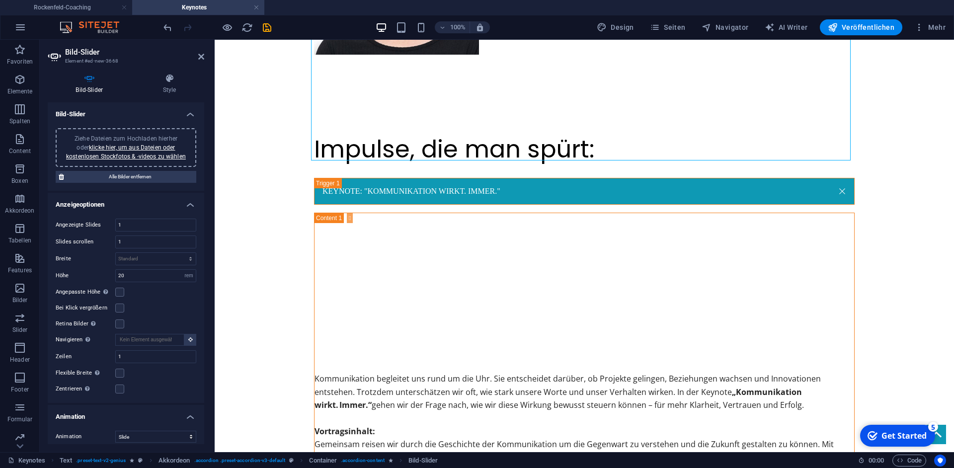
click at [145, 153] on div "Ziehe Dateien zum Hochladen hierher oder klicke hier, um aus Dateien oder koste…" at bounding box center [126, 147] width 129 height 27
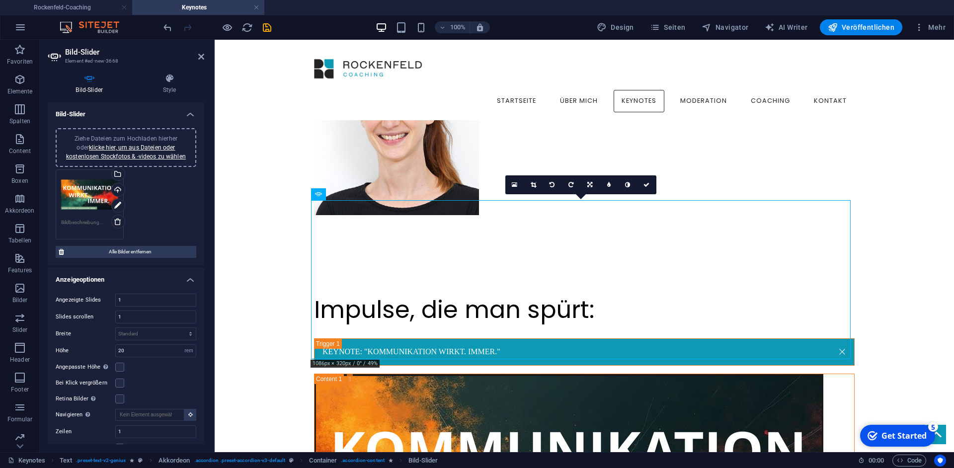
scroll to position [593, 0]
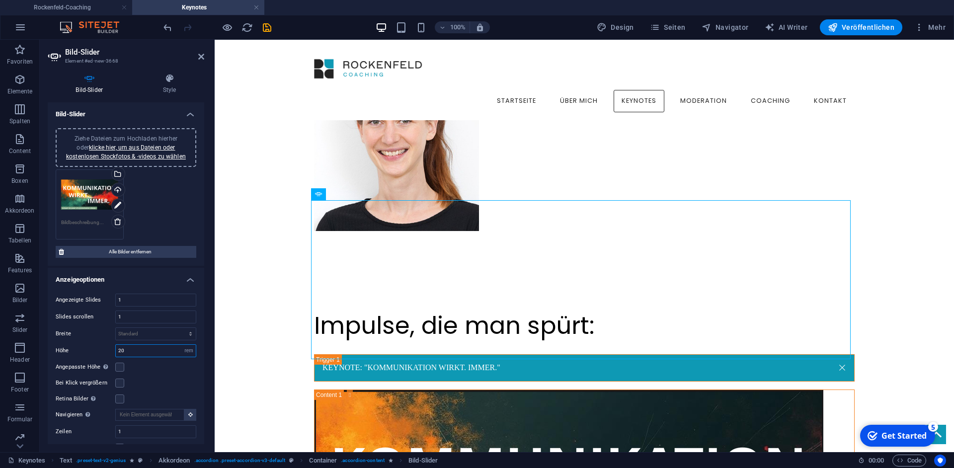
drag, startPoint x: 122, startPoint y: 353, endPoint x: 108, endPoint y: 354, distance: 14.0
click at [116, 354] on input "20" at bounding box center [156, 351] width 80 height 12
click at [130, 350] on input "30" at bounding box center [156, 351] width 80 height 12
type input "3"
drag, startPoint x: 142, startPoint y: 351, endPoint x: 102, endPoint y: 349, distance: 39.8
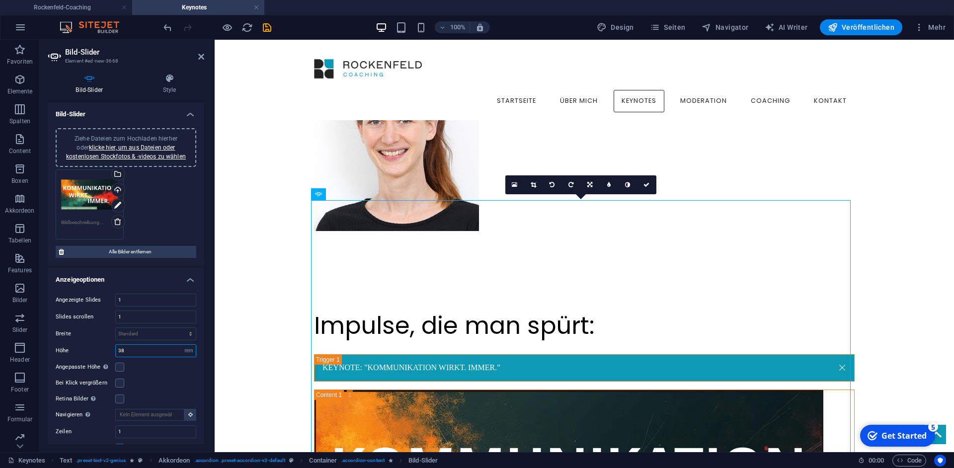
click at [116, 349] on input "38" at bounding box center [156, 351] width 80 height 12
type input "28"
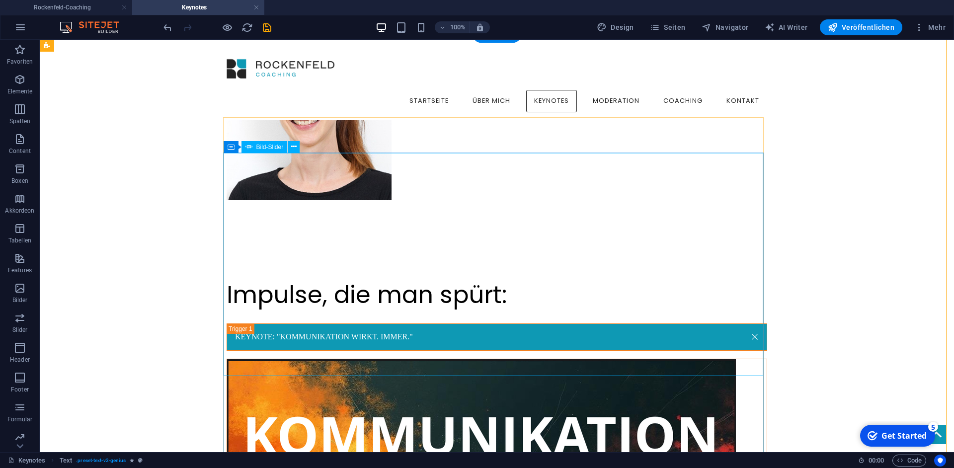
scroll to position [577, 0]
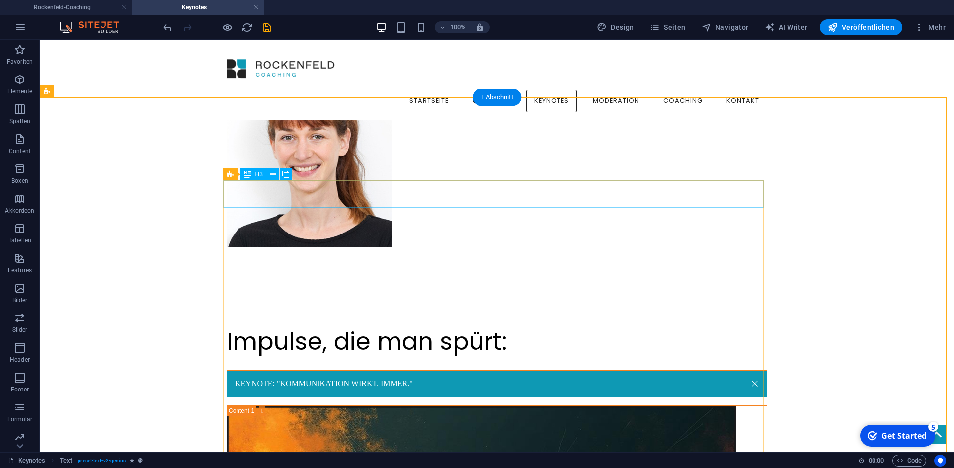
click at [387, 370] on div "KEYNOTE: "KOMMUNIKATION WIRKT. IMMER."" at bounding box center [497, 383] width 541 height 27
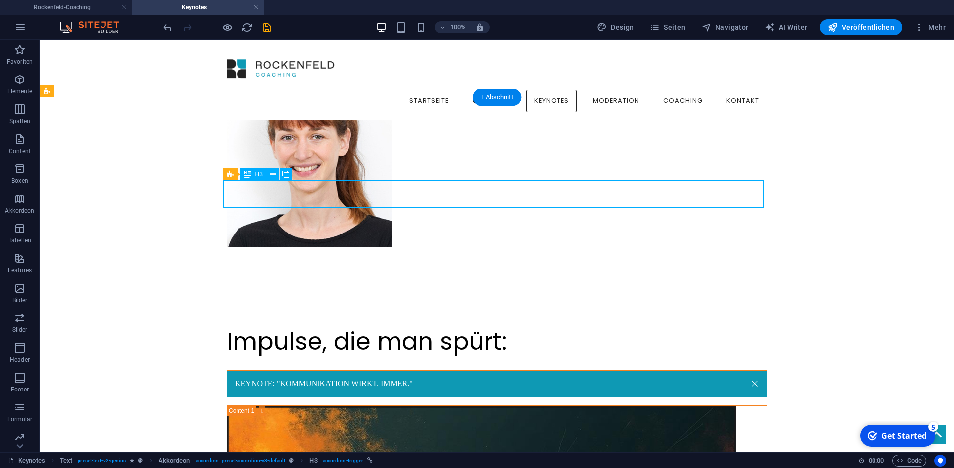
click at [345, 370] on div "KEYNOTE: "KOMMUNIKATION WIRKT. IMMER."" at bounding box center [497, 383] width 541 height 27
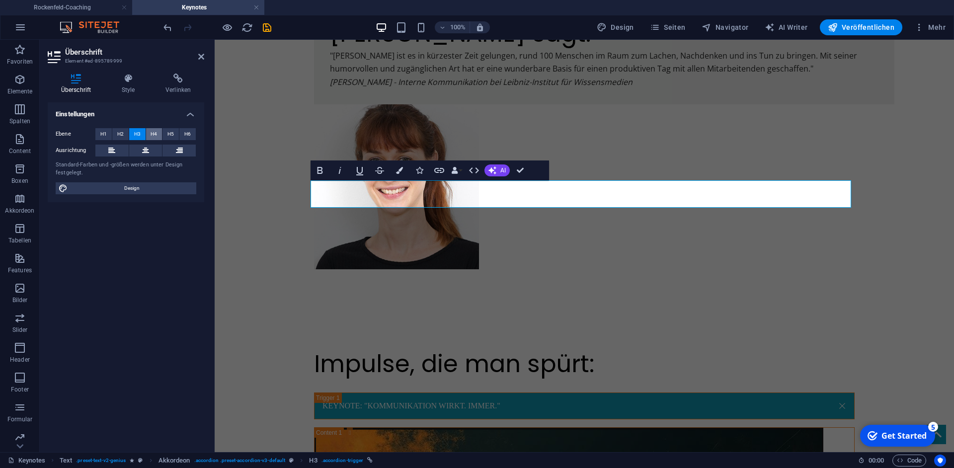
click at [156, 136] on span "H4" at bounding box center [154, 134] width 6 height 12
click at [136, 133] on span "H3" at bounding box center [137, 134] width 6 height 12
click at [138, 188] on span "Design" at bounding box center [132, 188] width 123 height 12
select select "px"
select select "400"
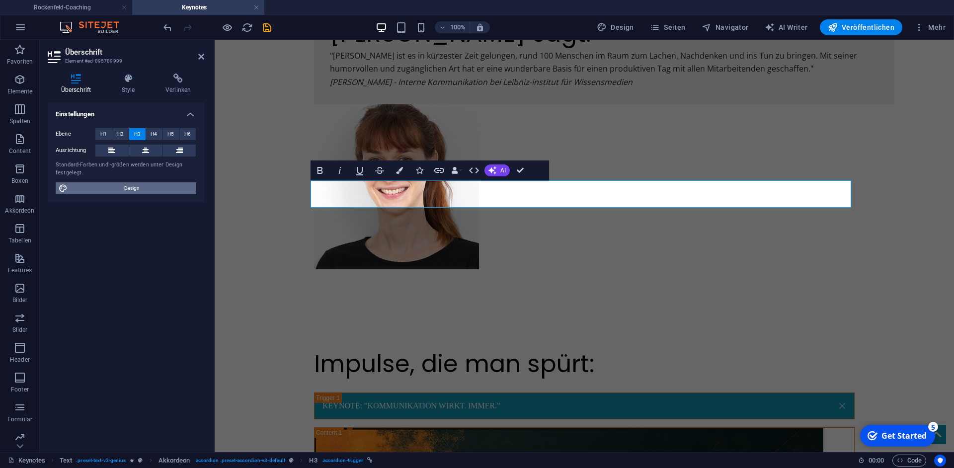
select select "px"
select select "rem"
select select "400"
select select "px"
select select "rem"
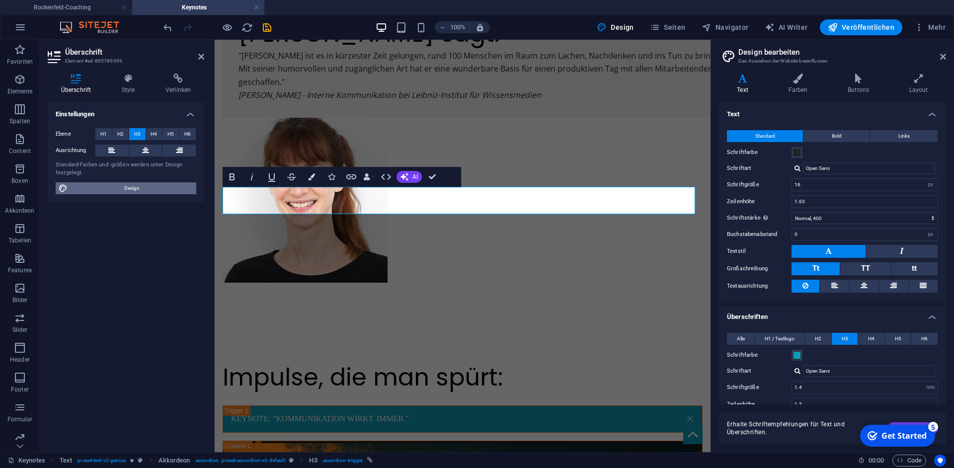
scroll to position [619, 0]
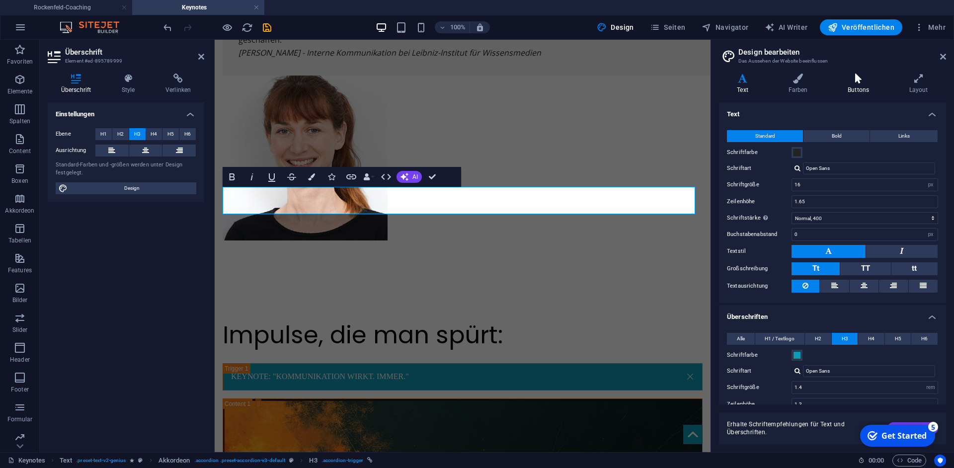
click at [855, 83] on icon at bounding box center [859, 79] width 58 height 10
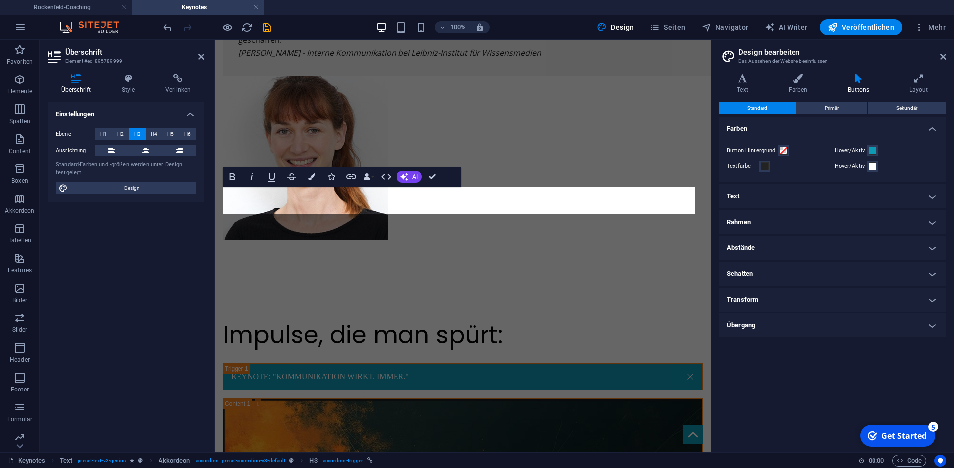
click at [906, 190] on h4 "Text" at bounding box center [832, 196] width 227 height 24
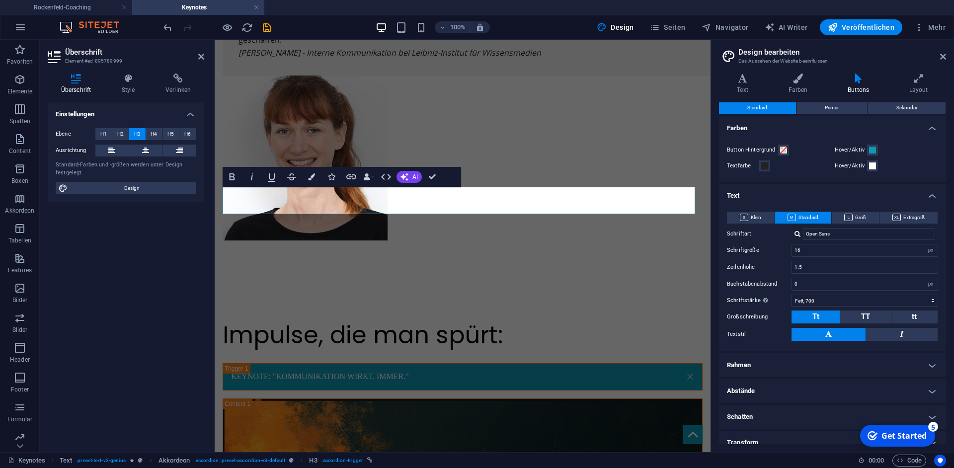
scroll to position [0, 0]
click at [837, 112] on button "Primär" at bounding box center [832, 108] width 71 height 12
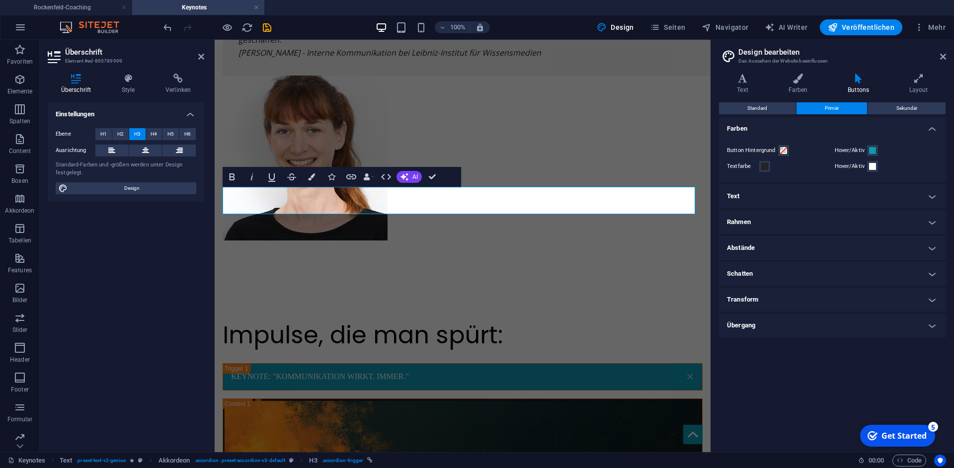
click at [803, 194] on h4 "Text" at bounding box center [832, 196] width 227 height 24
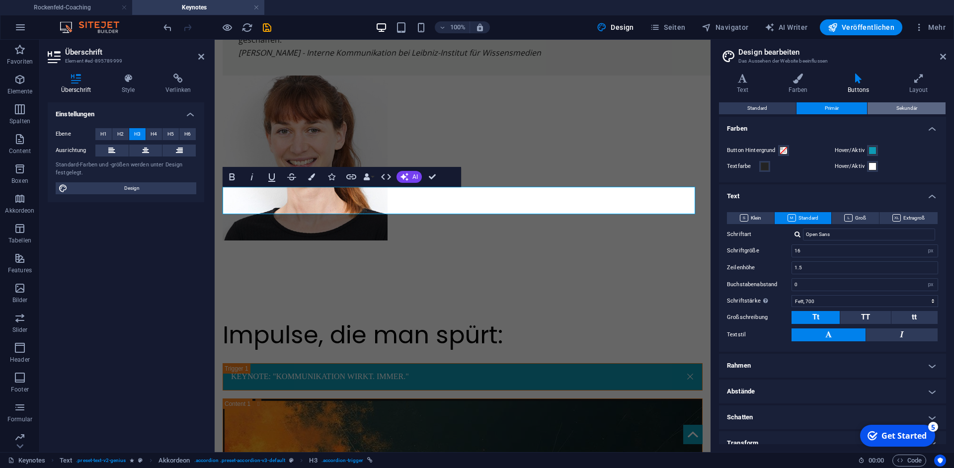
click at [900, 109] on span "Sekundär" at bounding box center [907, 108] width 21 height 12
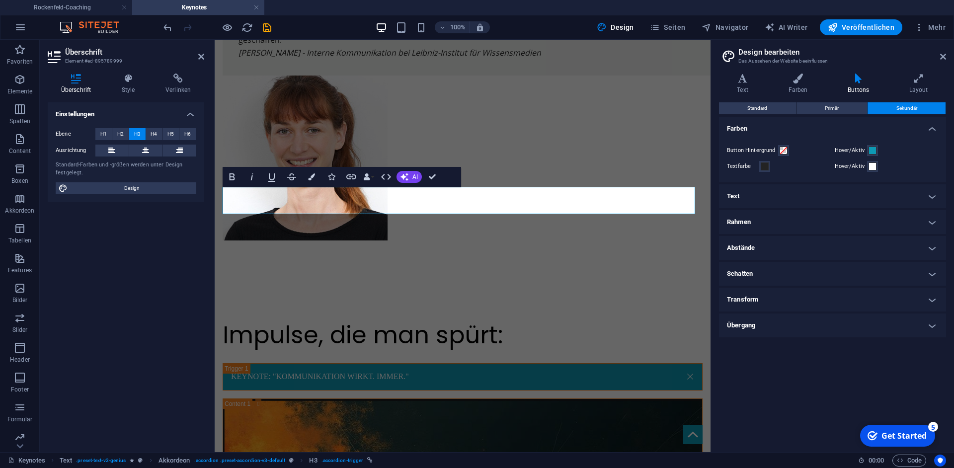
click at [798, 195] on h4 "Text" at bounding box center [832, 196] width 227 height 24
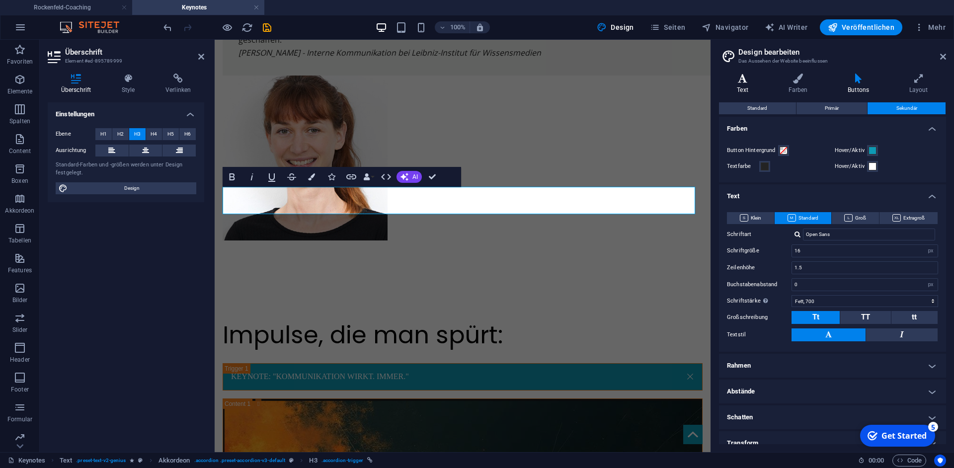
click at [749, 93] on h4 "Text" at bounding box center [744, 84] width 51 height 21
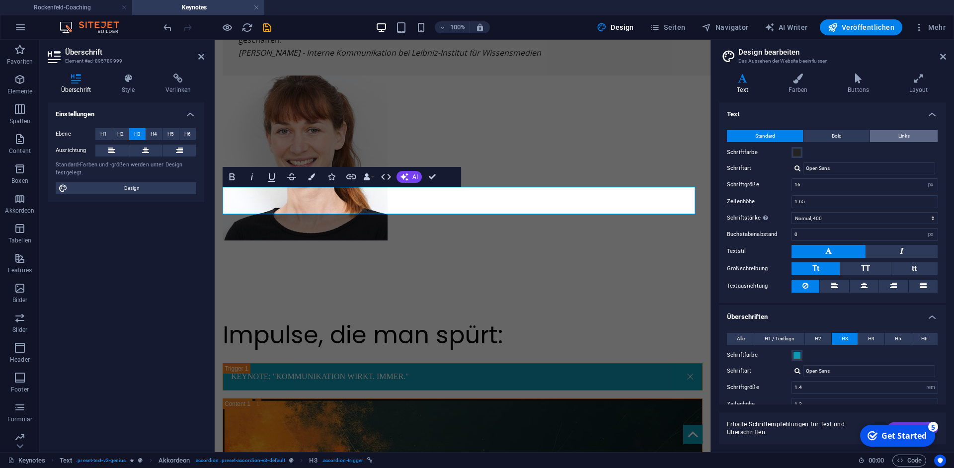
click at [898, 134] on span "Links" at bounding box center [903, 136] width 11 height 12
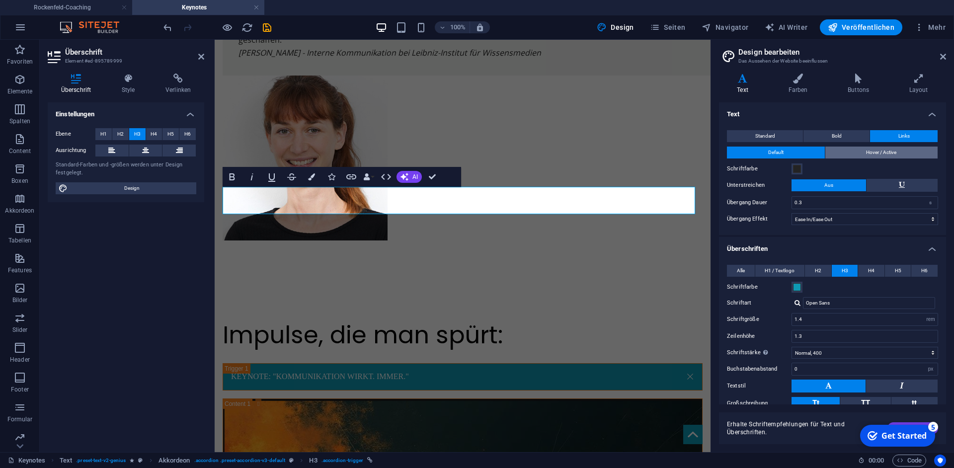
click at [866, 152] on span "Hover / Active" at bounding box center [881, 153] width 30 height 12
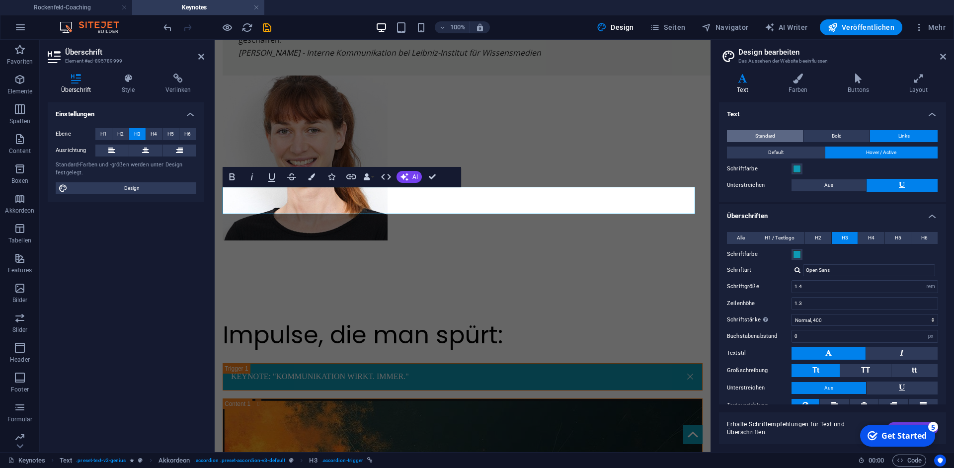
click at [781, 137] on button "Standard" at bounding box center [765, 136] width 76 height 12
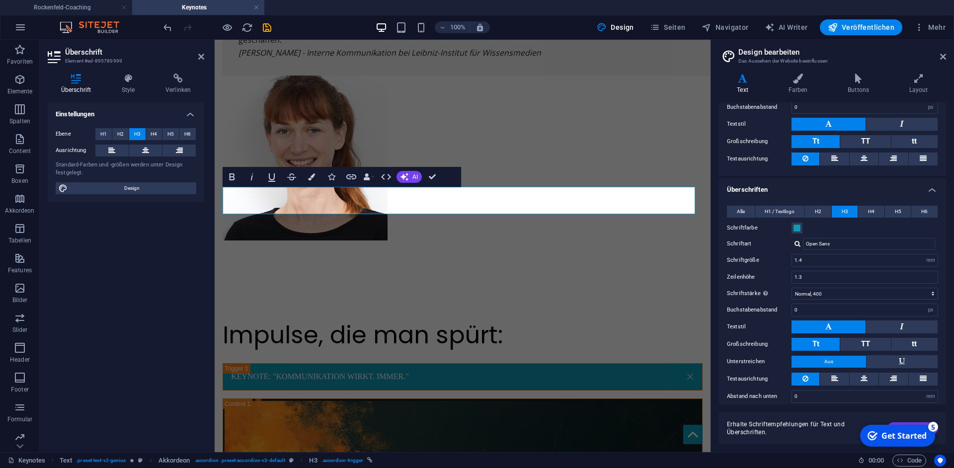
scroll to position [134, 0]
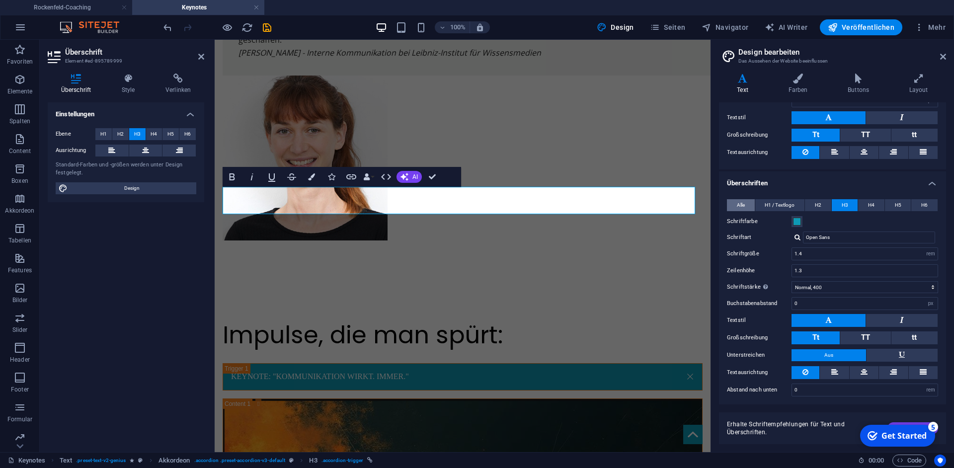
click at [735, 204] on button "Alle" at bounding box center [741, 205] width 28 height 12
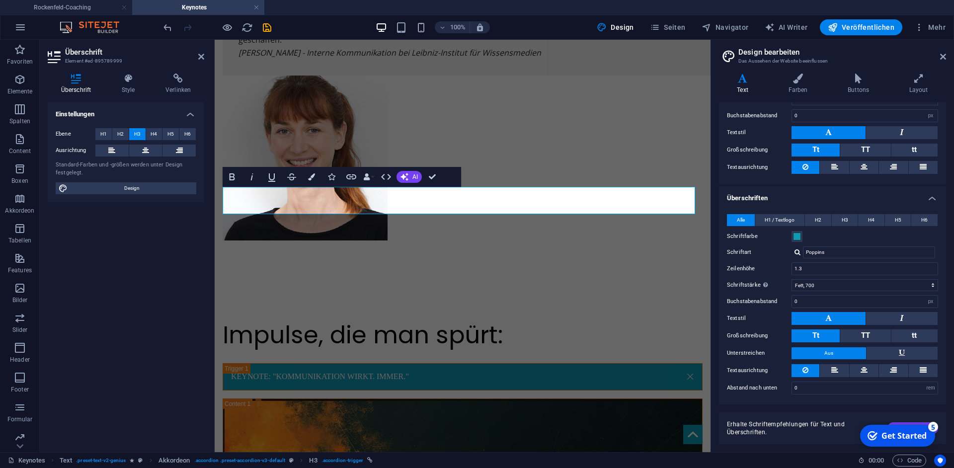
scroll to position [117, 0]
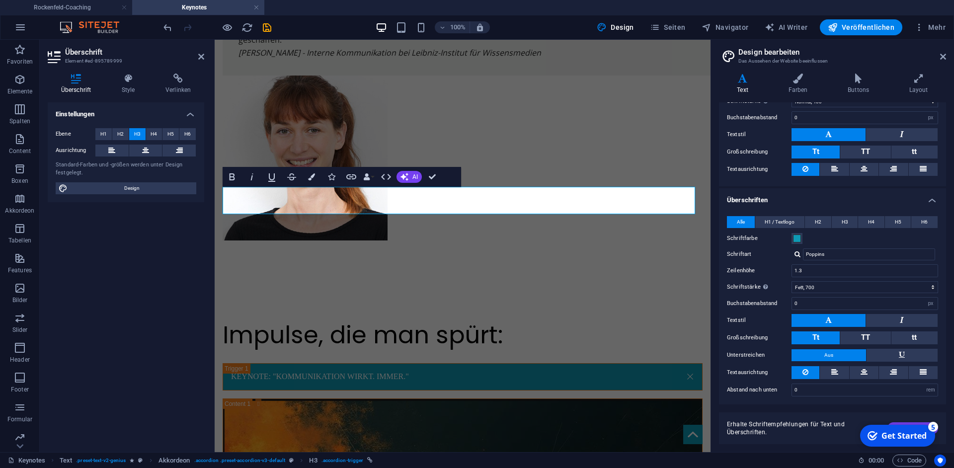
click at [778, 214] on div "Alle H1 / Textlogo H2 H3 H4 H5 H6 Schriftfarbe Schriftart Poppins Zeilenhöhe 1.…" at bounding box center [832, 306] width 231 height 200
click at [777, 220] on span "H1 / Textlogo" at bounding box center [780, 222] width 30 height 12
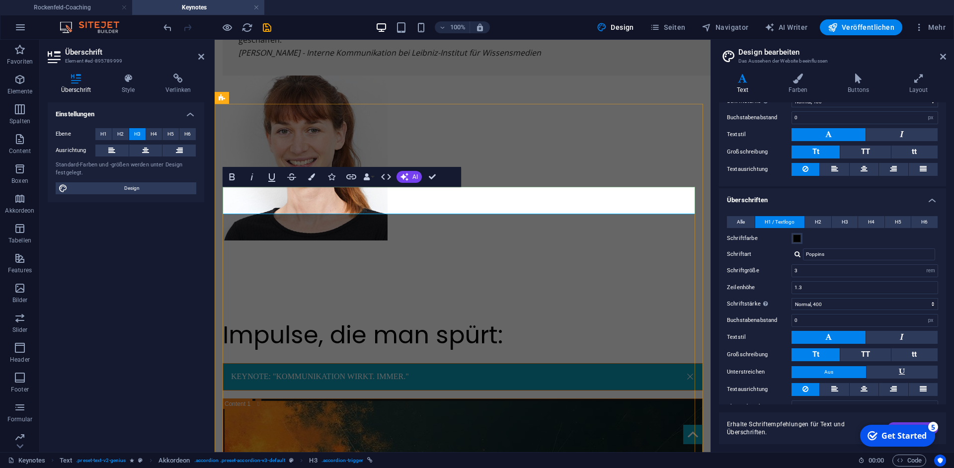
click at [340, 364] on link "KEYNOTE: "KOMMUNIKATION WIRKT. IMMER."" at bounding box center [462, 377] width 479 height 26
click at [336, 364] on link "KEYNOTE: "KOMMUNIKATION WIRKT. IMMER."" at bounding box center [462, 377] width 479 height 26
click at [390, 178] on icon "button" at bounding box center [386, 177] width 10 height 6
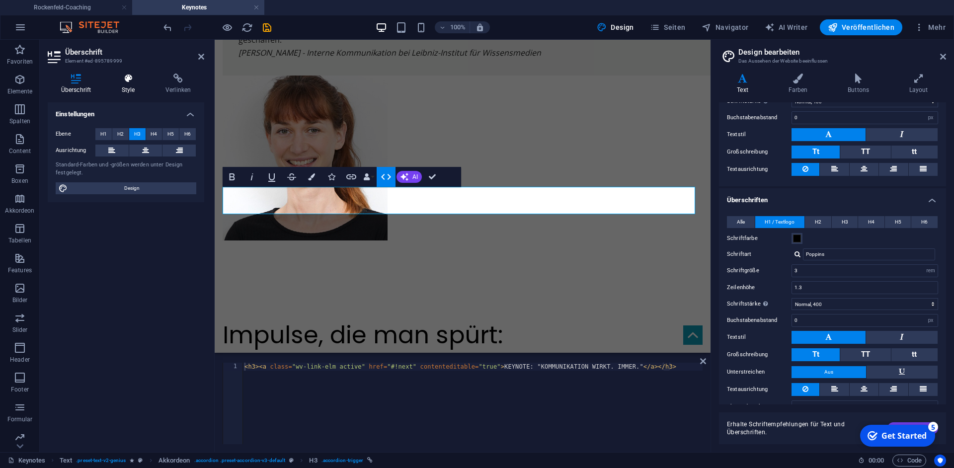
click at [132, 81] on icon at bounding box center [128, 79] width 40 height 10
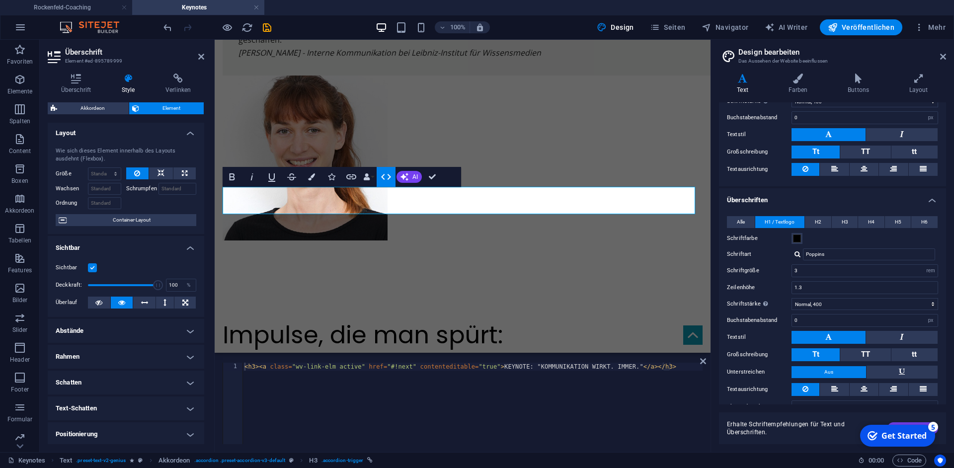
scroll to position [0, 0]
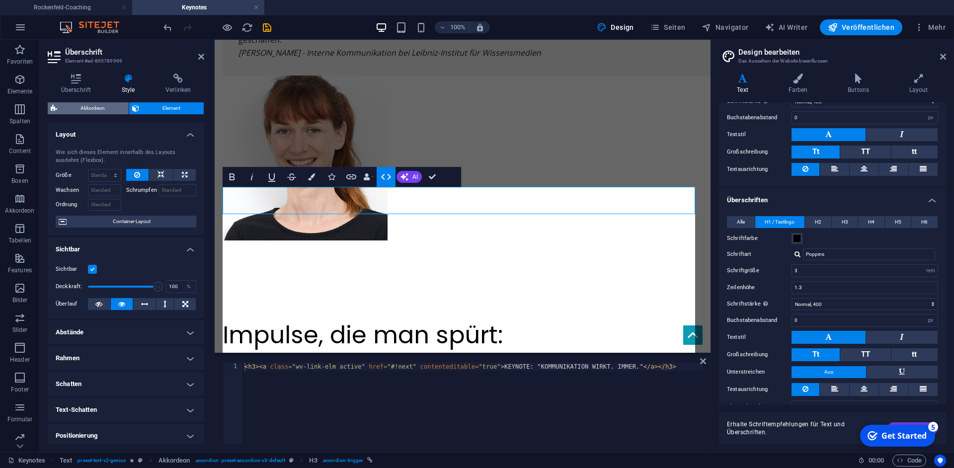
click at [105, 109] on span "Akkordeon" at bounding box center [93, 108] width 66 height 12
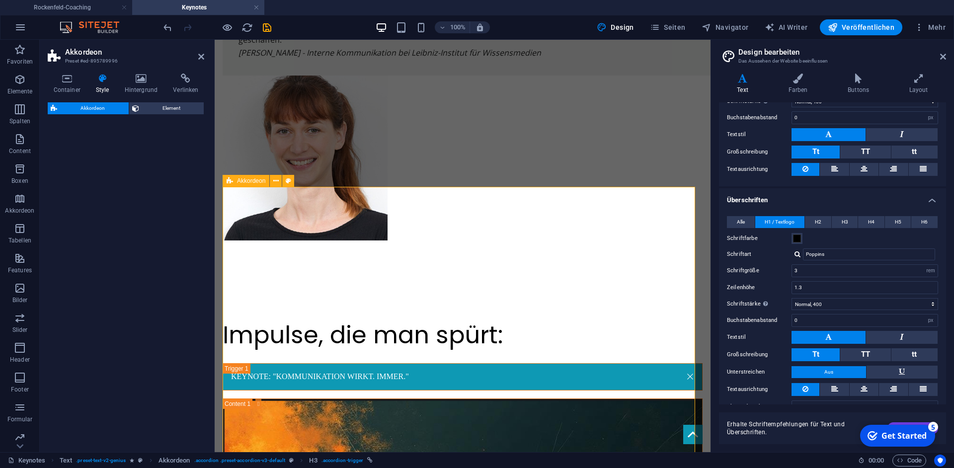
select select "rem"
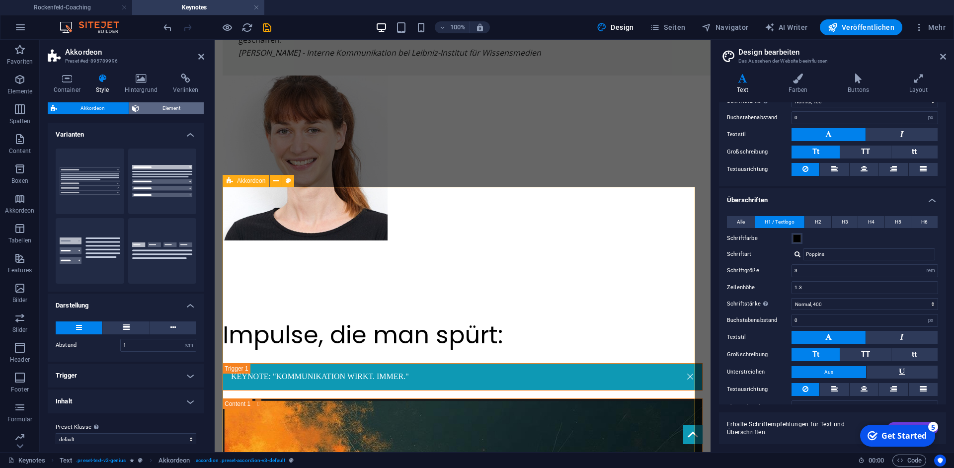
click at [164, 108] on span "Element" at bounding box center [171, 108] width 59 height 12
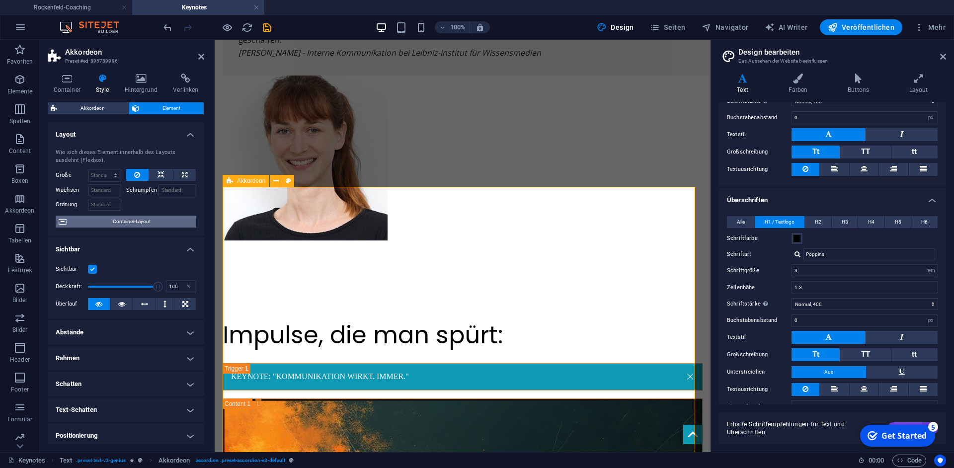
click at [158, 224] on span "Container-Layout" at bounding box center [132, 222] width 124 height 12
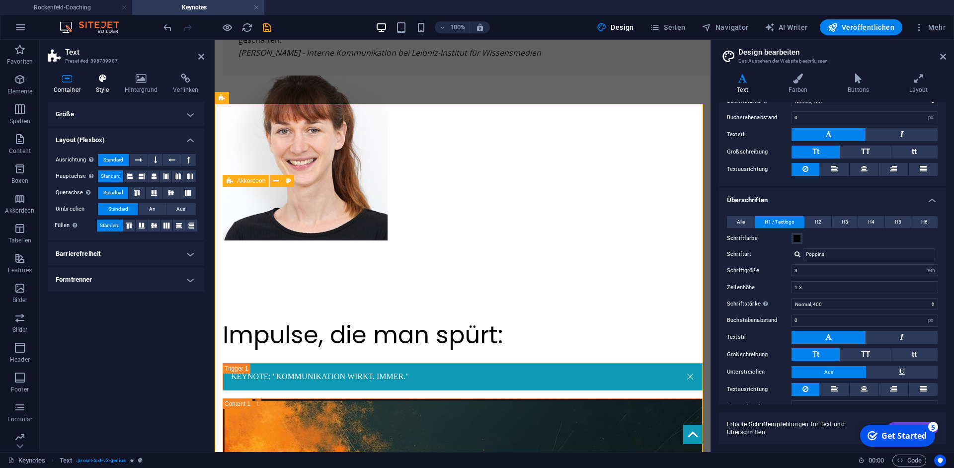
click at [108, 75] on icon at bounding box center [102, 79] width 25 height 10
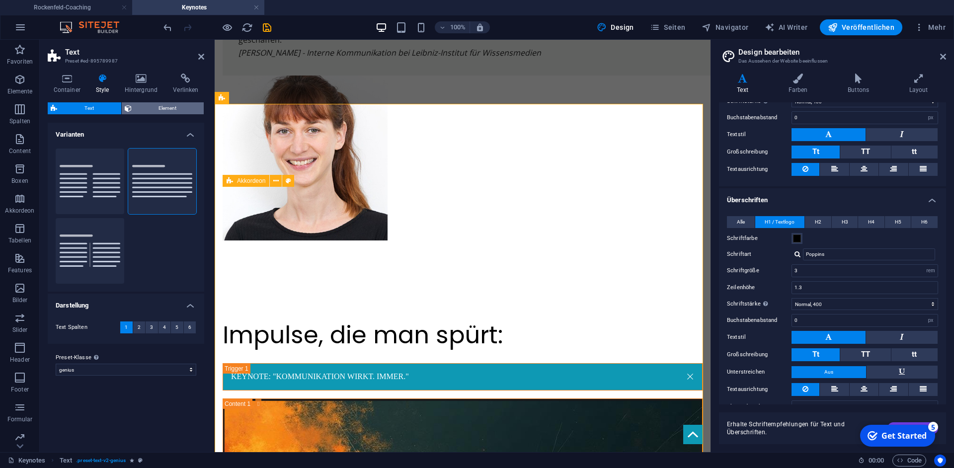
click at [166, 108] on span "Element" at bounding box center [168, 108] width 67 height 12
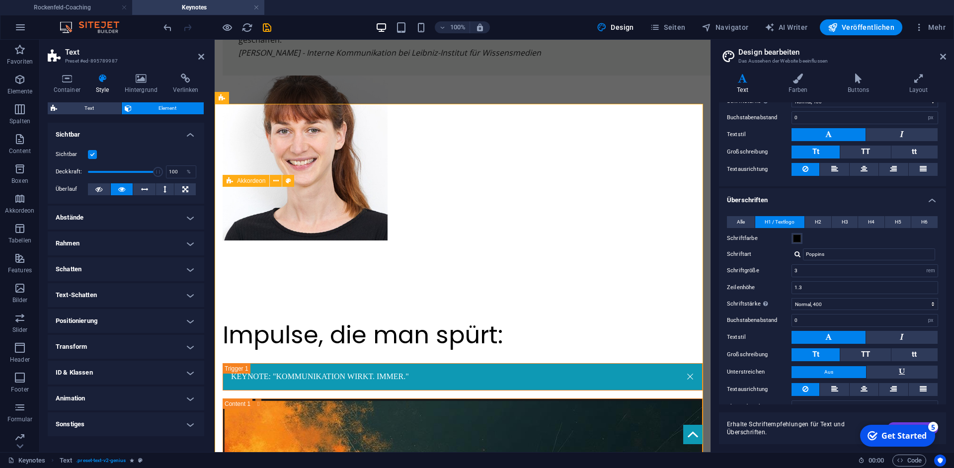
click at [179, 432] on h4 "Sonstiges" at bounding box center [126, 424] width 157 height 24
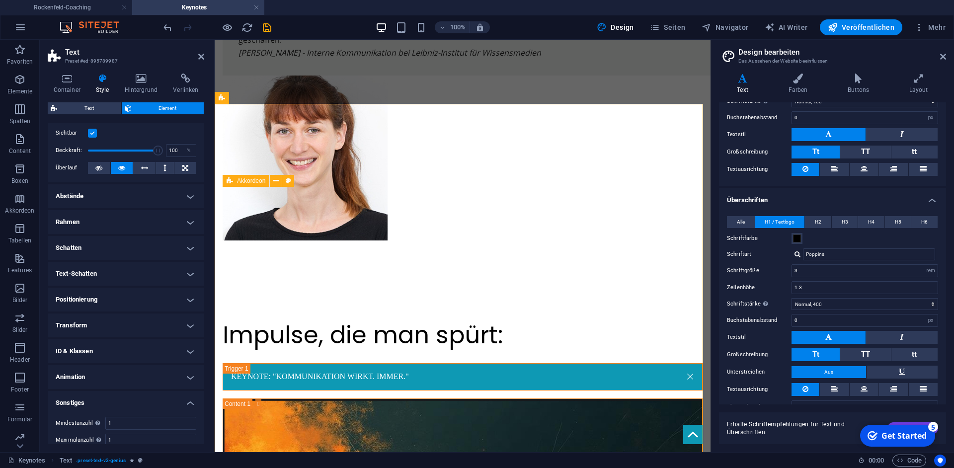
scroll to position [54, 0]
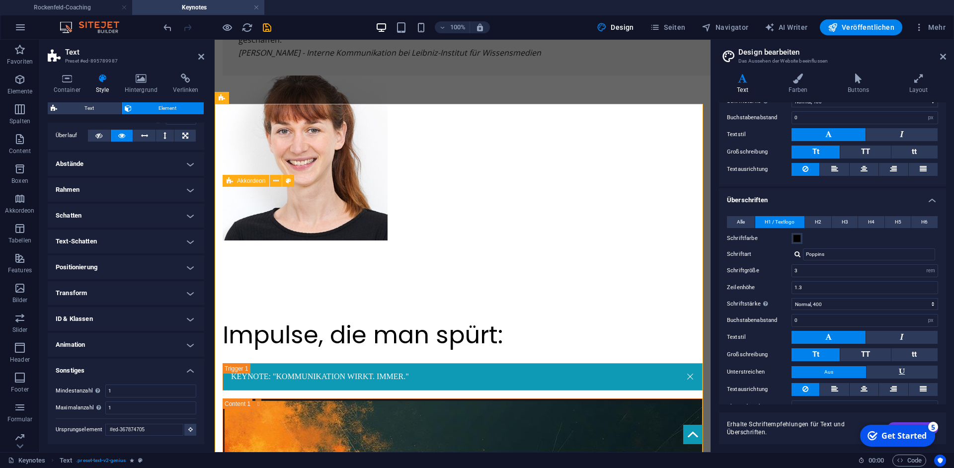
click at [175, 342] on h4 "Animation" at bounding box center [126, 345] width 157 height 24
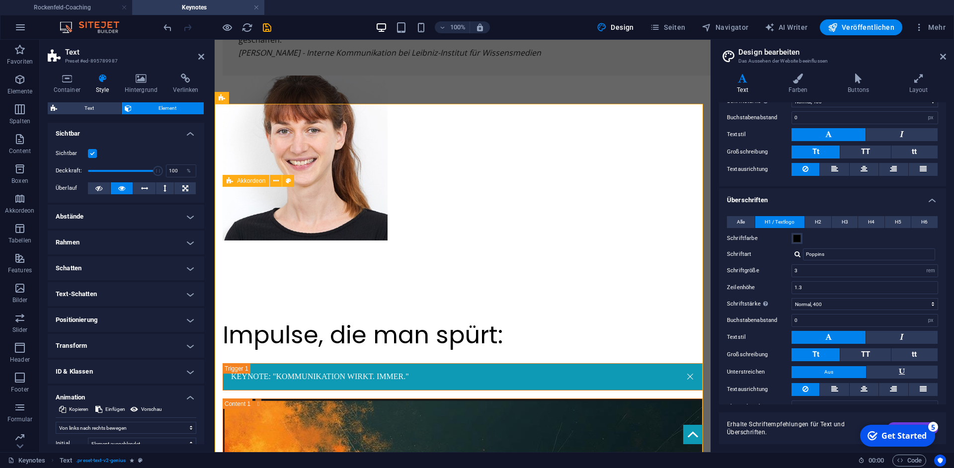
scroll to position [0, 0]
click at [69, 80] on icon at bounding box center [67, 79] width 38 height 10
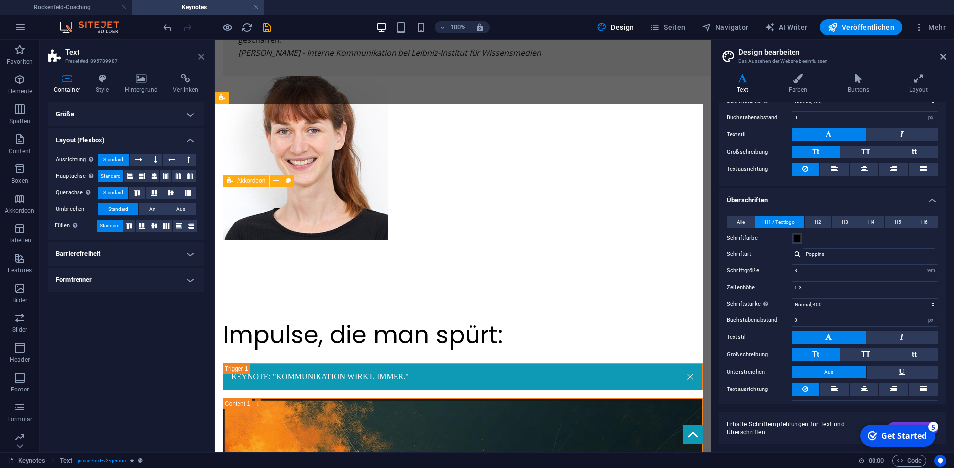
drag, startPoint x: 203, startPoint y: 60, endPoint x: 174, endPoint y: 46, distance: 31.6
click at [203, 60] on icon at bounding box center [201, 57] width 6 height 8
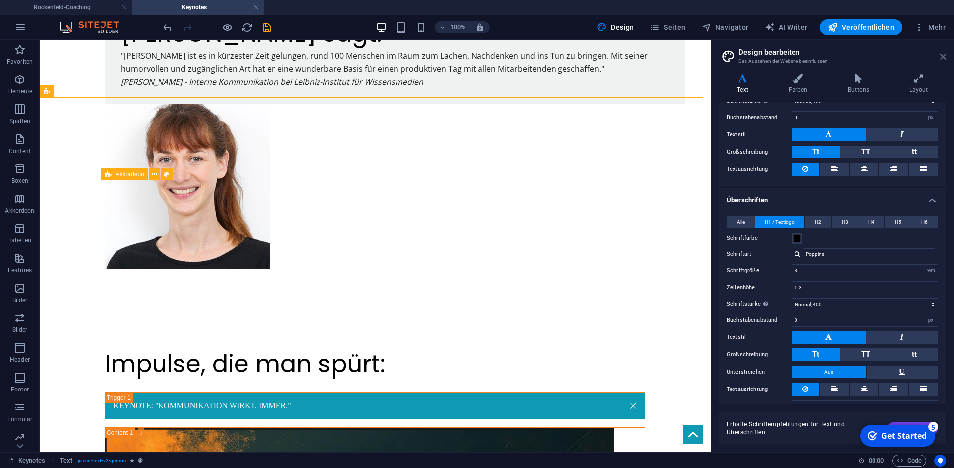
click at [943, 59] on icon at bounding box center [943, 57] width 6 height 8
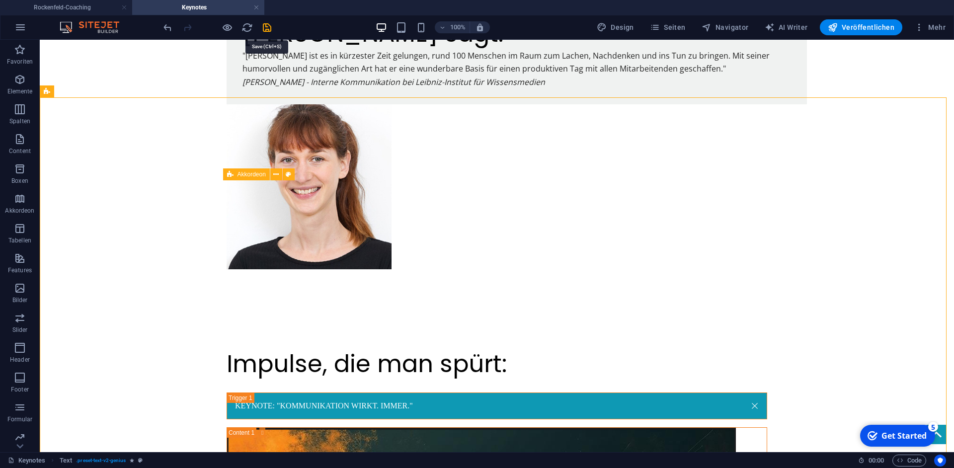
click at [269, 26] on icon "save" at bounding box center [266, 27] width 11 height 11
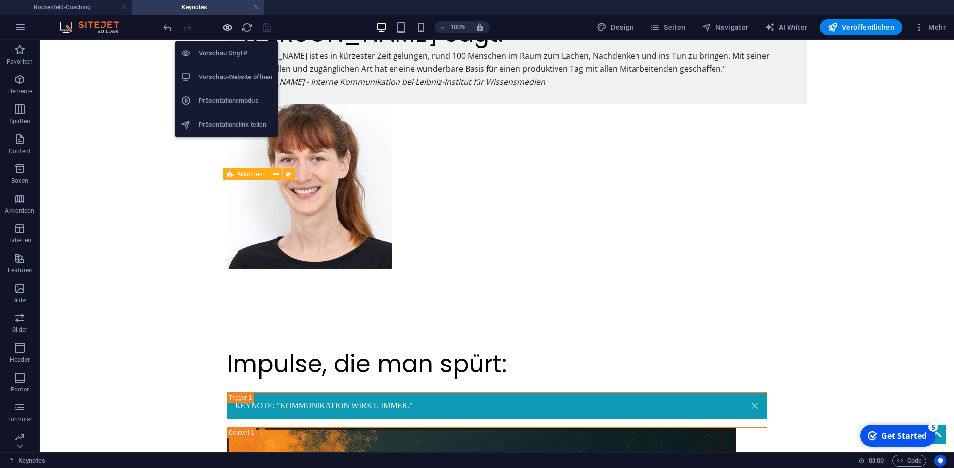
click at [229, 29] on icon "button" at bounding box center [227, 27] width 11 height 11
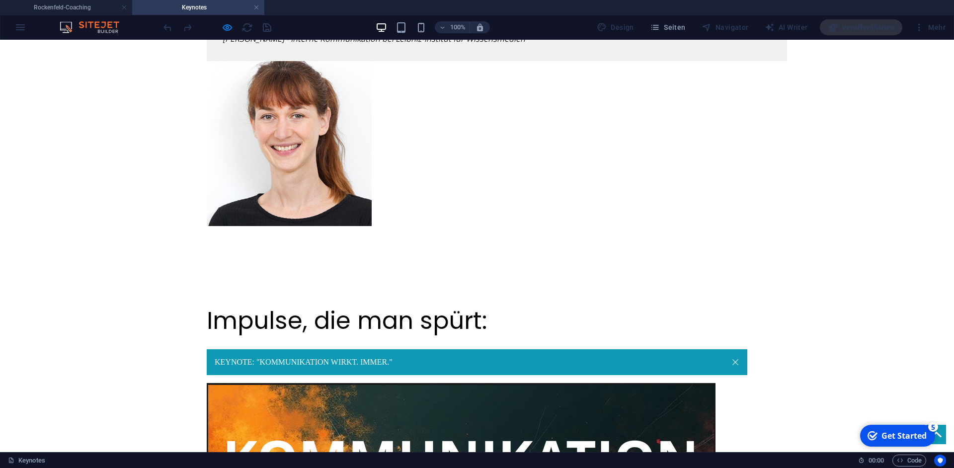
scroll to position [628, 0]
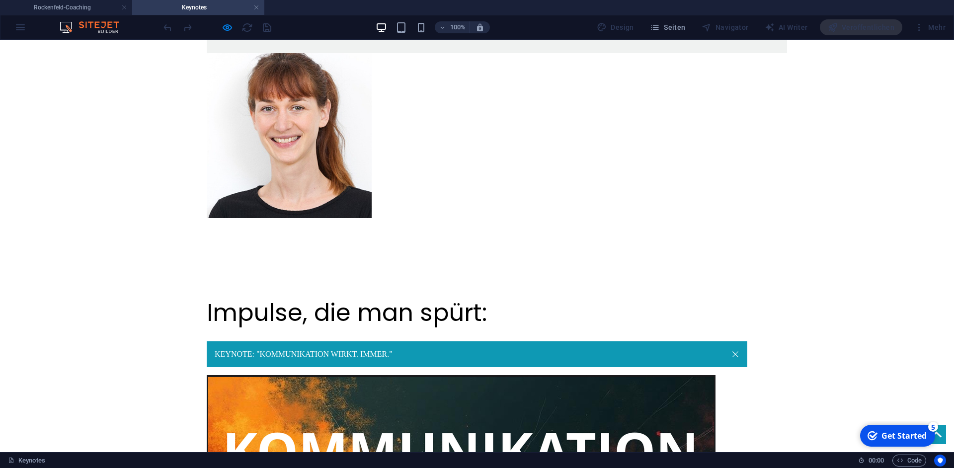
click at [289, 341] on link "KEYNOTE: "KOMMUNIKATION WIRKT. IMMER."" at bounding box center [477, 354] width 541 height 26
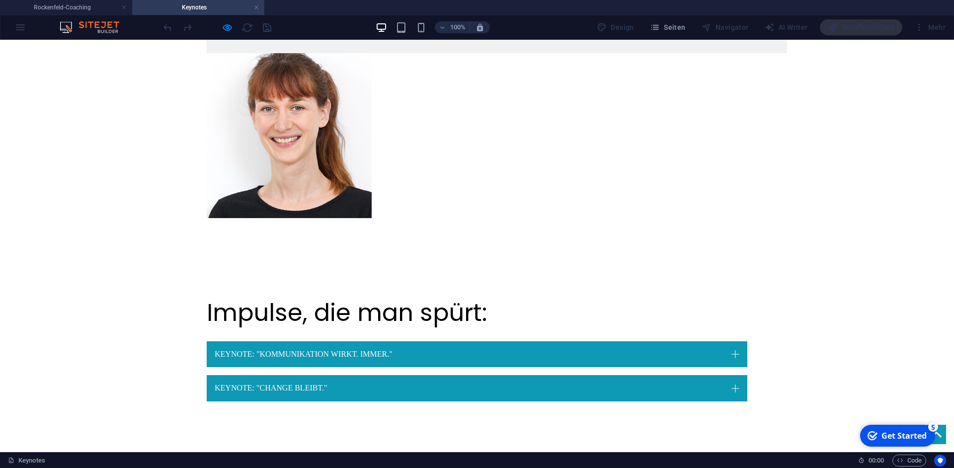
click at [290, 375] on link "KEYNOTE: "CHANGE BLEIBT."" at bounding box center [477, 388] width 541 height 26
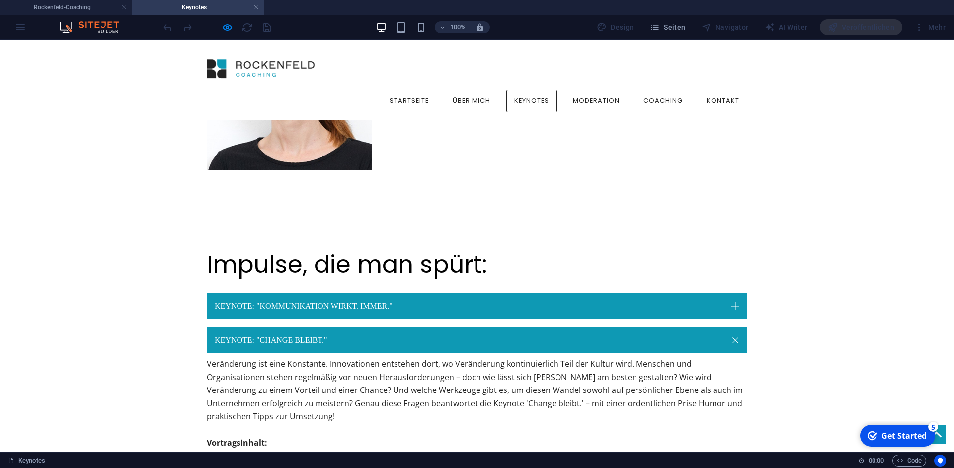
scroll to position [604, 0]
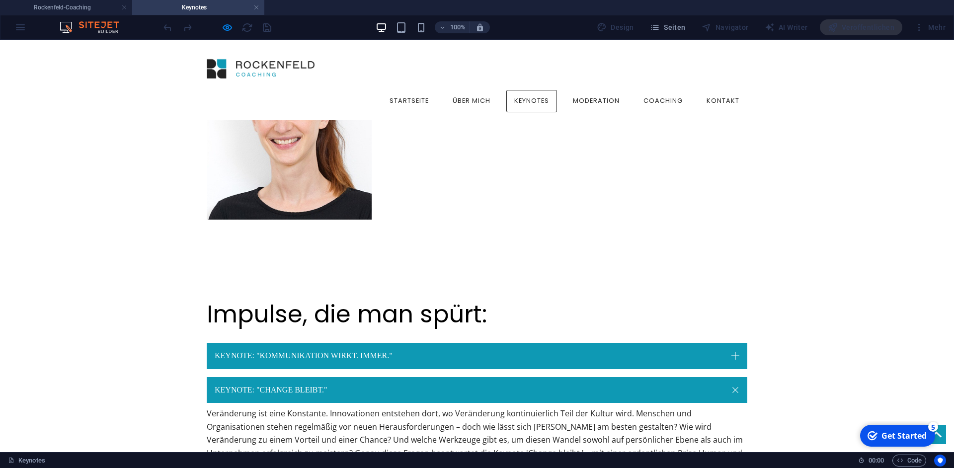
click at [300, 343] on link "KEYNOTE: "KOMMUNIKATION WIRKT. IMMER."" at bounding box center [477, 356] width 541 height 26
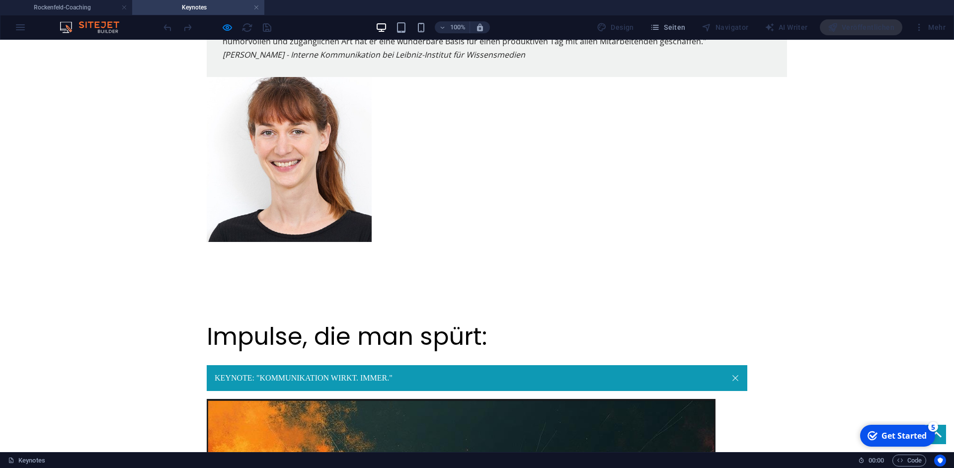
click at [301, 365] on link "KEYNOTE: "KOMMUNIKATION WIRKT. IMMER."" at bounding box center [477, 378] width 541 height 26
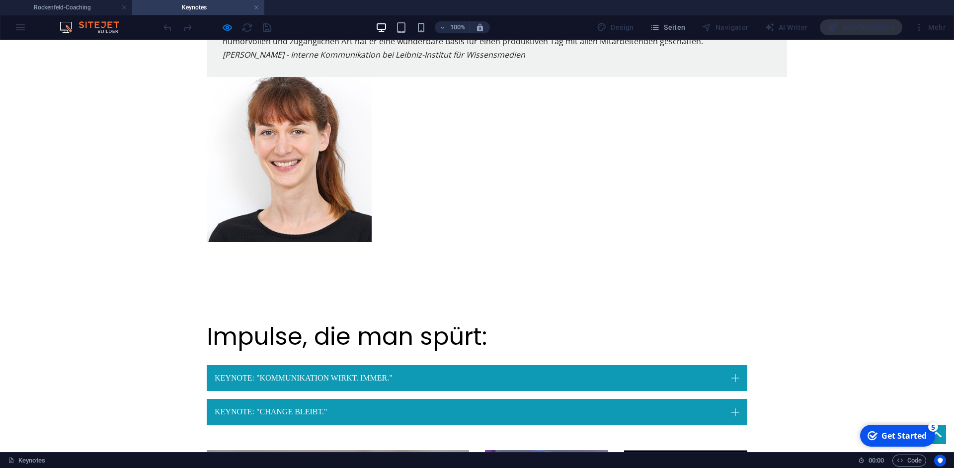
click at [302, 399] on link "KEYNOTE: "CHANGE BLEIBT."" at bounding box center [477, 412] width 541 height 26
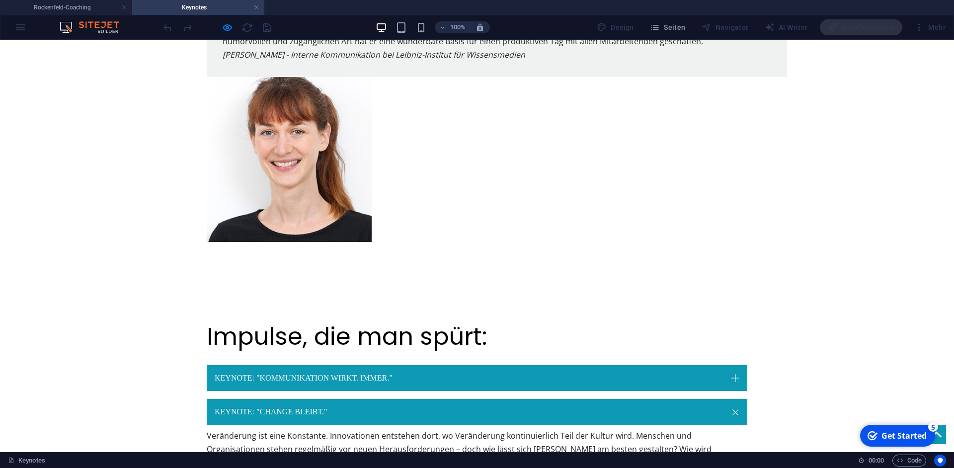
click at [311, 399] on link "KEYNOTE: "CHANGE BLEIBT."" at bounding box center [477, 412] width 541 height 26
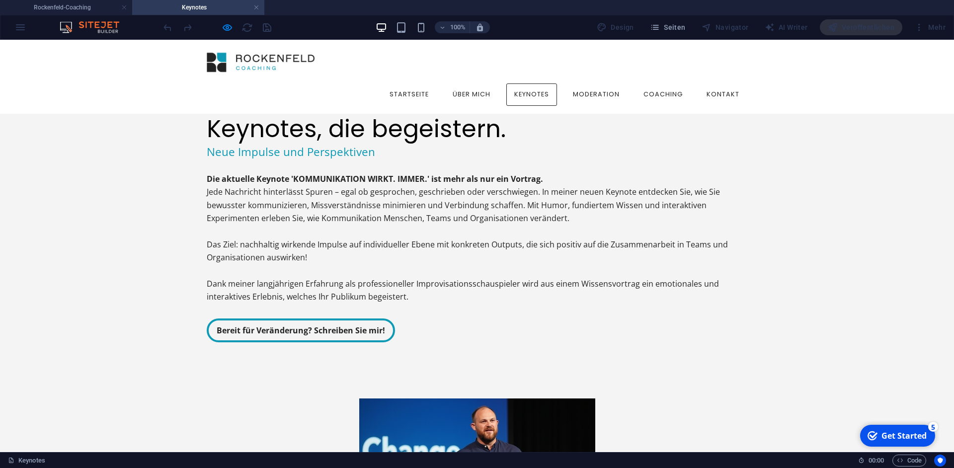
scroll to position [0, 0]
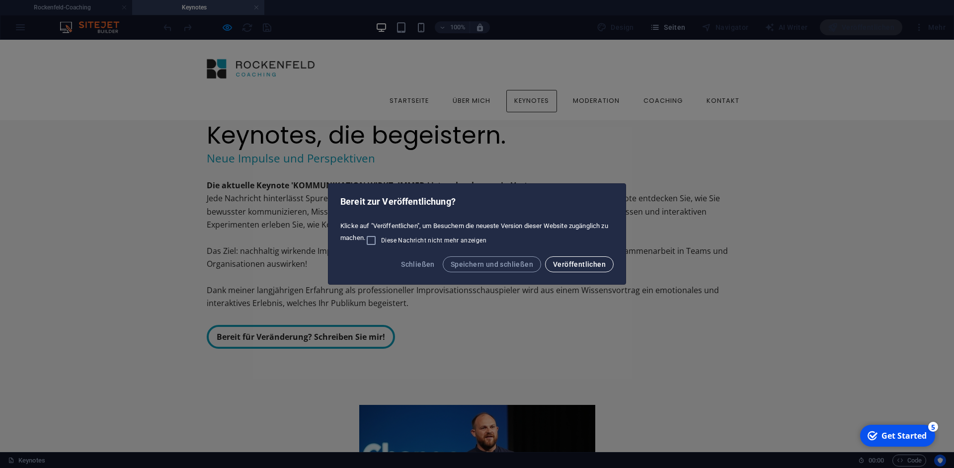
click at [574, 267] on span "Veröffentlichen" at bounding box center [579, 264] width 53 height 8
